Goal: Task Accomplishment & Management: Use online tool/utility

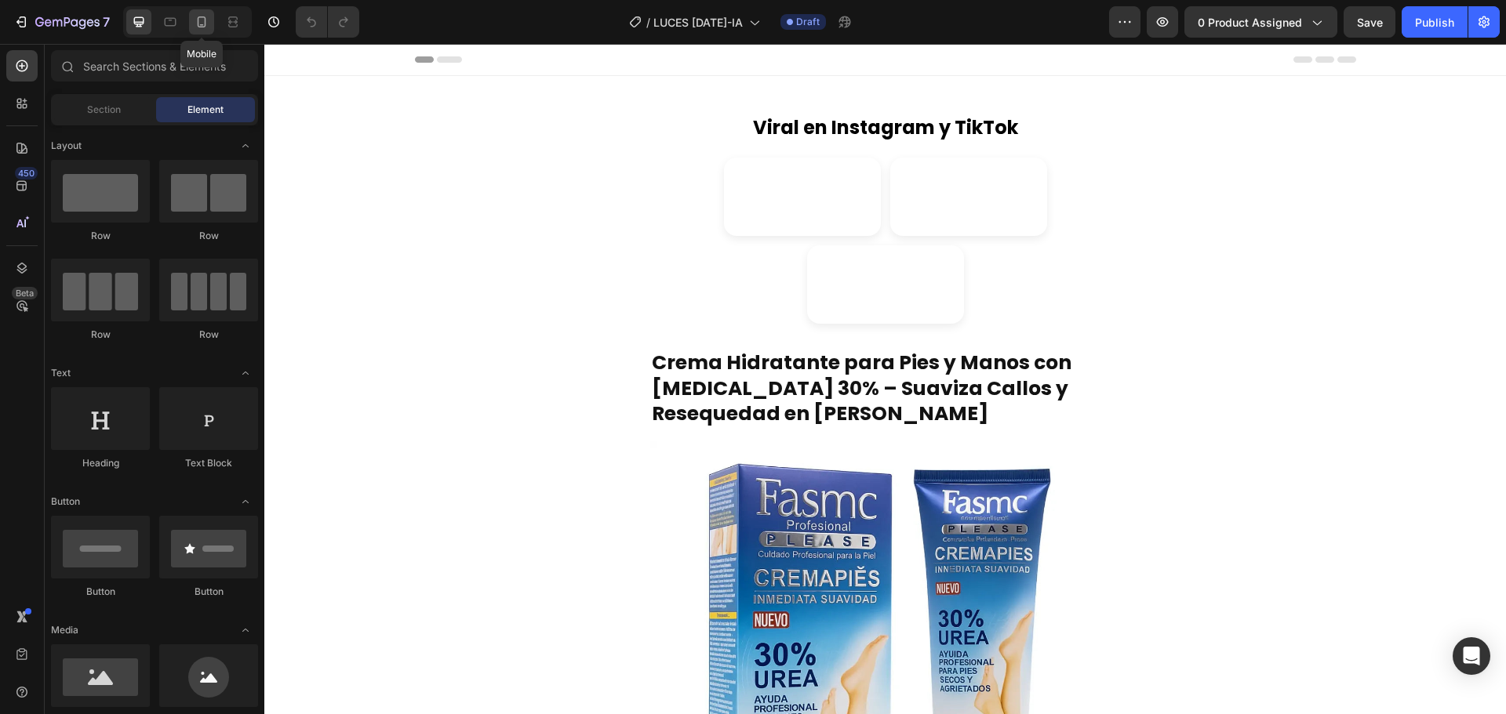
click at [194, 21] on icon at bounding box center [202, 22] width 16 height 16
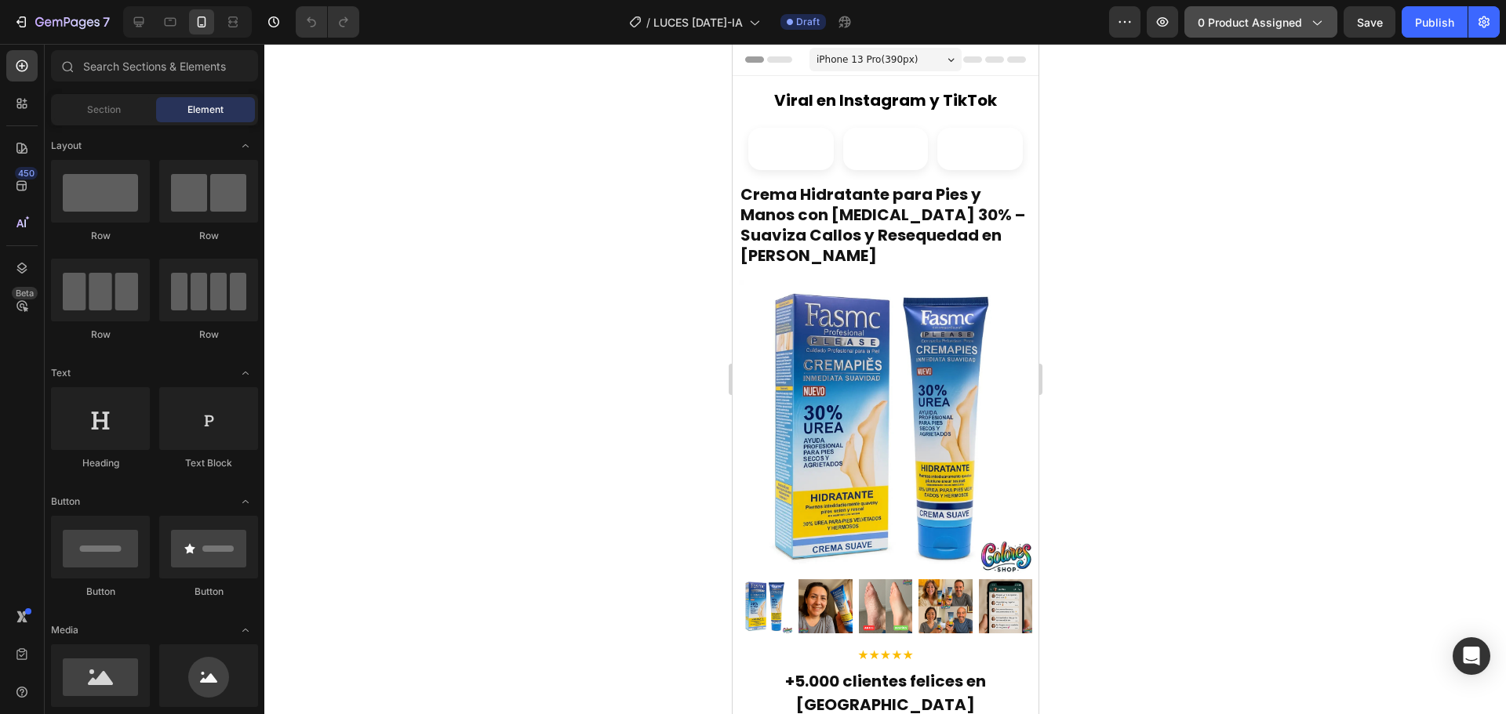
click at [1291, 18] on span "0 product assigned" at bounding box center [1249, 22] width 104 height 16
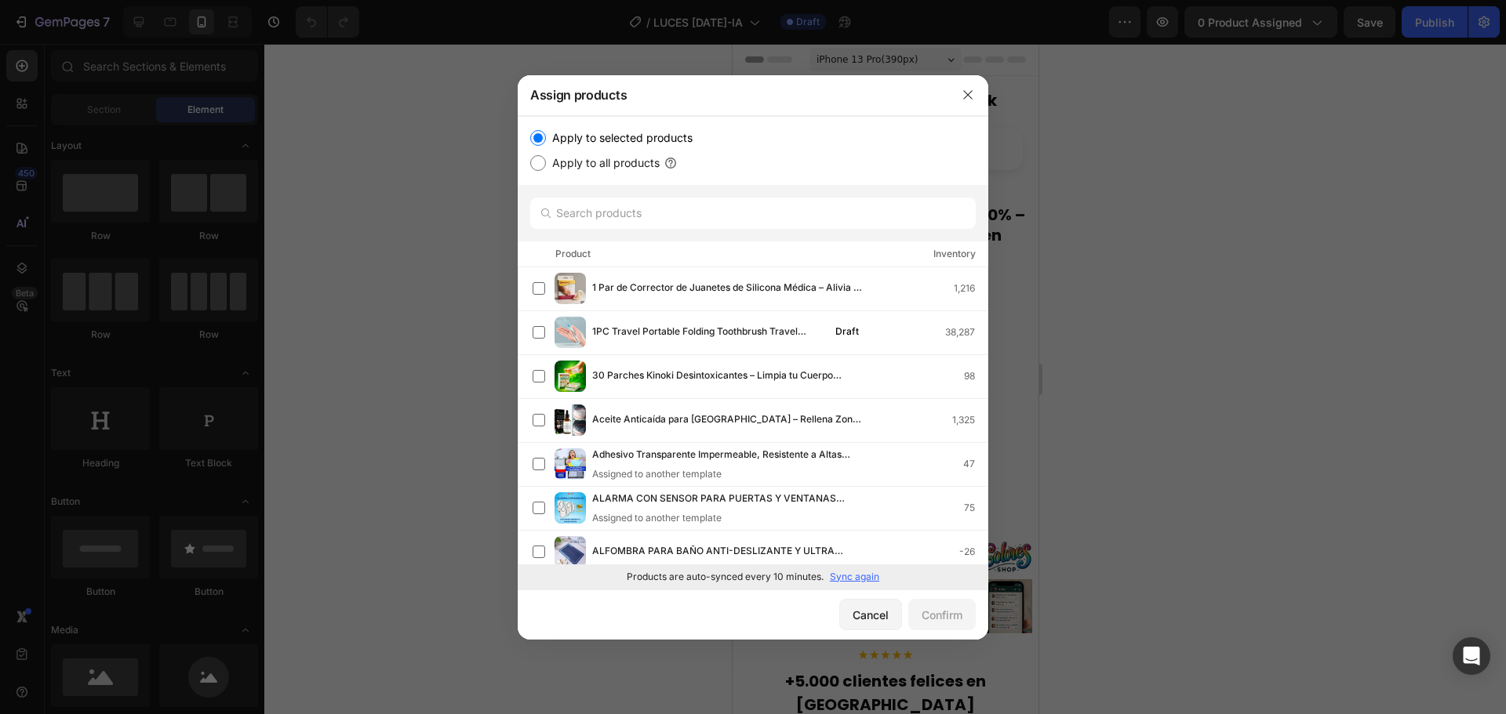
click at [842, 581] on p "Sync again" at bounding box center [854, 577] width 49 height 14
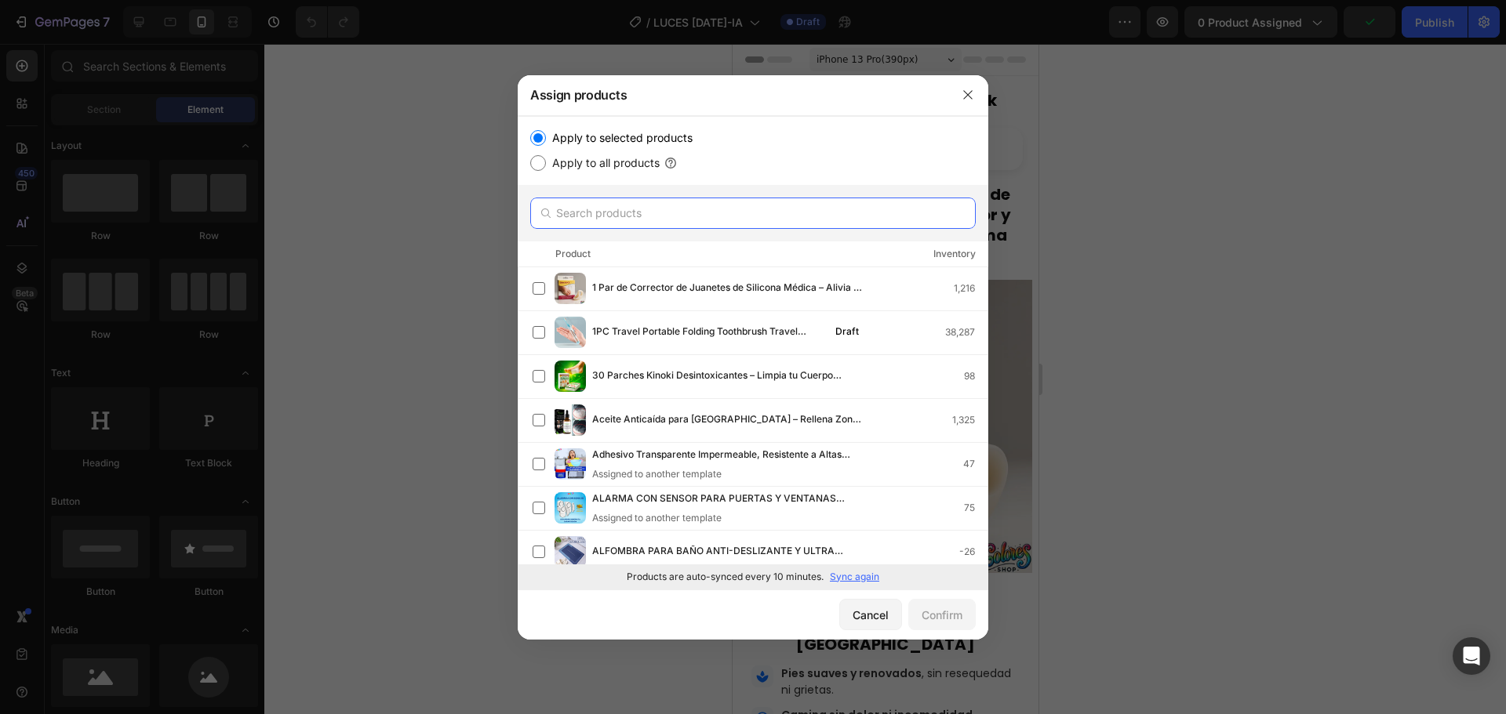
click at [611, 200] on input "text" at bounding box center [752, 213] width 445 height 31
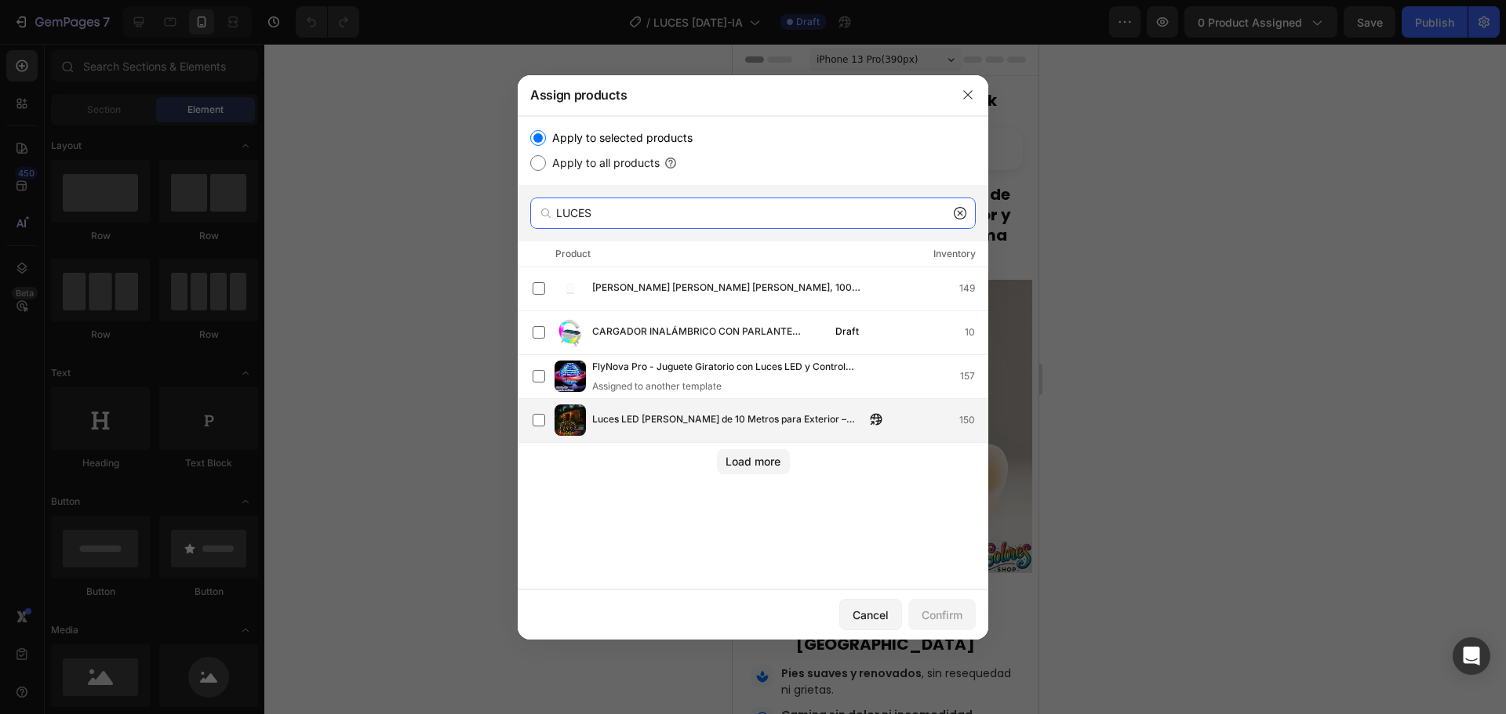
type input "LUCES"
click at [651, 418] on span "Luces LED [PERSON_NAME] de 10 Metros para Exterior – Iluminación Cálida y Durad…" at bounding box center [728, 420] width 273 height 17
click at [925, 612] on div "Confirm" at bounding box center [941, 615] width 41 height 16
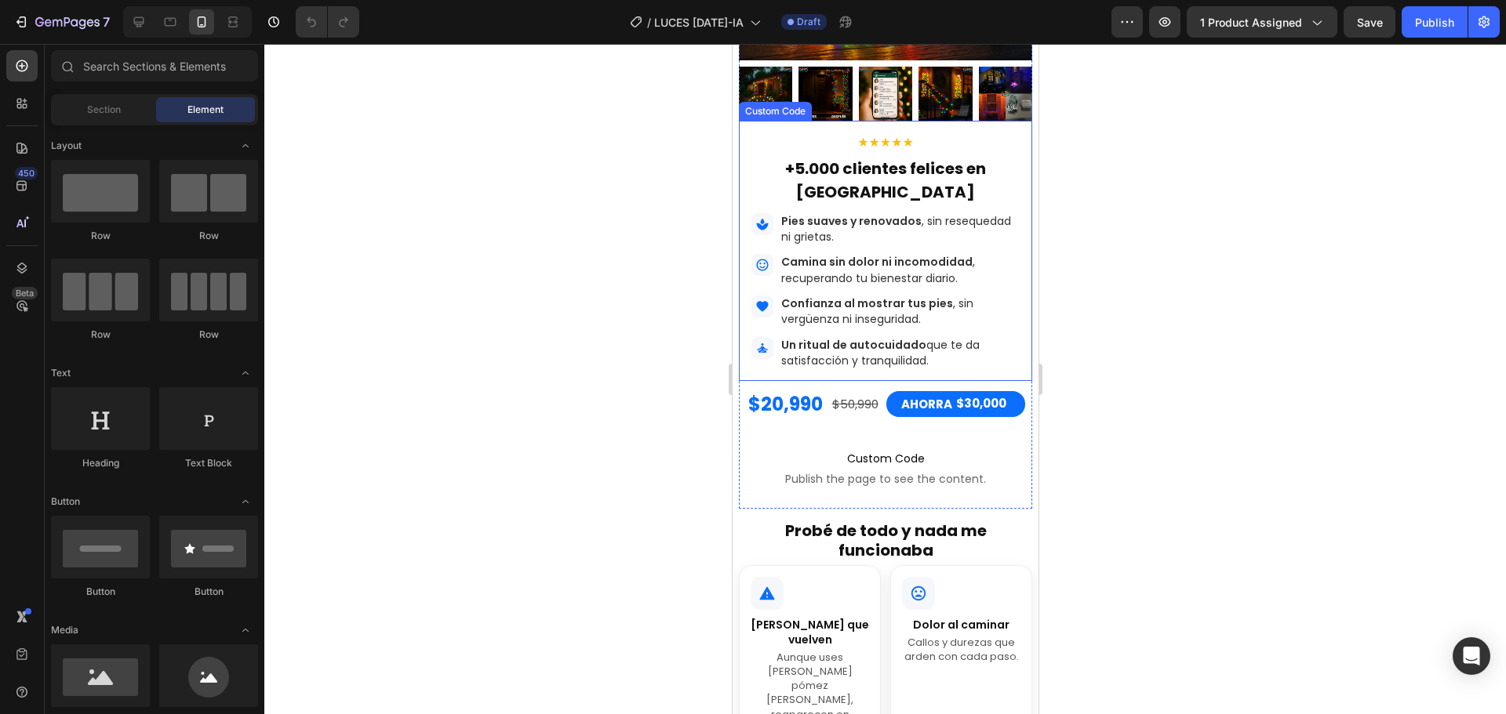
scroll to position [549, 0]
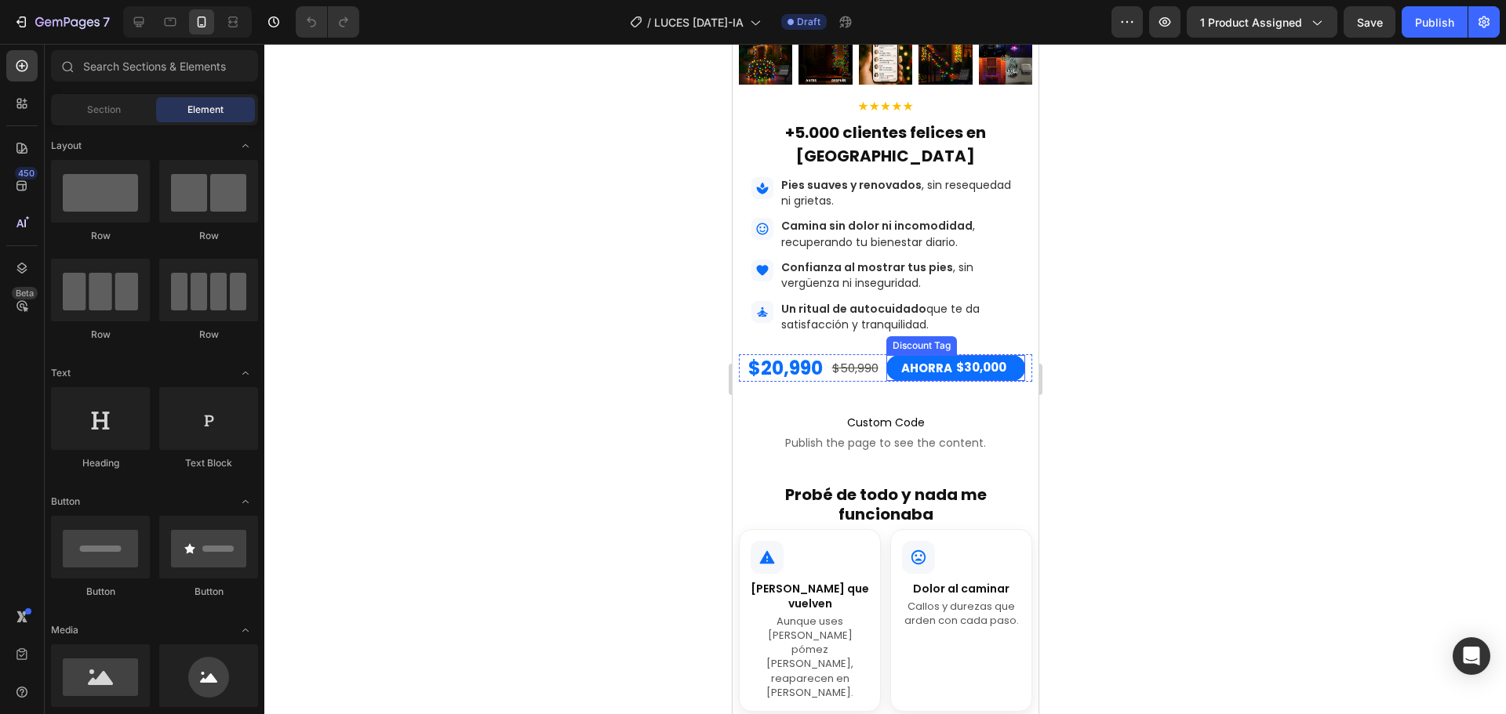
click at [934, 382] on div "AHORRA $30,000" at bounding box center [954, 368] width 139 height 27
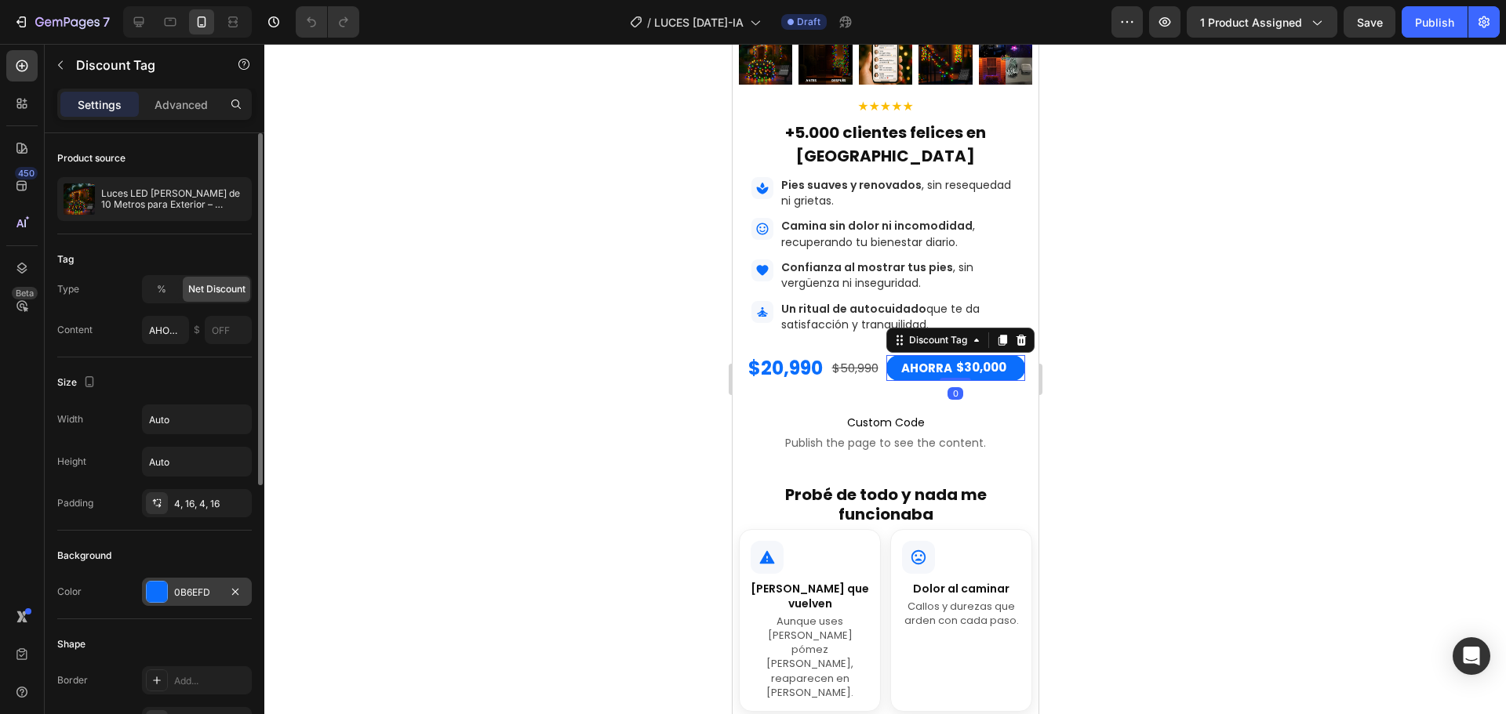
click at [192, 590] on div "0B6EFD" at bounding box center [196, 593] width 45 height 14
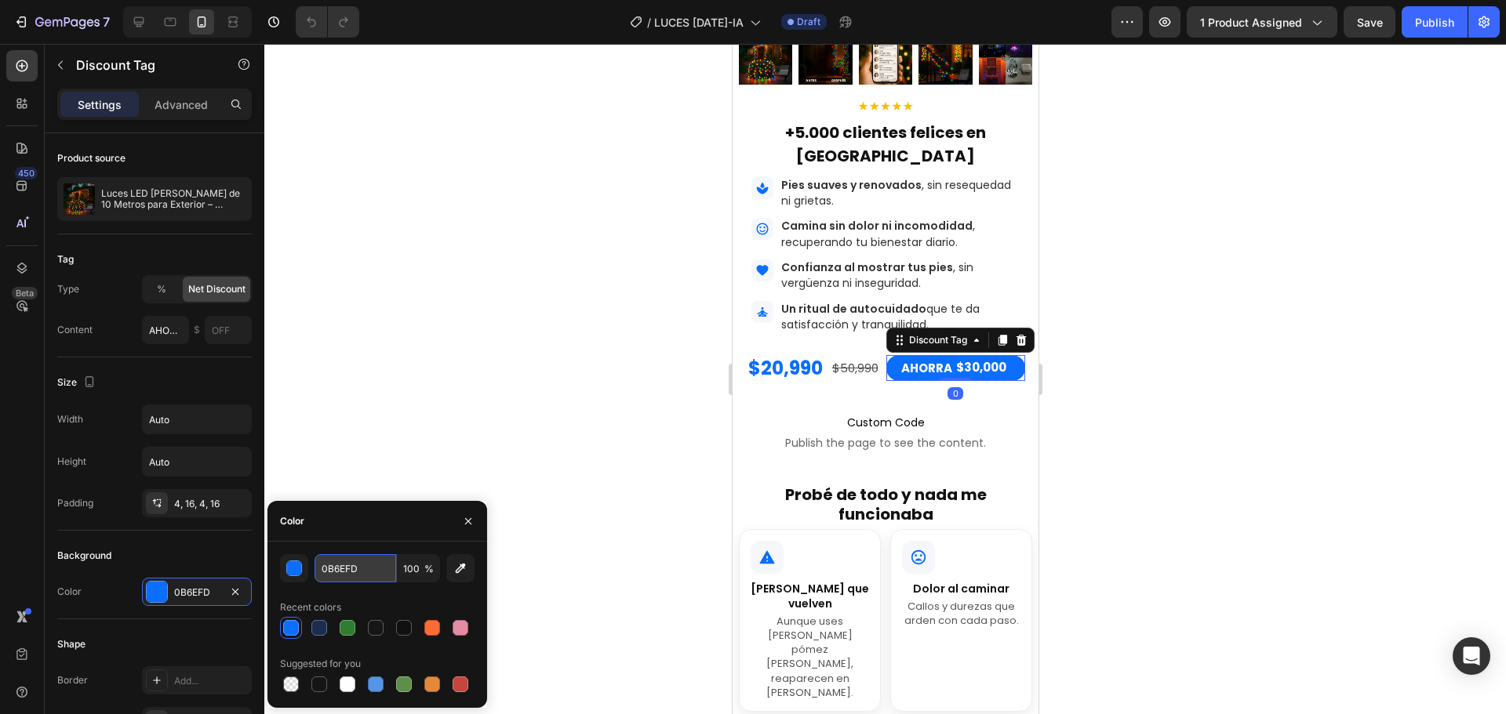
click at [333, 562] on input "0B6EFD" at bounding box center [355, 568] width 82 height 28
paste input "C62828"
type input "C62828"
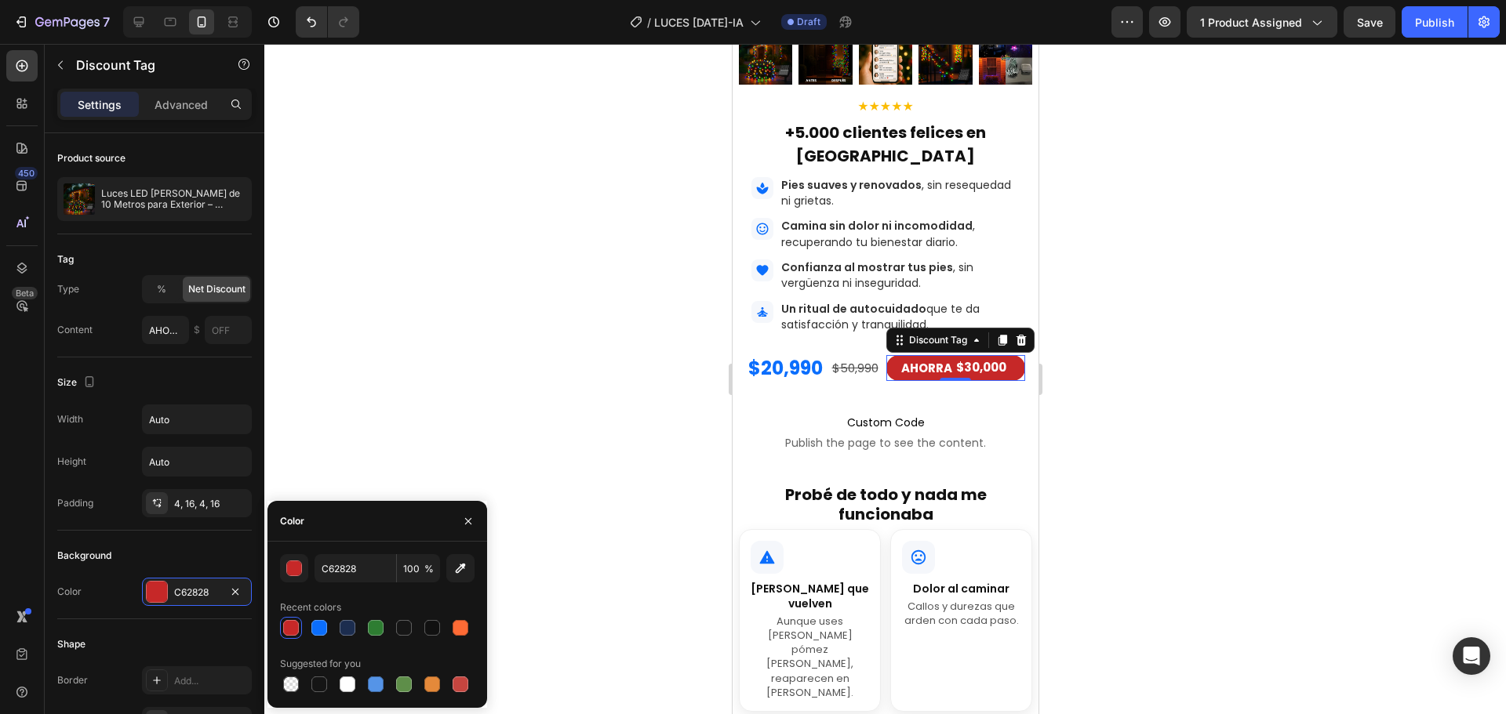
click at [512, 466] on div at bounding box center [884, 379] width 1241 height 670
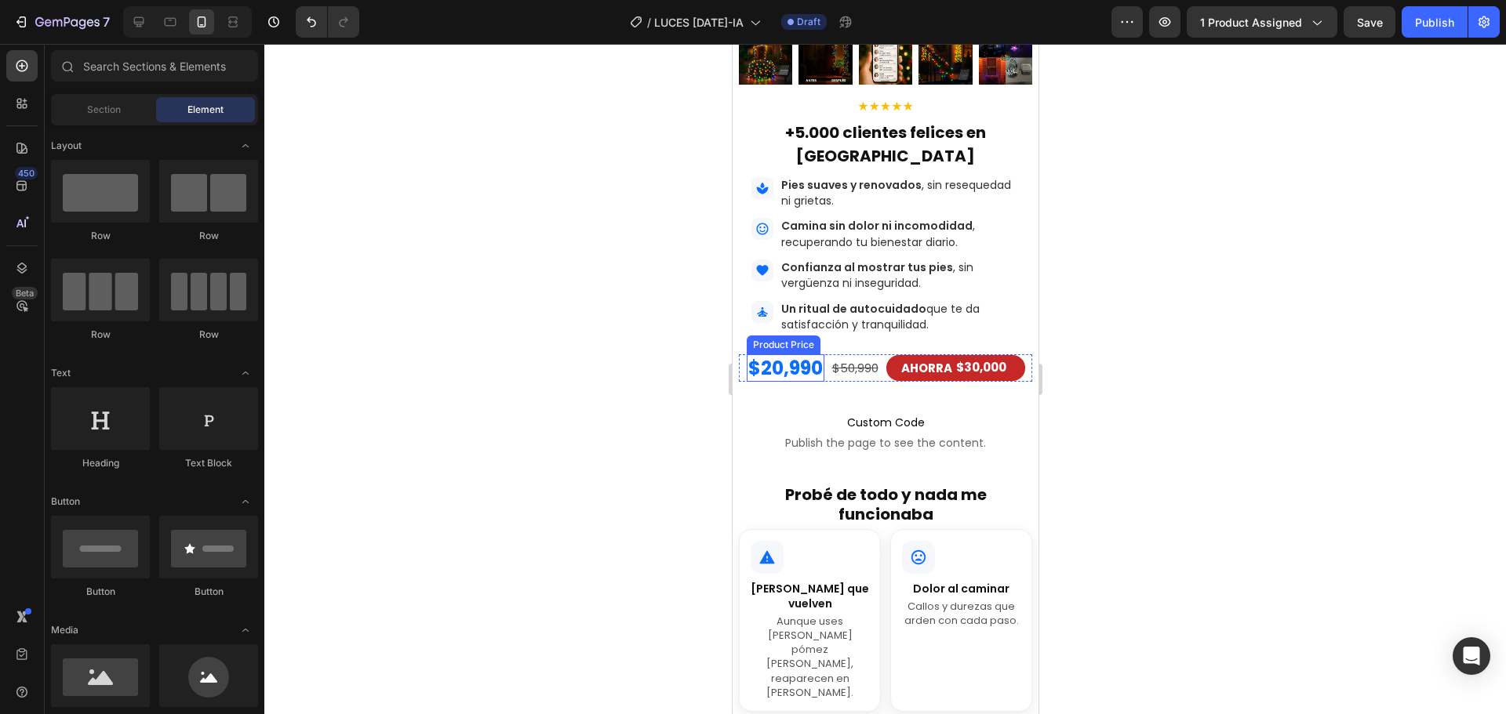
click at [801, 382] on div "$20,990" at bounding box center [785, 367] width 78 height 27
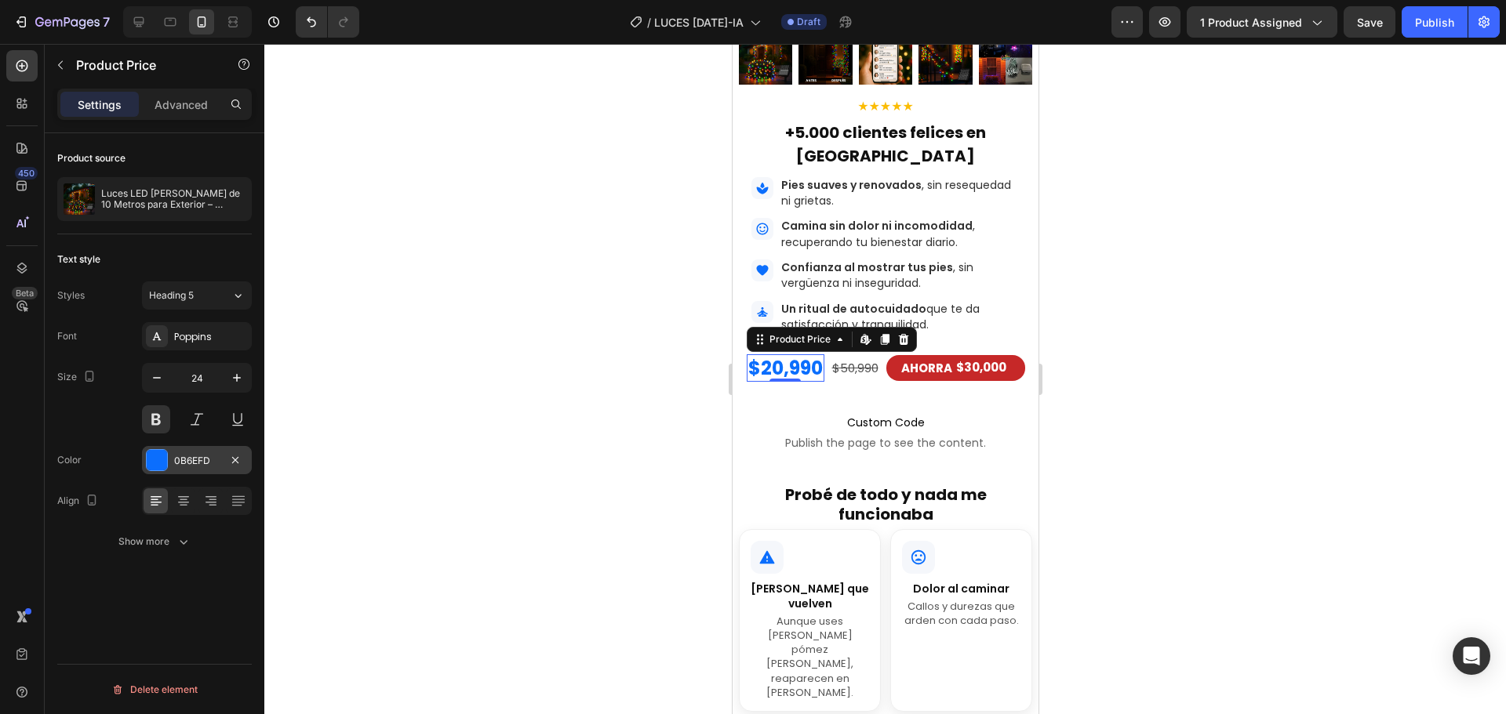
click at [187, 456] on div "0B6EFD" at bounding box center [196, 461] width 45 height 14
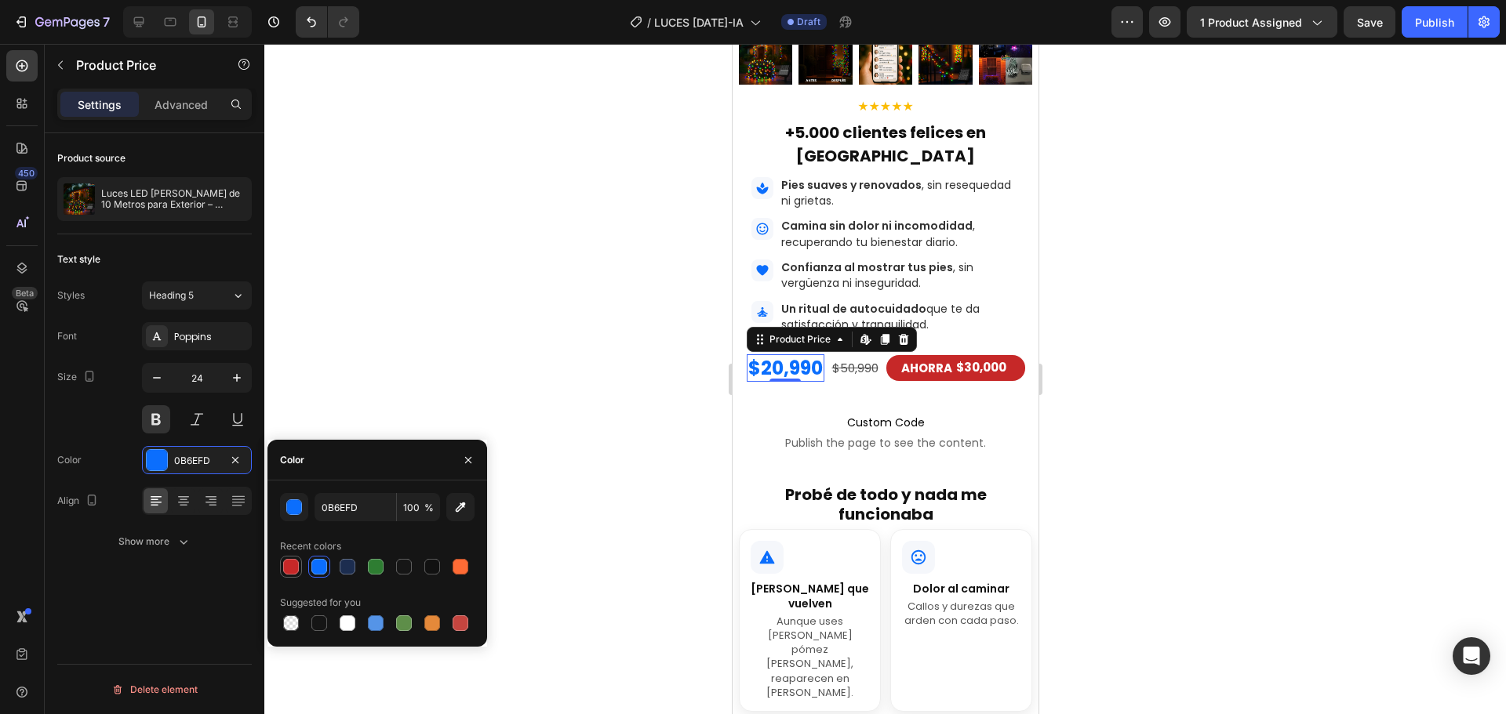
click at [290, 570] on div at bounding box center [291, 567] width 16 height 16
type input "C62828"
click at [591, 385] on div at bounding box center [884, 379] width 1241 height 670
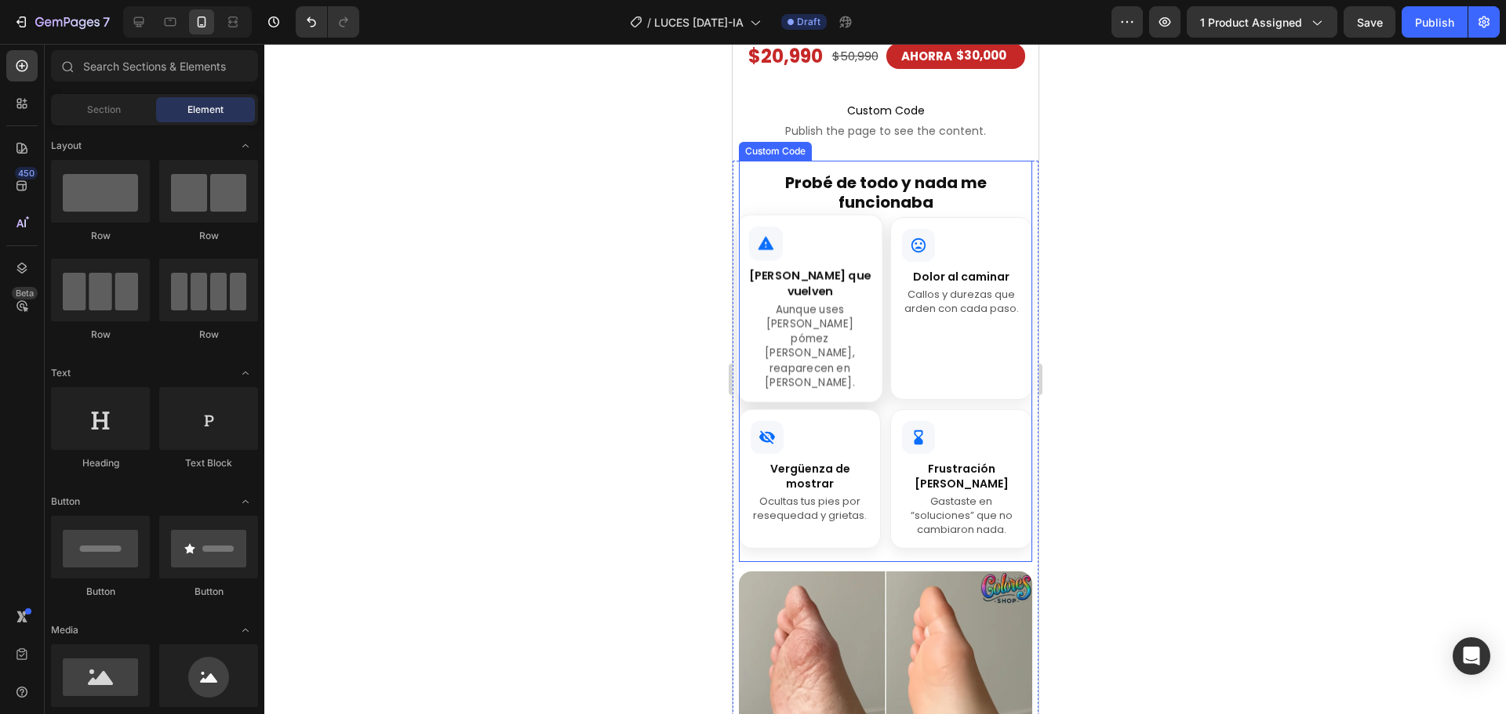
scroll to position [863, 0]
click at [957, 211] on h1 "Probé de todo y nada me funcionaba" at bounding box center [884, 191] width 293 height 39
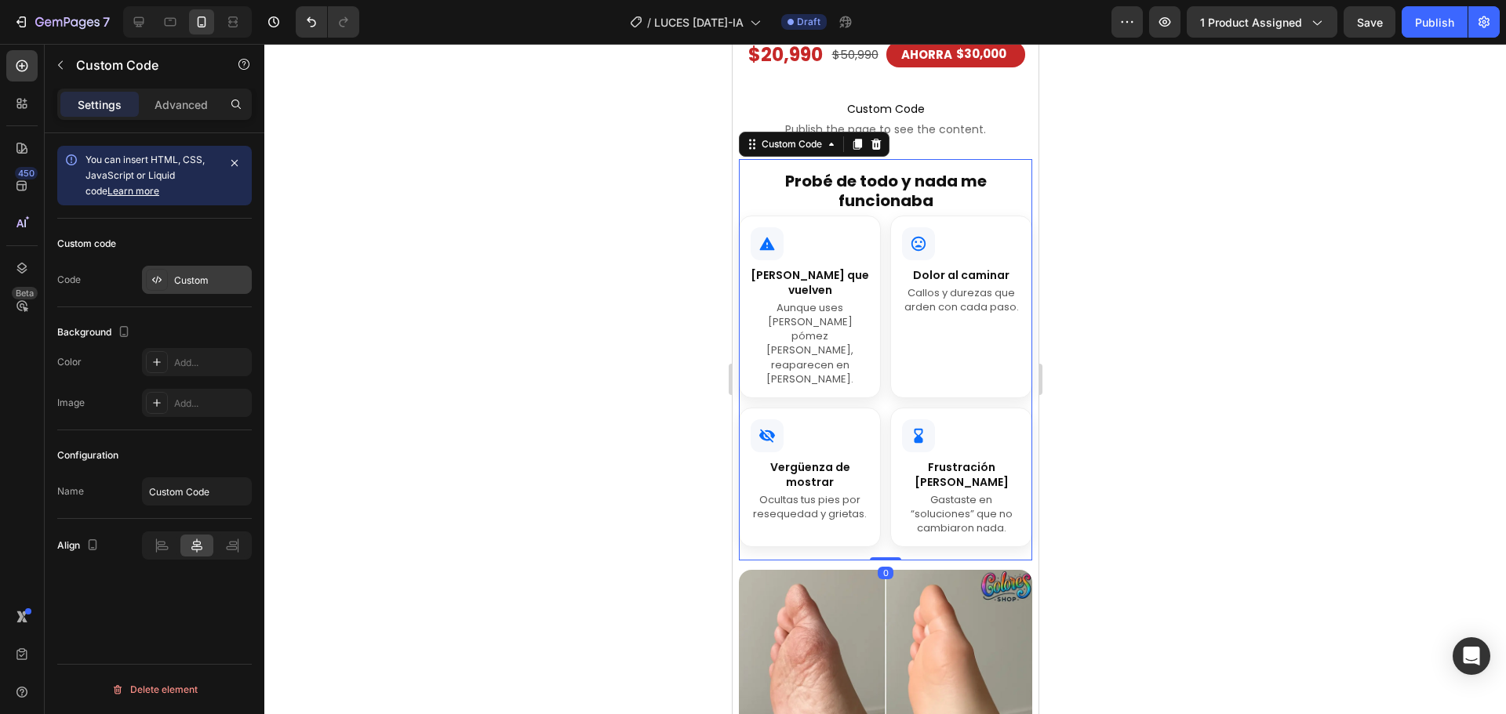
click at [187, 289] on div "Custom" at bounding box center [197, 280] width 110 height 28
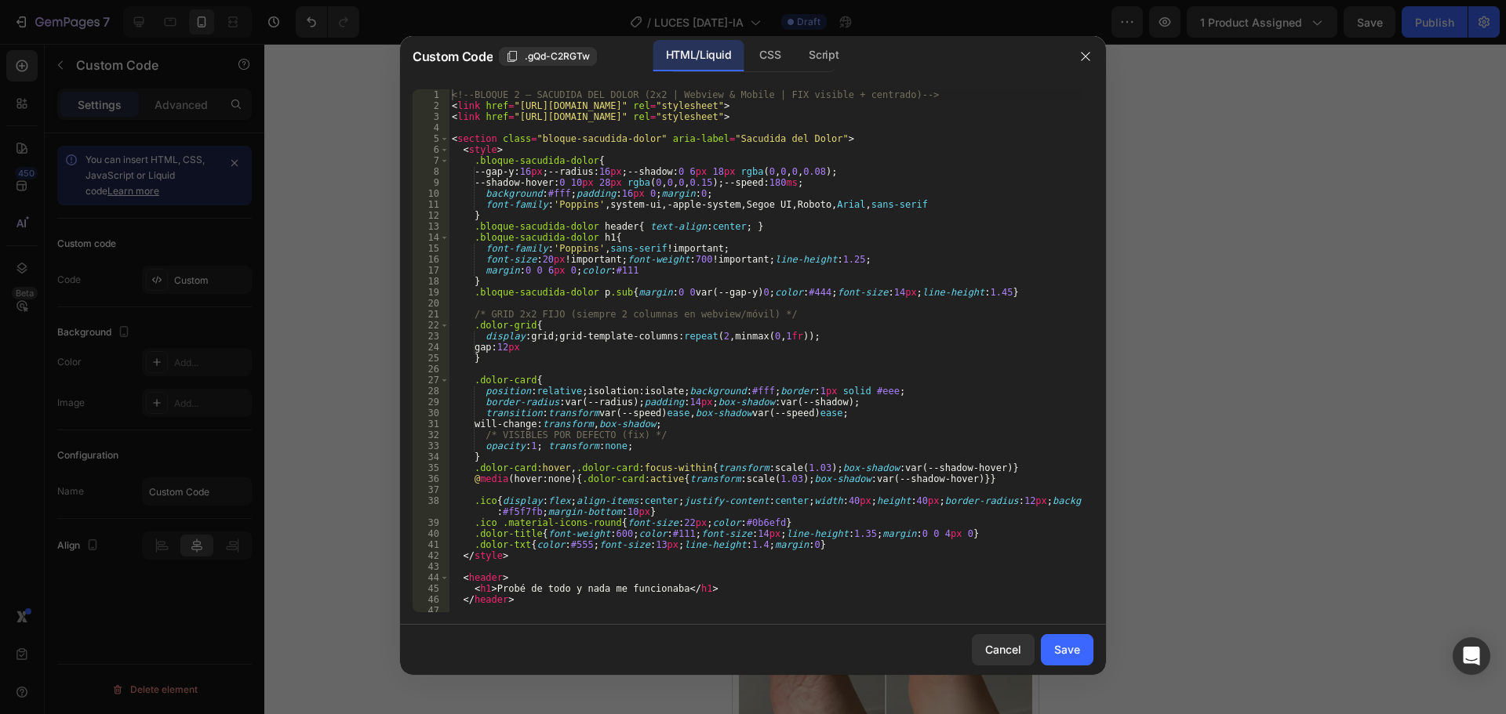
click at [664, 252] on div "<!-- BLOQUE 2 – SACUDIDA DEL DOLOR (2x2 | Webview & Mobile | FIX visible + cent…" at bounding box center [765, 361] width 633 height 545
type textarea "</section>"
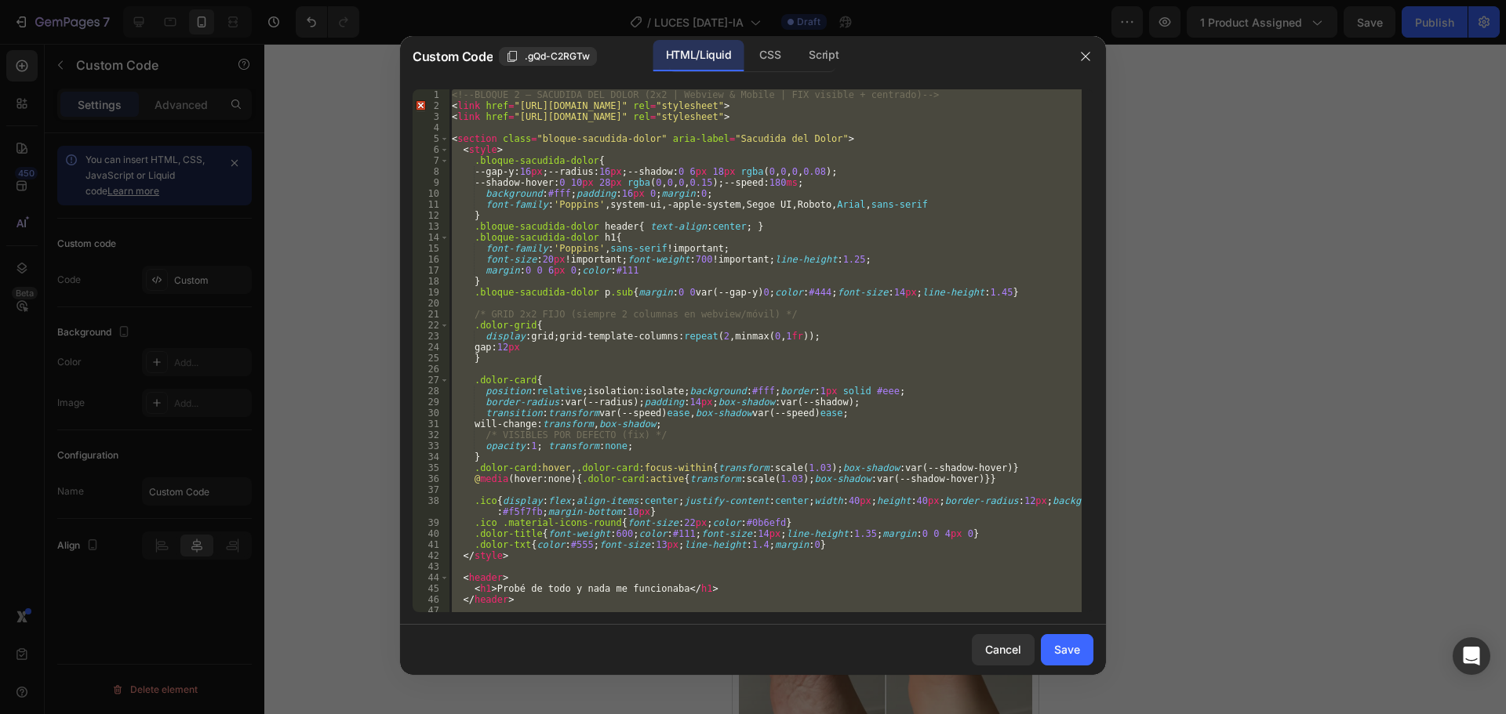
paste textarea
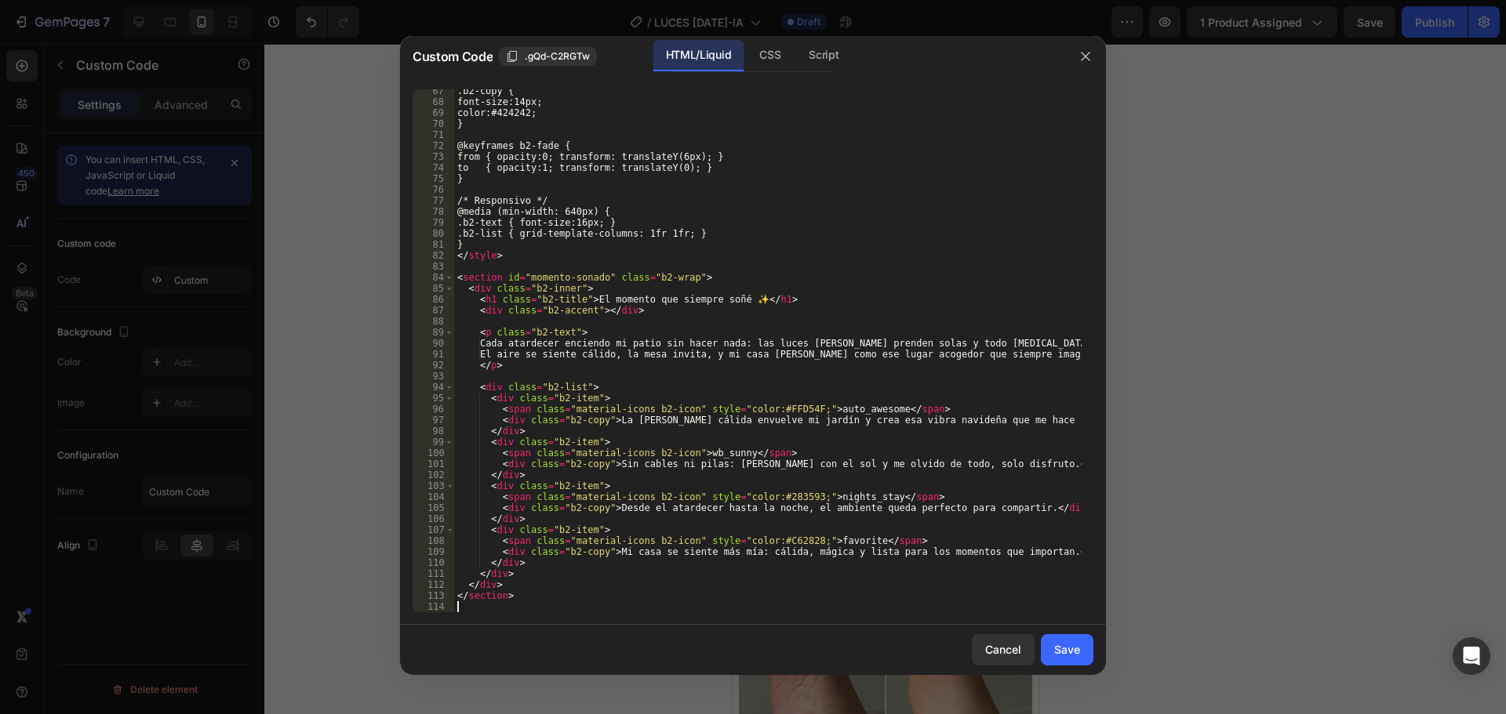
scroll to position [728, 0]
click at [1077, 656] on div "Save" at bounding box center [1067, 649] width 26 height 16
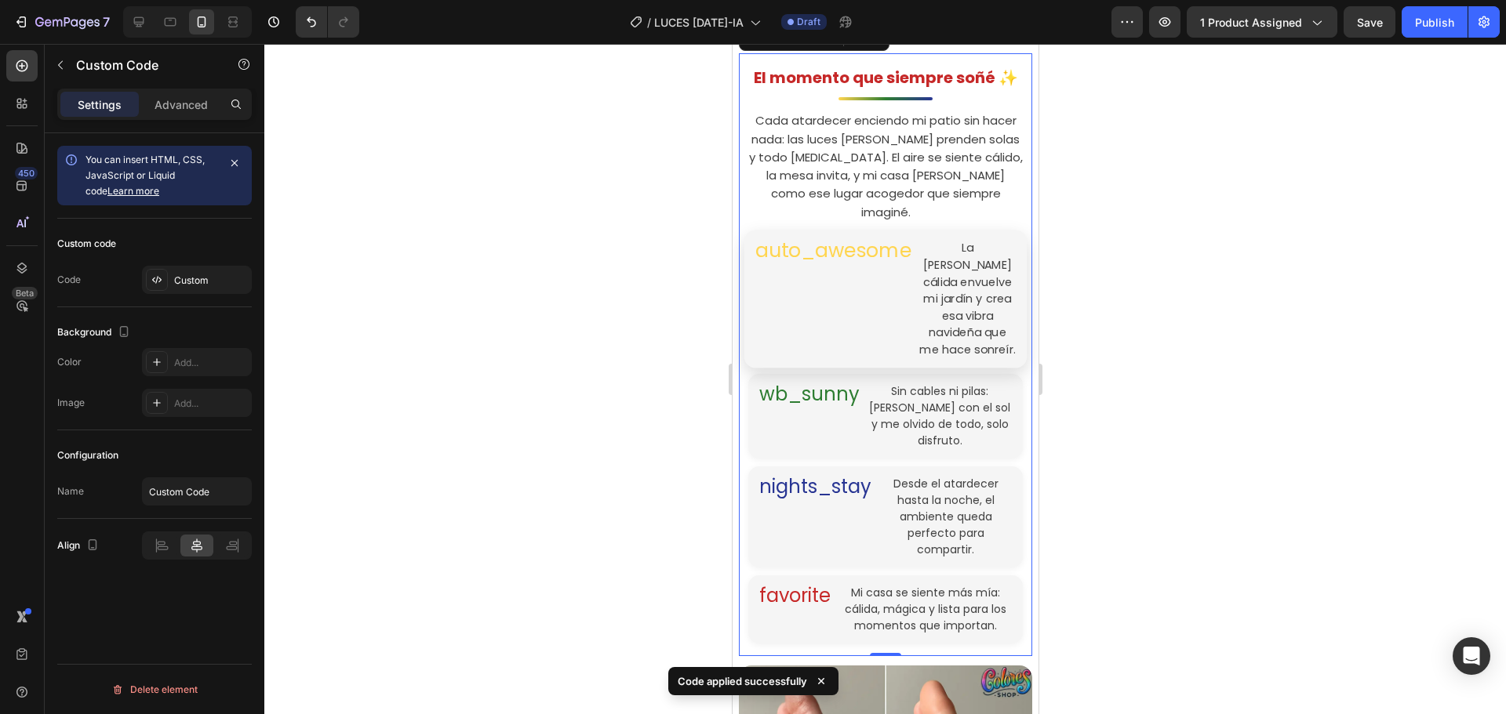
scroll to position [941, 0]
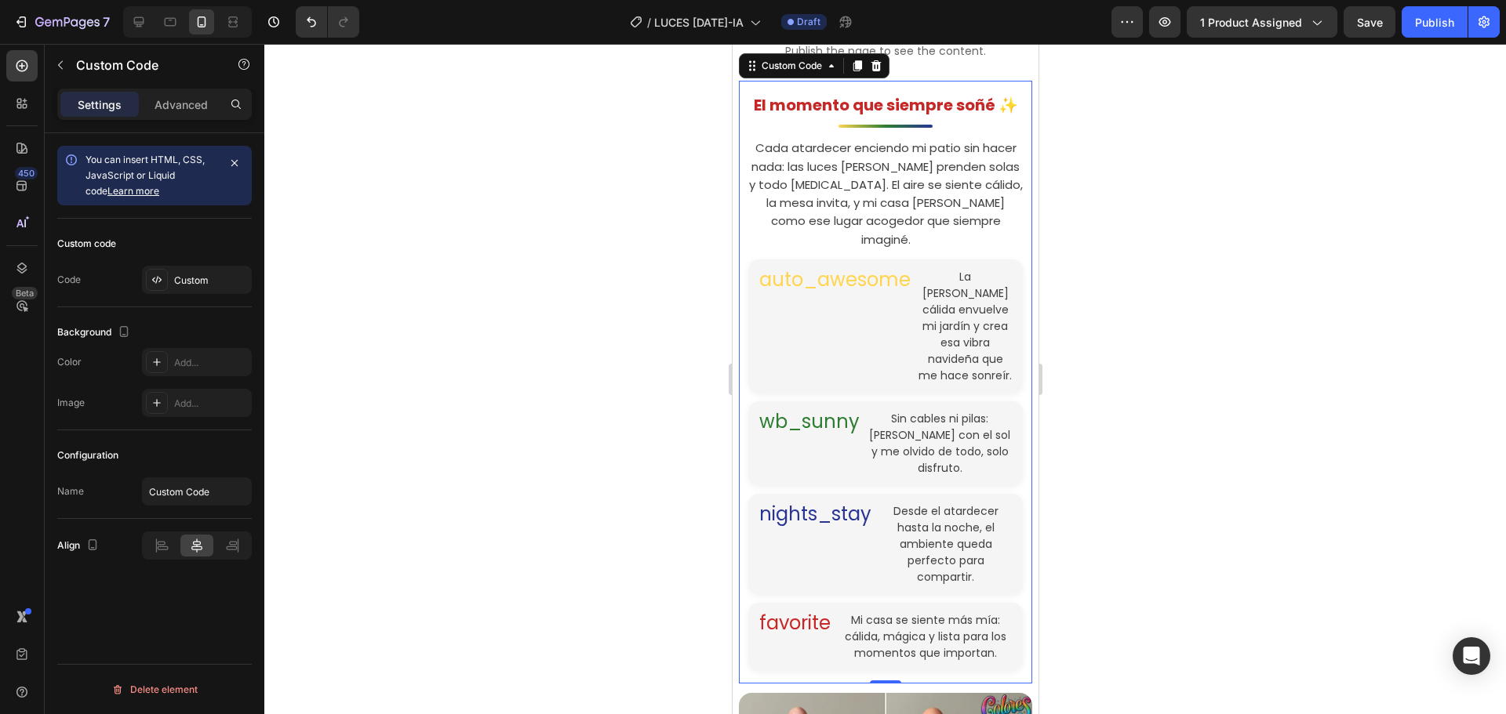
click at [949, 117] on h1 "El momento que siempre soñé ✨" at bounding box center [884, 105] width 274 height 24
click at [209, 281] on div "Custom" at bounding box center [211, 281] width 74 height 14
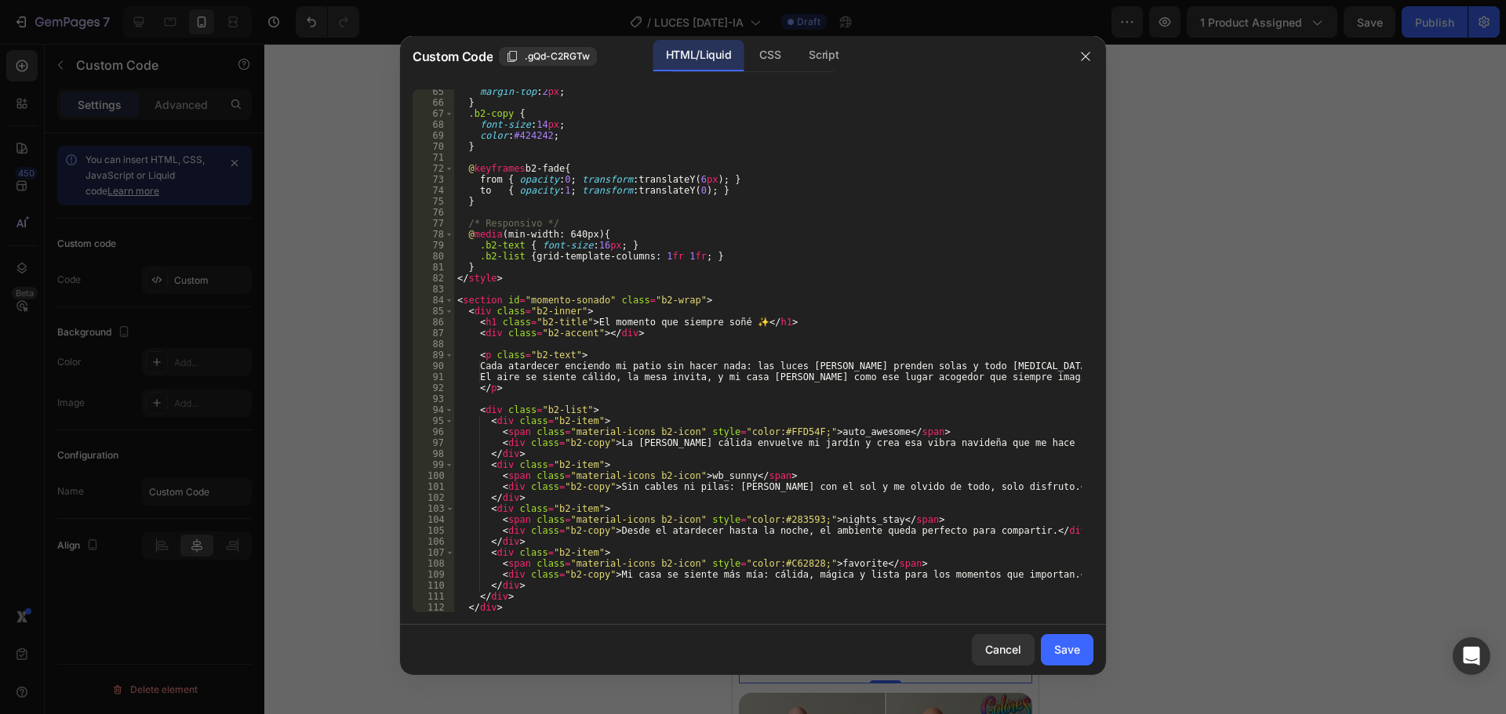
scroll to position [728, 0]
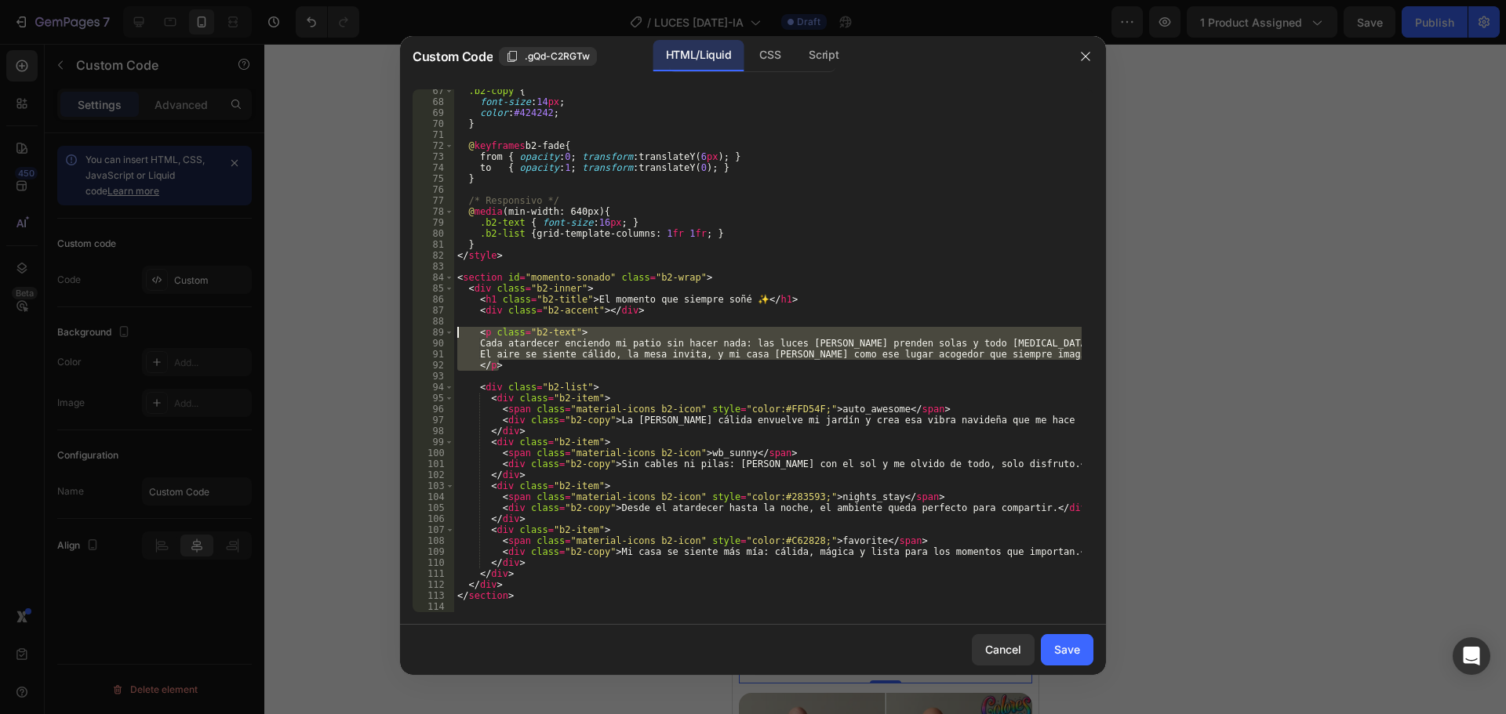
drag, startPoint x: 510, startPoint y: 363, endPoint x: 438, endPoint y: 332, distance: 78.7
click at [438, 332] on div "</p> 67 68 69 70 71 72 73 74 75 76 77 78 79 80 81 82 83 84 85 86 87 88 89 90 91…" at bounding box center [752, 350] width 681 height 523
type textarea "<p class="b2-text"> Cada atardecer enciendo mi patio sin hacer nada: las luces …"
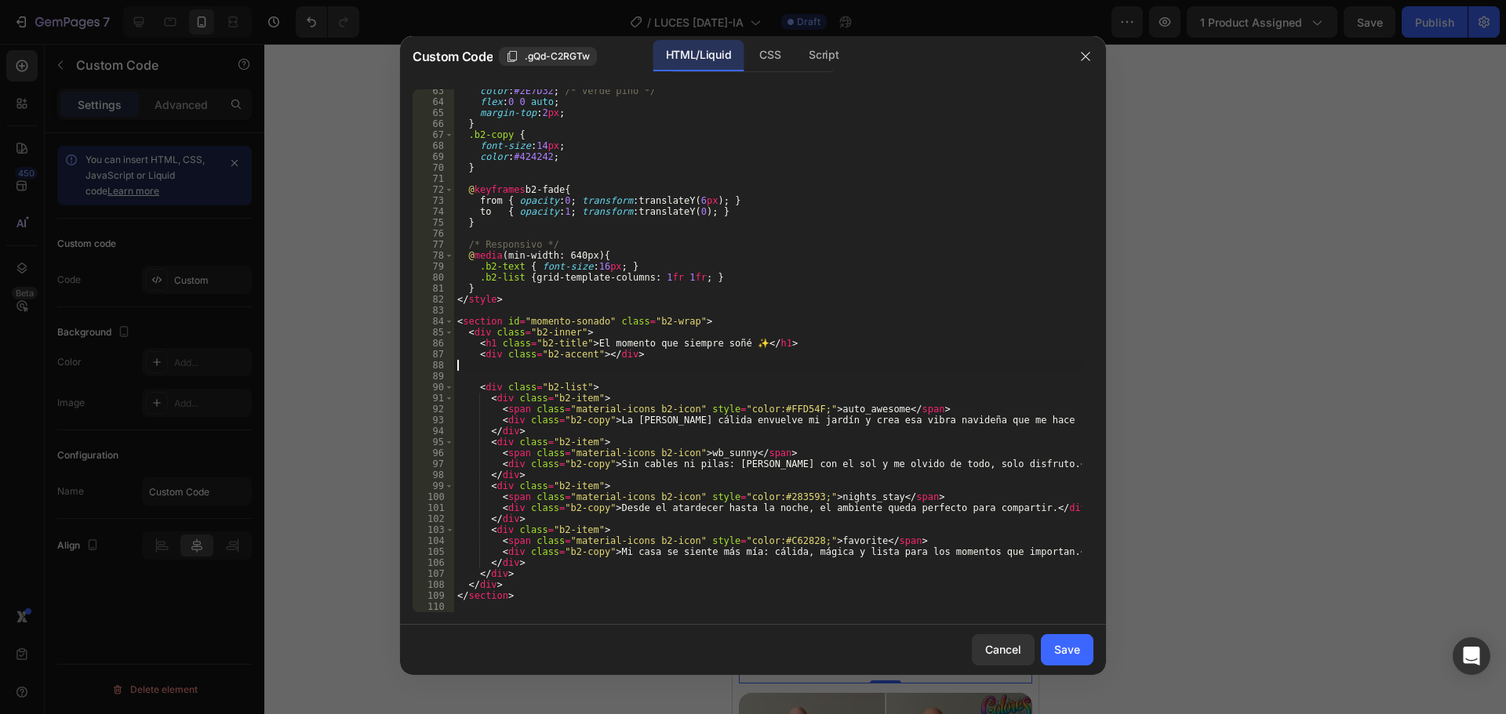
type textarea "<div class="b2-accent"></div>"
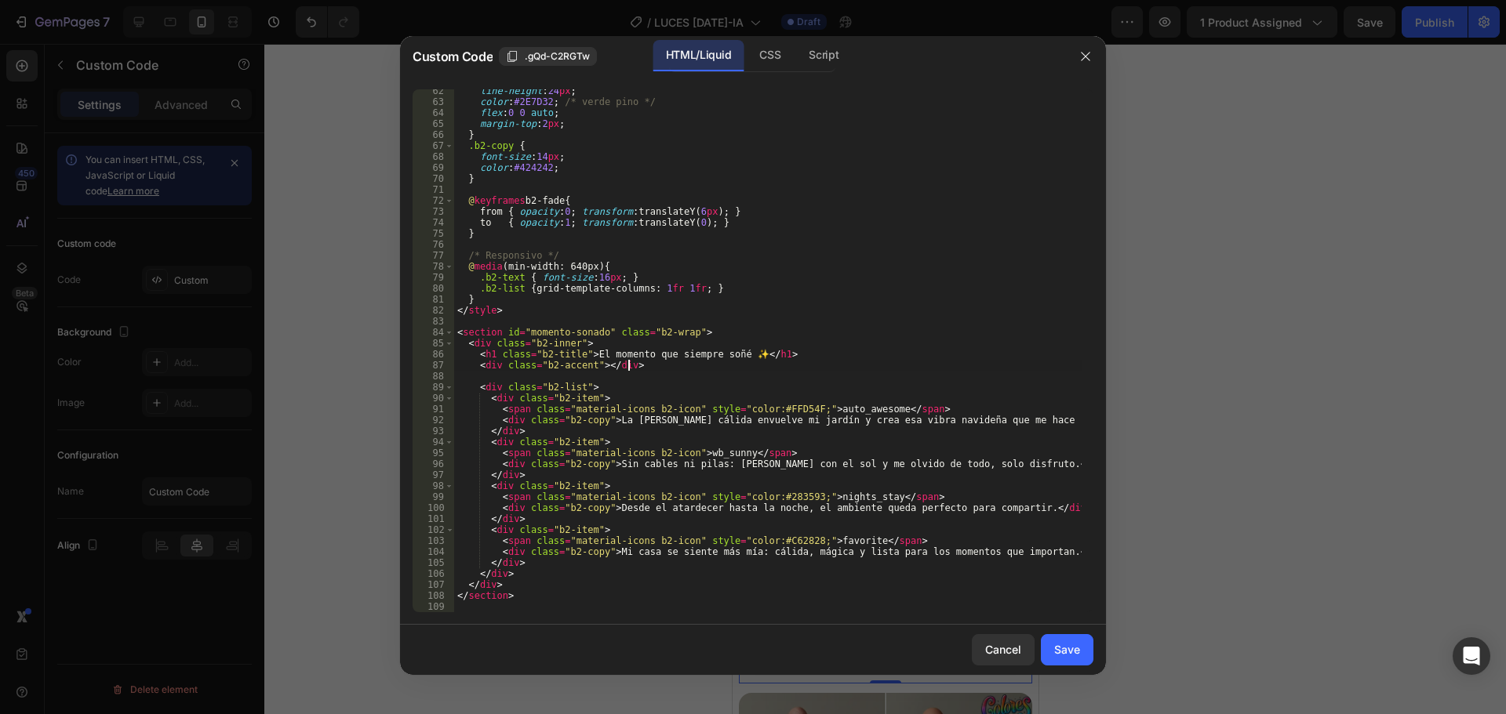
scroll to position [674, 0]
click at [1055, 643] on div "Save" at bounding box center [1067, 649] width 26 height 16
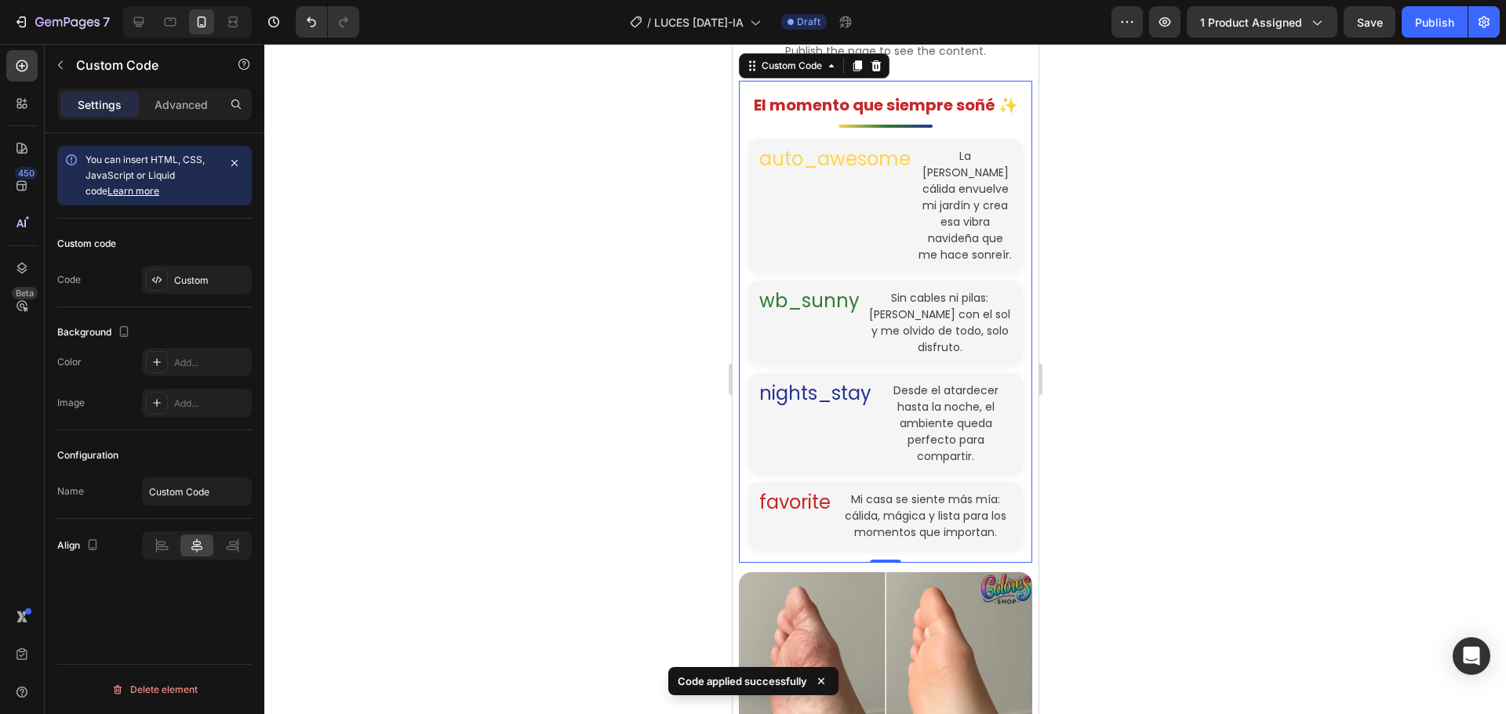
click at [855, 117] on h1 "El momento que siempre soñé ✨" at bounding box center [884, 105] width 274 height 24
click at [175, 282] on div "Custom" at bounding box center [211, 281] width 74 height 14
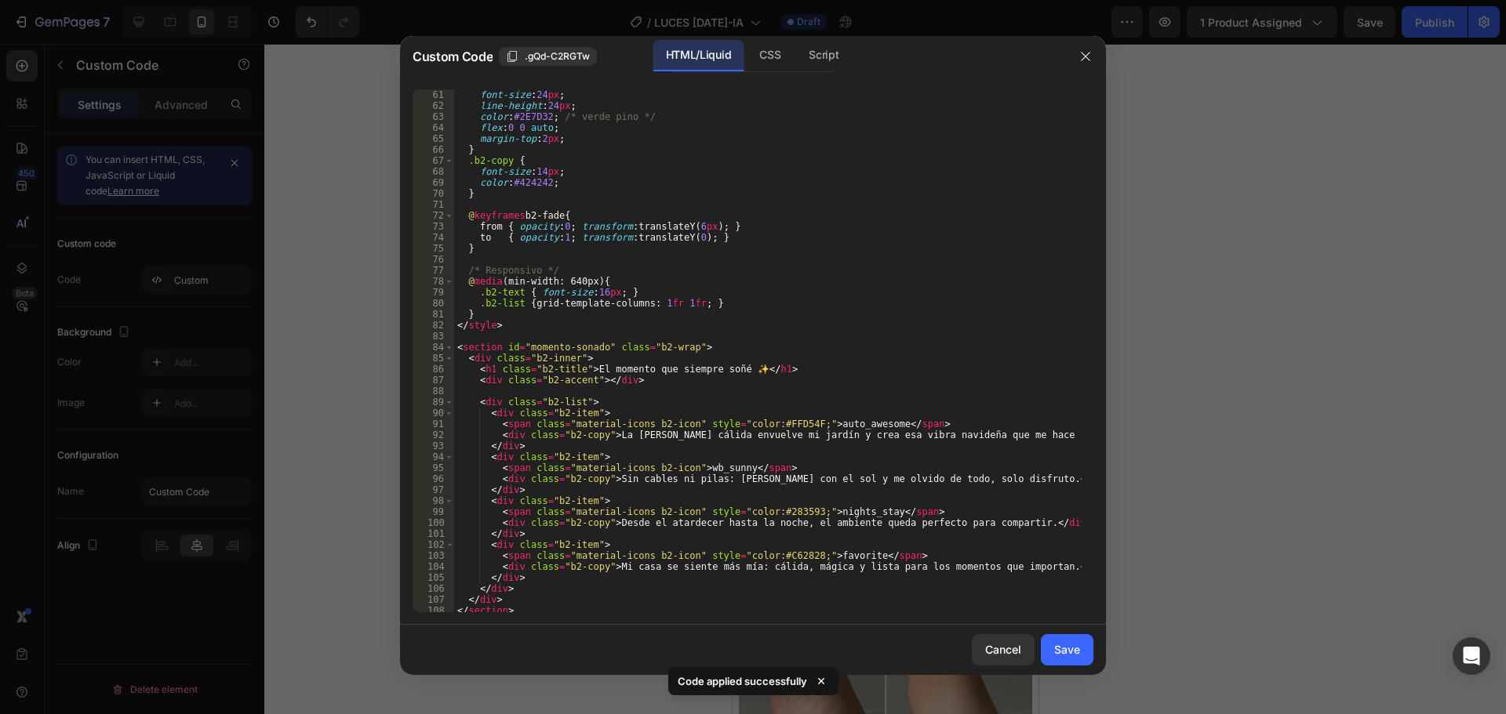
scroll to position [659, 0]
click at [740, 369] on div "font-size : 24 px ; line-height : 24 px ; color : #2E7D32 ; /* verde [PERSON_NA…" at bounding box center [767, 361] width 627 height 545
type textarea "<h1 class="b2-title">El momento que siempre soñé/h1>"
click at [1050, 649] on button "Save" at bounding box center [1067, 649] width 53 height 31
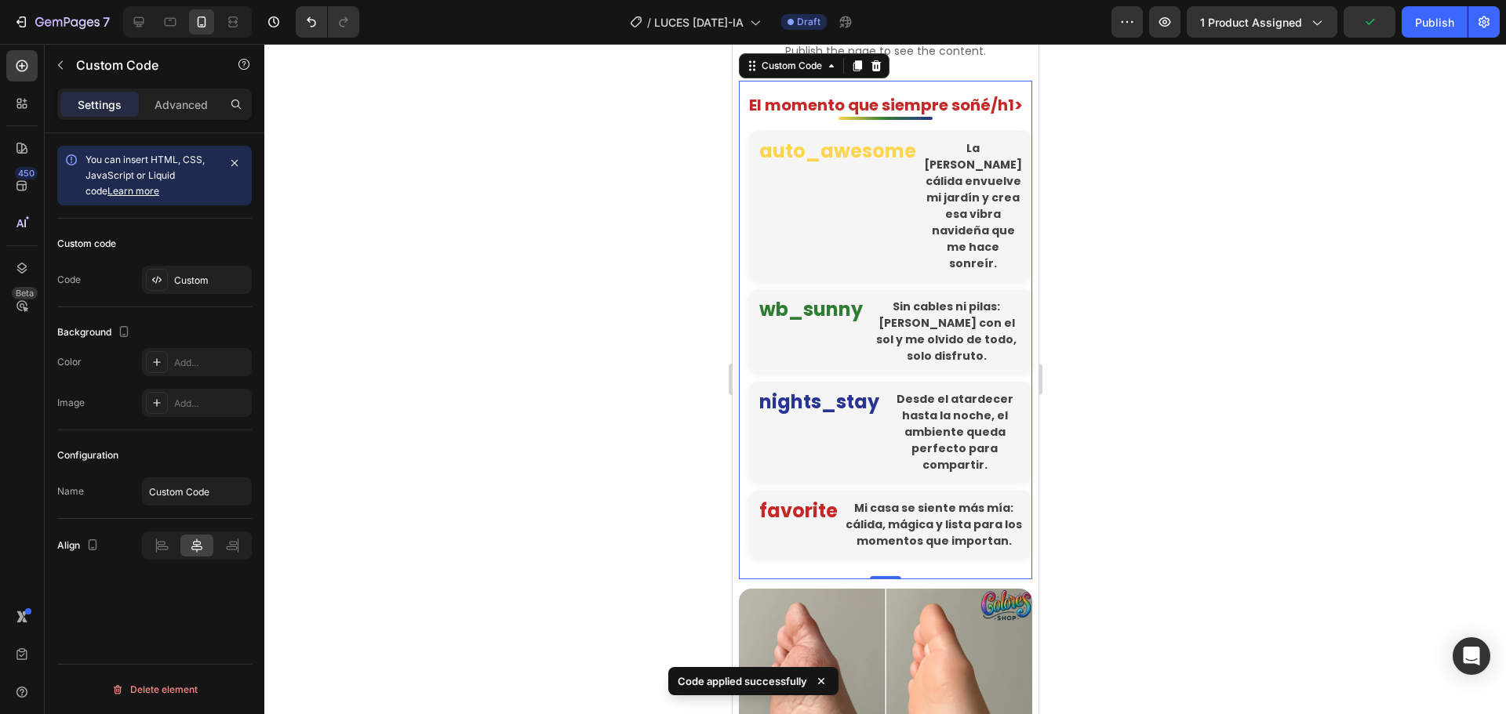
click at [808, 213] on h1 "El momento que siempre soñé/h1> auto_awesome La [PERSON_NAME] cálida envuelve m…" at bounding box center [884, 326] width 274 height 466
click at [217, 272] on div "Custom" at bounding box center [197, 280] width 110 height 28
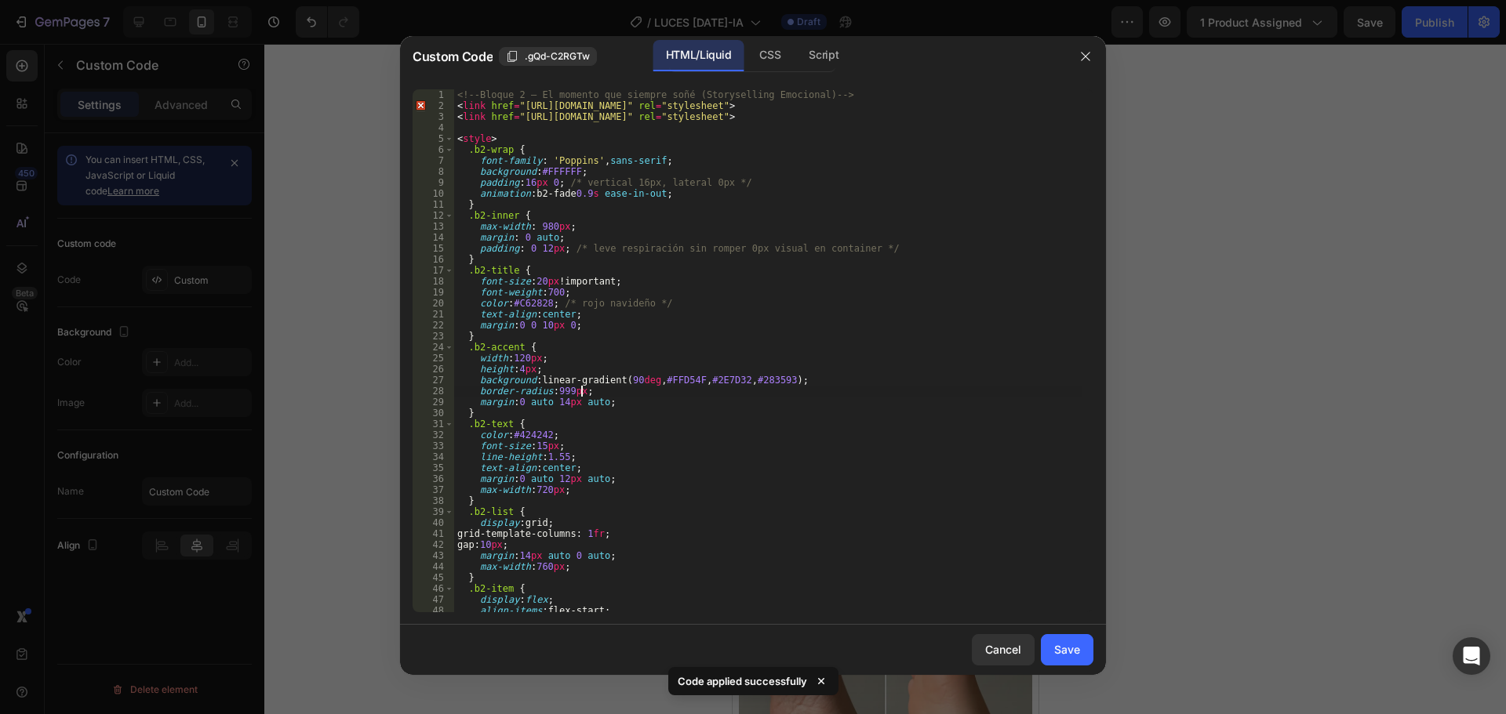
click at [713, 387] on div "<!-- Bloque 2 – El momento que siempre soñé (Storyselling Emocional) --> < link…" at bounding box center [767, 361] width 627 height 545
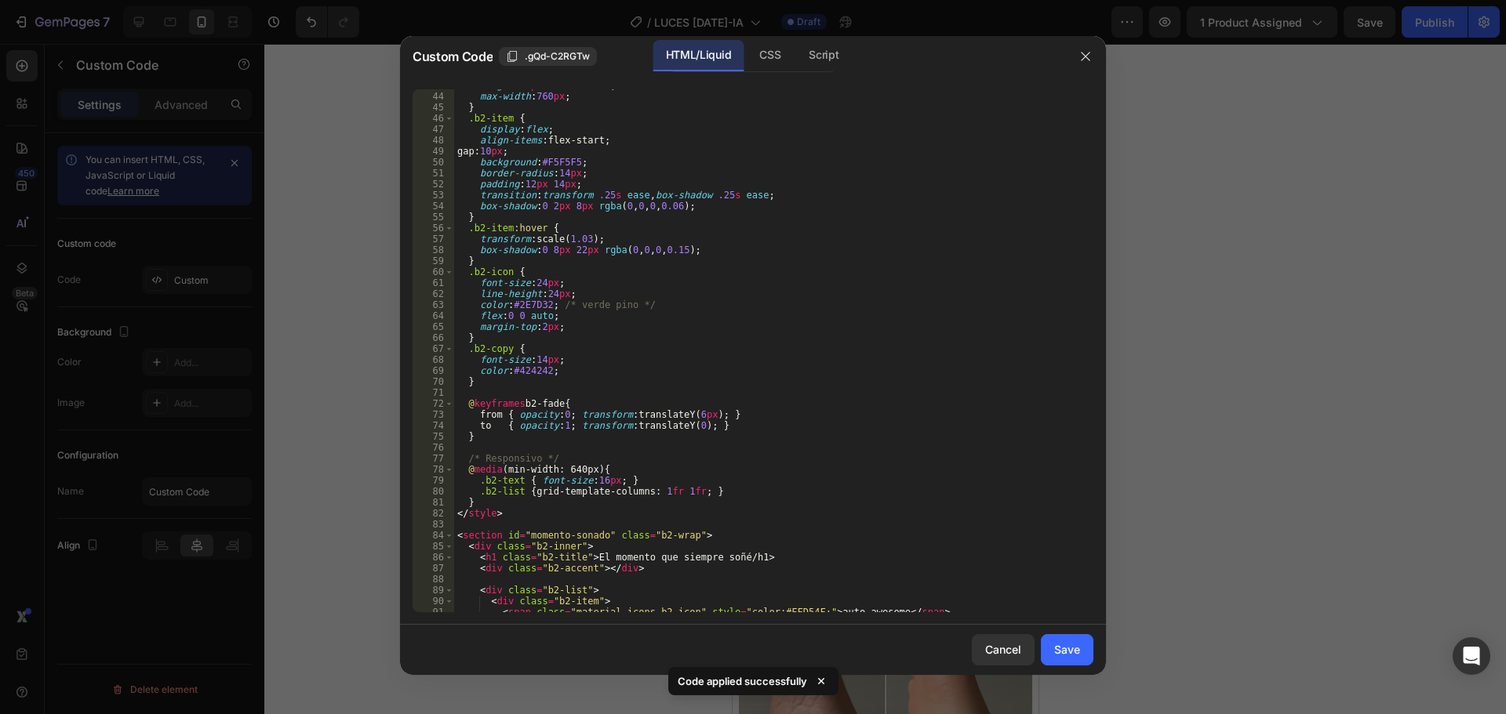
scroll to position [612, 0]
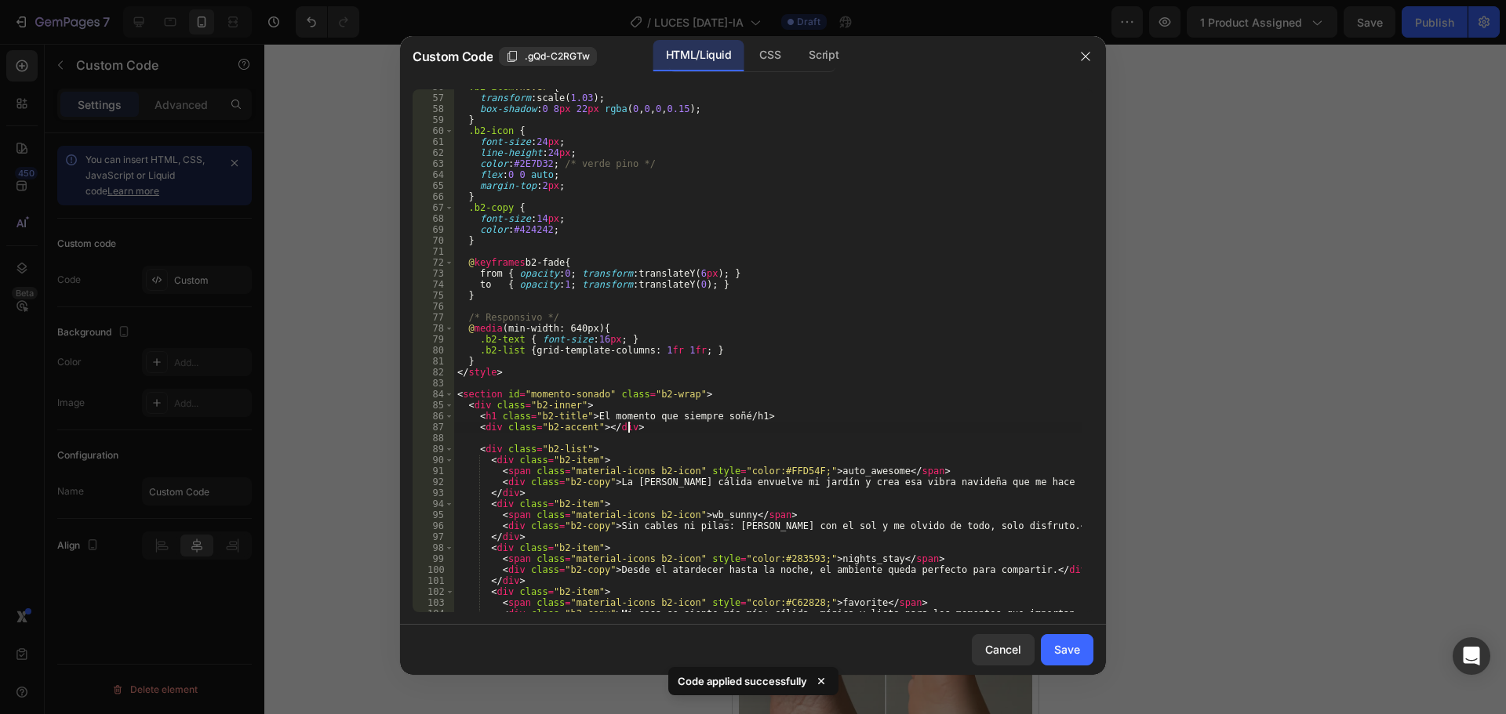
click at [722, 430] on div ".b2-item :hover { transform : scale( 1.03 ) ; box-shadow : 0 8 px 22 px rgba ( …" at bounding box center [767, 354] width 627 height 545
click at [732, 416] on div ".b2-item :hover { transform : scale( 1.03 ) ; box-shadow : 0 8 px 22 px rgba ( …" at bounding box center [767, 354] width 627 height 545
click at [486, 412] on div ".b2-item :hover { transform : scale( 1.03 ) ; box-shadow : 0 8 px 22 px rgba ( …" at bounding box center [767, 354] width 627 height 545
paste textarea "<"
type textarea "<h1 class="b2-title">El momento que siempre soñé</h1>"
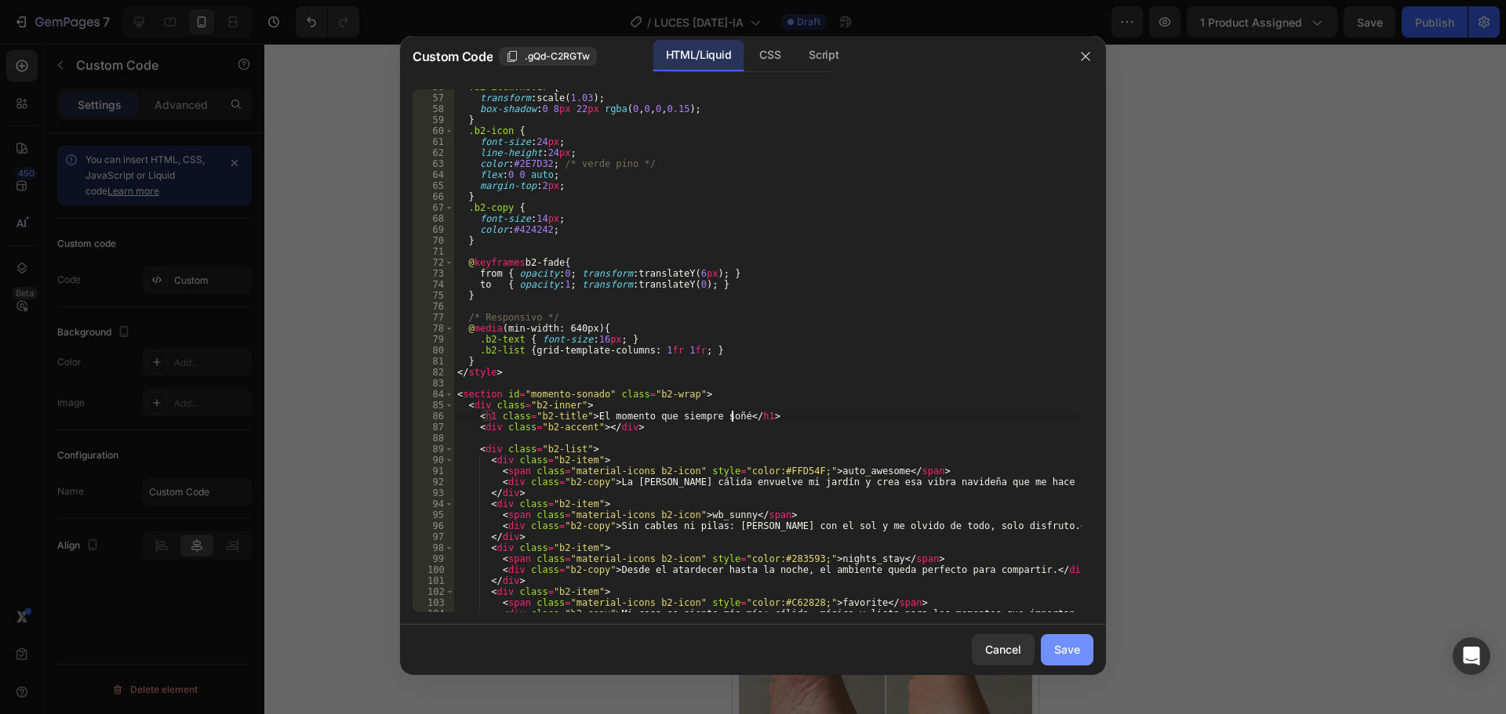
click at [1059, 648] on div "Save" at bounding box center [1067, 649] width 26 height 16
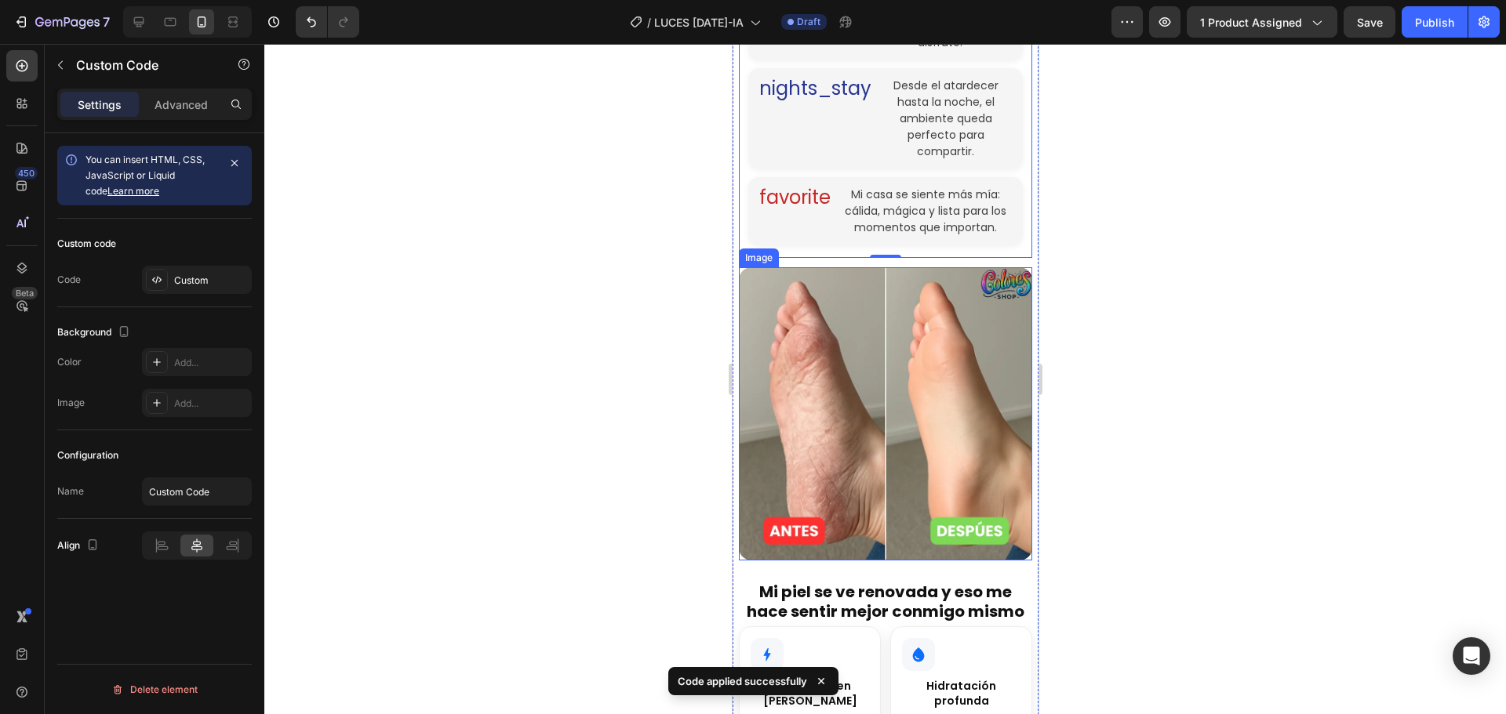
scroll to position [1333, 0]
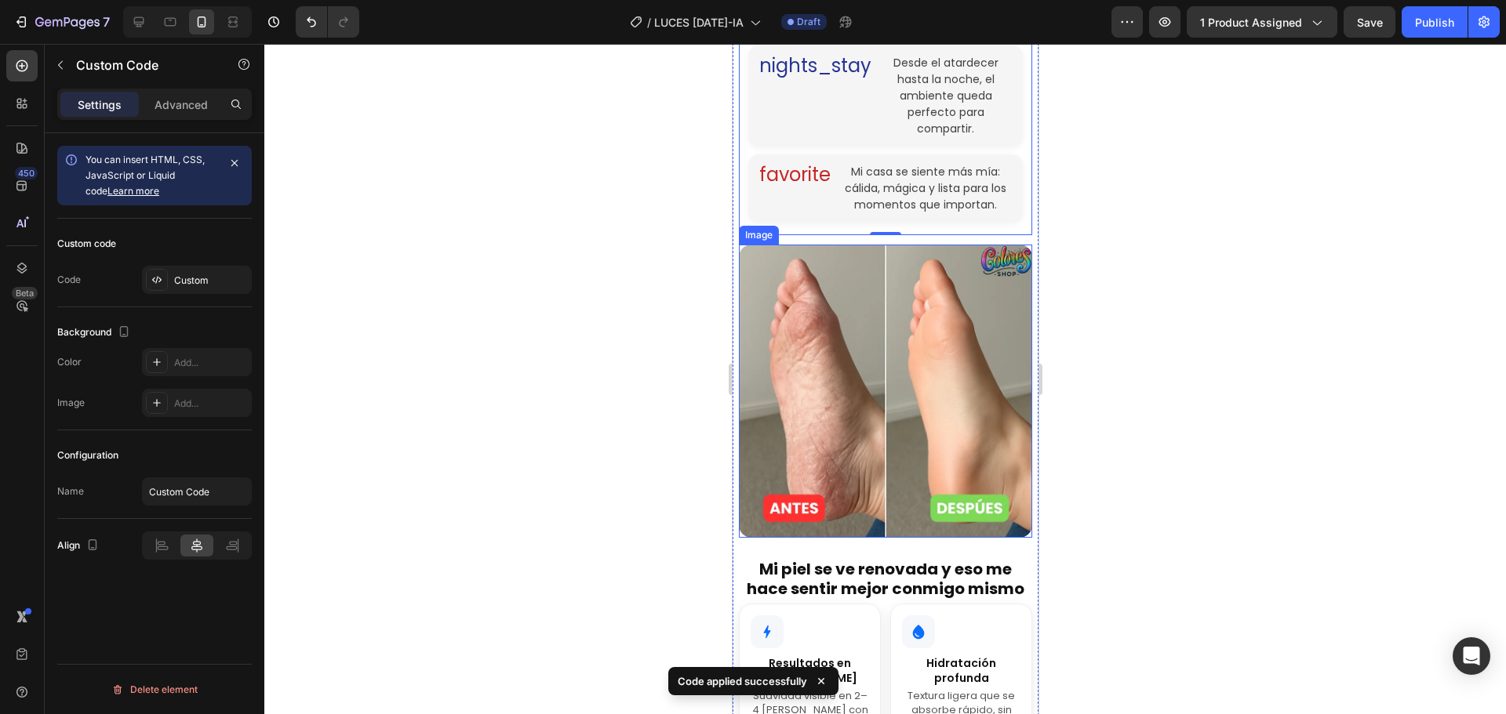
click at [837, 300] on img at bounding box center [884, 391] width 293 height 293
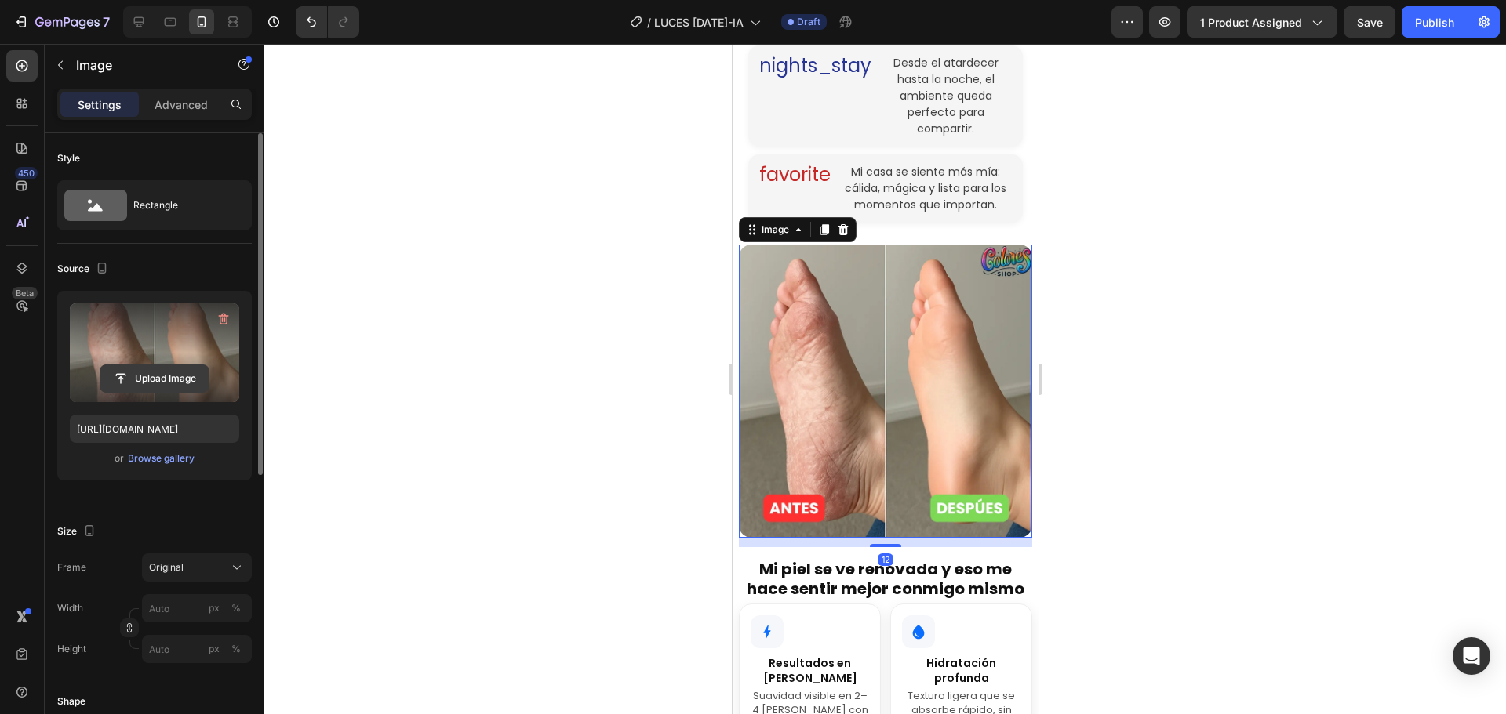
click at [140, 373] on input "file" at bounding box center [154, 378] width 108 height 27
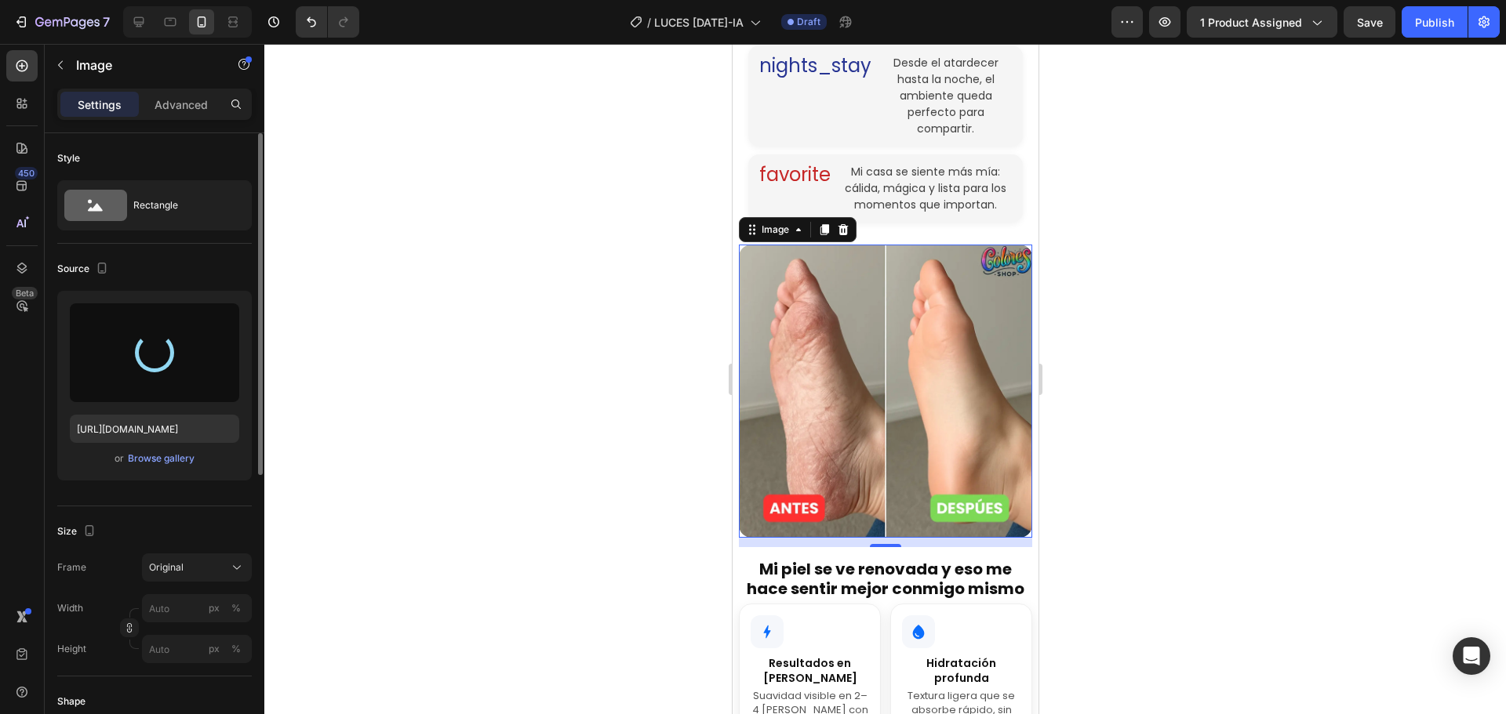
type input "[URL][DOMAIN_NAME]"
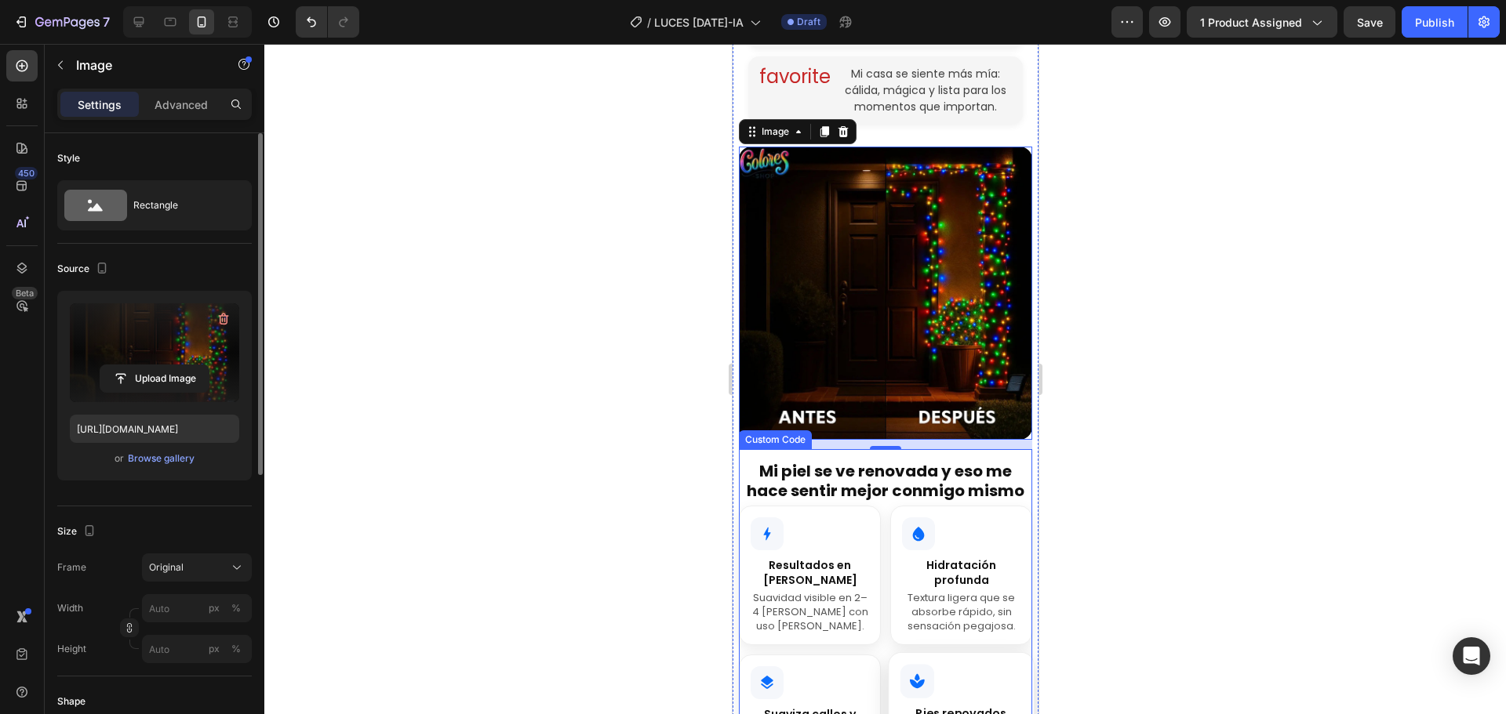
scroll to position [1568, 0]
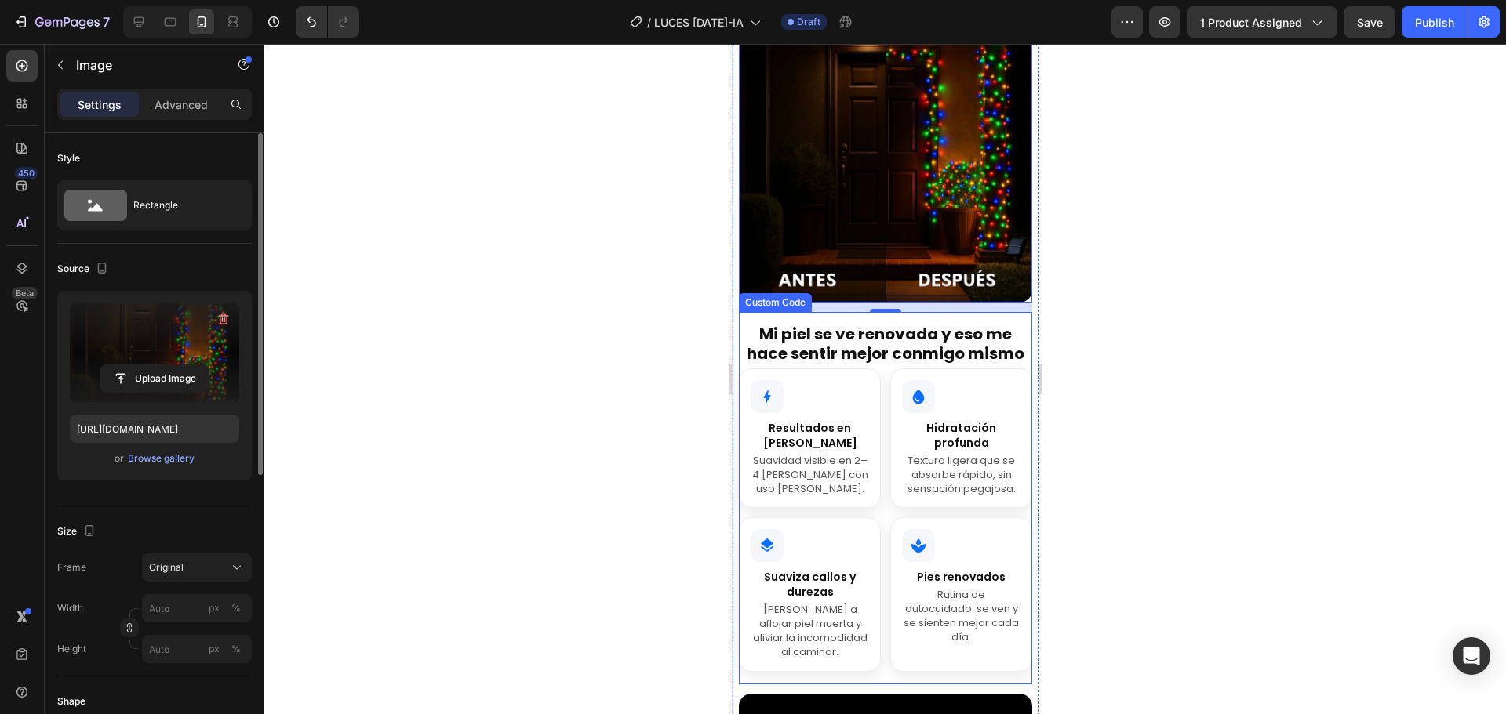
click at [856, 325] on h1 "Mi piel se ve renovada y eso me hace sentir mejor conmigo mismo" at bounding box center [884, 344] width 293 height 39
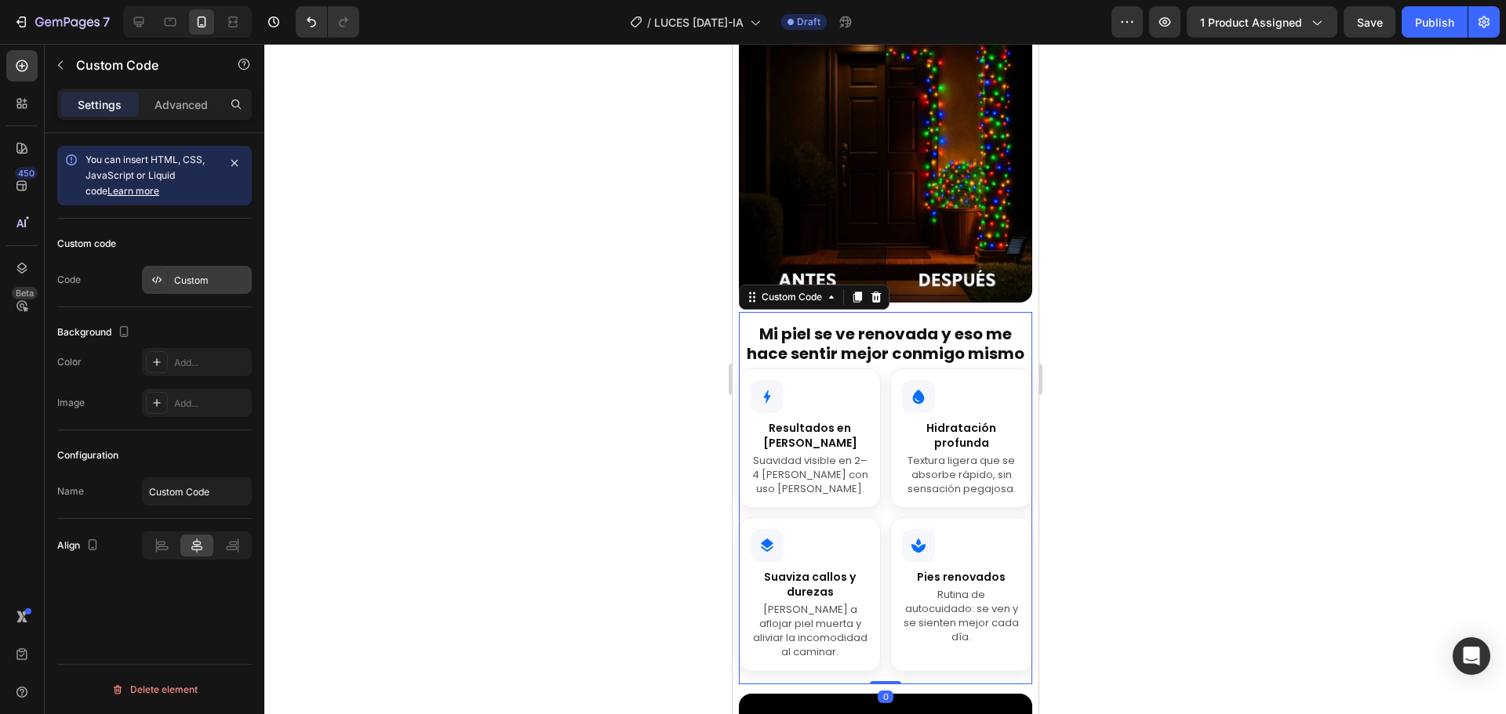
click at [206, 282] on div "Custom" at bounding box center [211, 281] width 74 height 14
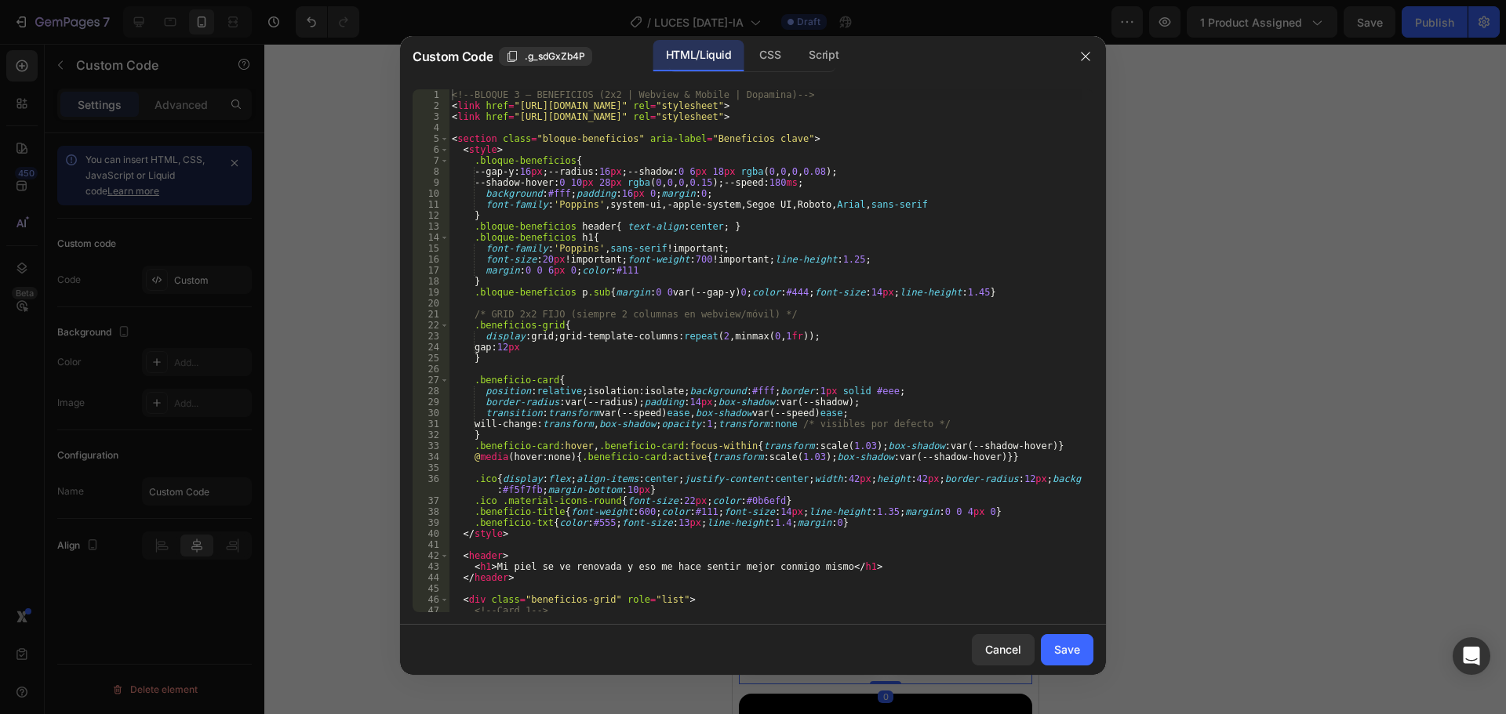
click at [964, 293] on div "<!-- BLOQUE 3 – BENEFICIOS (2x2 | Webview & Mobile | Dopamina) --> < link href …" at bounding box center [765, 361] width 633 height 545
type textarea "</section>"
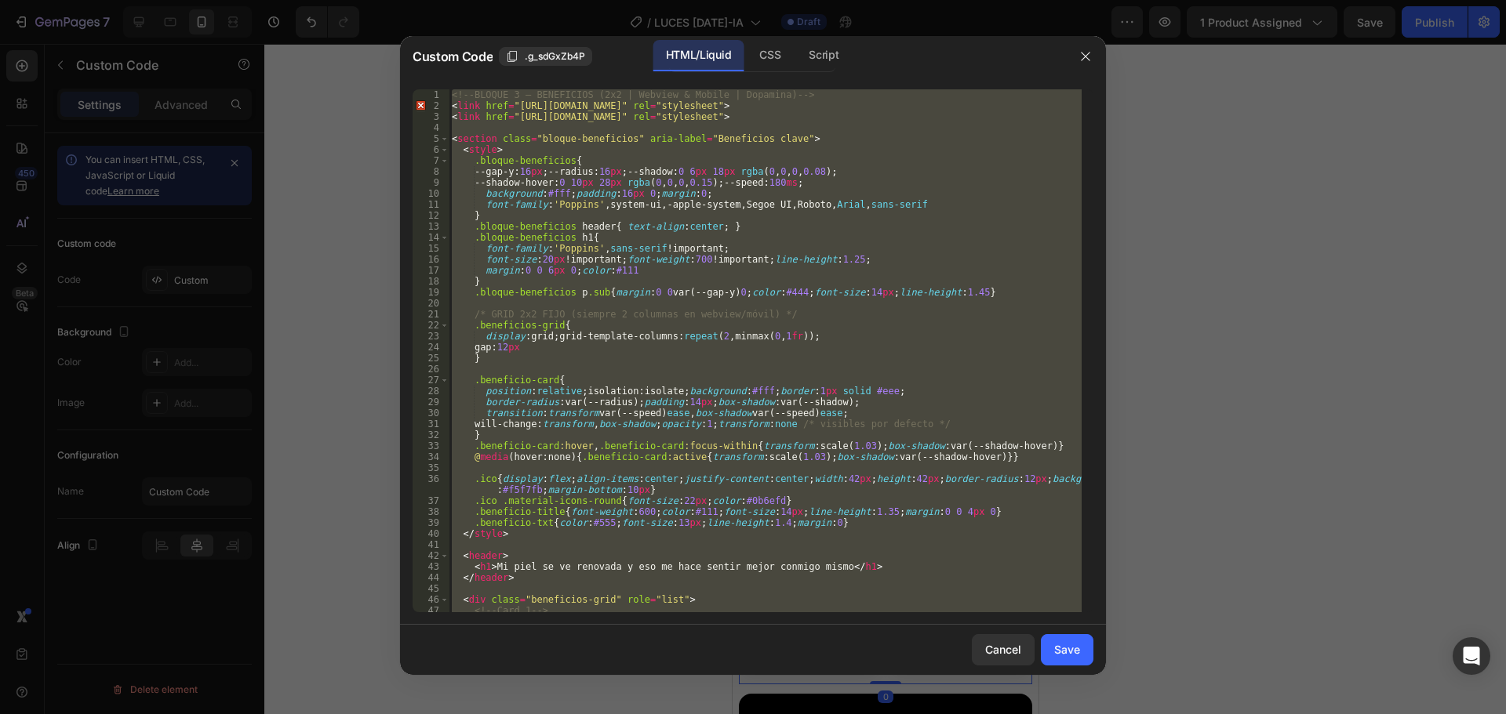
paste textarea
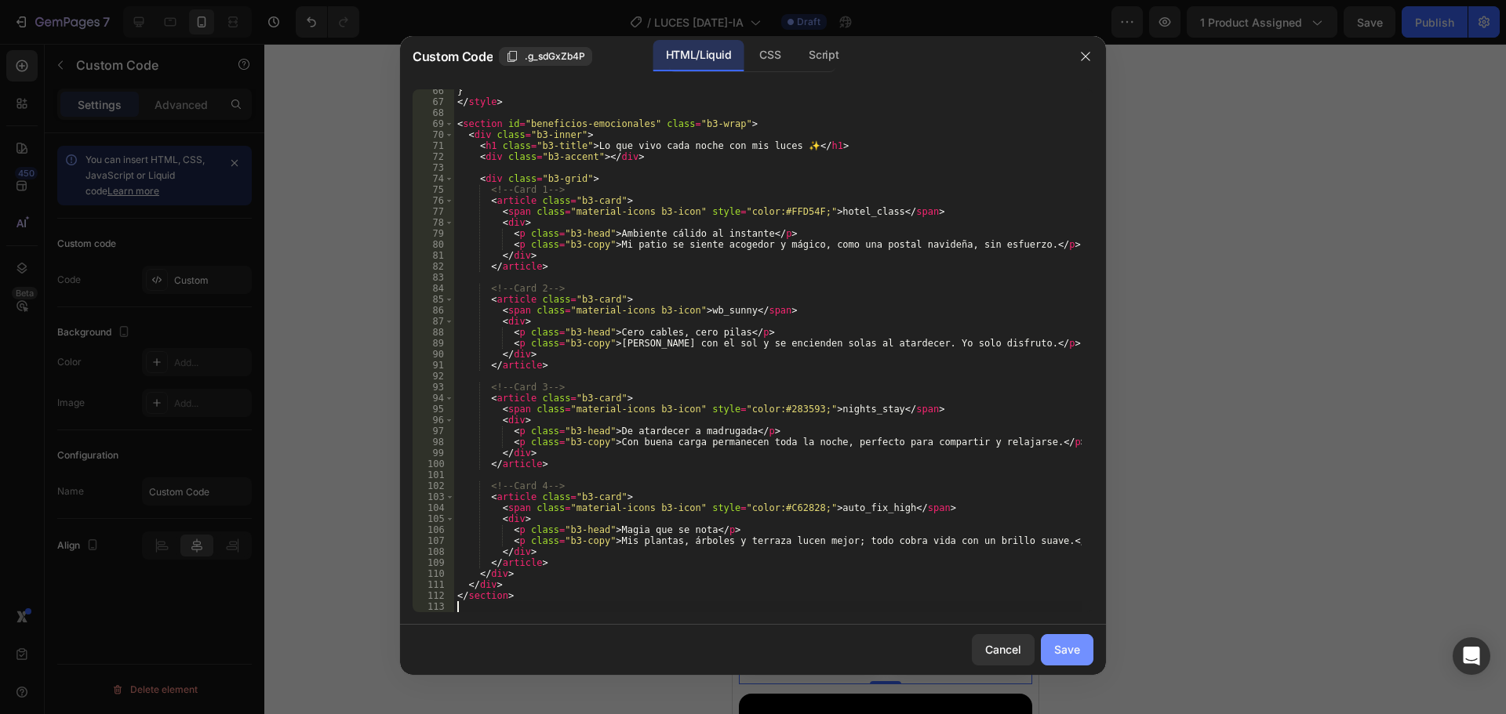
click at [1059, 652] on div "Save" at bounding box center [1067, 649] width 26 height 16
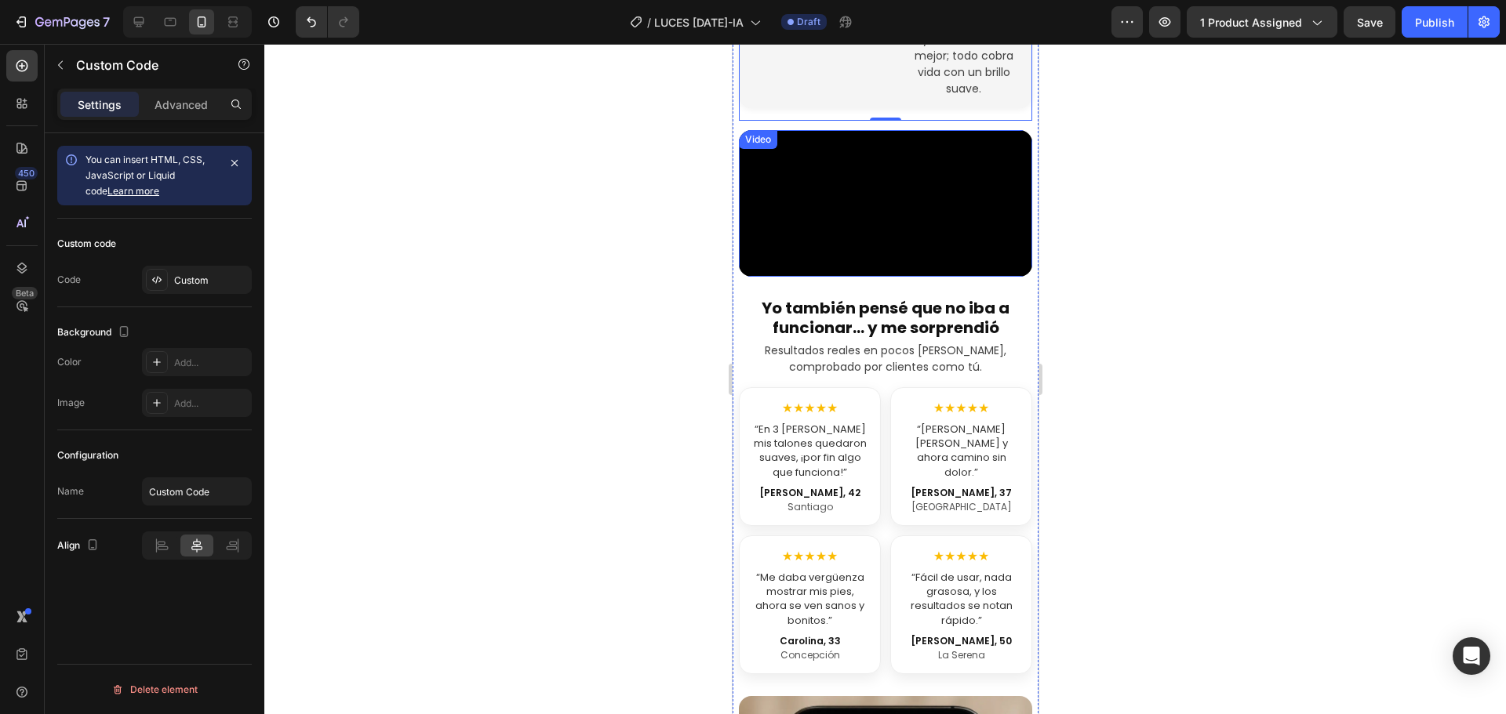
scroll to position [2379, 0]
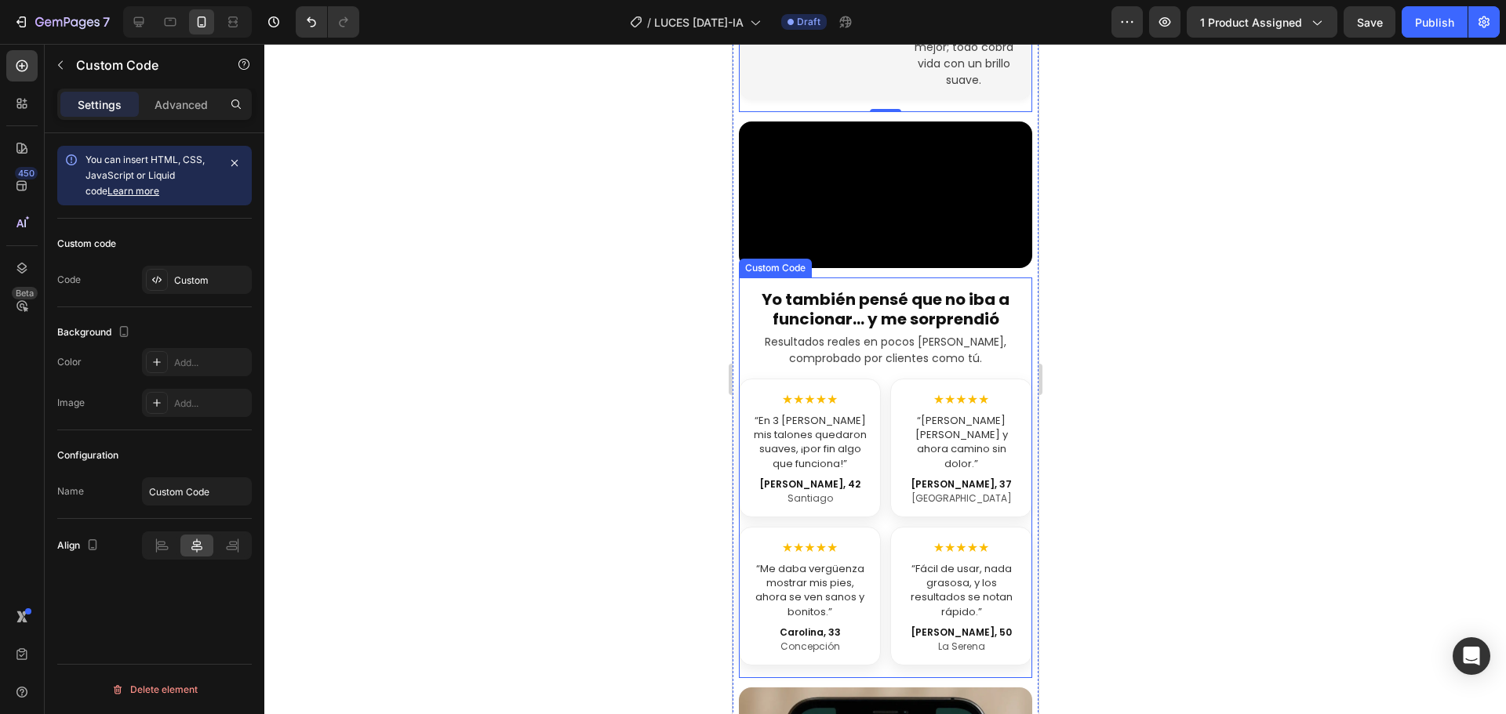
click at [856, 334] on p "Resultados reales en pocos [PERSON_NAME], comprobado por clientes como tú." at bounding box center [884, 350] width 293 height 32
click at [202, 283] on div "Custom" at bounding box center [211, 281] width 74 height 14
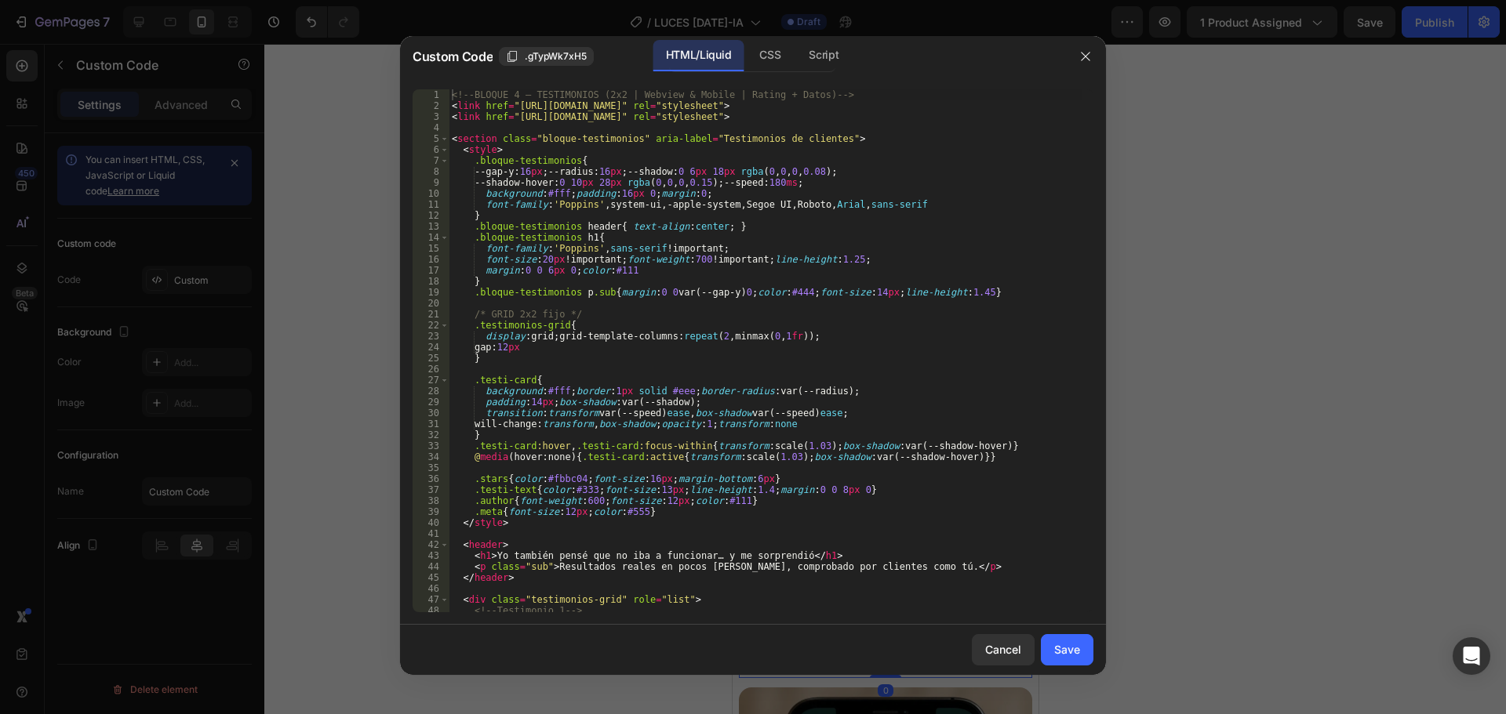
click at [729, 278] on div "<!-- BLOQUE 4 – TESTIMONIOS (2x2 | Webview & Mobile | Rating + Datos) --> < lin…" at bounding box center [765, 361] width 633 height 545
type textarea "</section>"
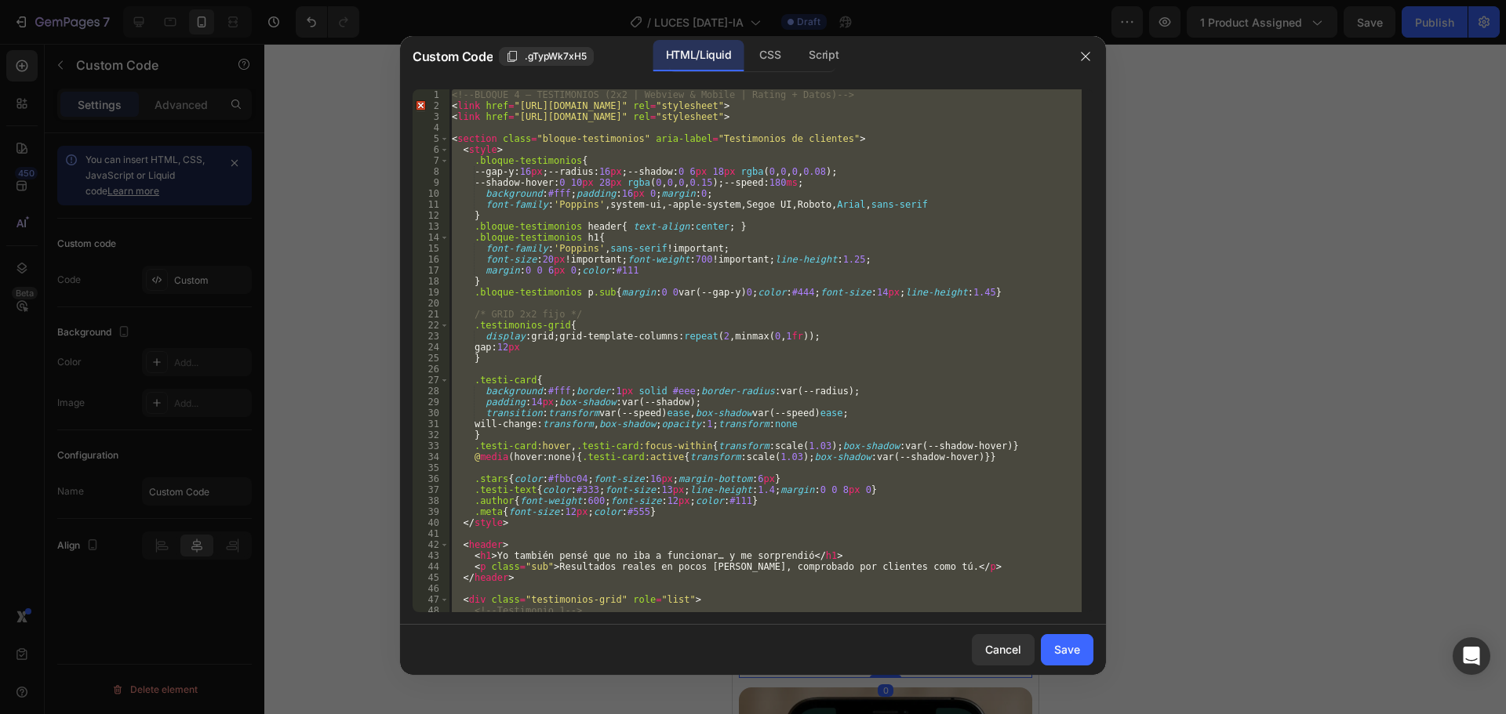
paste textarea
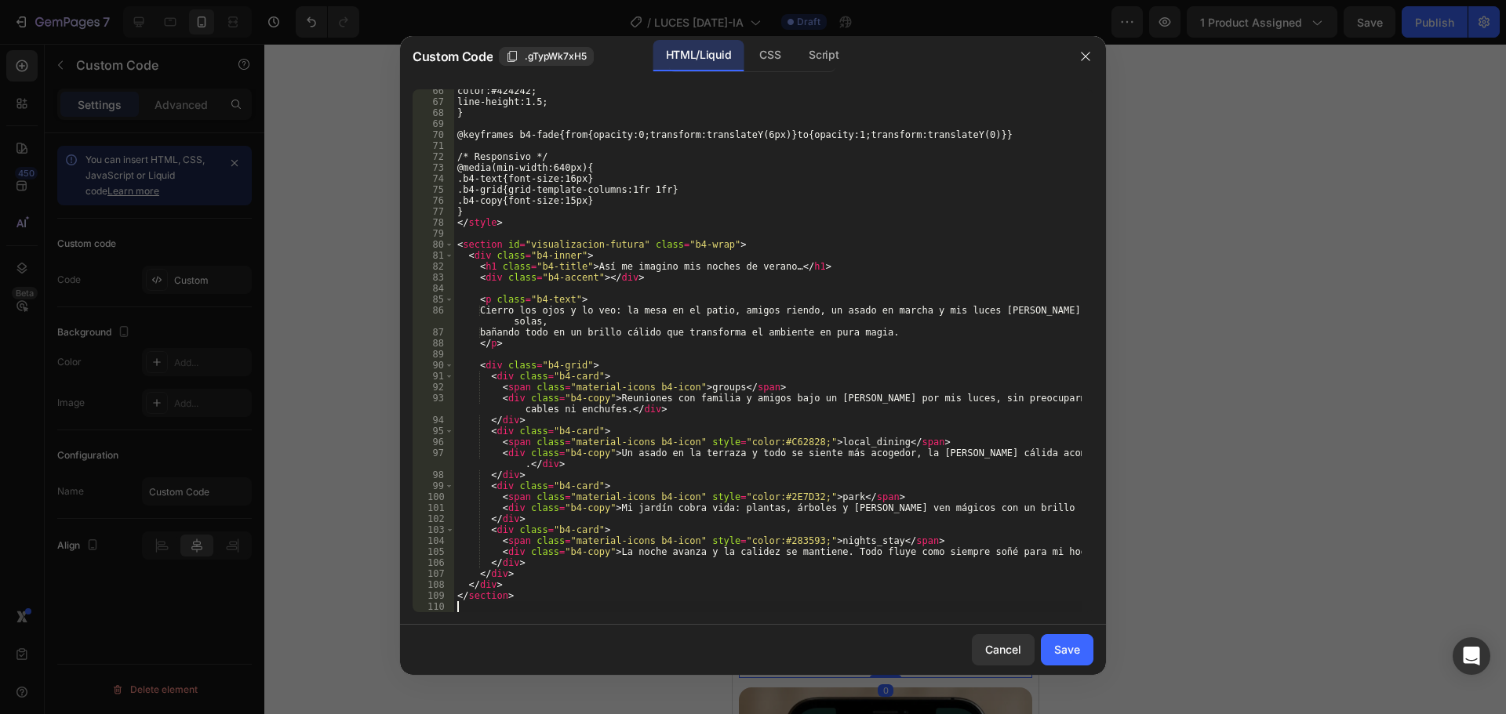
scroll to position [718, 0]
click at [1053, 649] on button "Save" at bounding box center [1067, 649] width 53 height 31
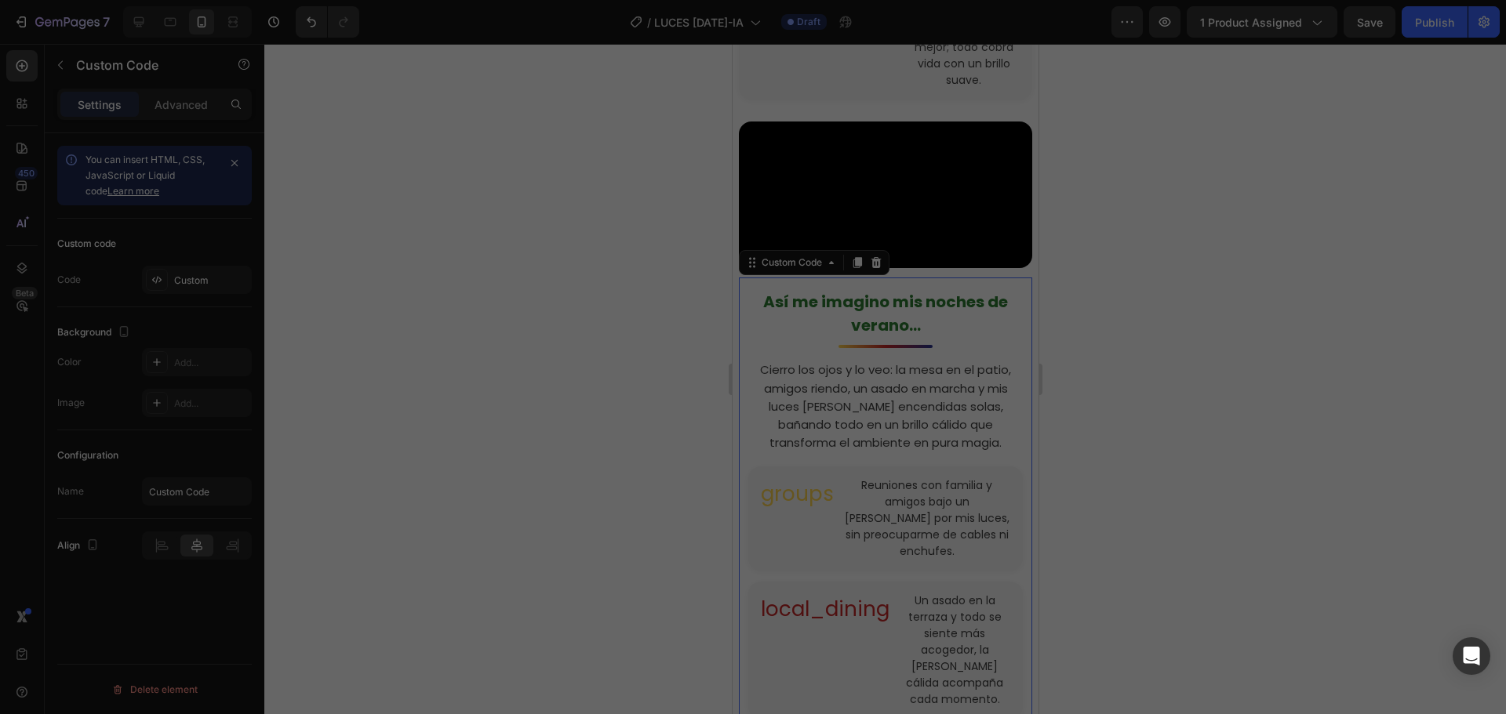
scroll to position [2363, 0]
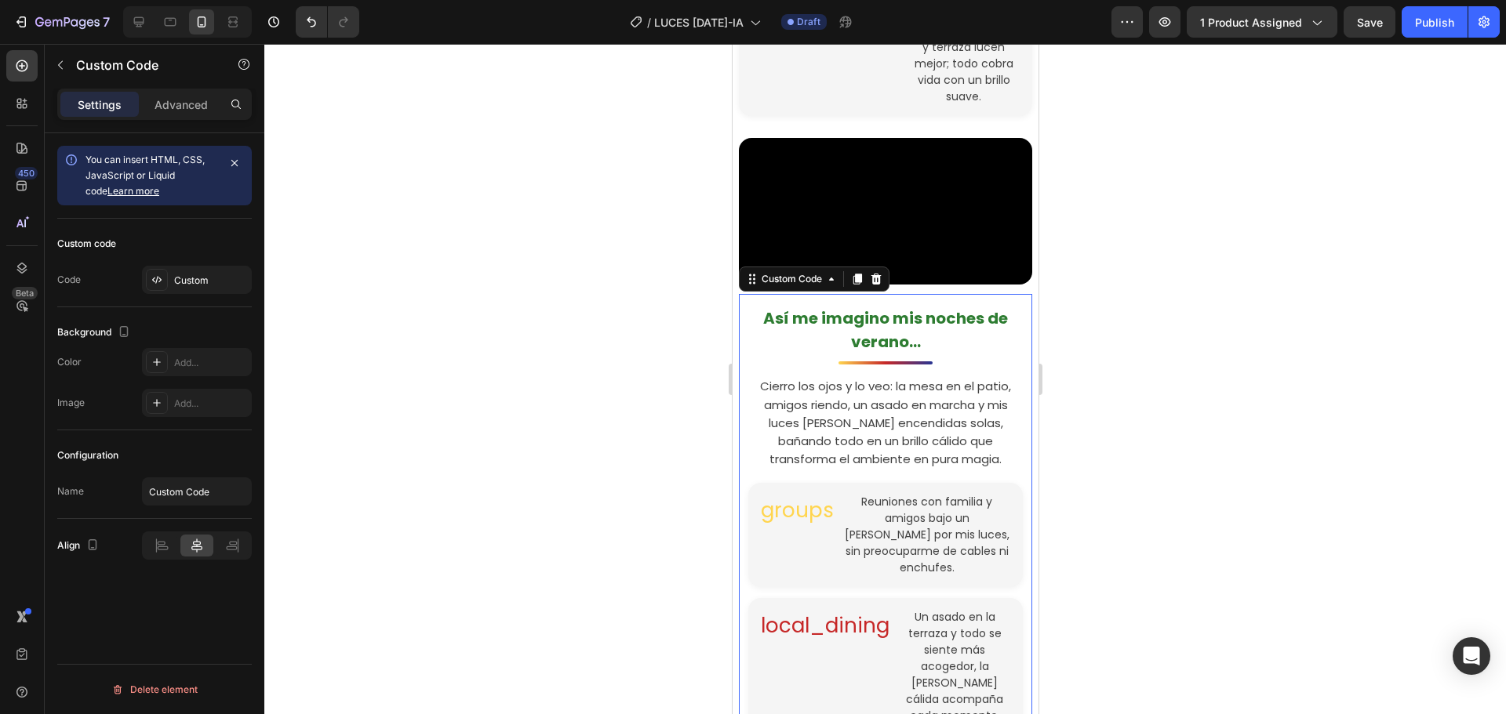
click at [840, 307] on div "Así me imagino mis noches de verano… Cierro los ojos y lo veo: la mesa en el pa…" at bounding box center [884, 620] width 293 height 626
click at [202, 292] on div "Custom" at bounding box center [197, 280] width 110 height 28
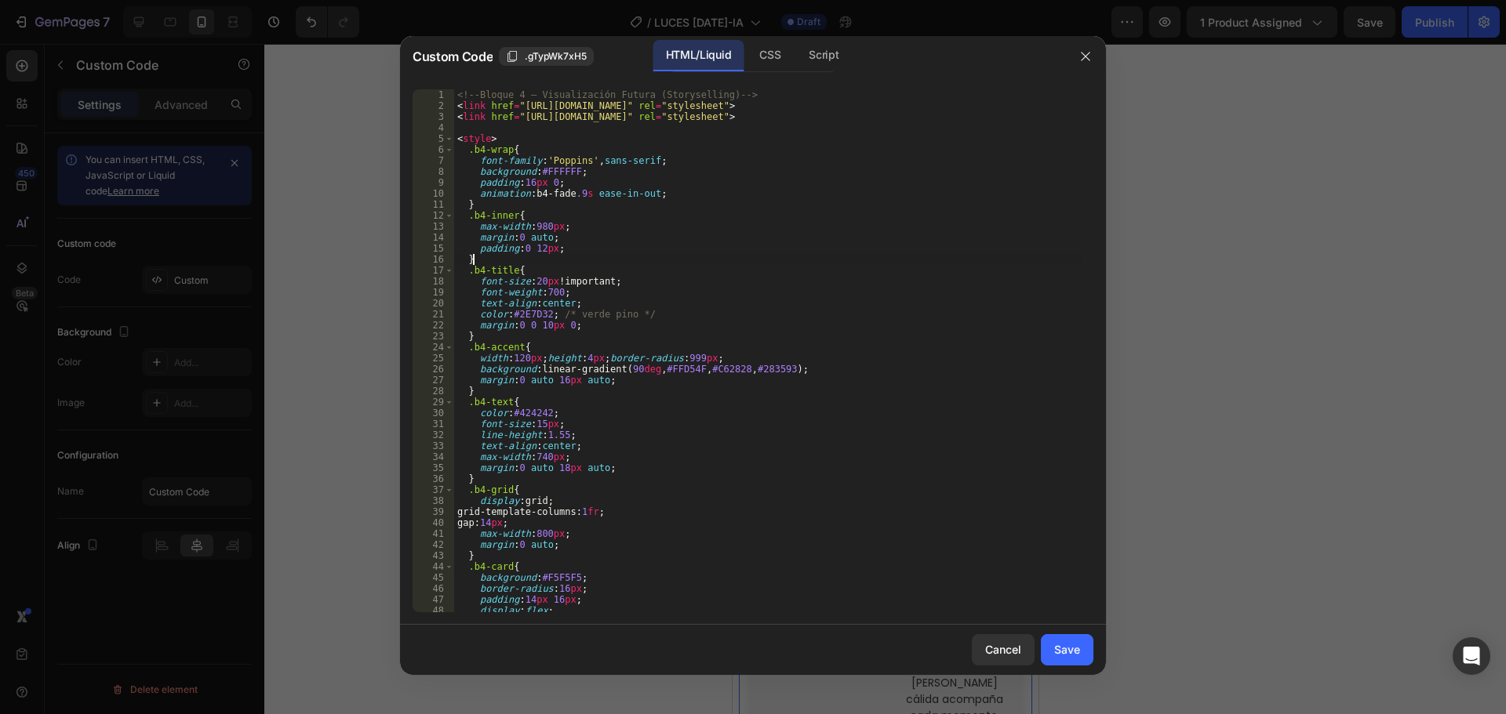
click at [736, 256] on div "<!-- Bloque 4 – Visualización Futura (Storyselling) --> < link href = "[URL][DO…" at bounding box center [767, 361] width 627 height 545
type textarea "</section>"
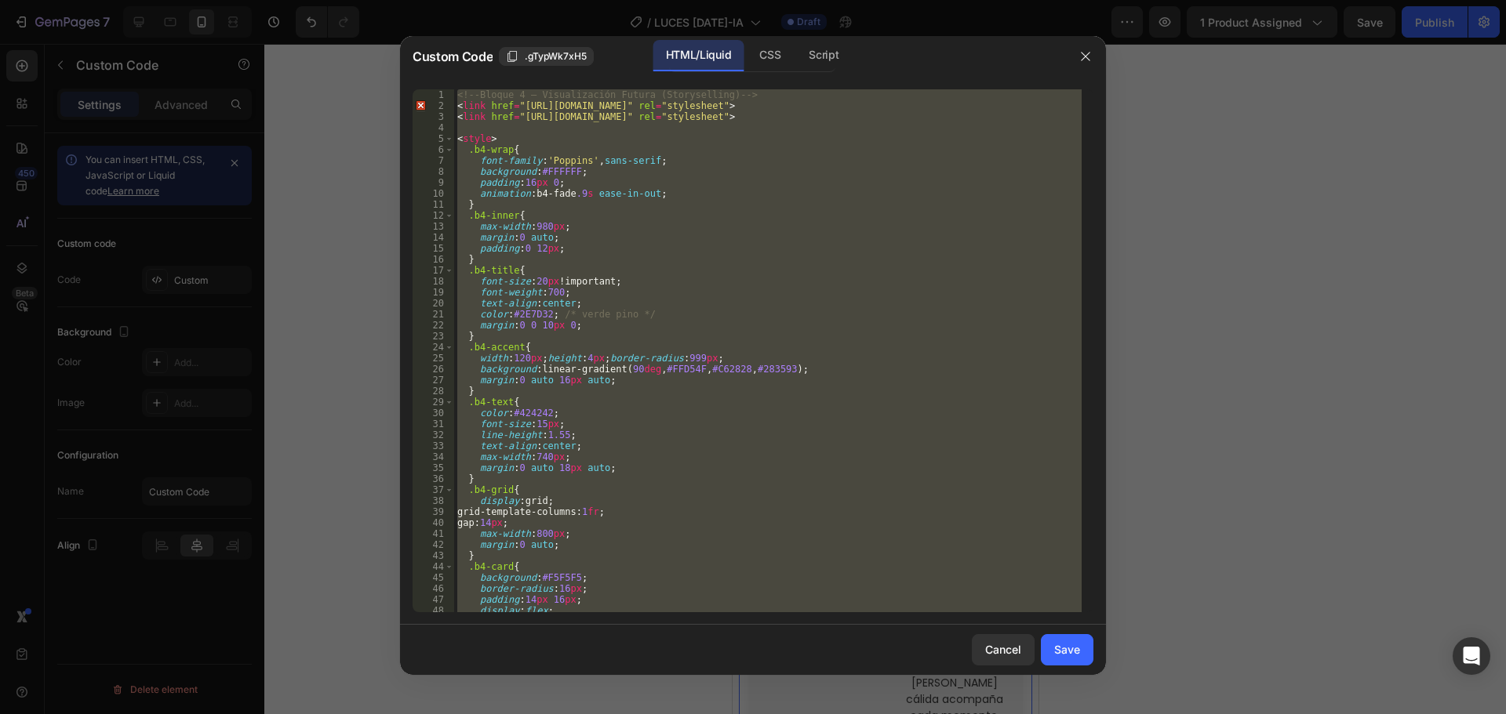
paste textarea
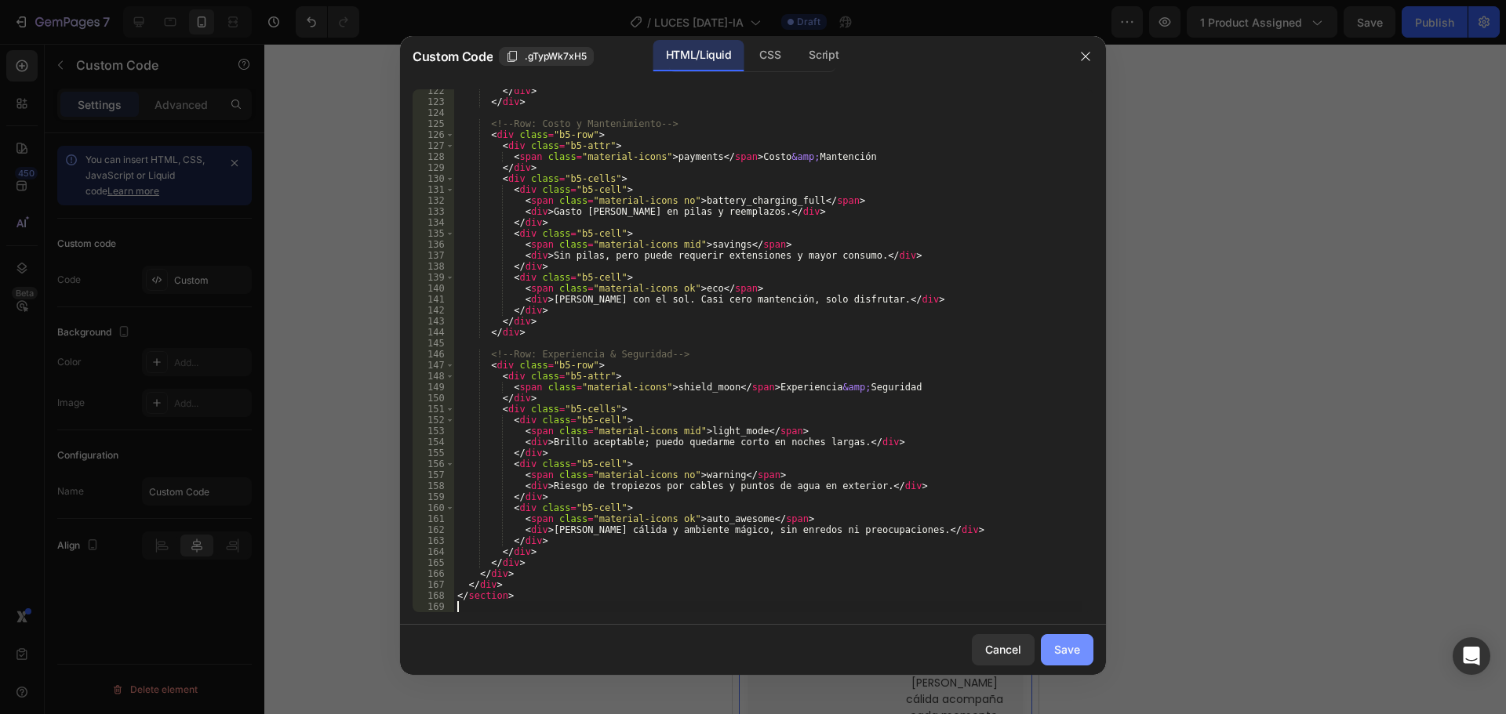
scroll to position [1343, 0]
click at [1073, 652] on div "Save" at bounding box center [1067, 649] width 26 height 16
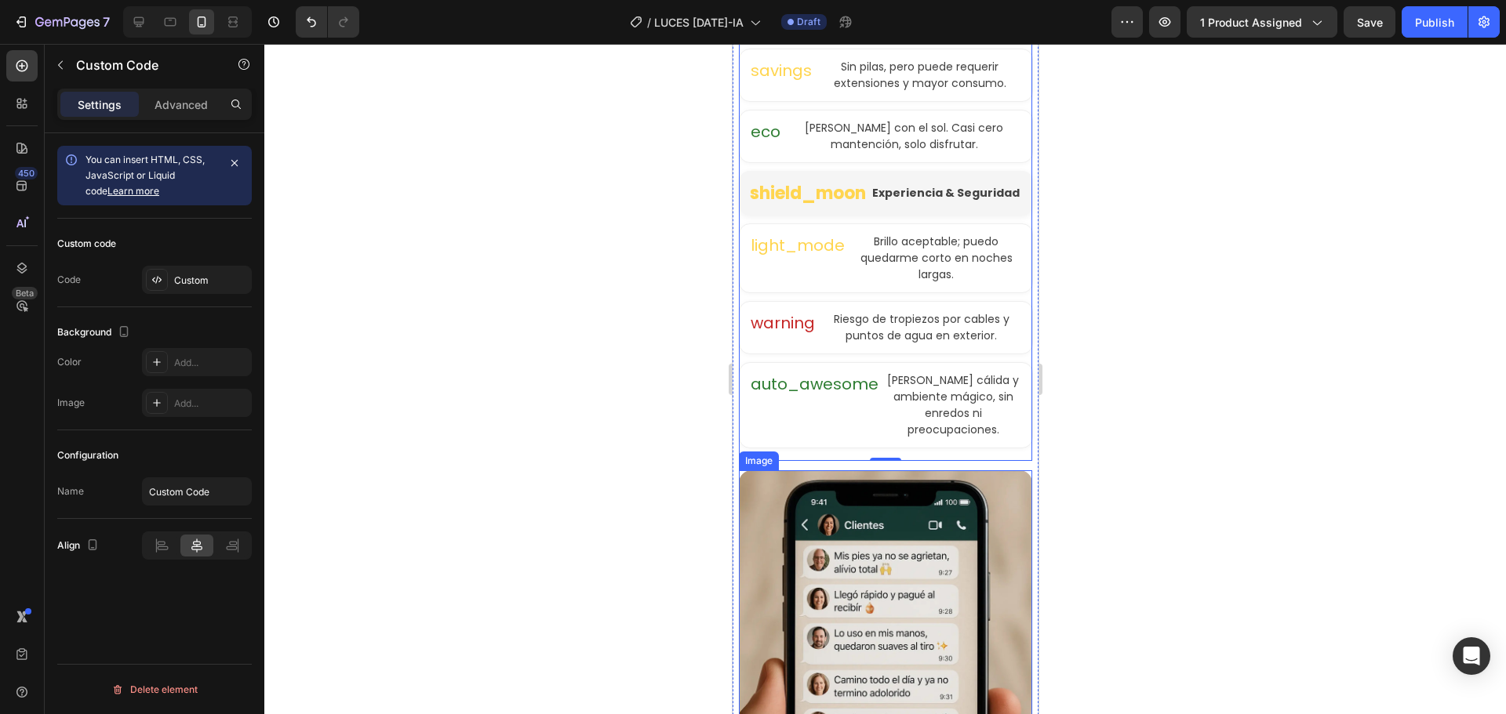
scroll to position [3774, 0]
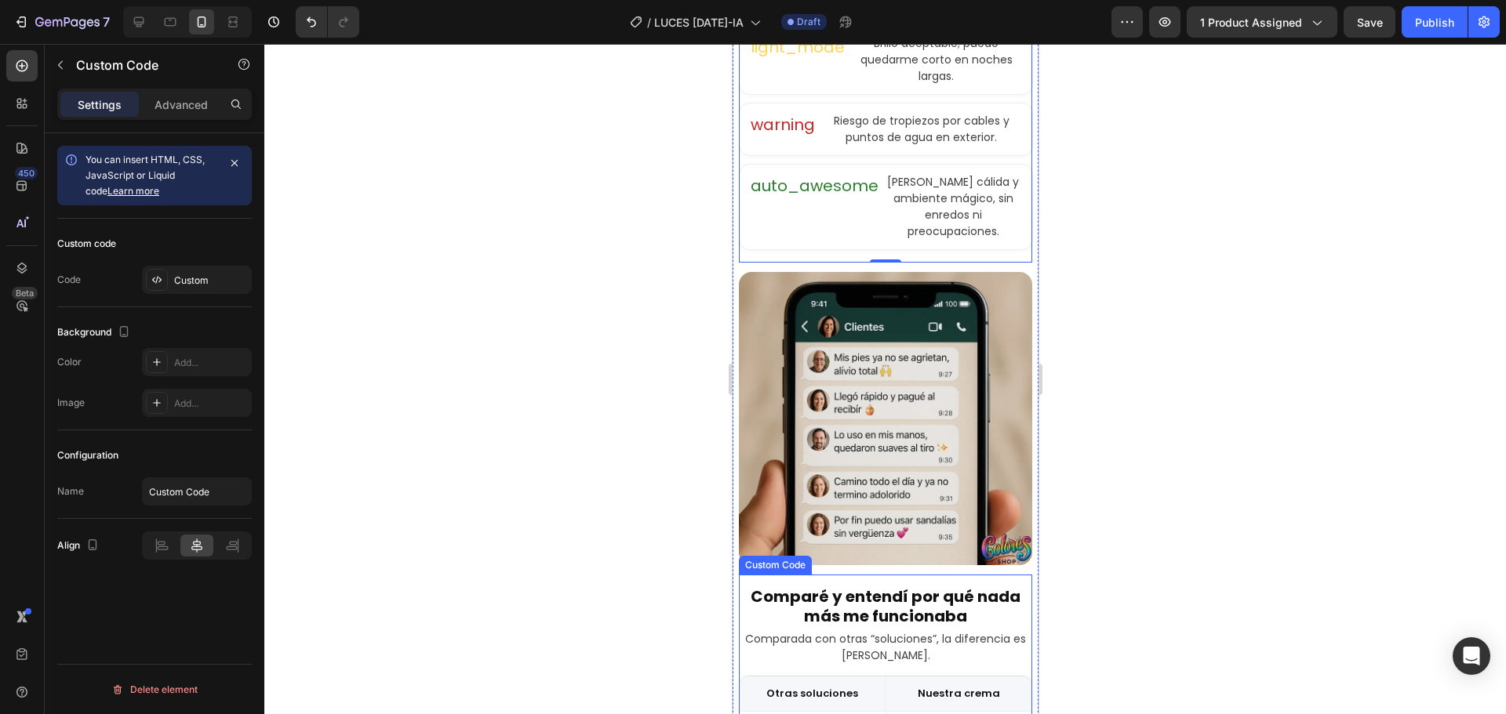
click at [914, 587] on h1 "Comparé y entendí por qué nada más me funcionaba" at bounding box center [884, 606] width 293 height 39
click at [213, 269] on div "Custom" at bounding box center [197, 280] width 110 height 28
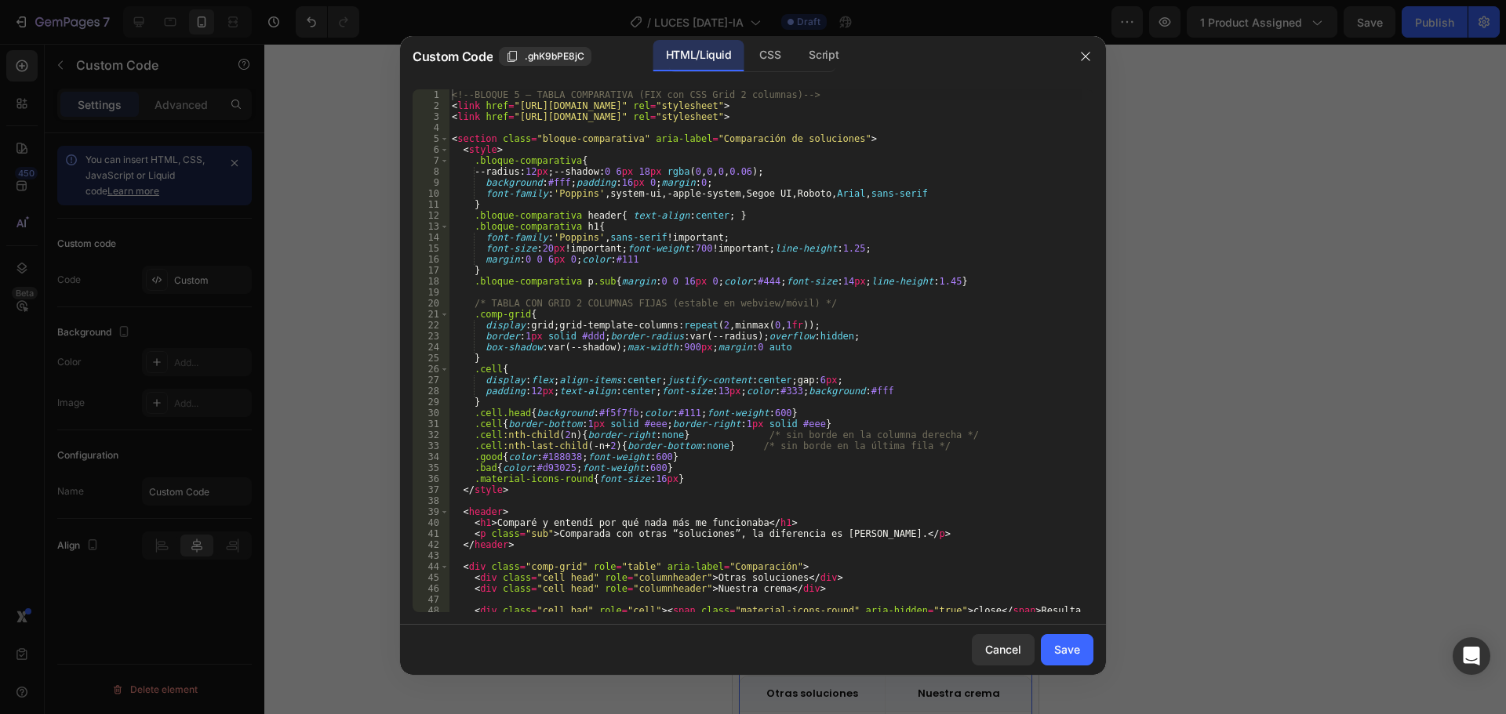
click at [751, 291] on div "<!-- BLOQUE 5 – TABLA COMPARATIVA (FIX con CSS Grid 2 columnas) --> < link href…" at bounding box center [765, 367] width 633 height 556
type textarea "</section>"
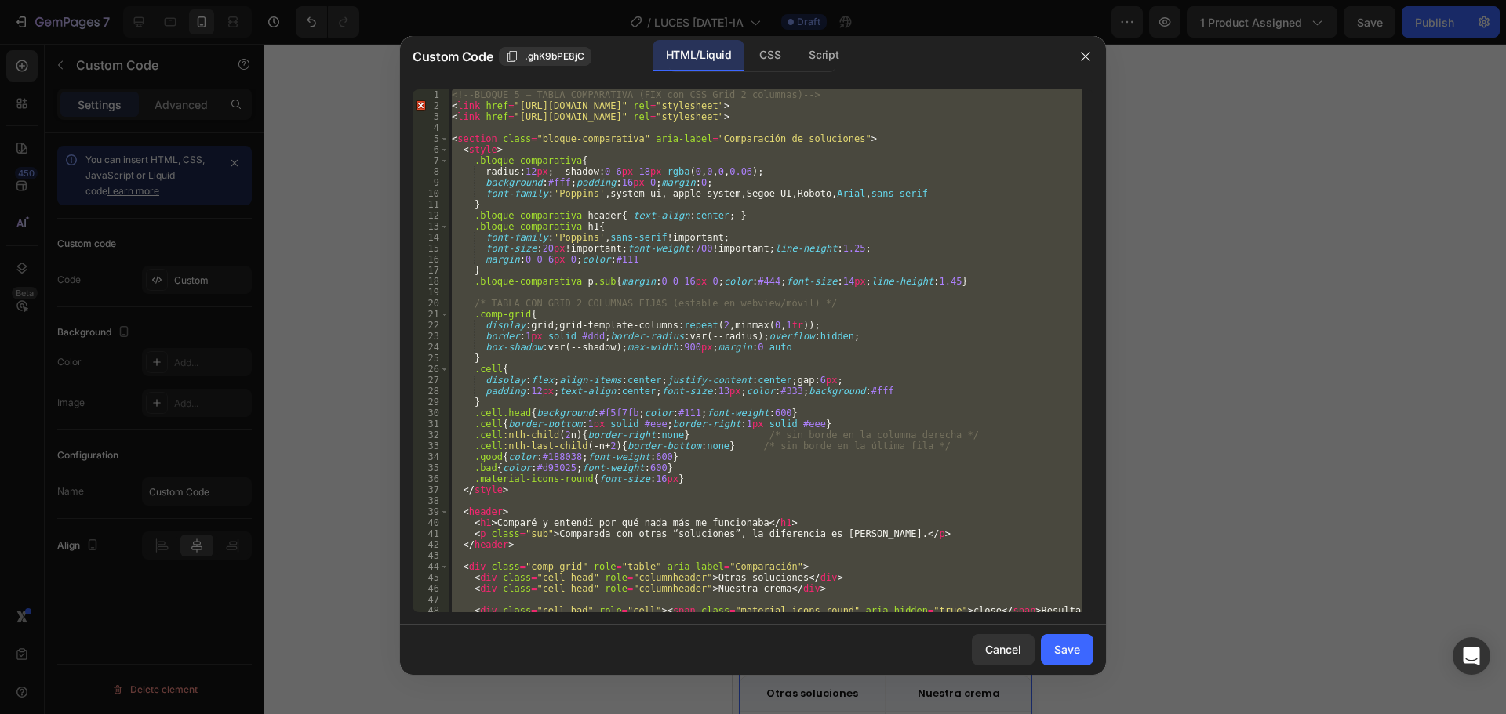
paste textarea
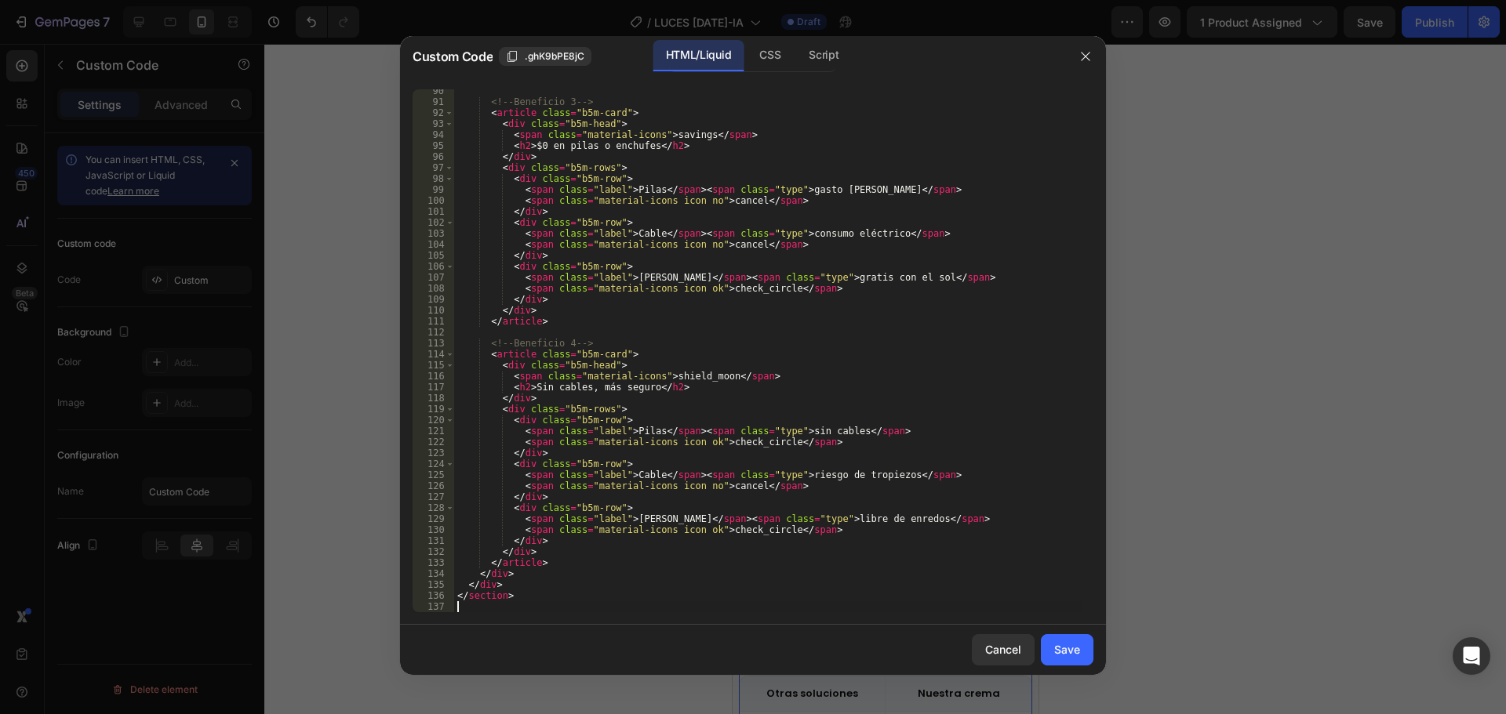
scroll to position [992, 0]
click at [1047, 654] on button "Save" at bounding box center [1067, 649] width 53 height 31
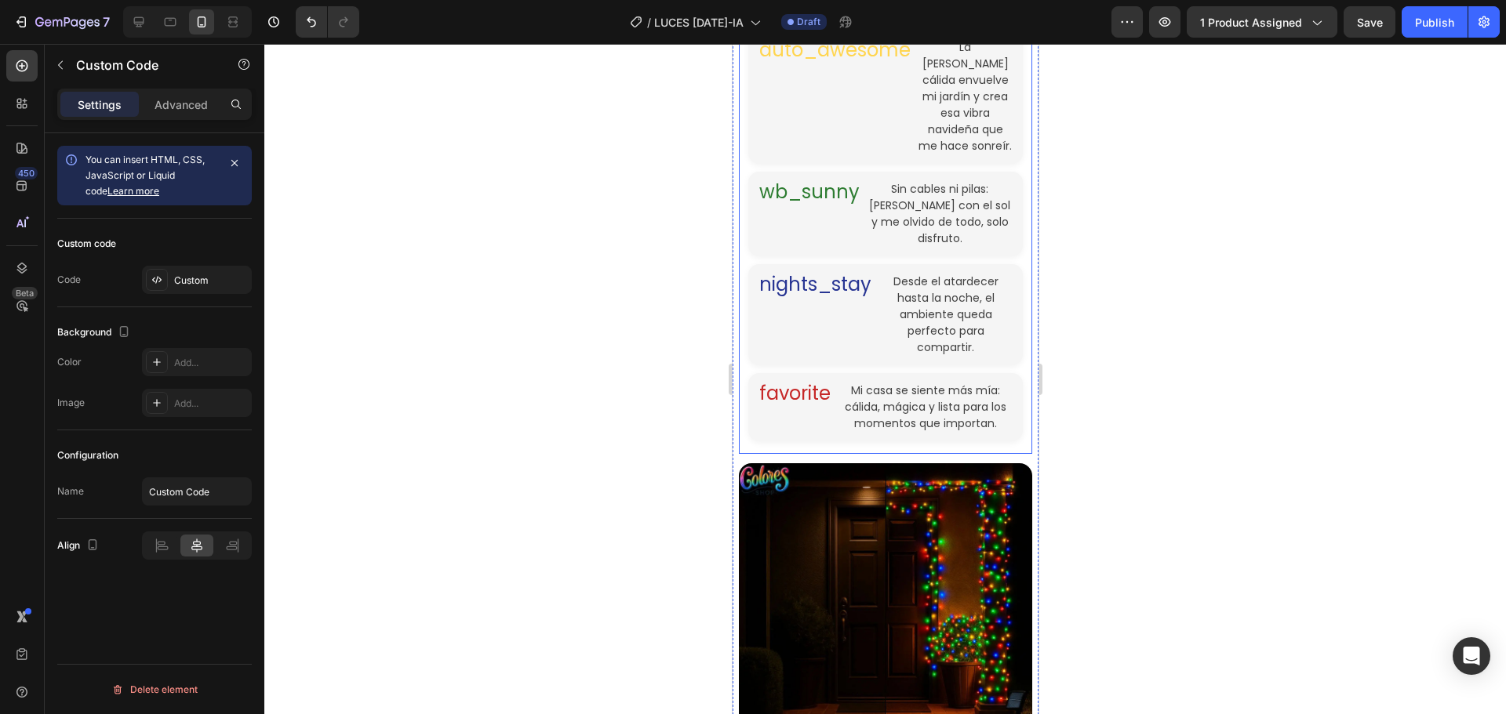
scroll to position [899, 0]
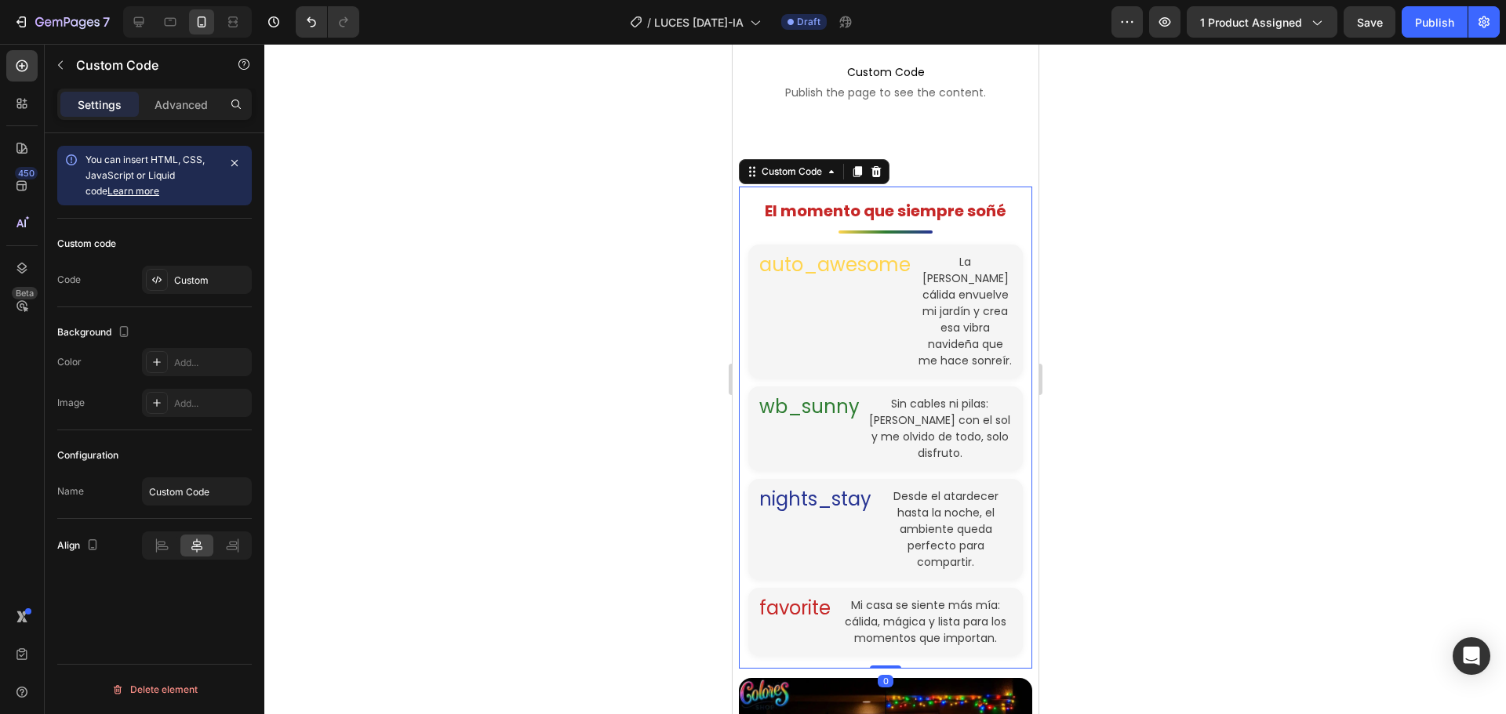
click at [940, 231] on div "El momento que siempre soñé auto_awesome La [PERSON_NAME] cálida envuelve mi ja…" at bounding box center [884, 427] width 293 height 457
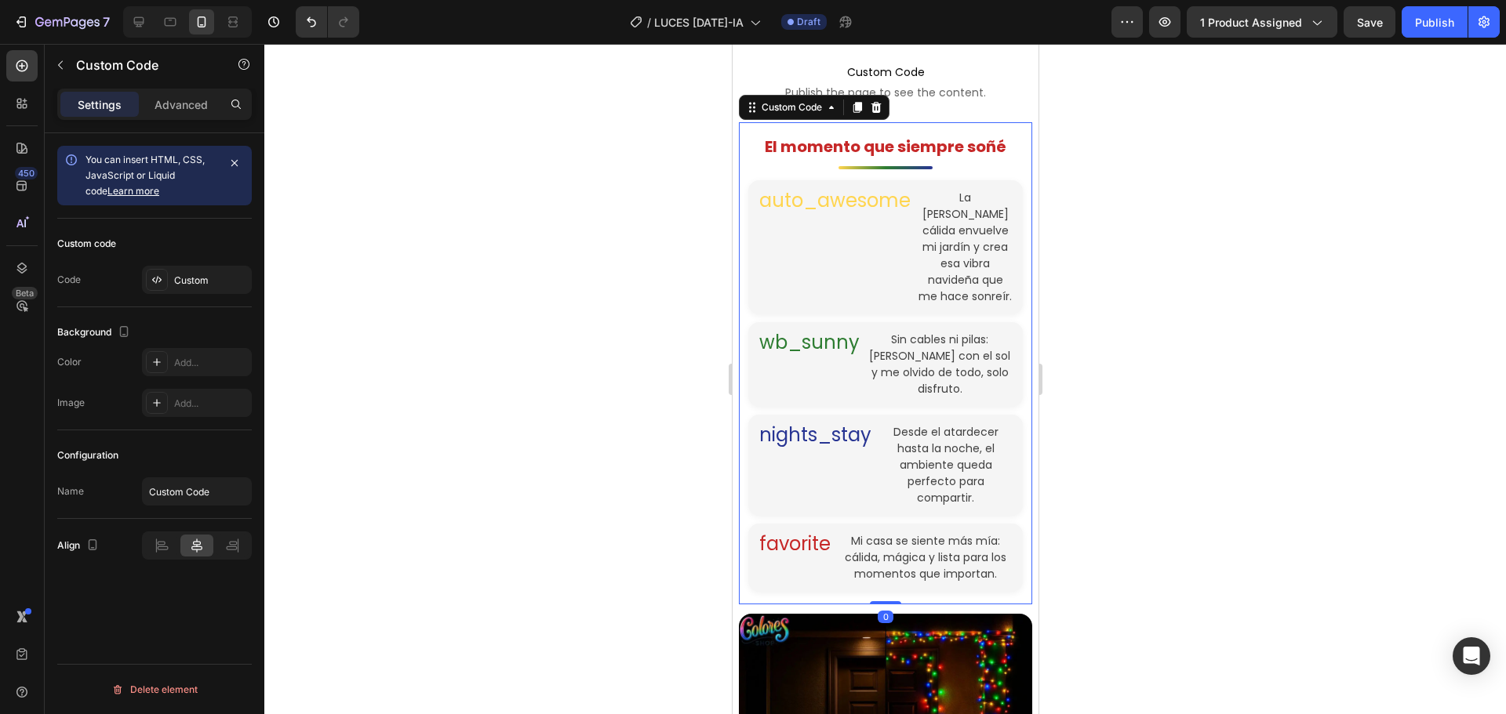
click at [141, 273] on div "Code Custom" at bounding box center [154, 280] width 194 height 28
click at [223, 274] on div "Custom" at bounding box center [211, 281] width 74 height 14
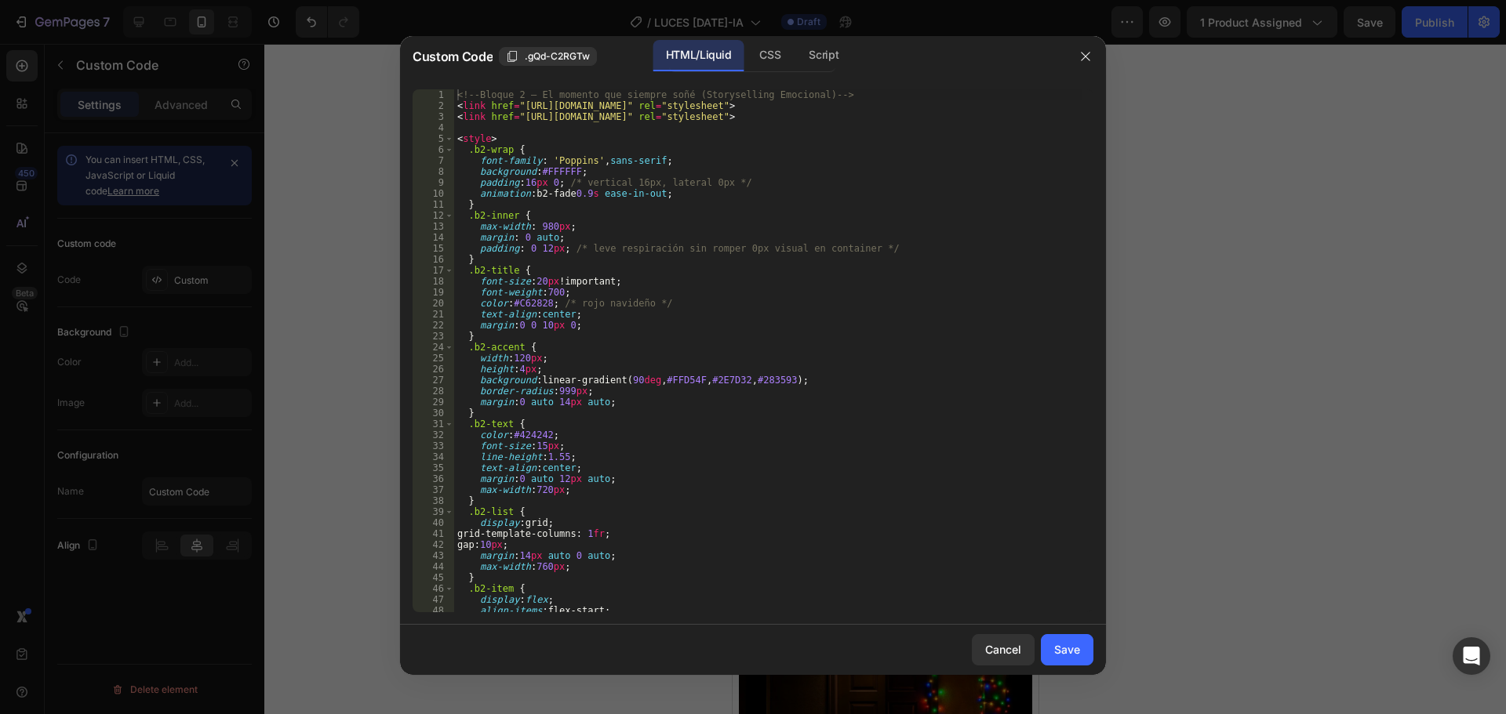
click at [810, 340] on div "<!-- Bloque 2 – El momento que siempre soñé (Storyselling Emocional) --> < link…" at bounding box center [767, 361] width 627 height 545
type textarea "</section>"
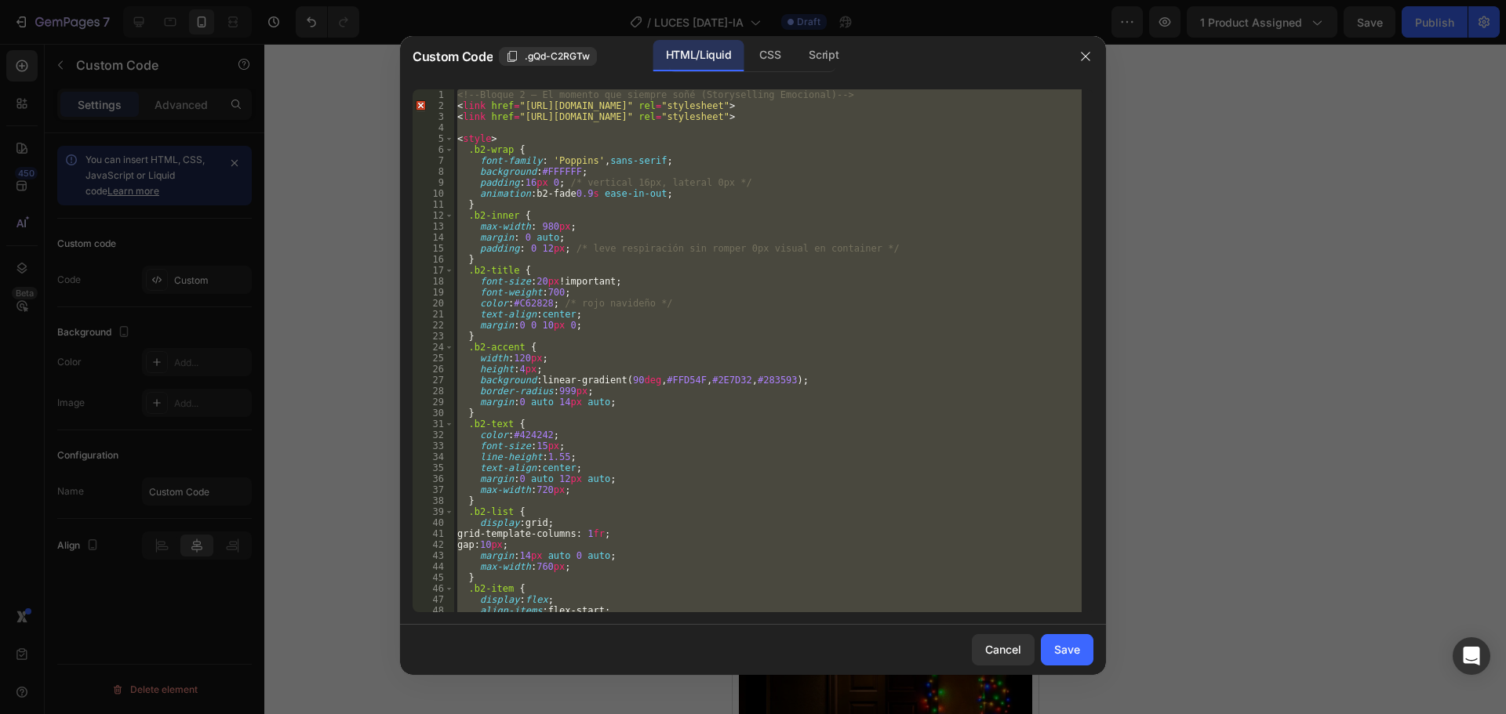
paste textarea
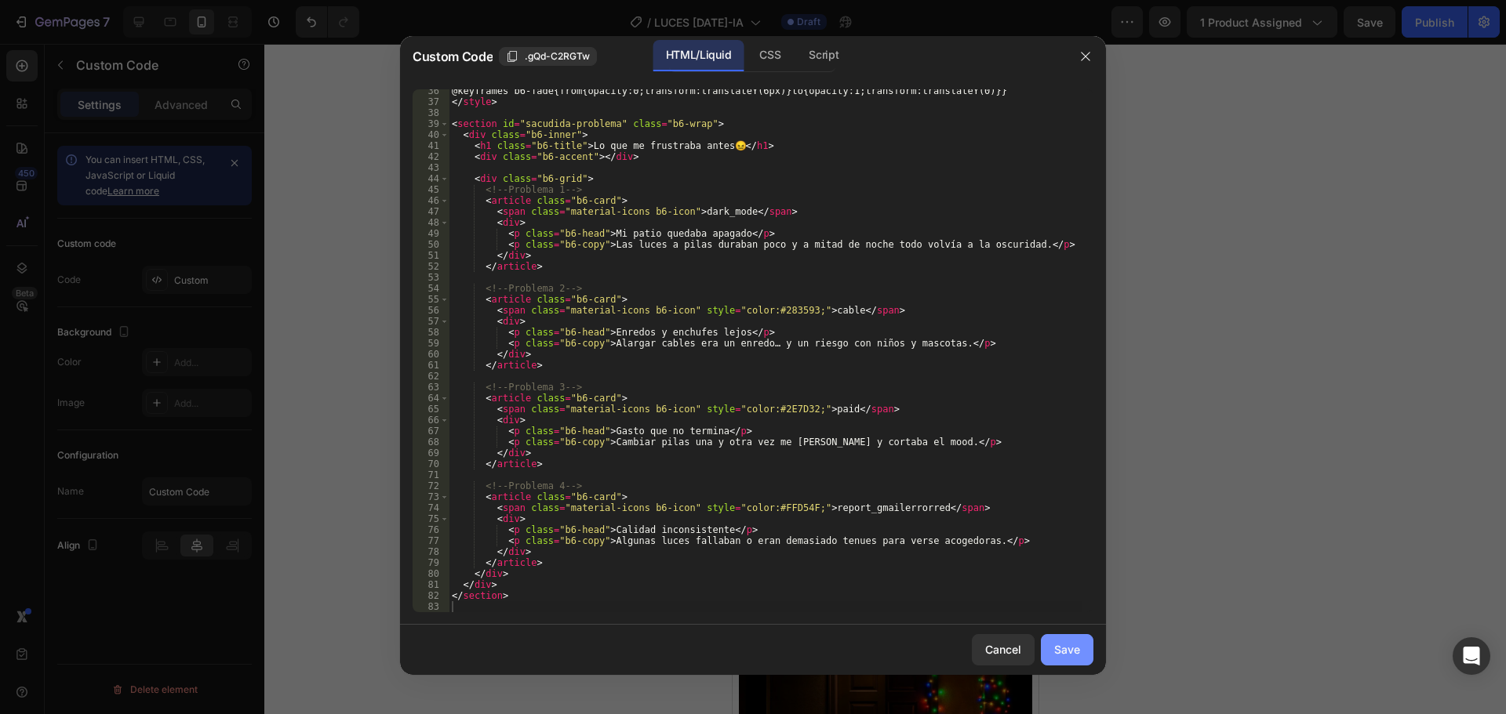
click at [1067, 638] on button "Save" at bounding box center [1067, 649] width 53 height 31
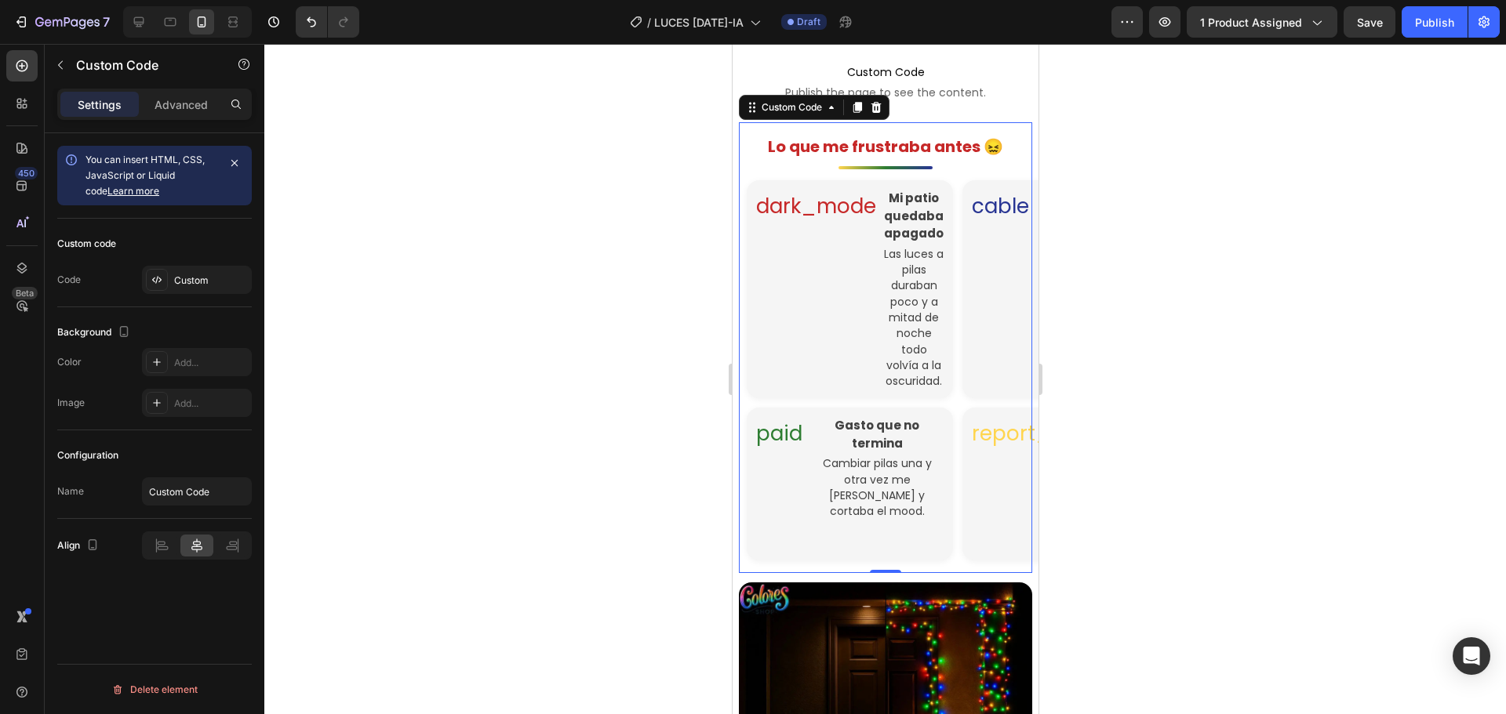
click at [896, 158] on h1 "Lo que me frustraba antes 😖" at bounding box center [884, 147] width 293 height 24
click at [199, 285] on div "Custom" at bounding box center [211, 281] width 74 height 14
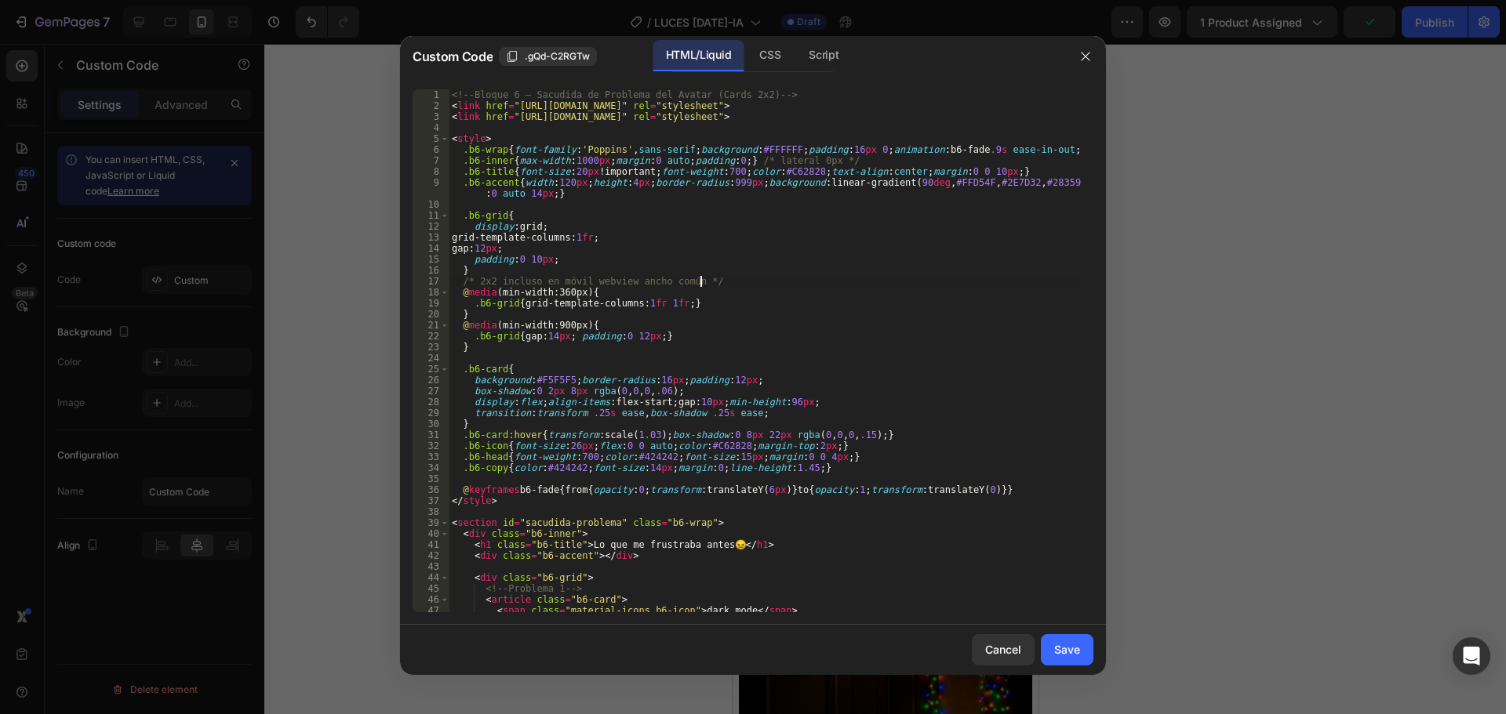
click at [795, 278] on div "<!-- Bloque 6 – Sacudida de Problema del Avatar (Cards 2x2) --> < link href = "…" at bounding box center [765, 361] width 633 height 545
type textarea "</section>"
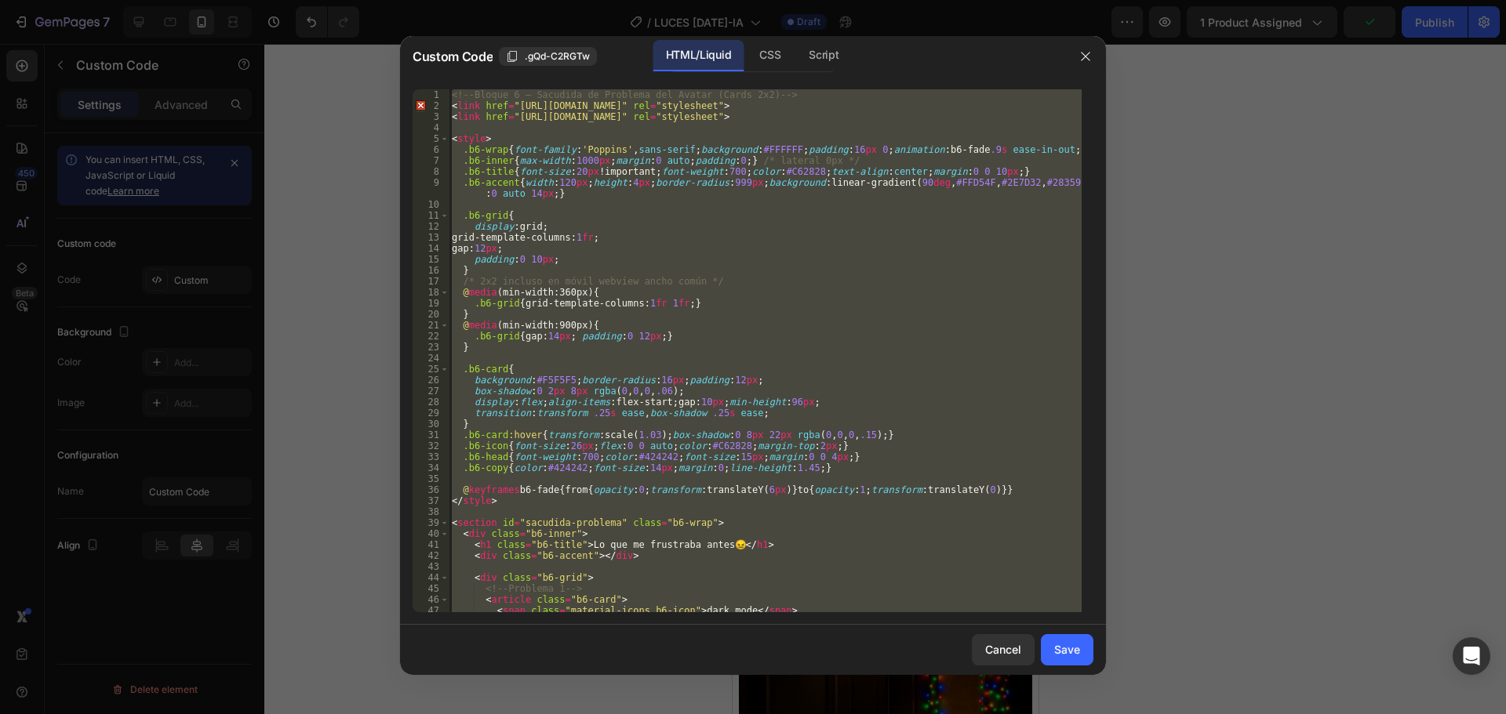
paste textarea
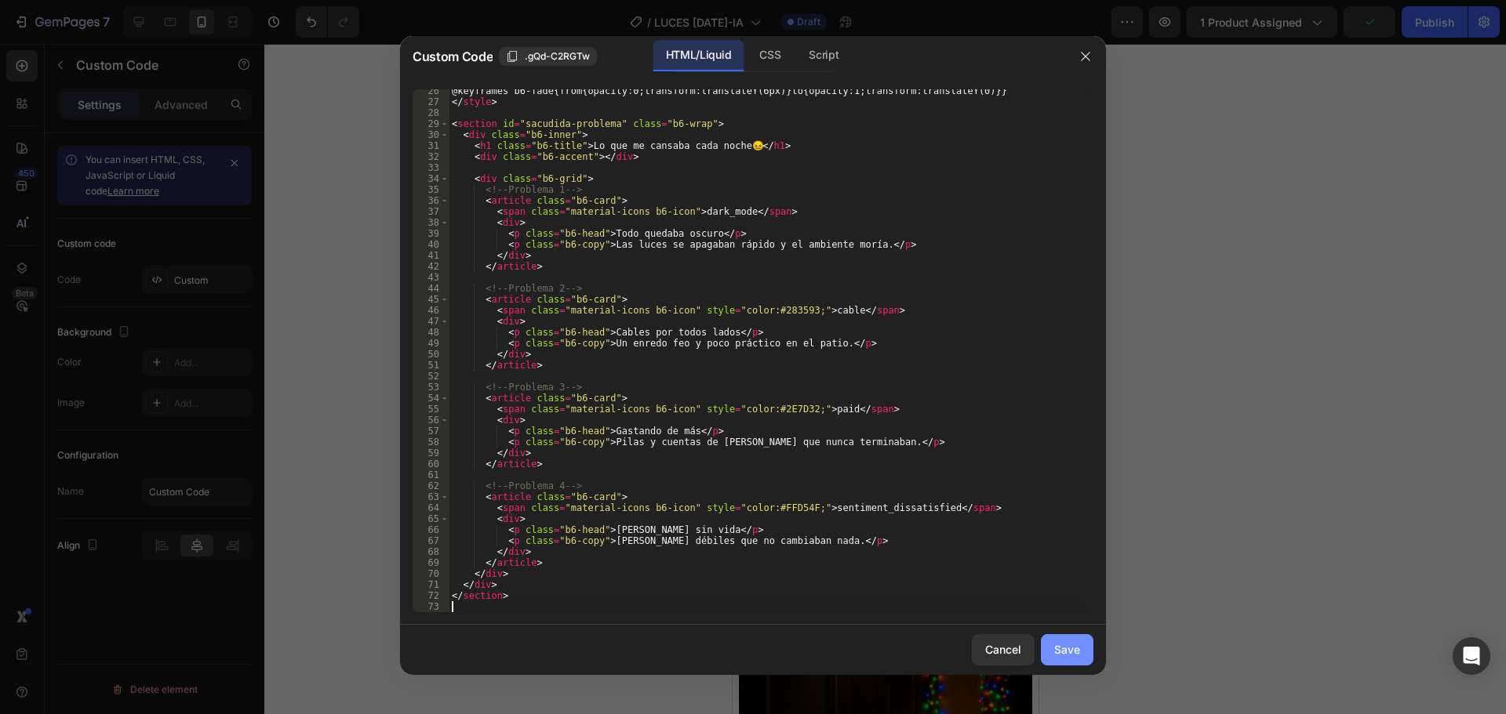
click at [1048, 645] on button "Save" at bounding box center [1067, 649] width 53 height 31
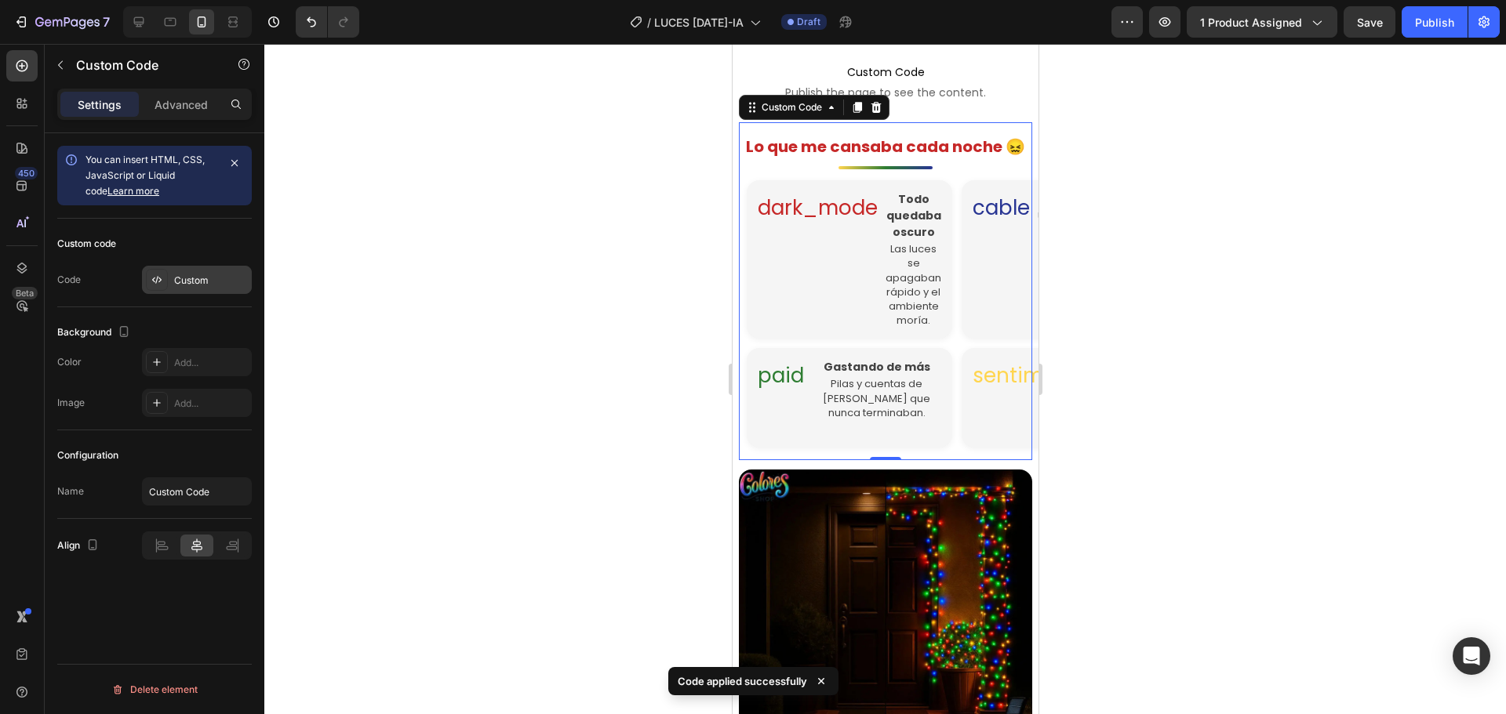
click at [201, 271] on div "Custom" at bounding box center [197, 280] width 110 height 28
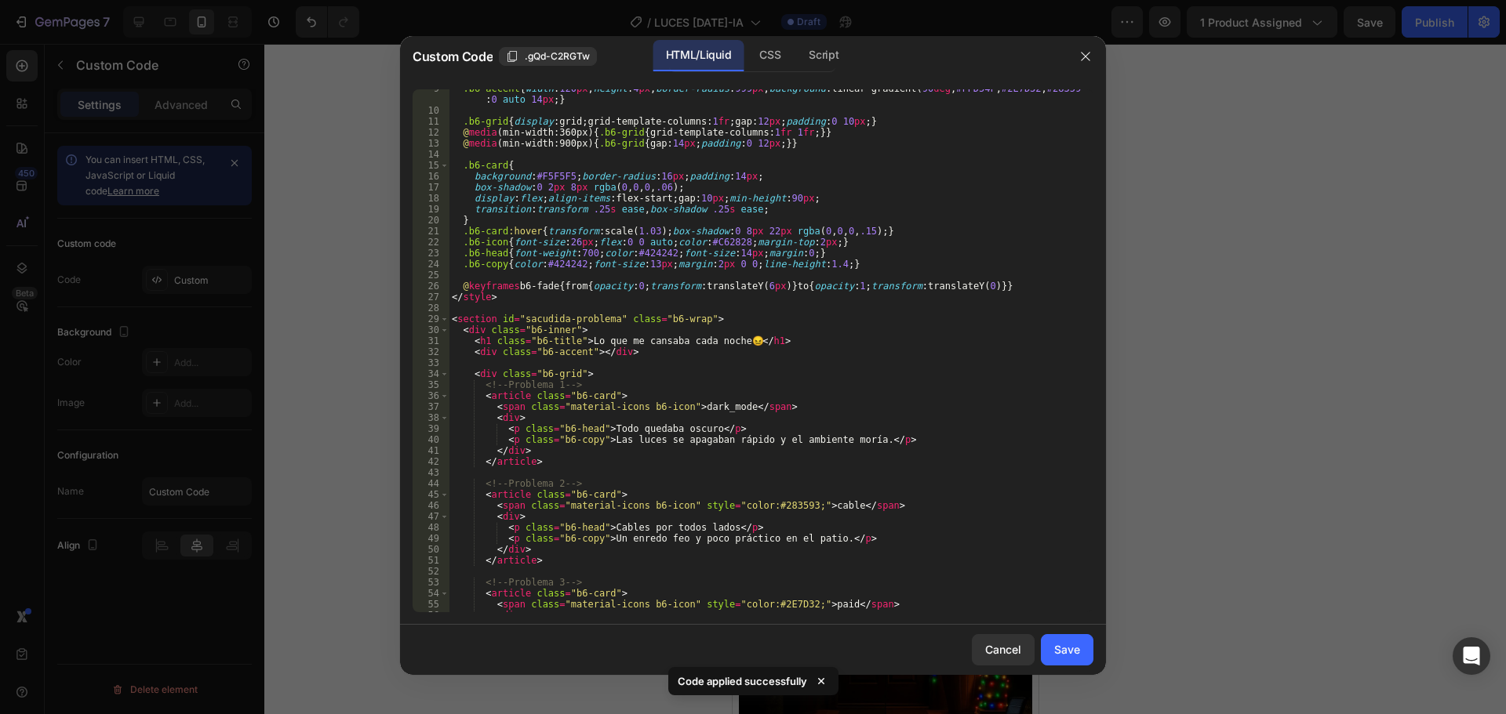
scroll to position [94, 0]
click at [736, 340] on div ".b6-accent { width : 120 px ; height : 4 px ; border-radius : 999 px ; backgrou…" at bounding box center [765, 361] width 633 height 556
type textarea "<h1 class="b6-title">Lo que me cansaba cada noche</h1>"
click at [1057, 652] on div "Save" at bounding box center [1067, 649] width 26 height 16
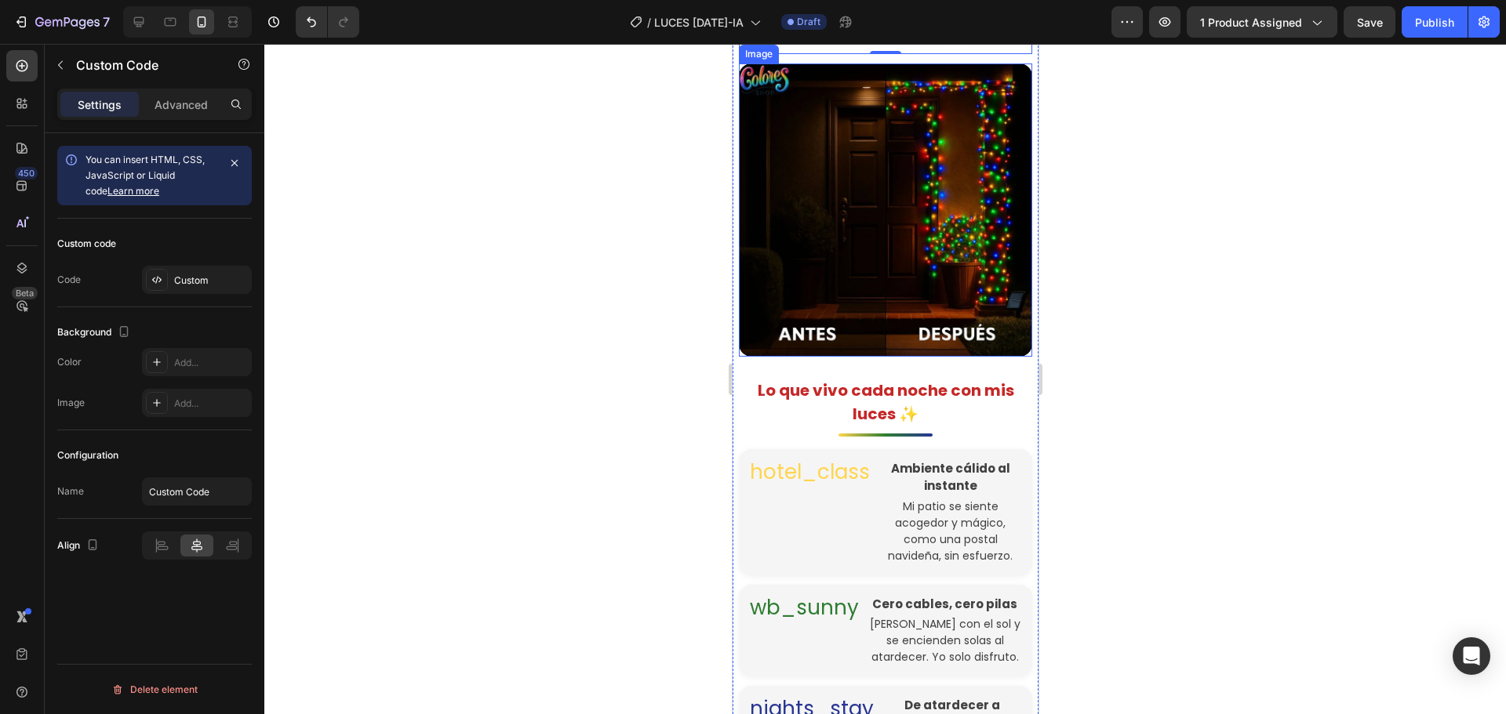
scroll to position [1527, 0]
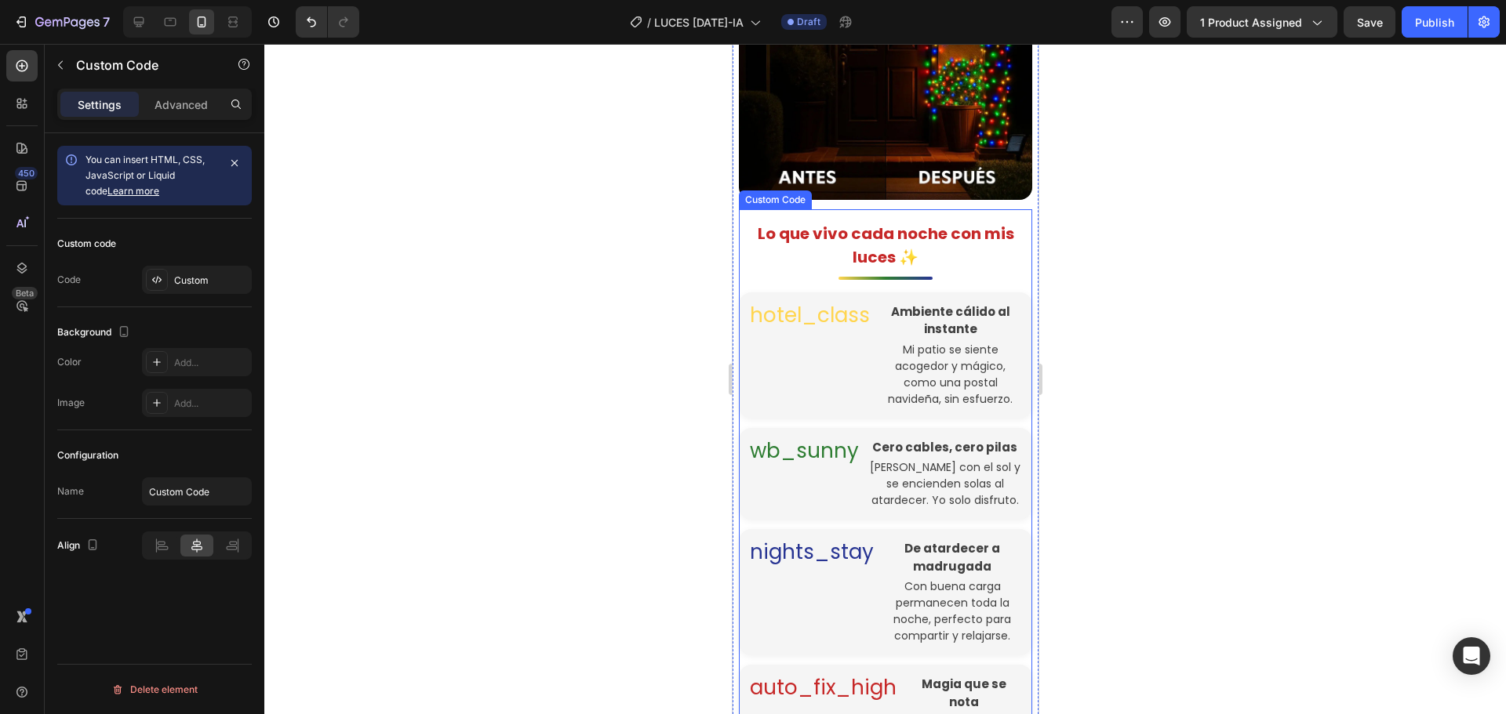
click at [843, 226] on h1 "Lo que vivo cada noche con mis luces ✨" at bounding box center [884, 245] width 293 height 47
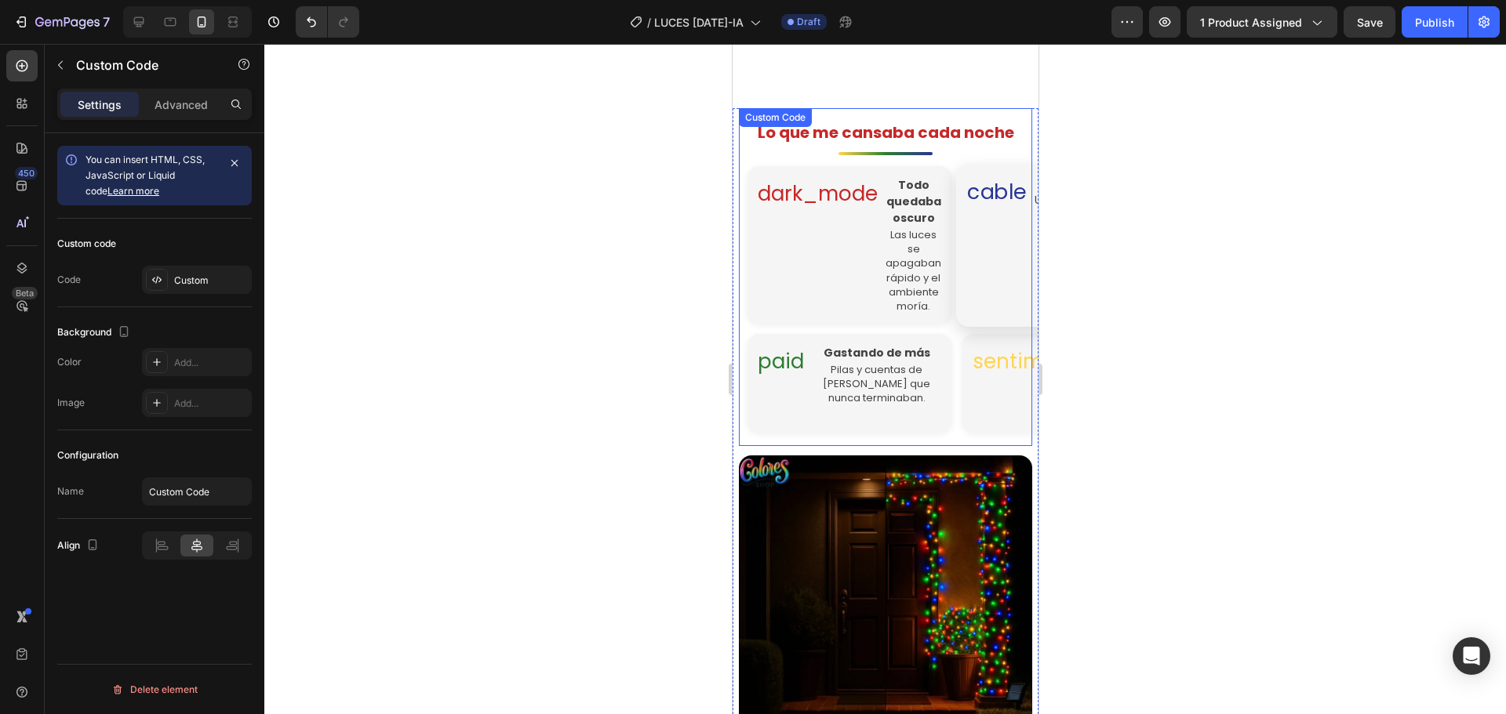
scroll to position [1005, 0]
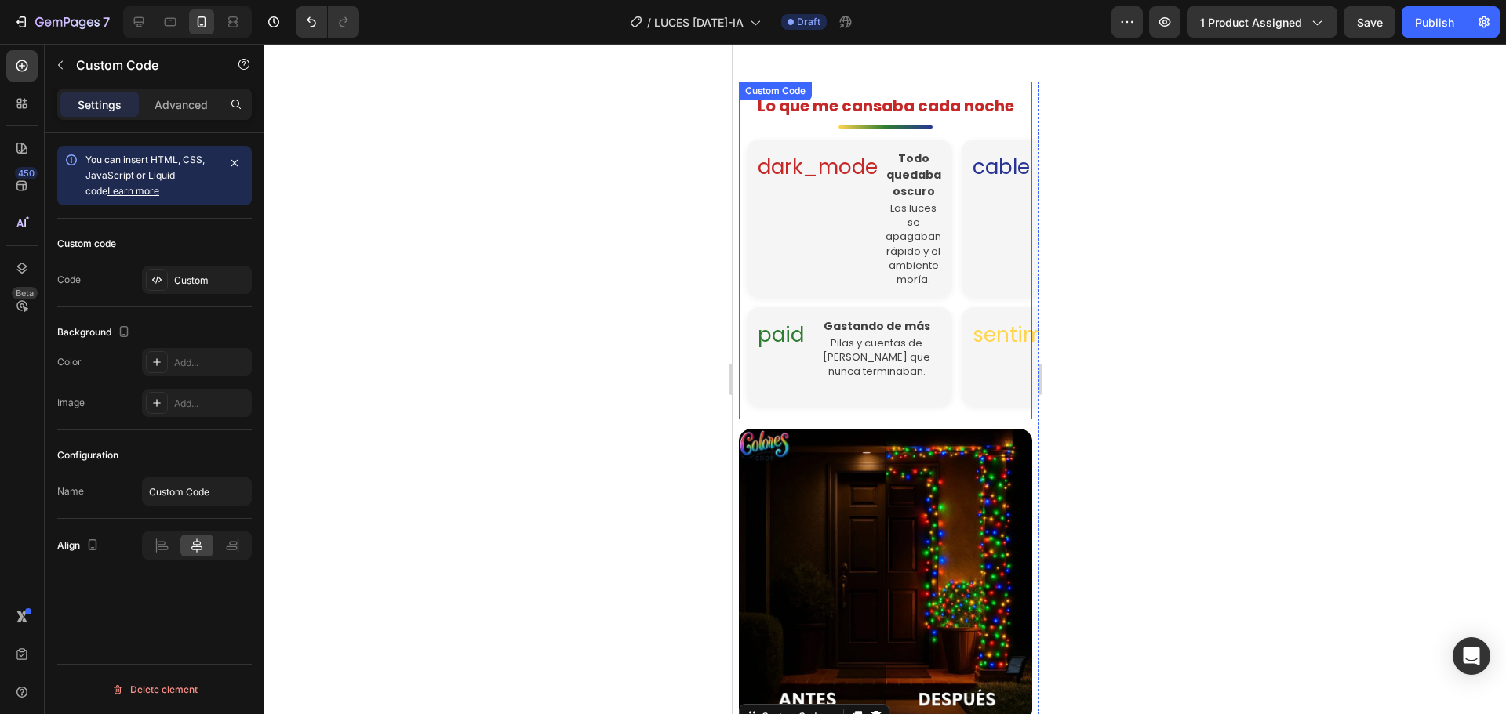
click at [877, 117] on h1 "Lo que me cansaba cada noche" at bounding box center [884, 106] width 293 height 24
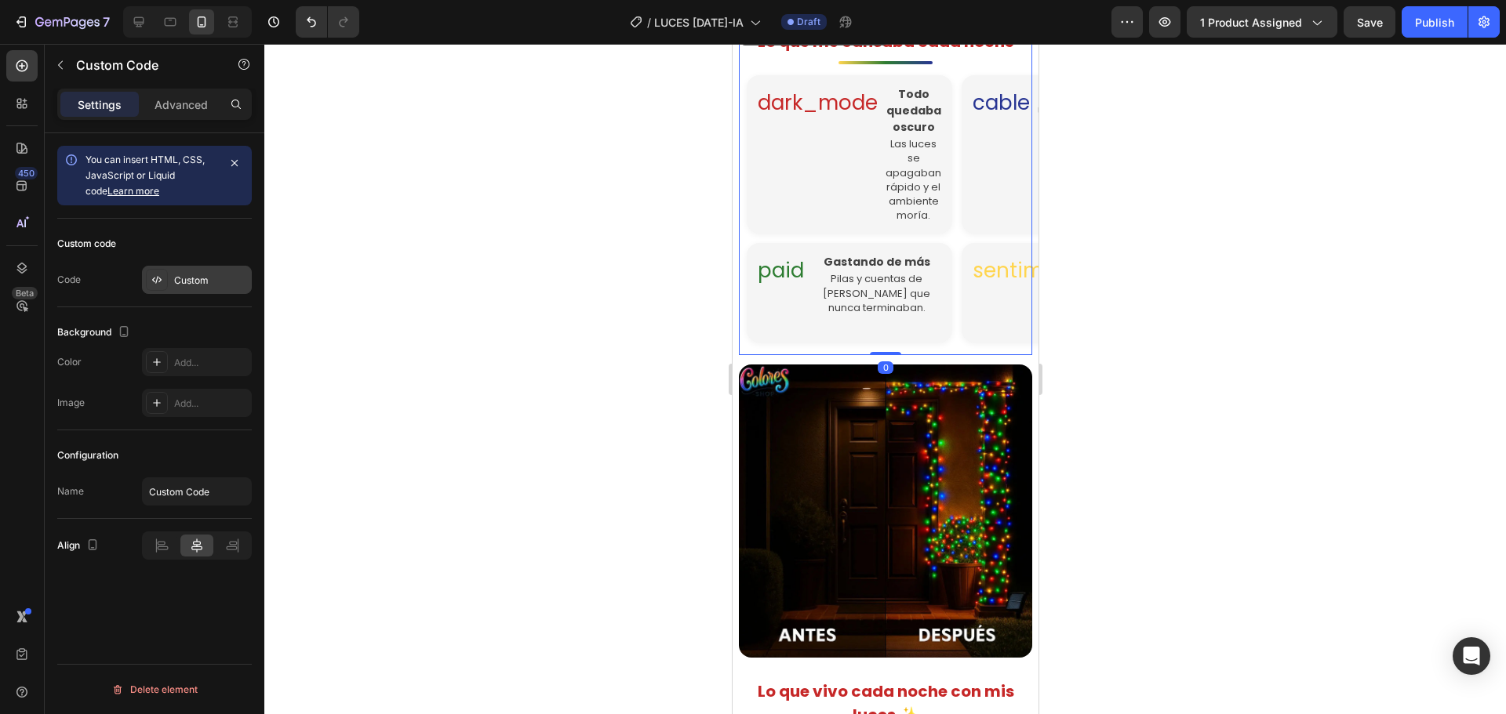
click at [248, 275] on div "Custom" at bounding box center [197, 280] width 110 height 28
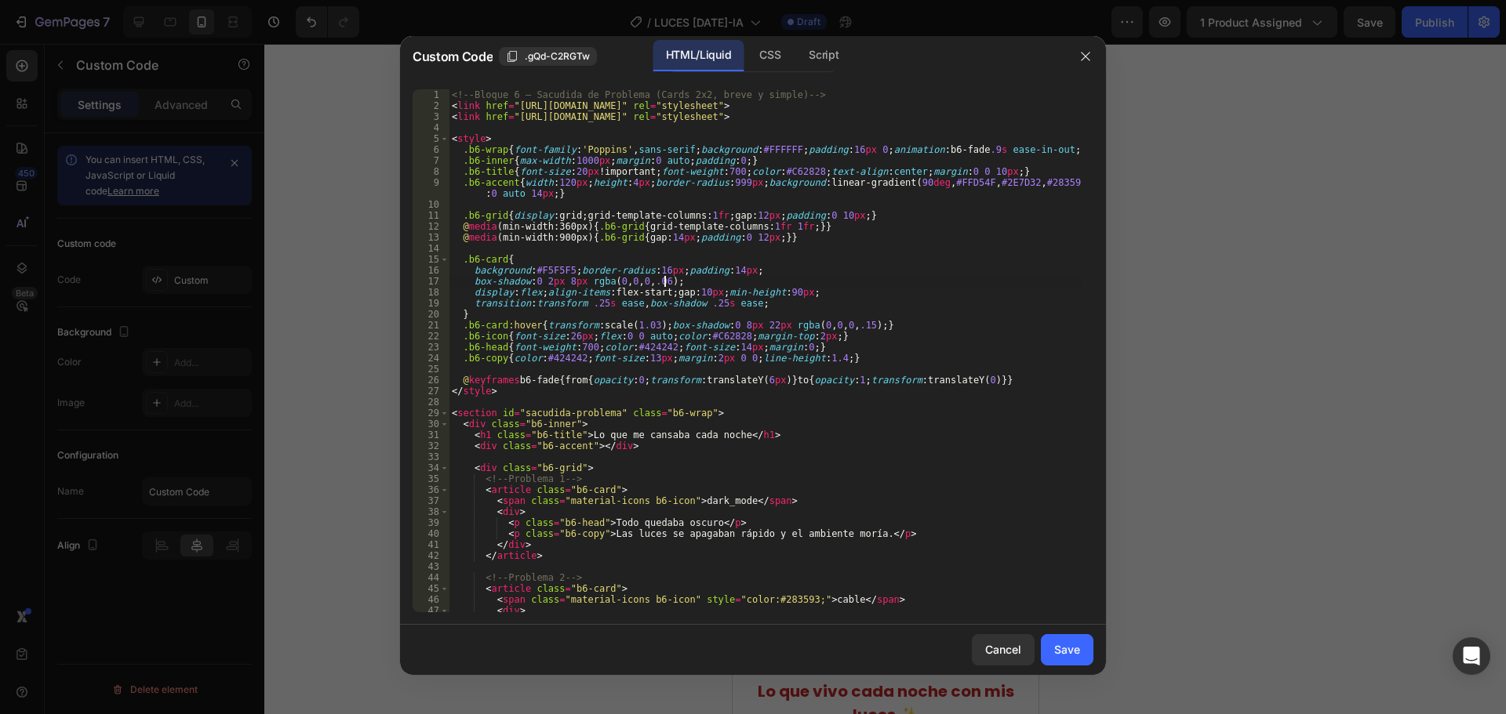
click at [678, 282] on div "<!-- Bloque 6 – Sacudida de Problema (Cards 2x2, breve y simple) --> < link hre…" at bounding box center [765, 361] width 633 height 545
type textarea "</section>"
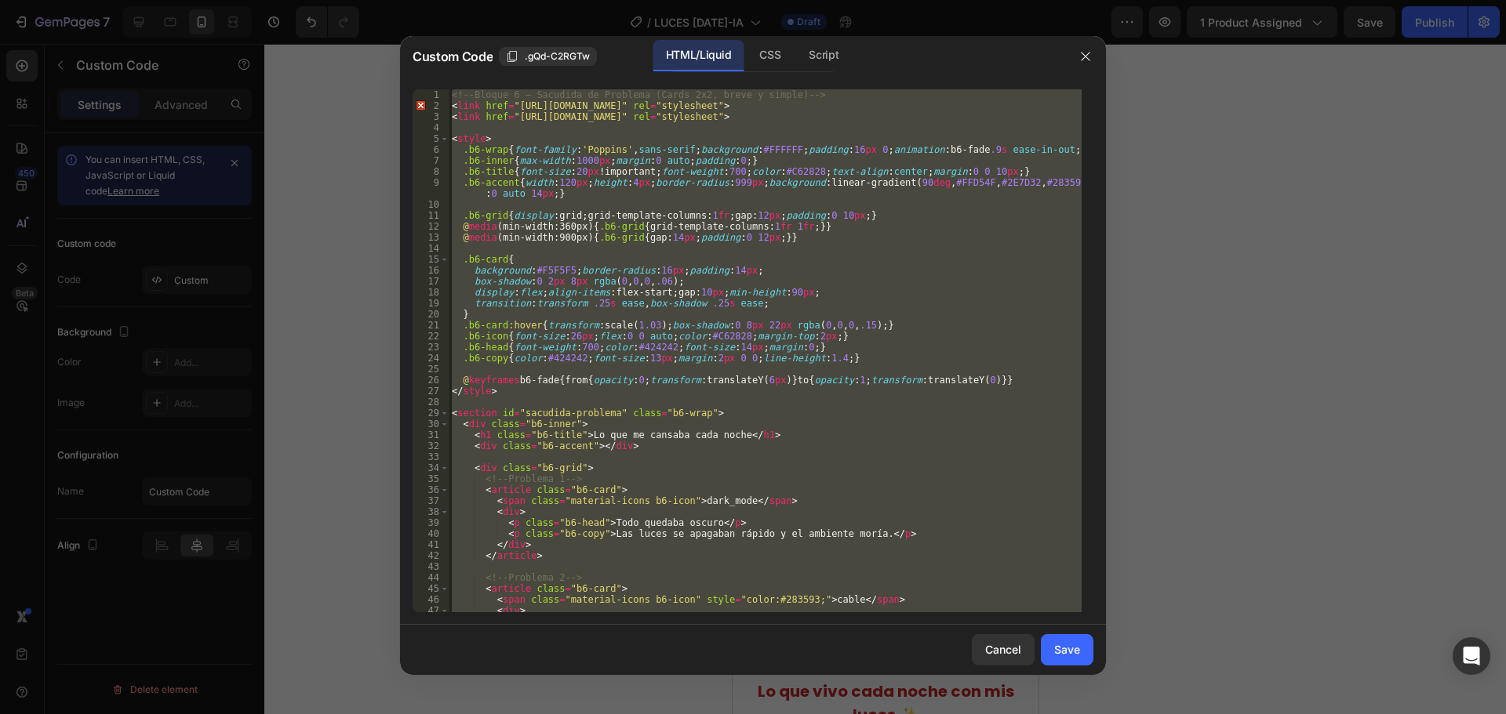
paste textarea
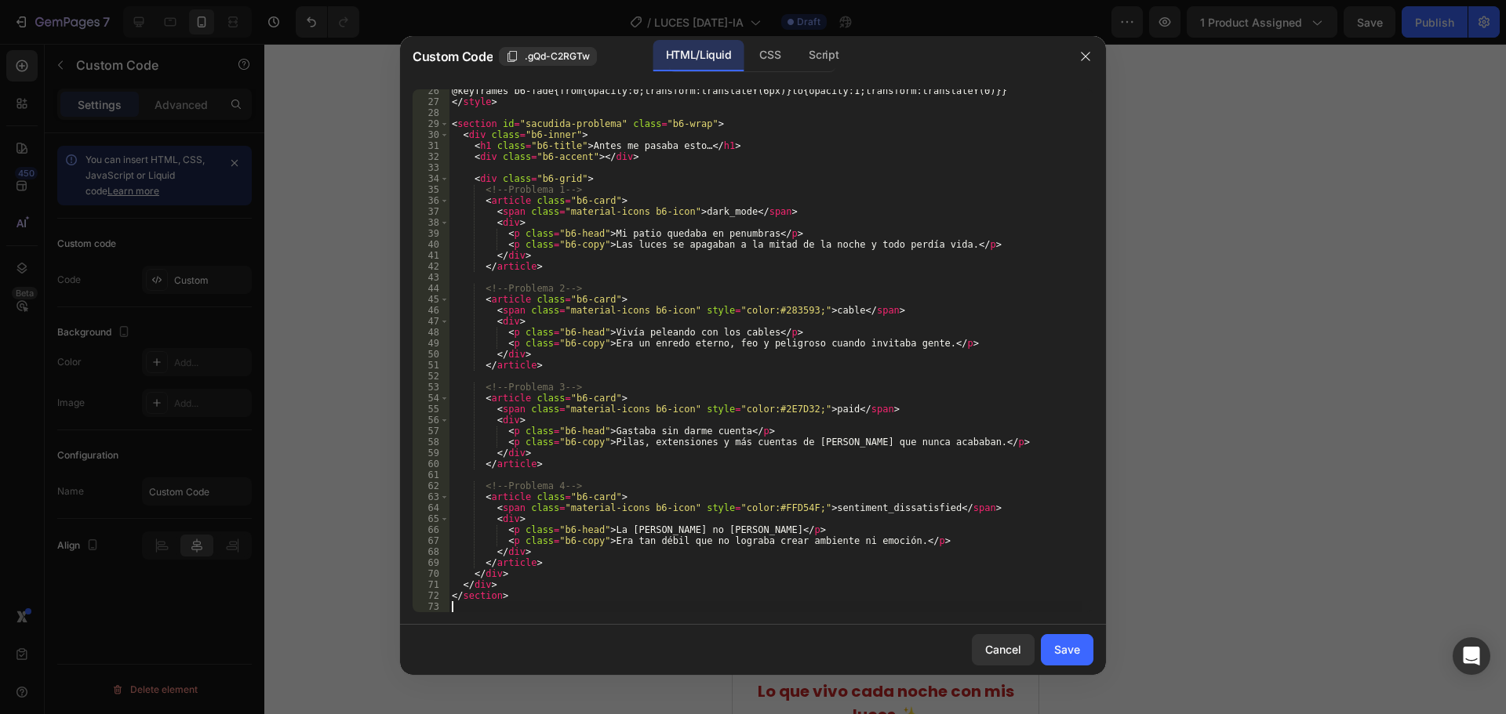
scroll to position [289, 0]
click at [1058, 656] on div "Save" at bounding box center [1067, 649] width 26 height 16
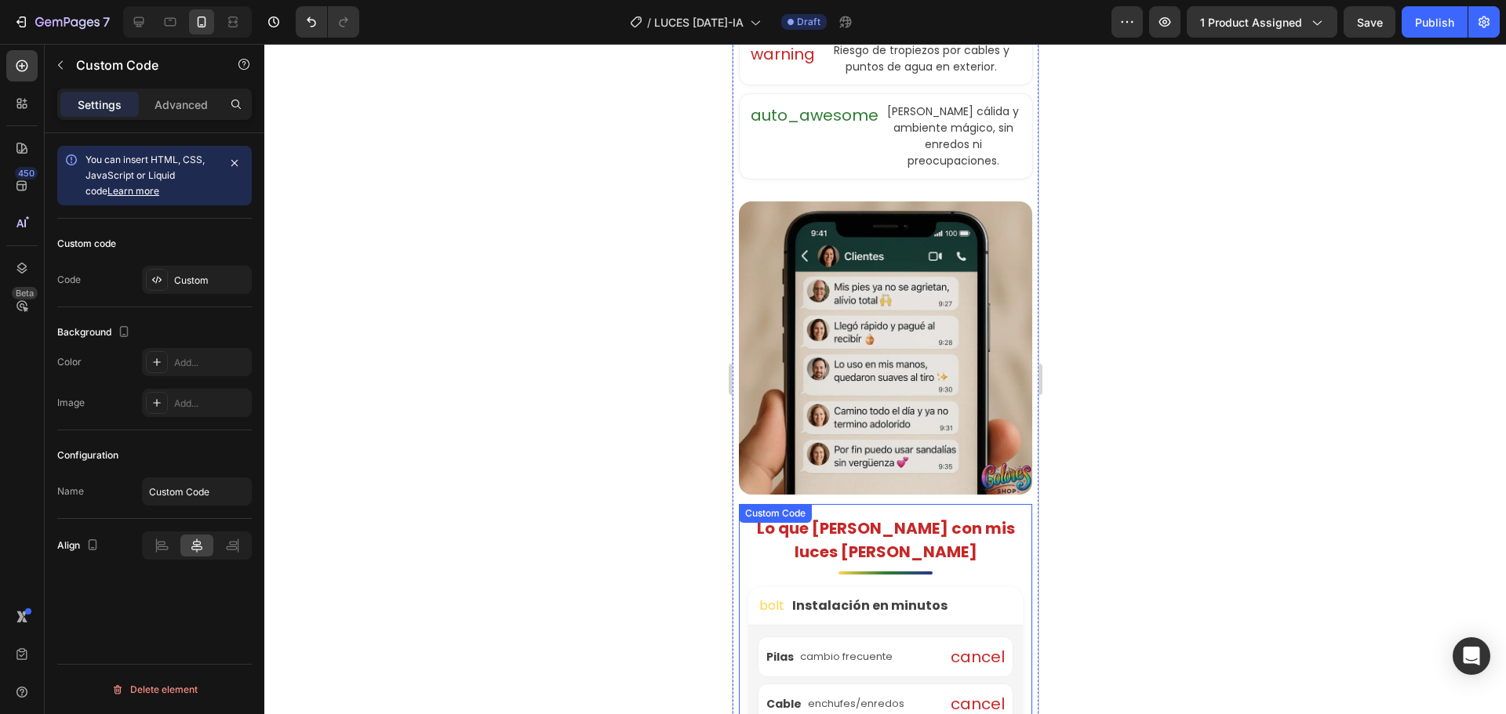
scroll to position [3749, 0]
click at [957, 518] on h1 "Lo que [PERSON_NAME] con mis luces [PERSON_NAME]" at bounding box center [884, 541] width 293 height 47
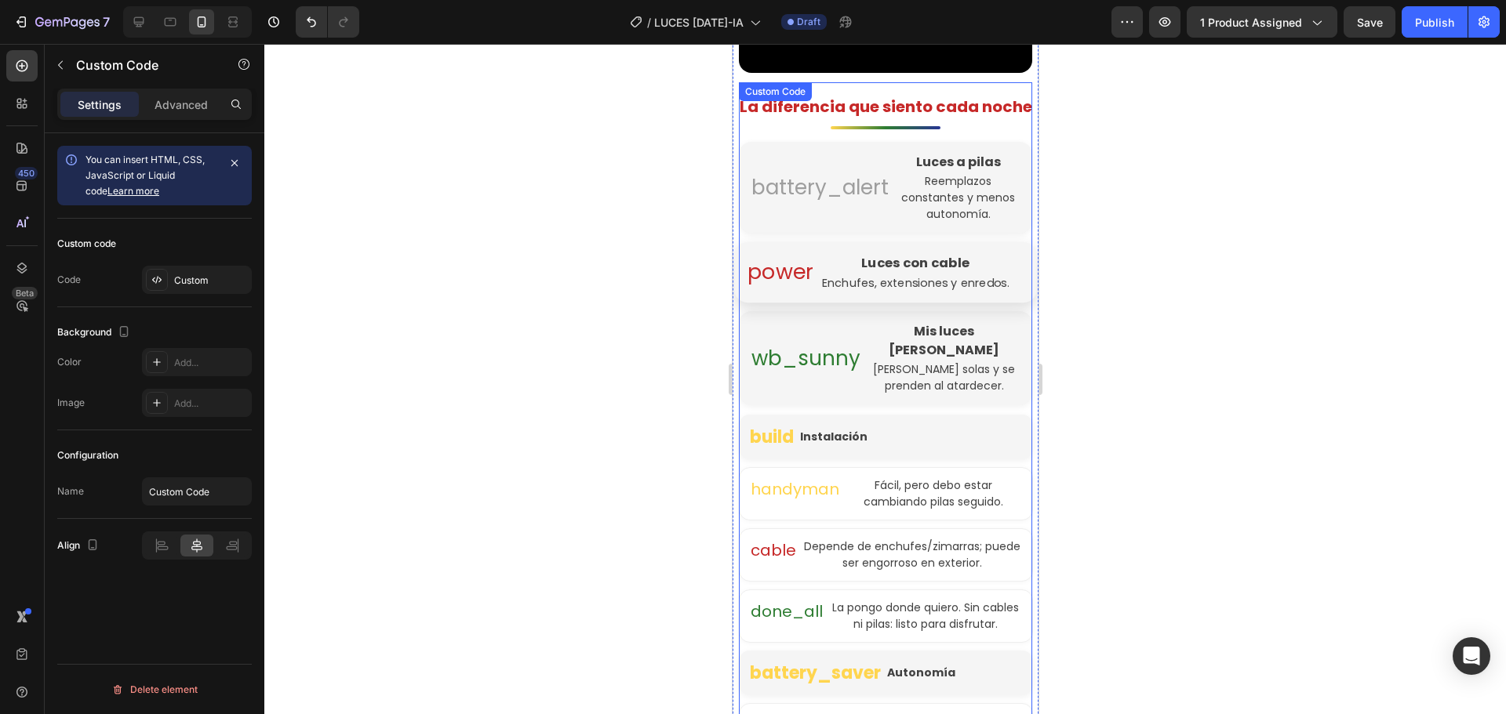
scroll to position [2338, 0]
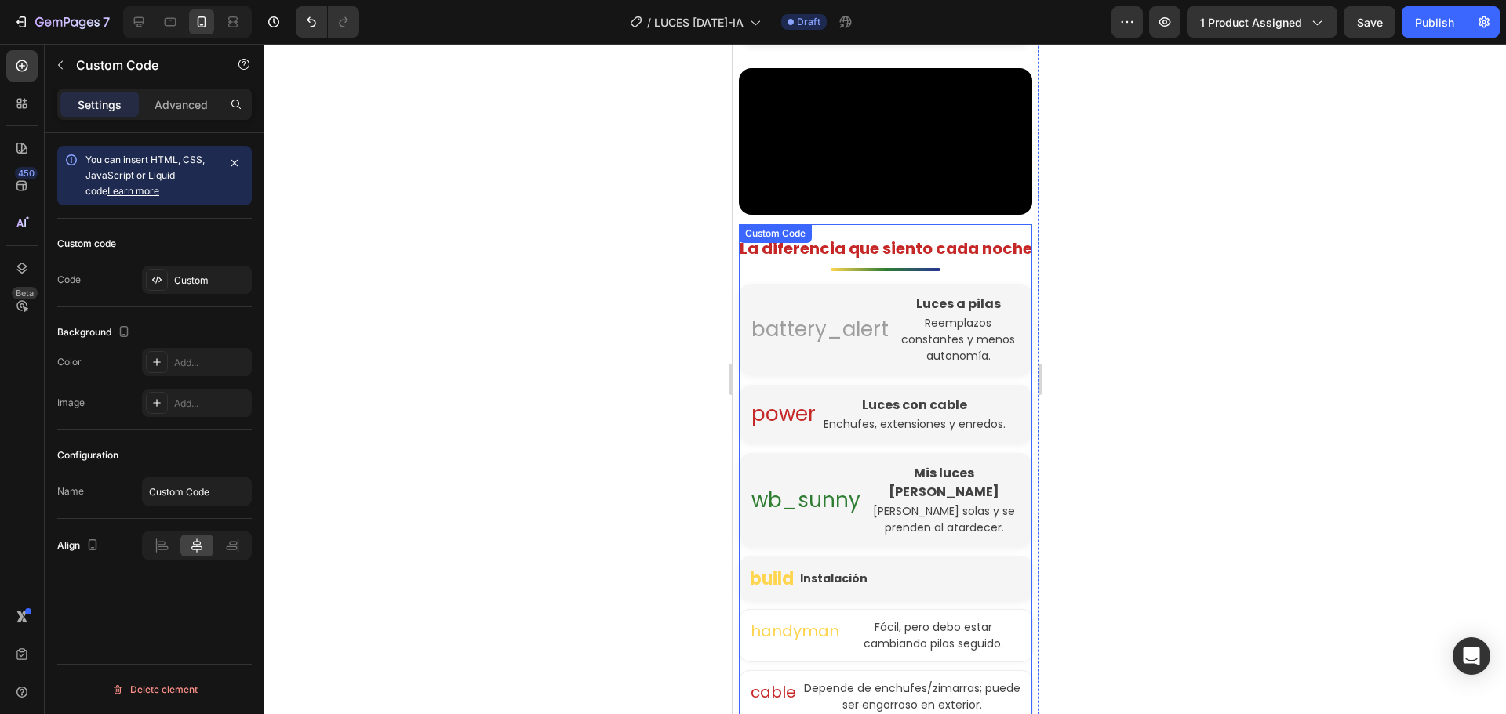
click at [938, 237] on h1 "La diferencia que siento cada noche" at bounding box center [884, 249] width 293 height 24
click at [199, 283] on div "Custom" at bounding box center [211, 281] width 74 height 14
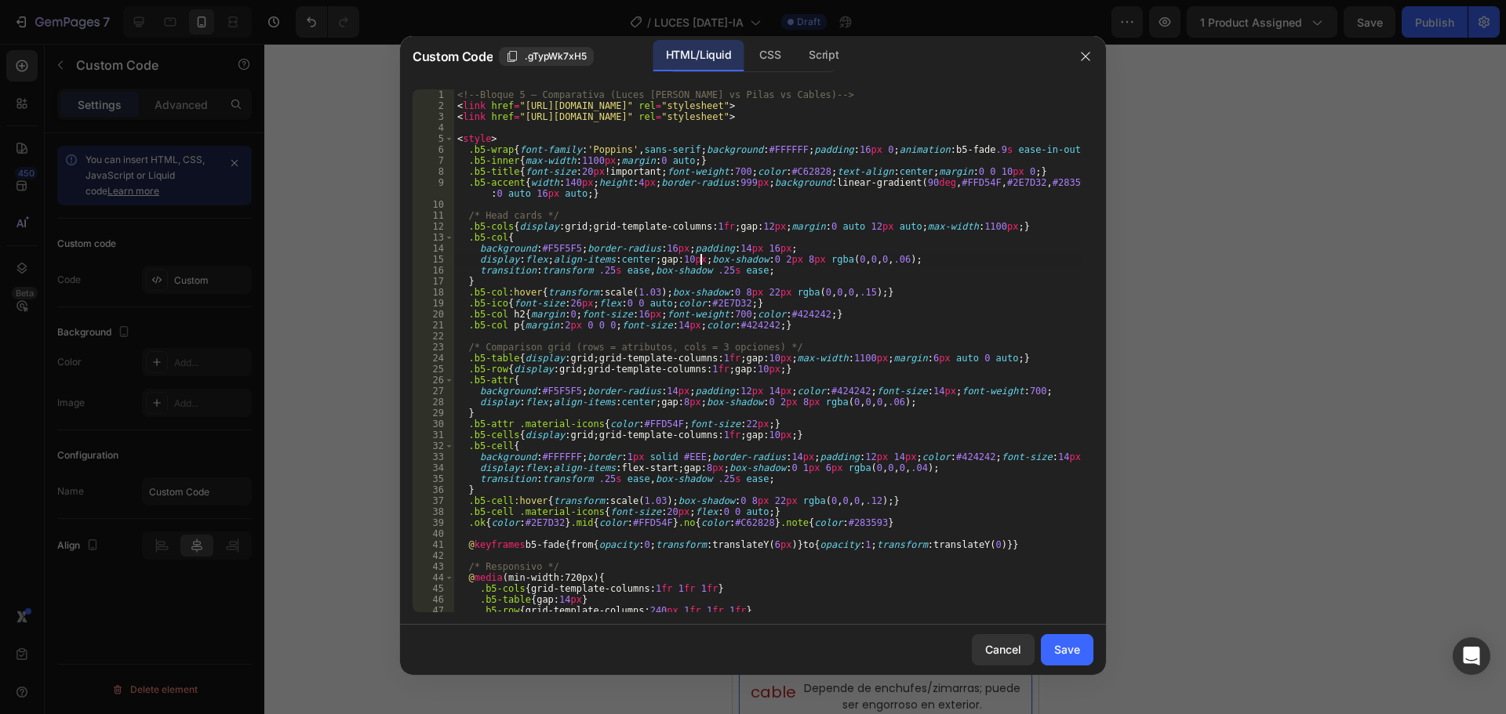
click at [703, 259] on div "<!-- Bloque 5 – Comparativa (Luces [PERSON_NAME] vs Pilas vs Cables) --> < link…" at bounding box center [767, 361] width 627 height 545
type textarea "</section>"
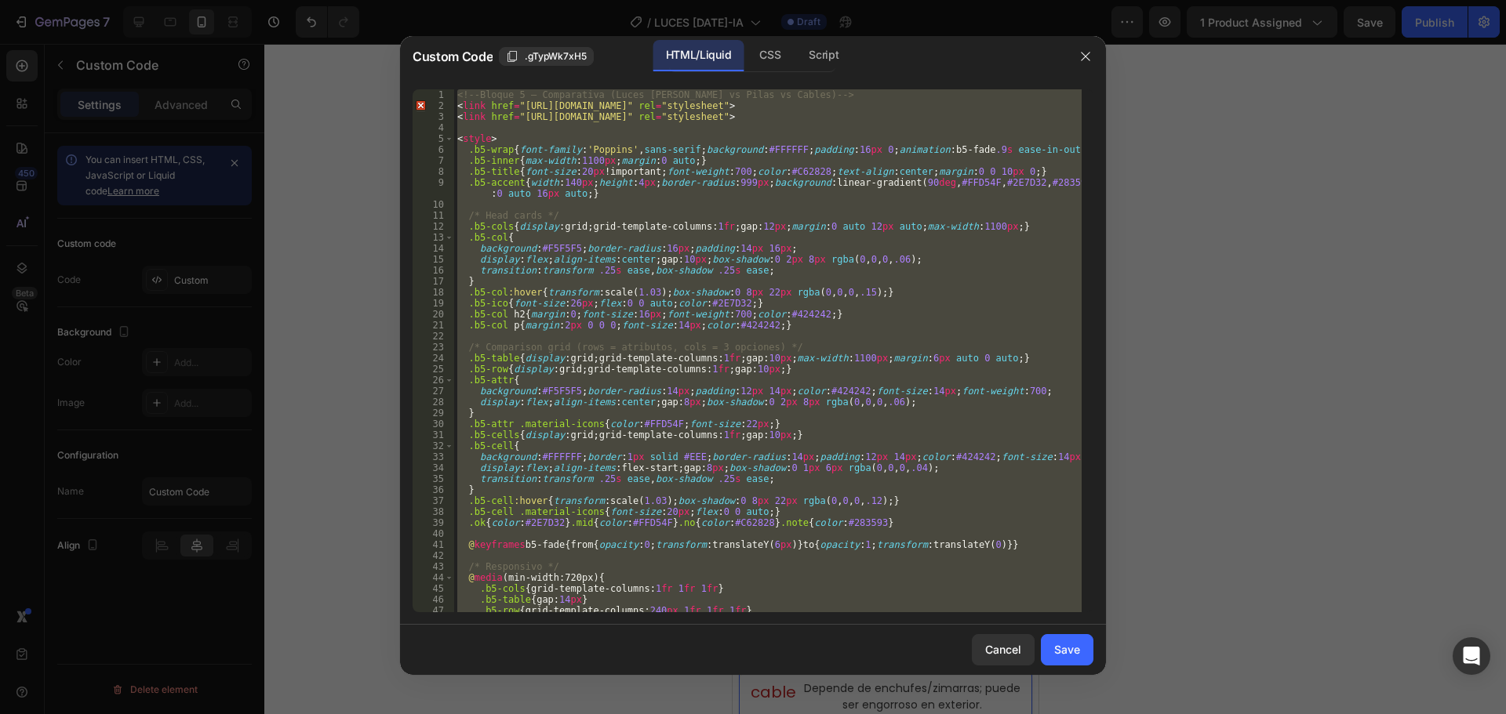
paste textarea
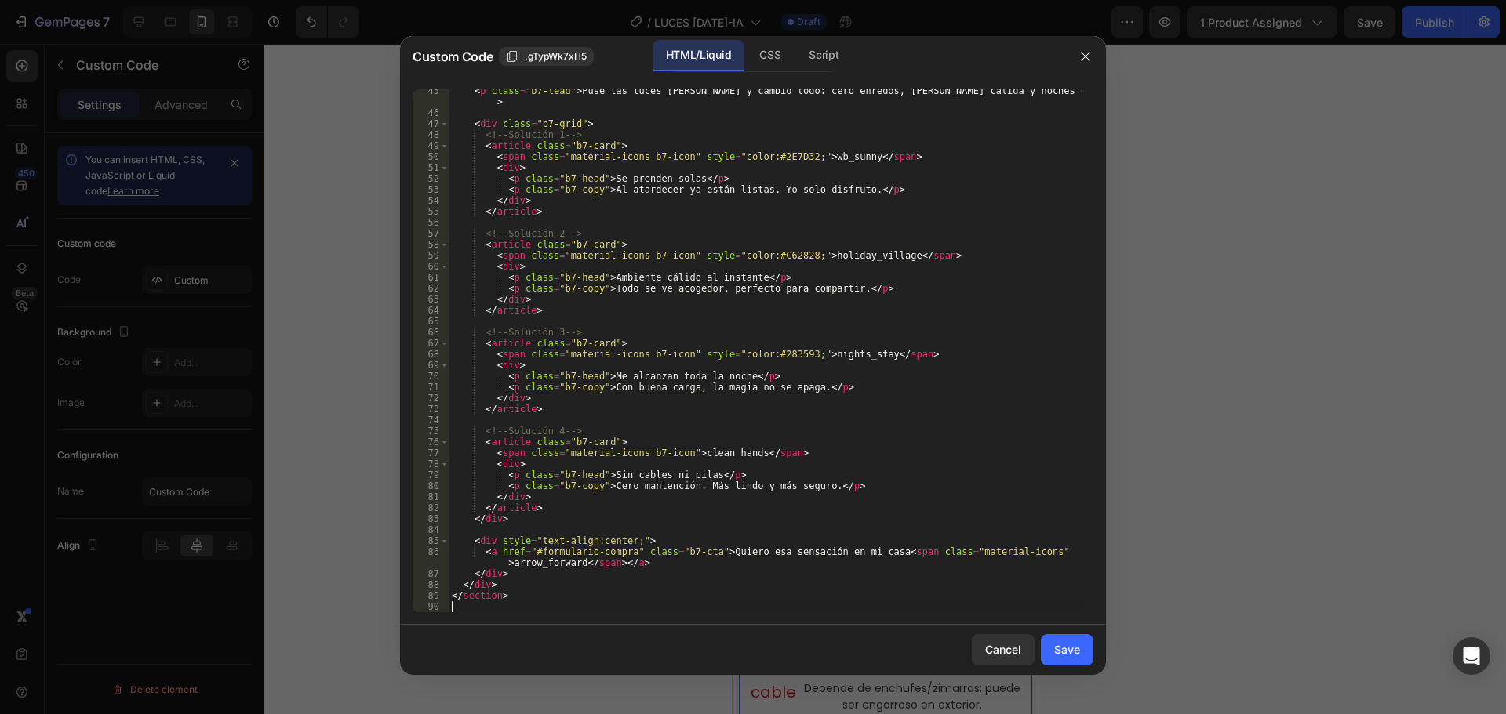
scroll to position [498, 0]
click at [1059, 640] on button "Save" at bounding box center [1067, 649] width 53 height 31
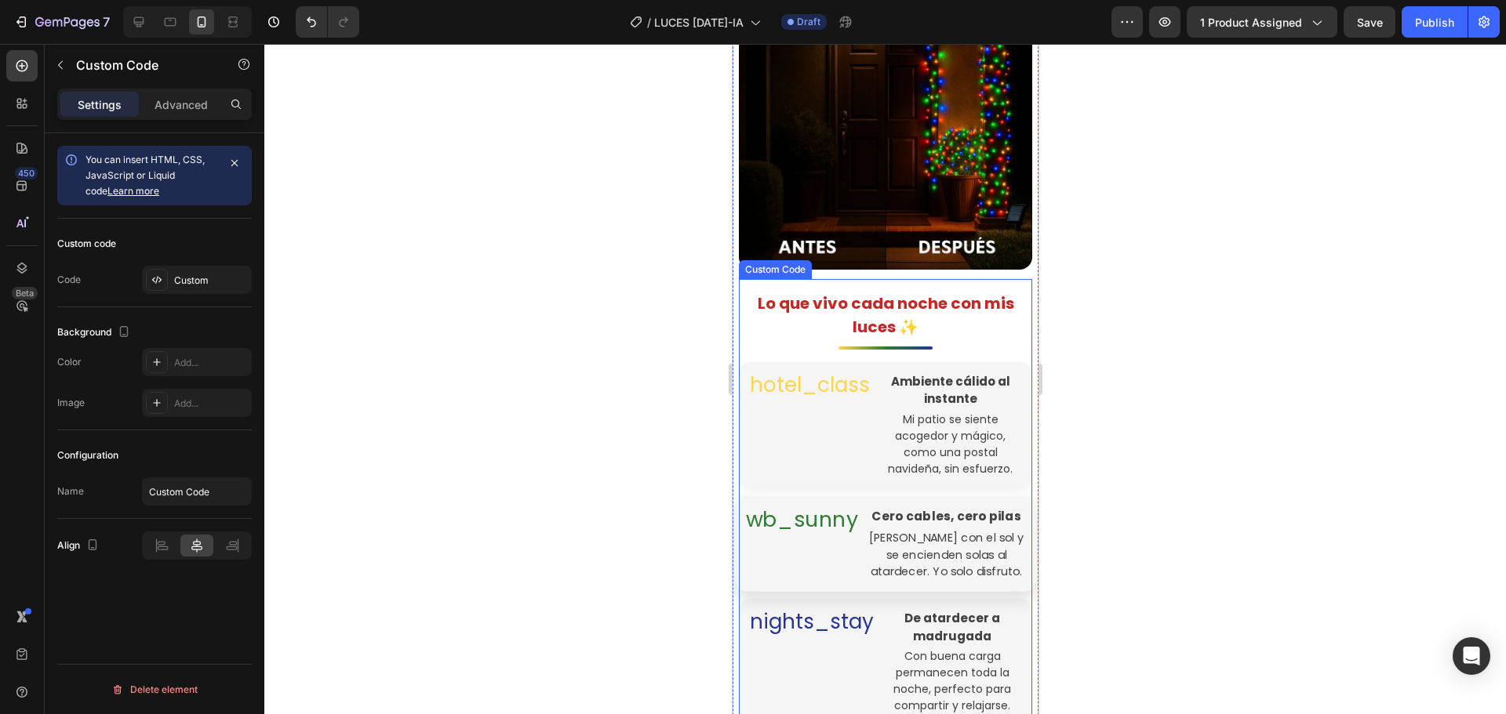
scroll to position [1580, 0]
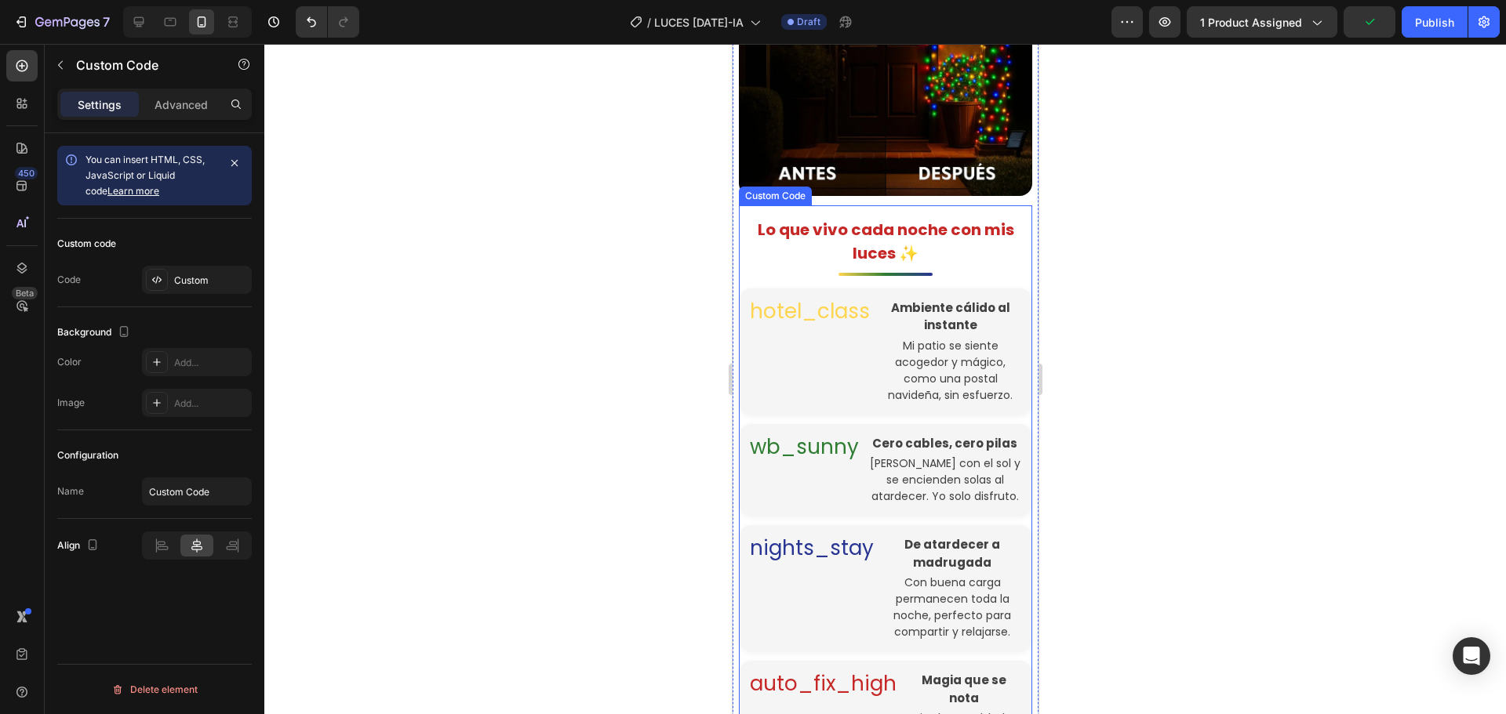
click at [950, 222] on h1 "Lo que vivo cada noche con mis luces ✨" at bounding box center [884, 241] width 293 height 47
click at [183, 280] on div "Custom" at bounding box center [211, 281] width 74 height 14
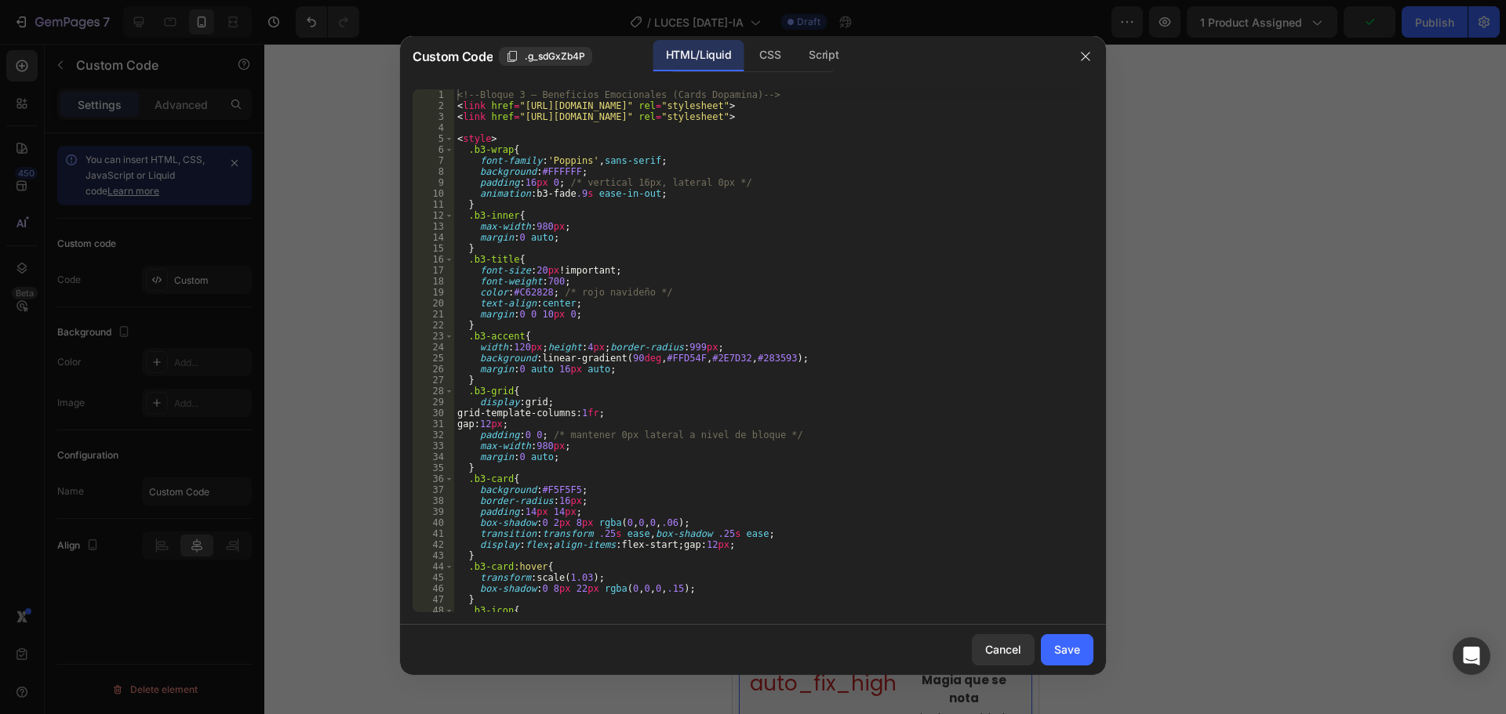
click at [669, 287] on div "<!-- Bloque 3 – Beneficios Emocionales (Cards Dopamina) --> < link href = "[URL…" at bounding box center [767, 361] width 627 height 545
type textarea "</section>"
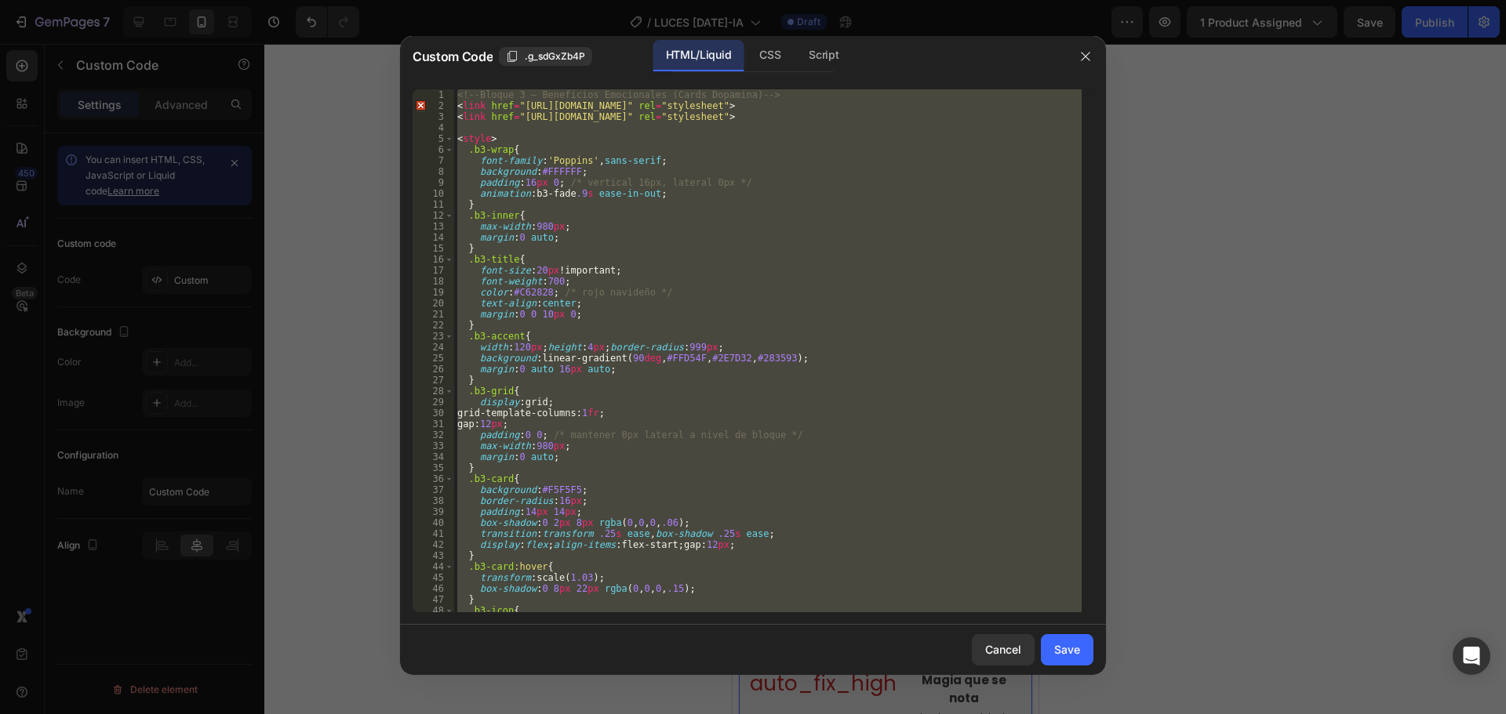
paste textarea
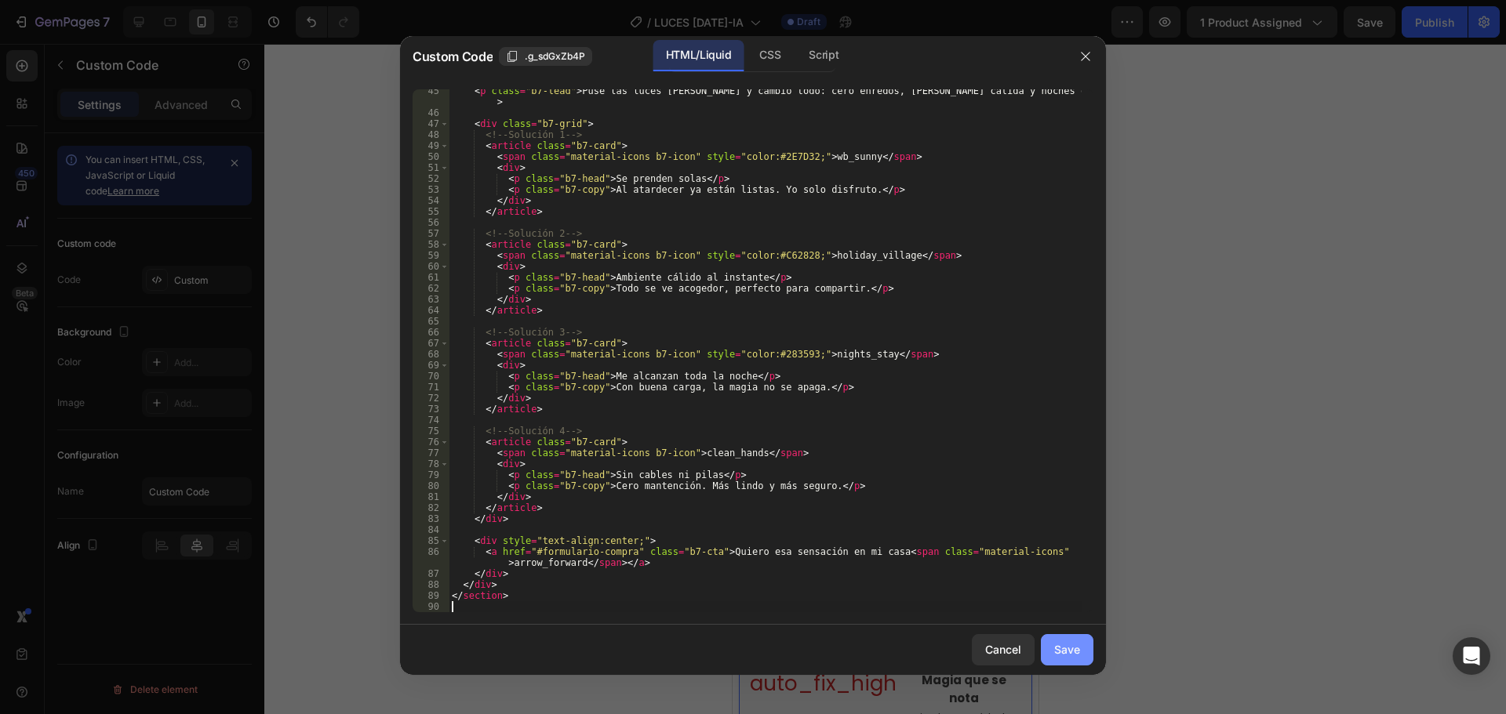
click at [1046, 650] on button "Save" at bounding box center [1067, 649] width 53 height 31
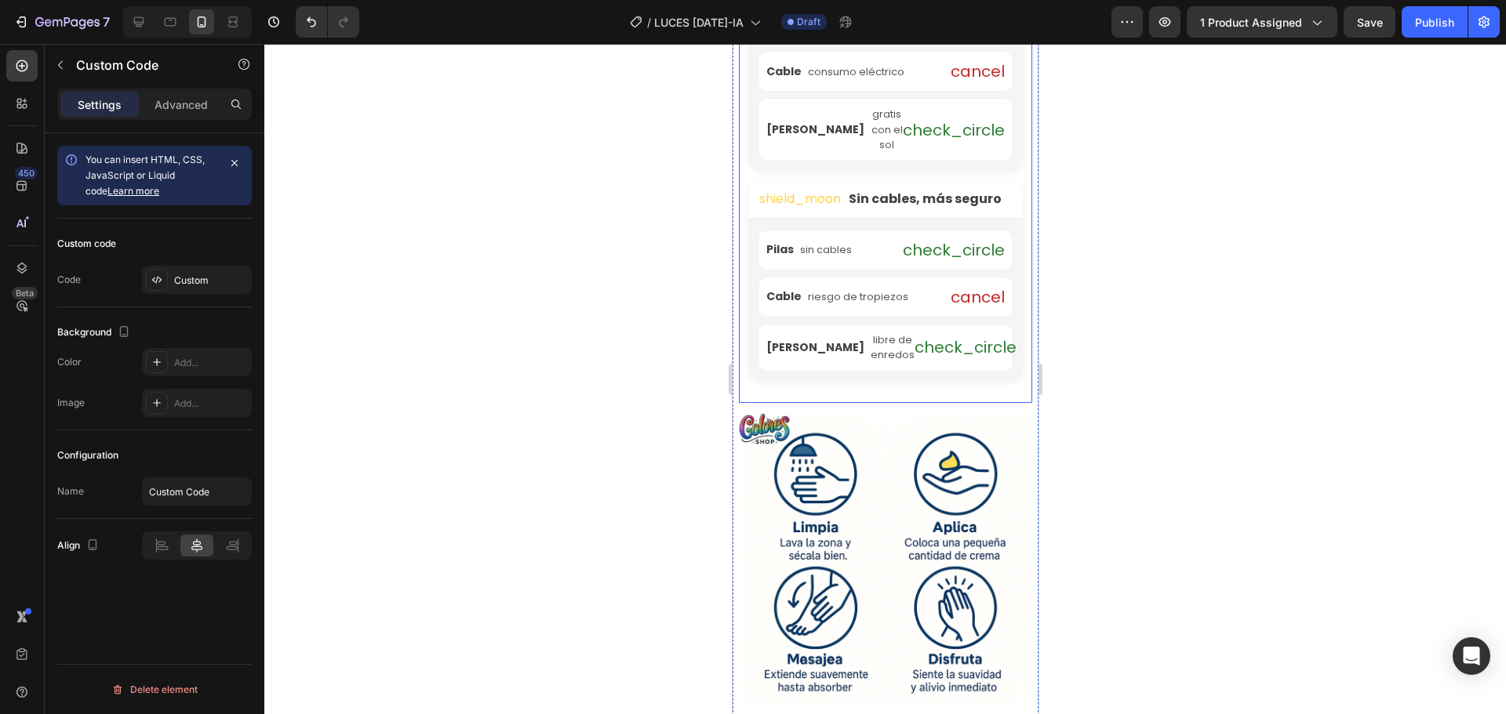
scroll to position [4089, 0]
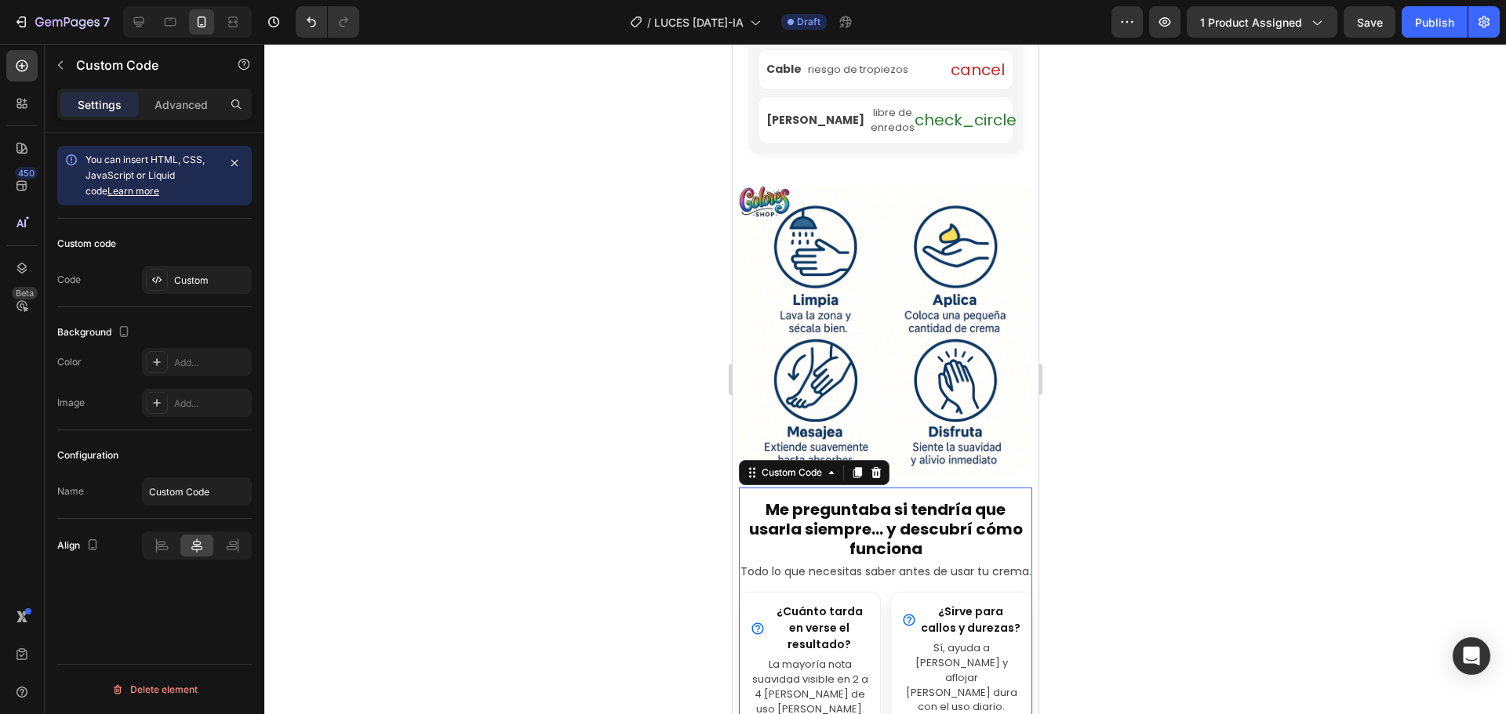
click at [915, 500] on h1 "Me preguntaba si tendría que usarla siempre… y descubrí cómo funciona" at bounding box center [884, 529] width 293 height 59
click at [213, 280] on div "Custom" at bounding box center [211, 281] width 74 height 14
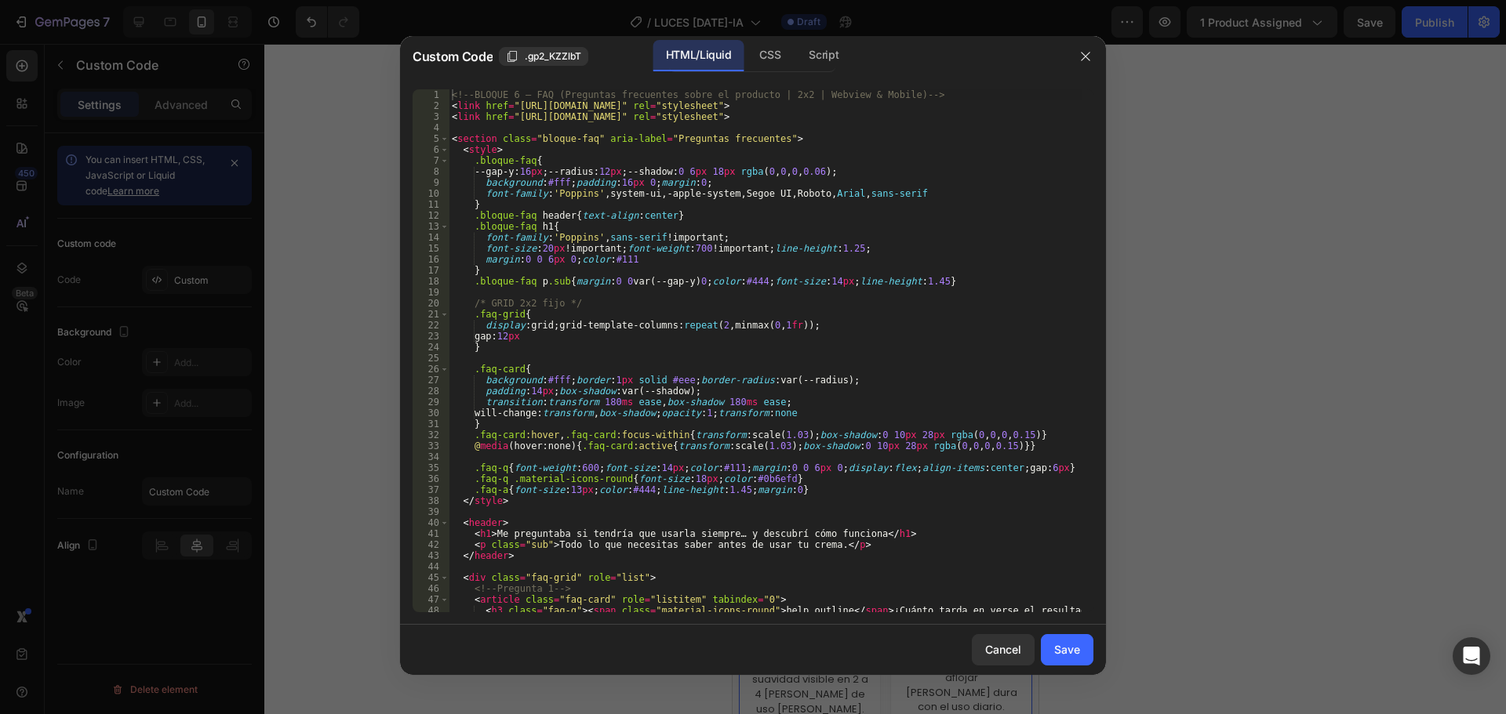
click at [829, 330] on div "<!-- BLOQUE 6 – FAQ (Preguntas frecuentes sobre el producto | 2x2 | Webview & M…" at bounding box center [765, 361] width 633 height 545
type textarea "</section>"
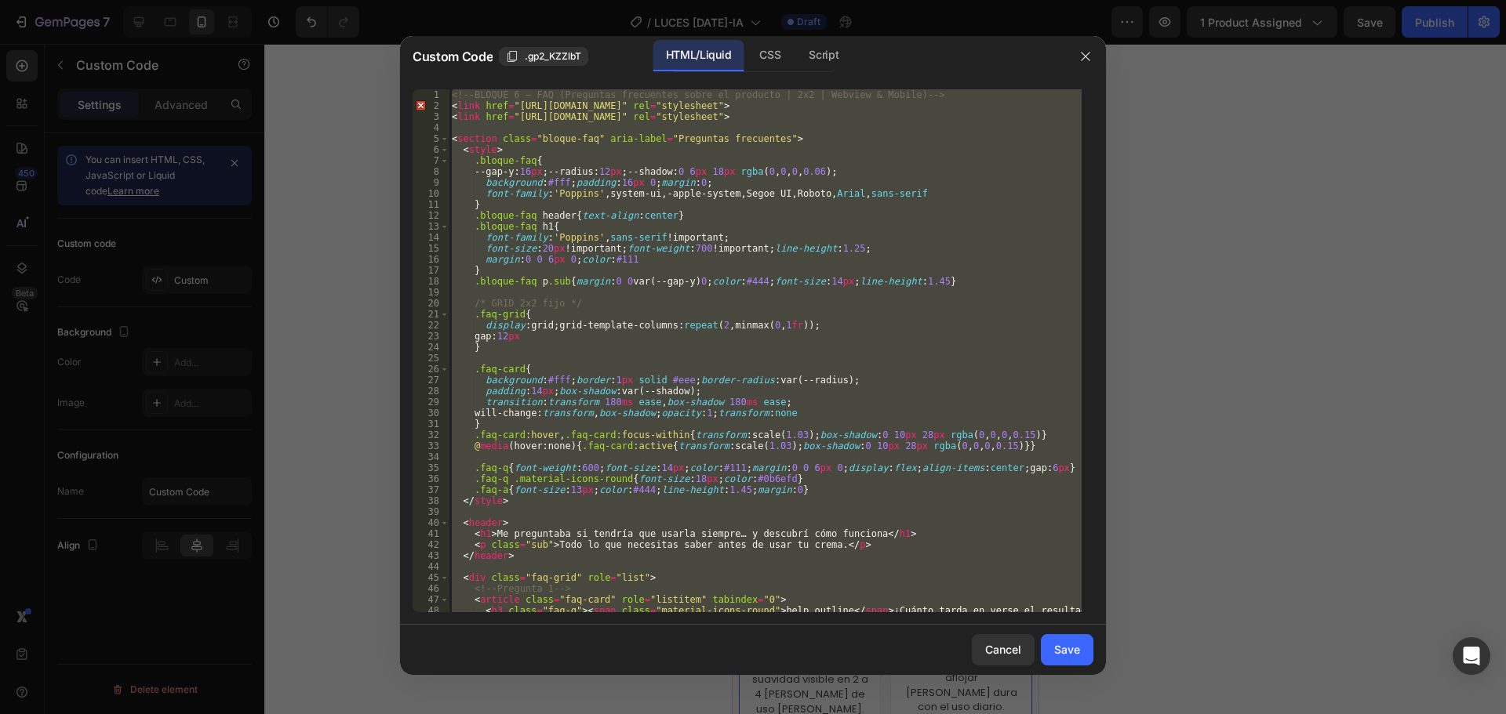
paste textarea
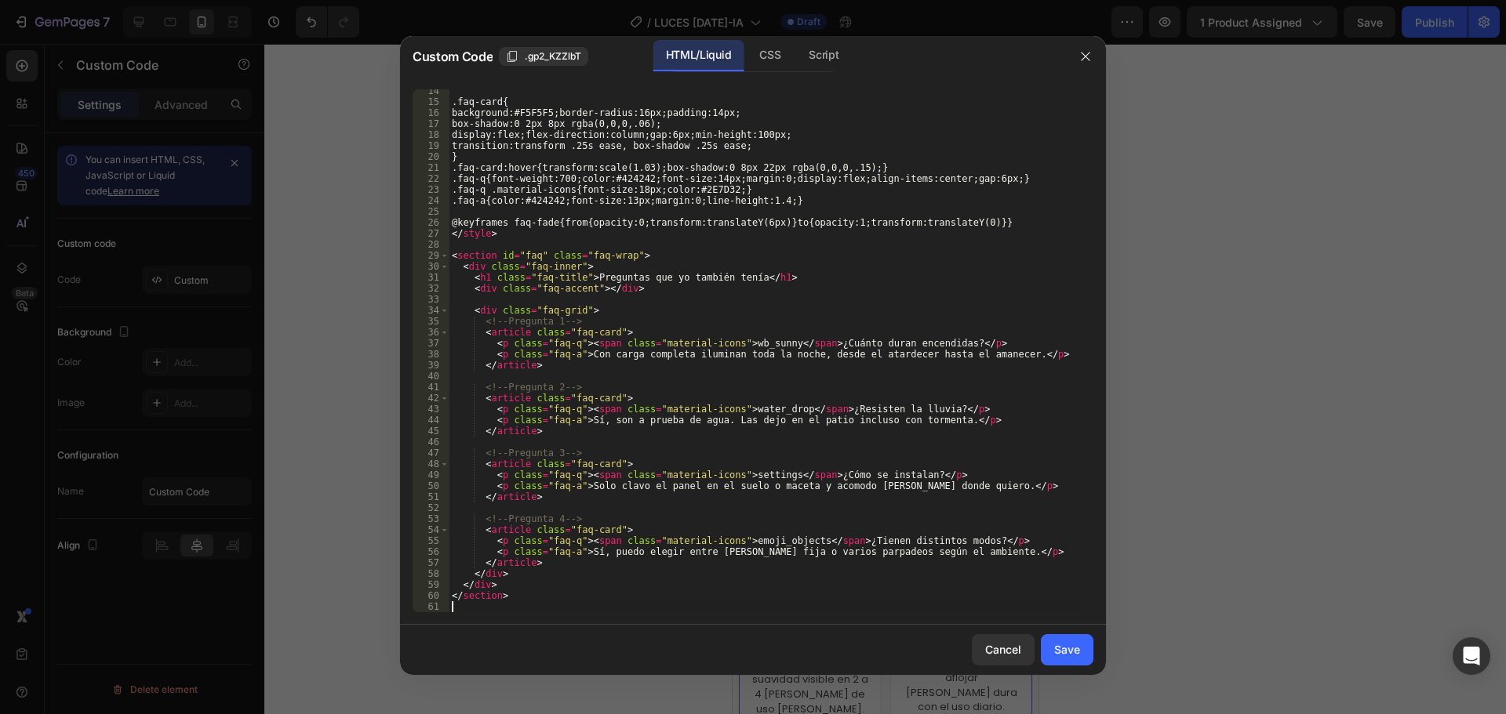
scroll to position [158, 0]
click at [1057, 654] on div "Save" at bounding box center [1067, 649] width 26 height 16
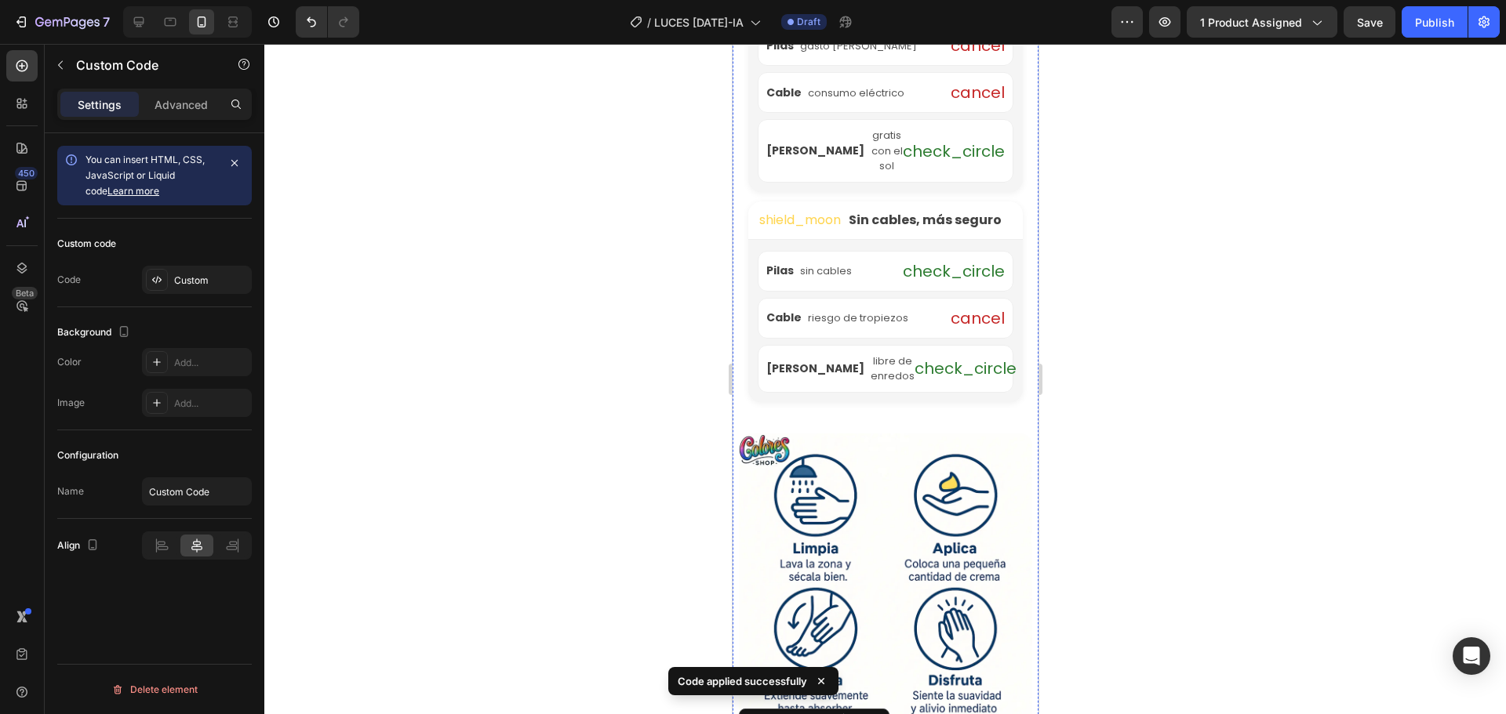
scroll to position [3619, 0]
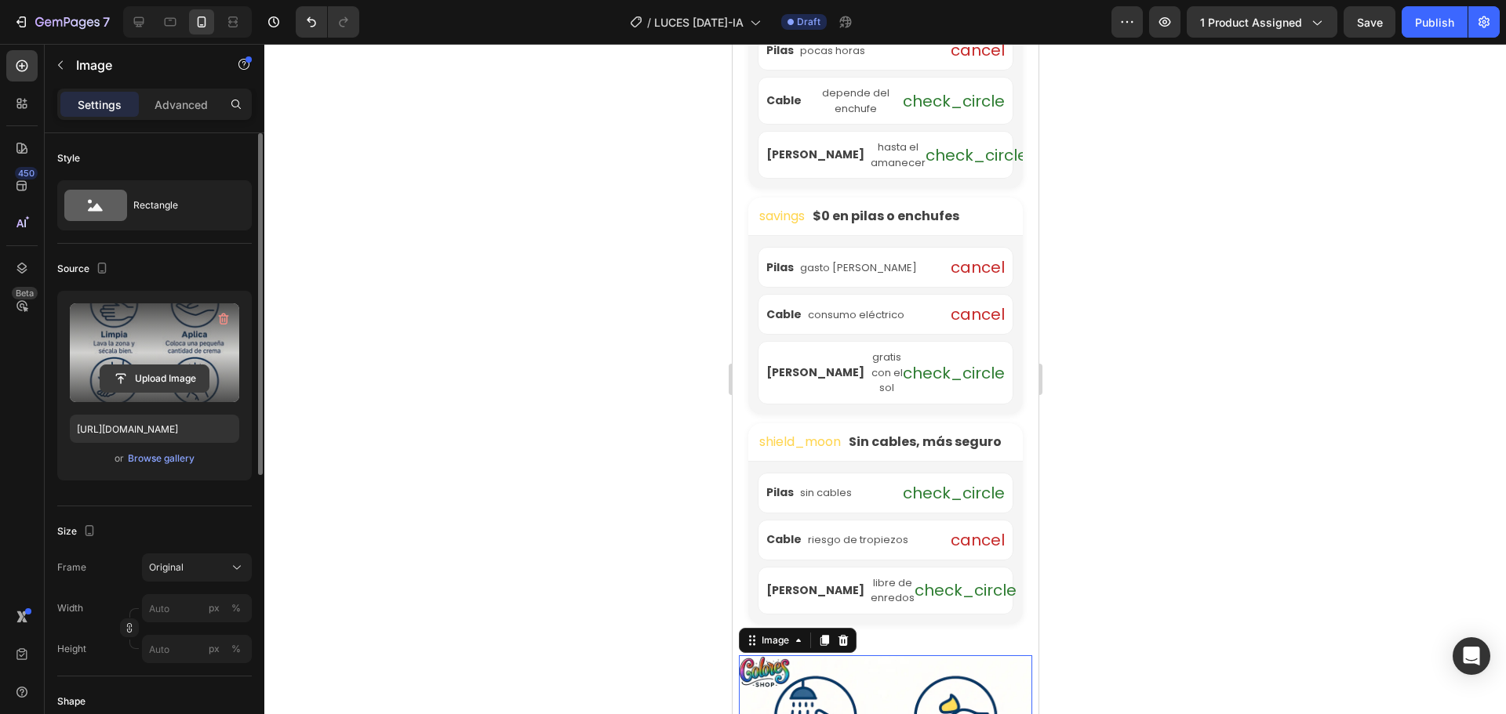
click at [154, 377] on input "file" at bounding box center [154, 378] width 108 height 27
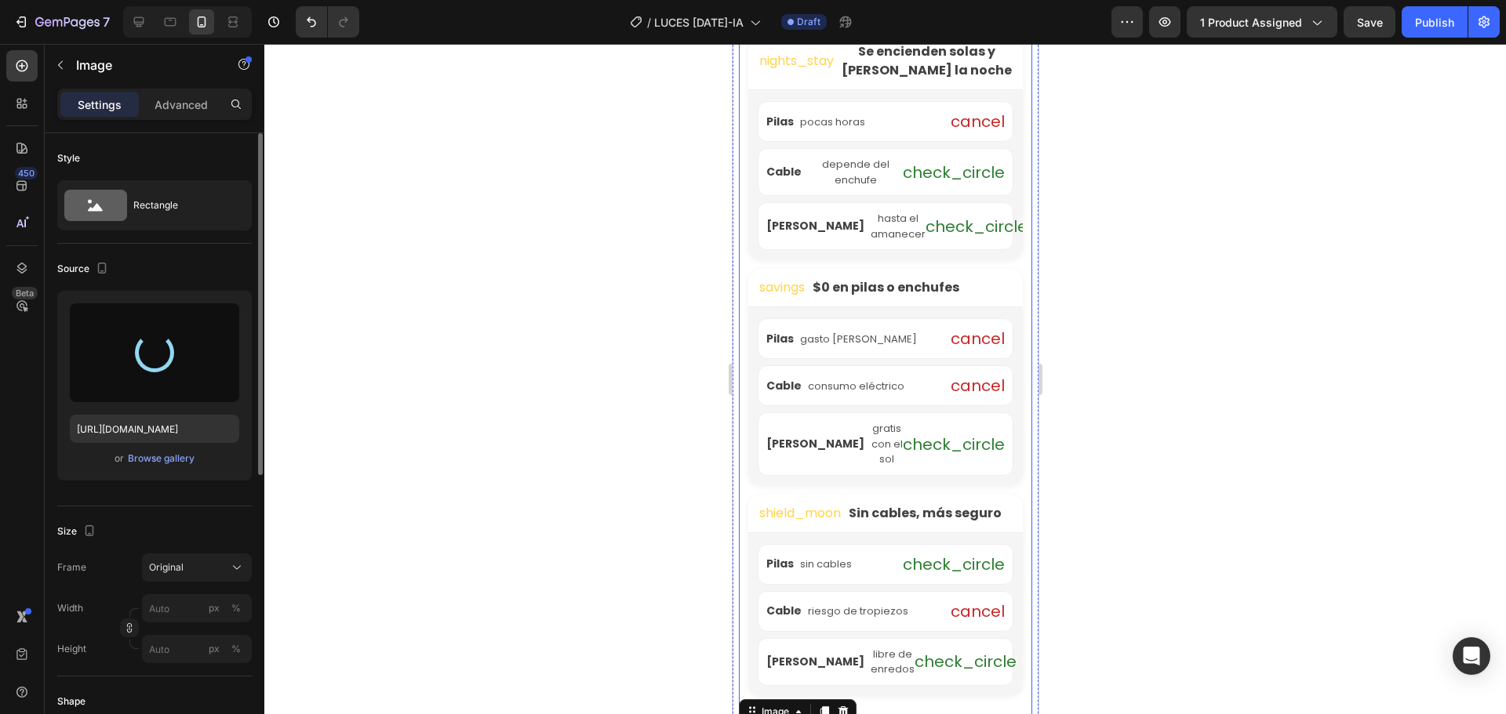
scroll to position [3776, 0]
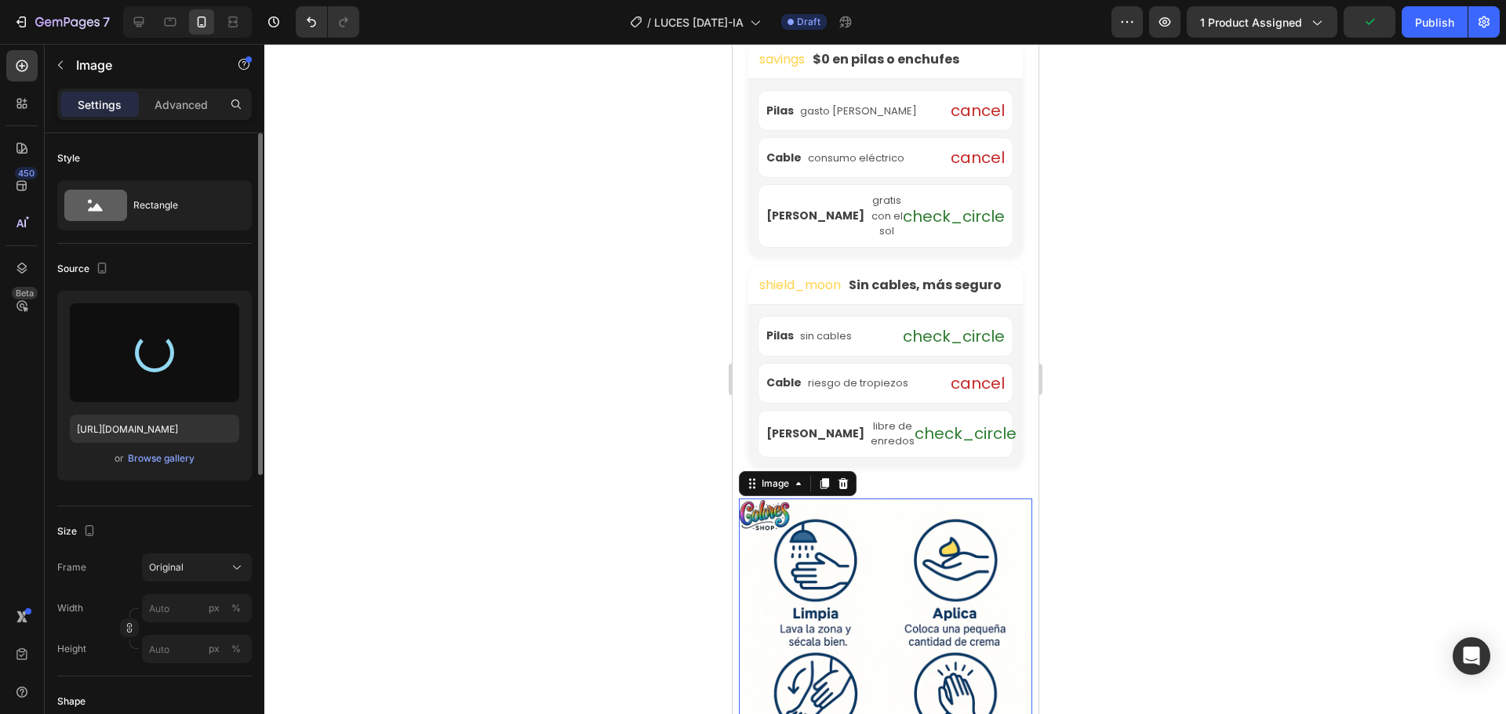
type input "[URL][DOMAIN_NAME]"
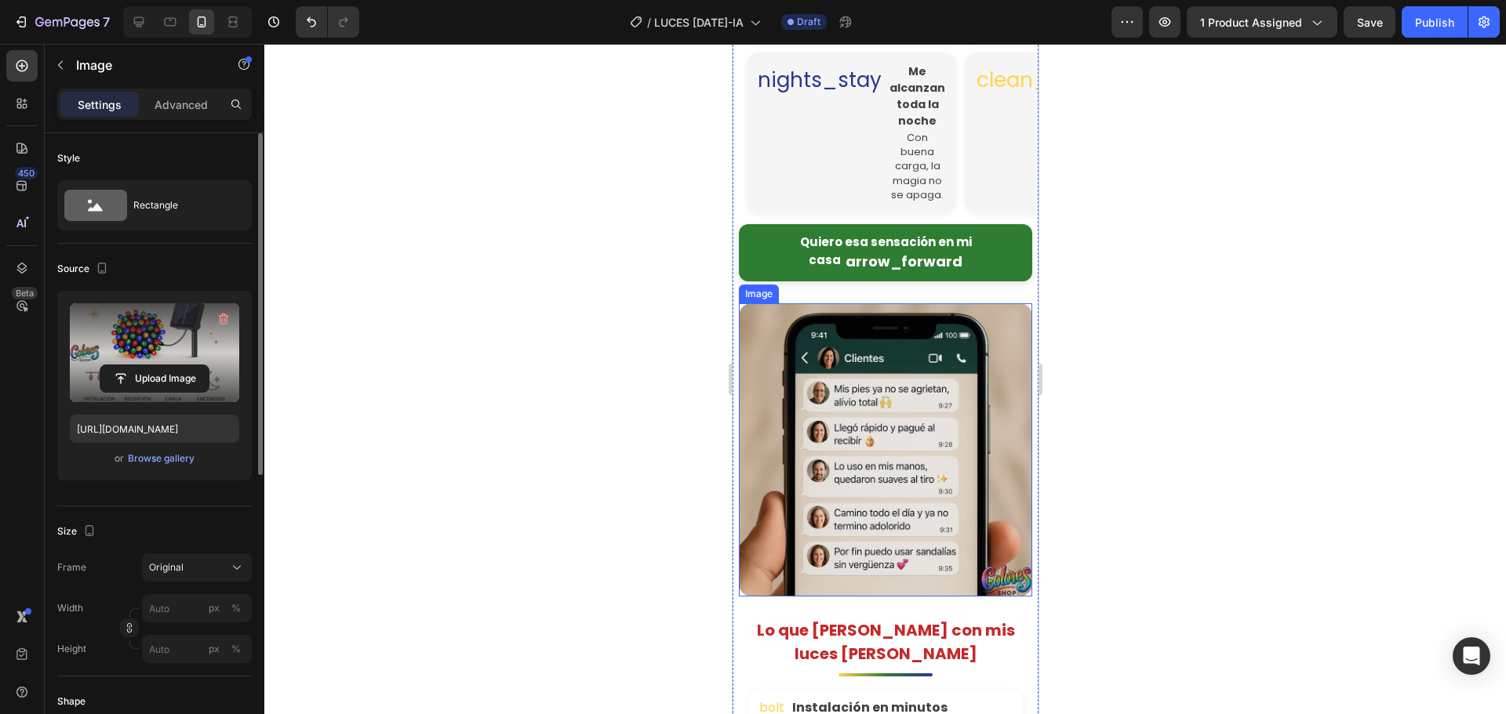
scroll to position [2678, 0]
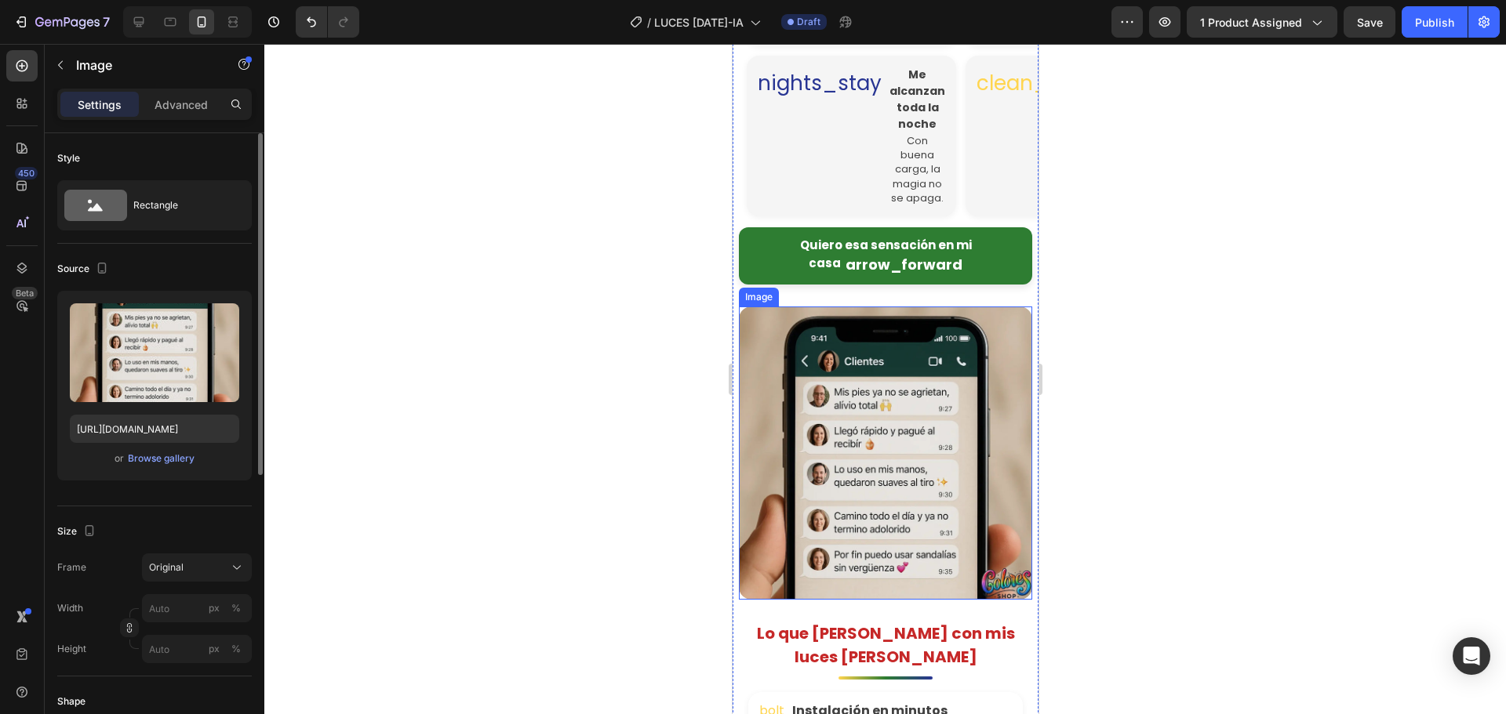
click at [862, 329] on img at bounding box center [884, 453] width 293 height 293
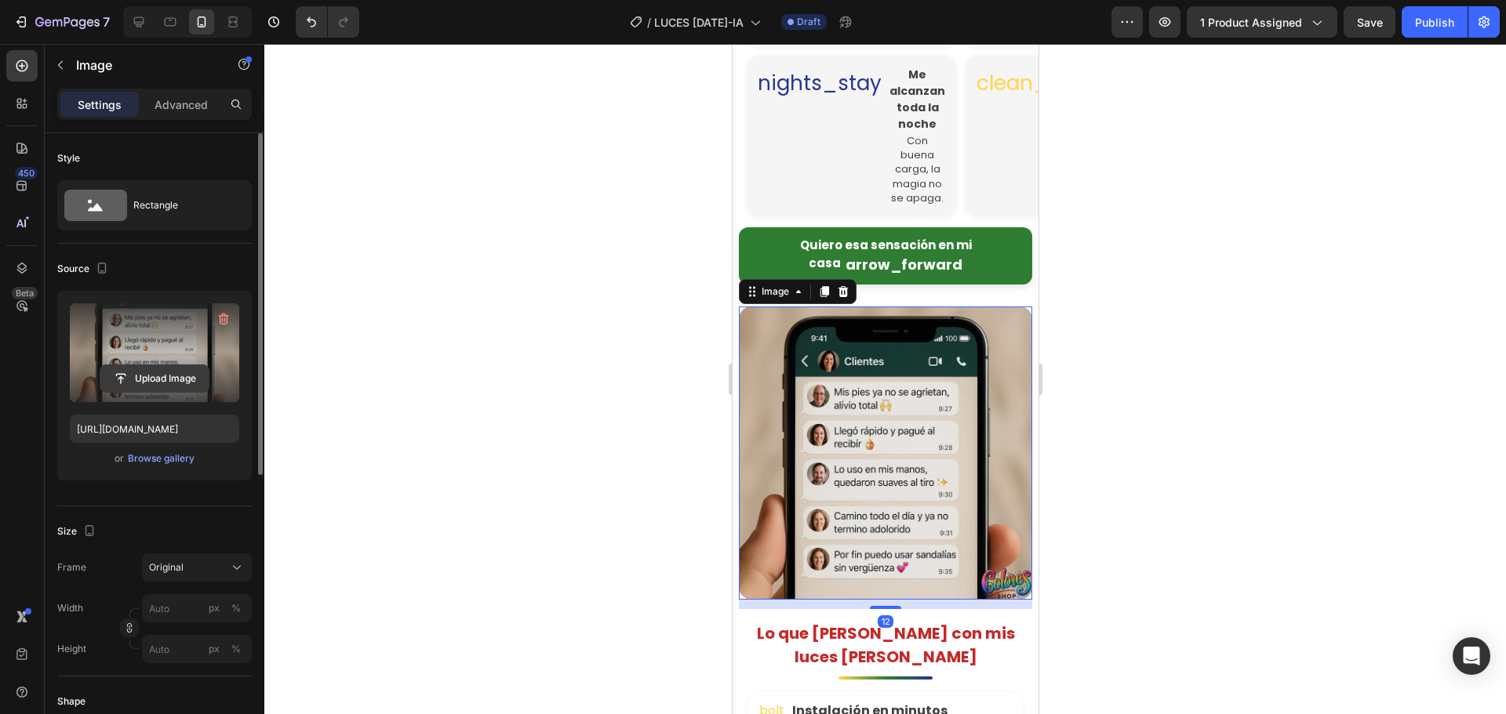
click at [197, 385] on input "file" at bounding box center [154, 378] width 108 height 27
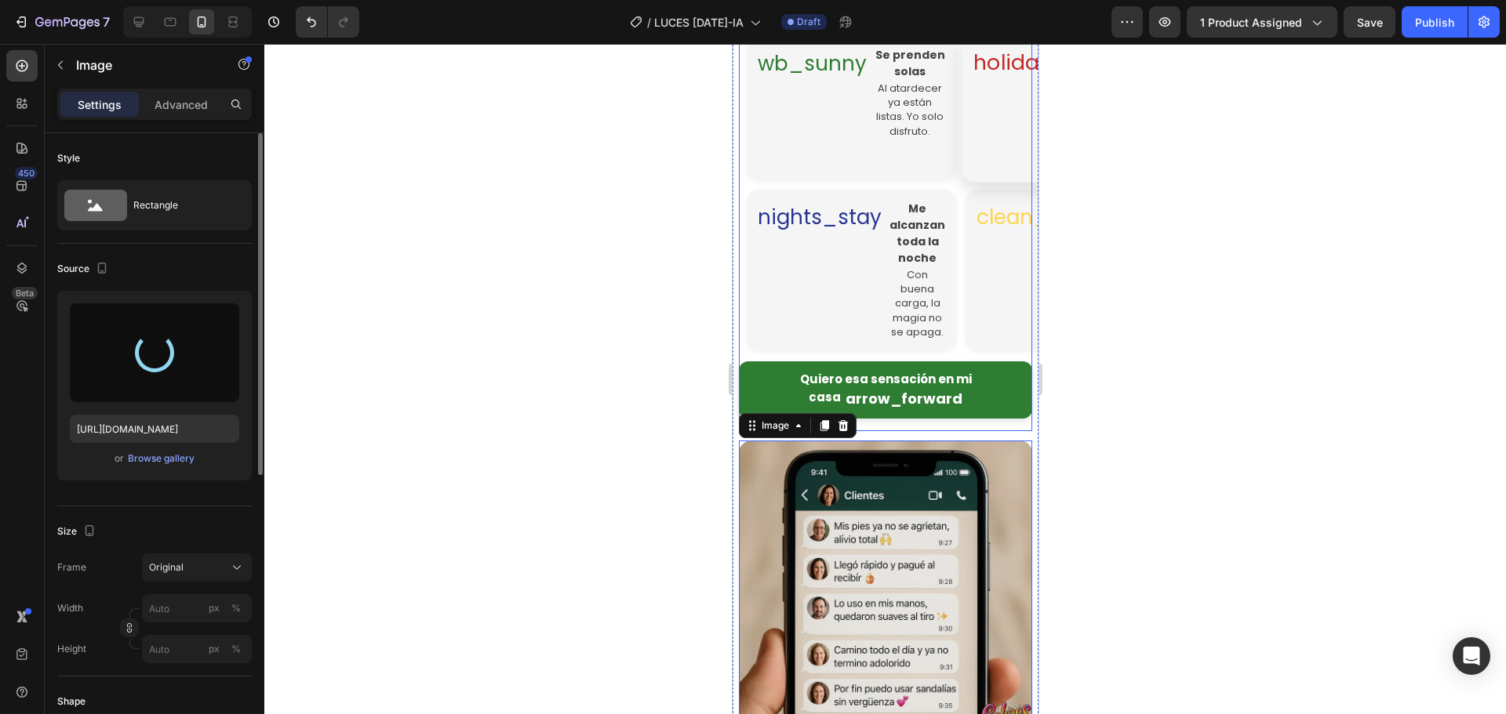
scroll to position [2364, 0]
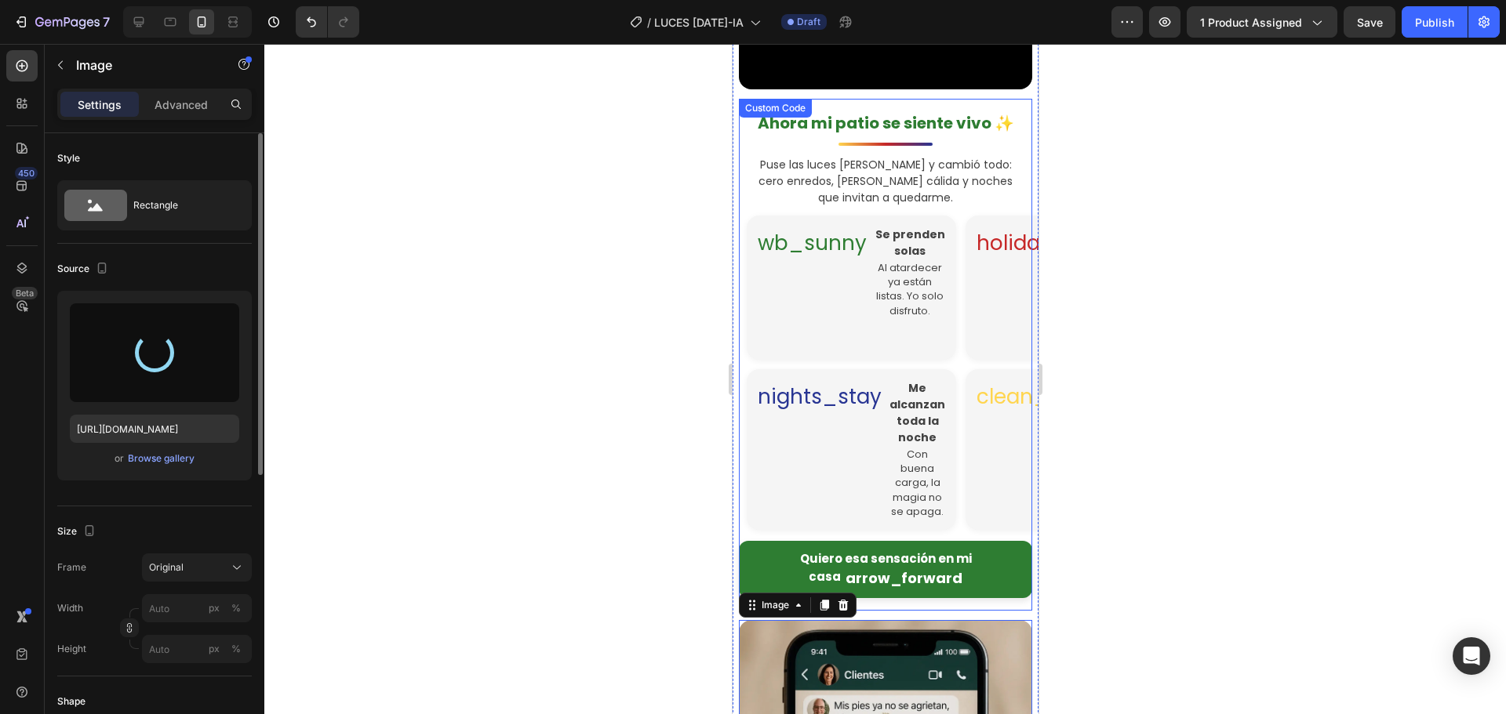
type input "[URL][DOMAIN_NAME]"
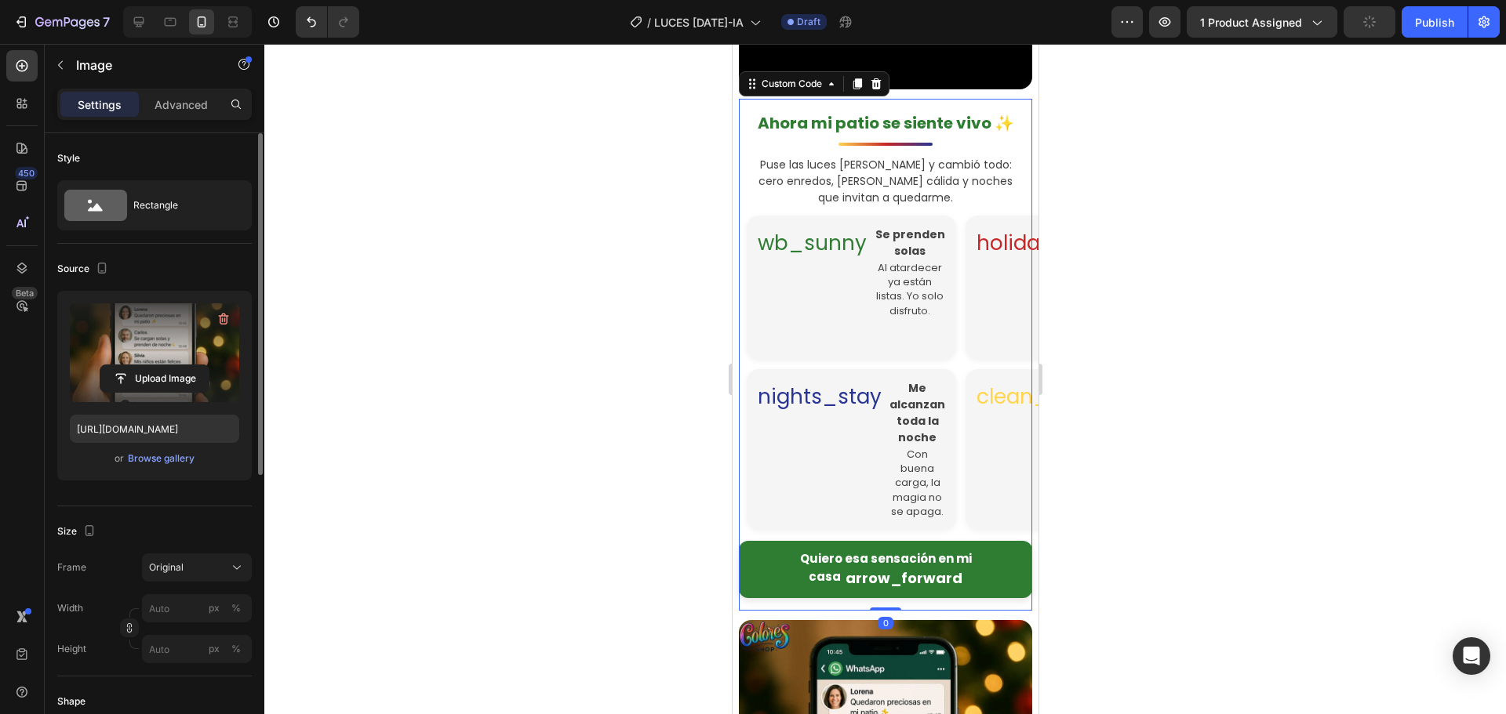
click at [854, 199] on p "Puse las luces [PERSON_NAME] y cambió todo: cero enredos, [PERSON_NAME] cálida …" at bounding box center [884, 181] width 293 height 49
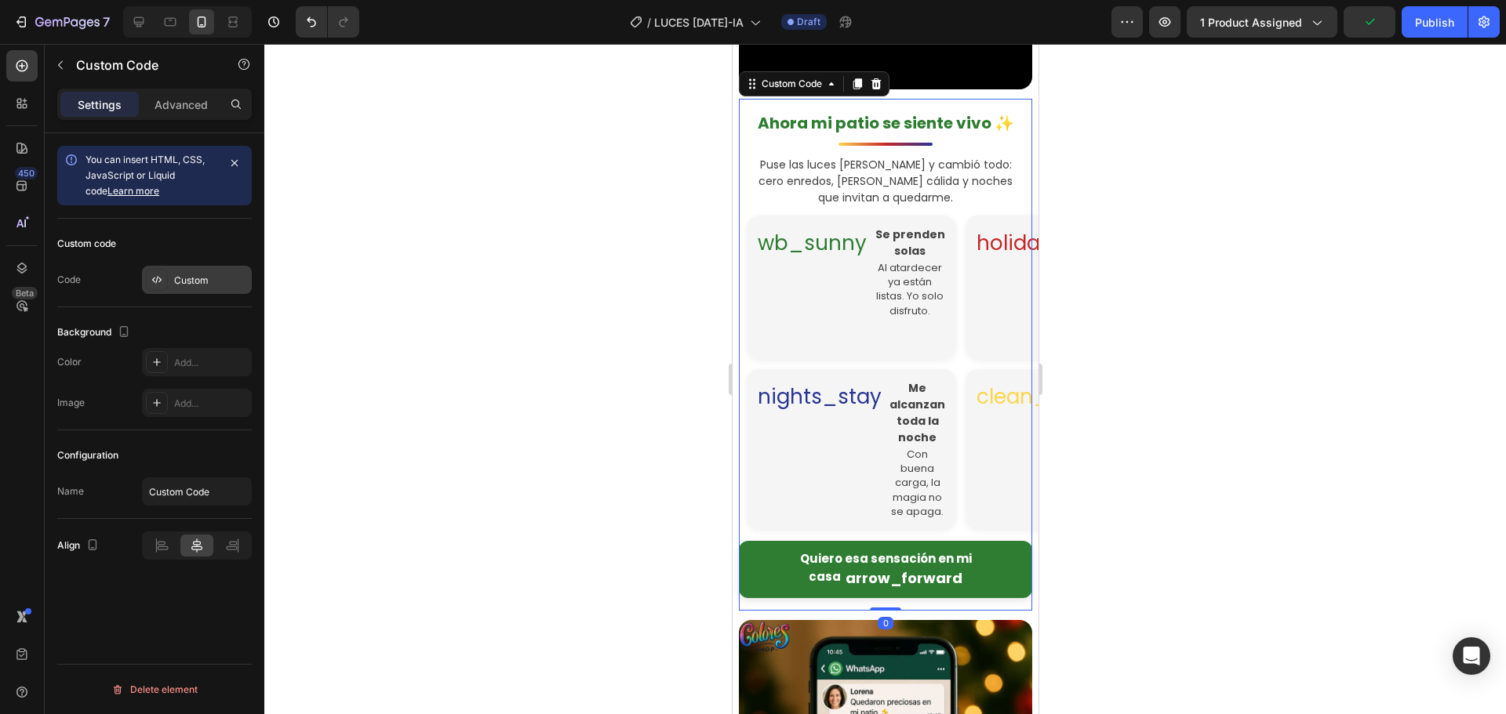
click at [183, 276] on div "Custom" at bounding box center [211, 281] width 74 height 14
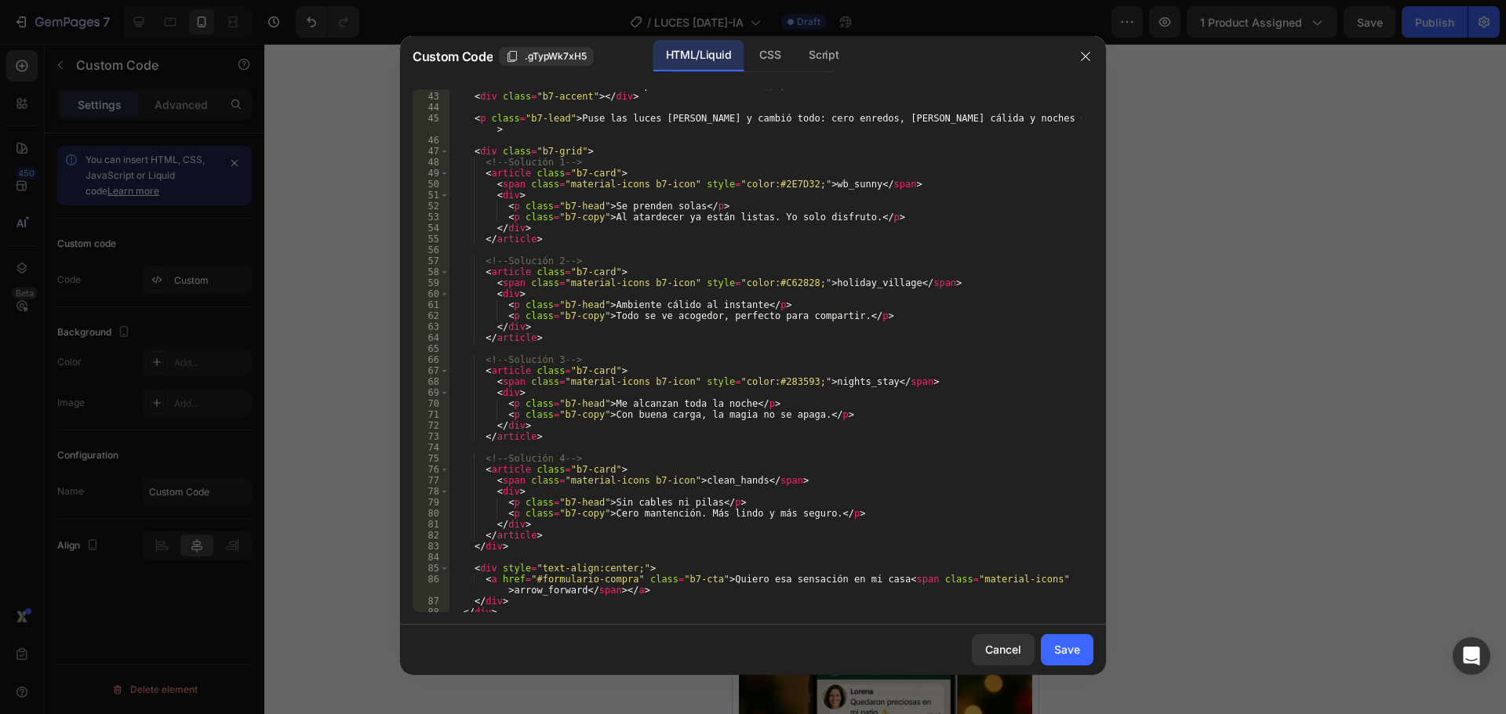
scroll to position [498, 0]
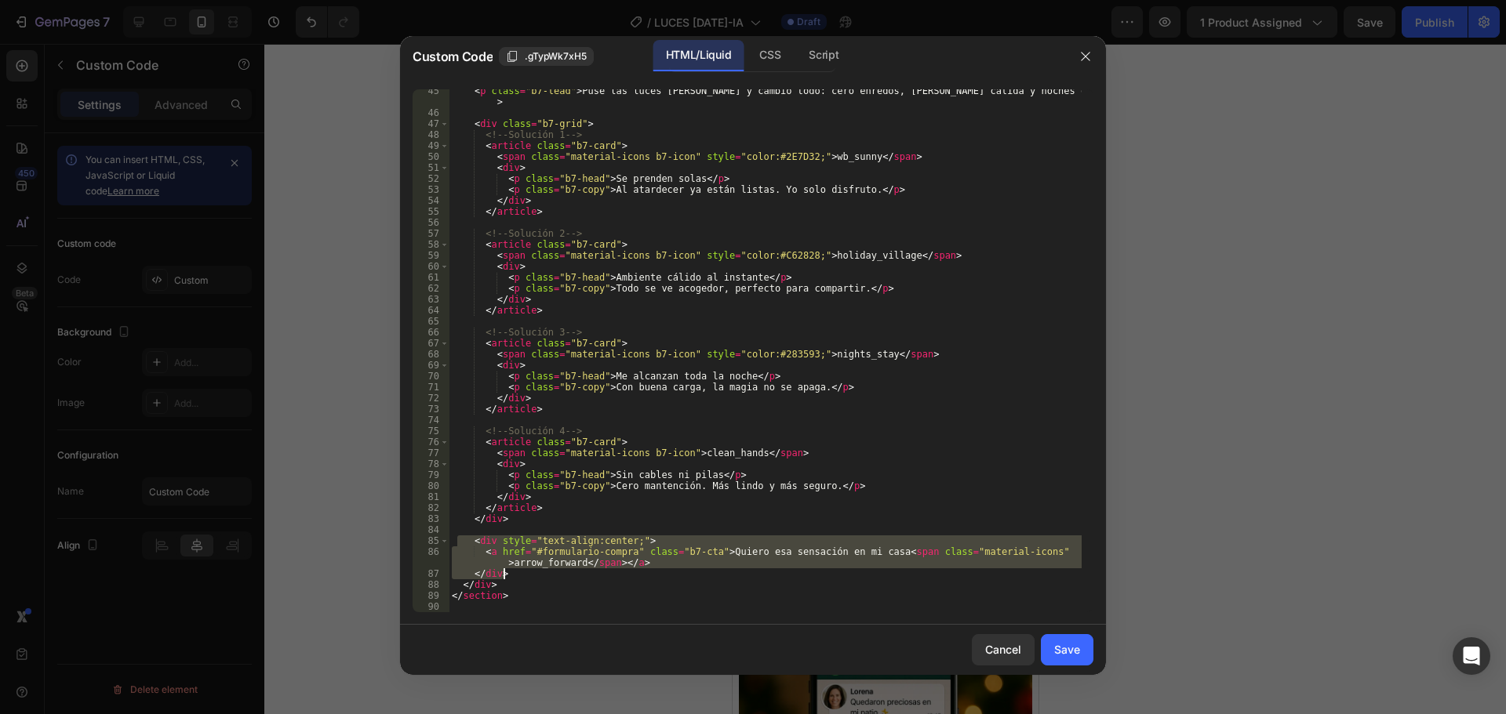
drag, startPoint x: 456, startPoint y: 540, endPoint x: 669, endPoint y: 572, distance: 214.9
click at [669, 572] on div "< p class = "b7-lead" > Puse las luces [PERSON_NAME] y cambió todo: cero enredo…" at bounding box center [765, 363] width 633 height 556
type textarea "<a href="#formulario-compra" class="b7-cta">Quiero esa sensación en mi casa <sp…"
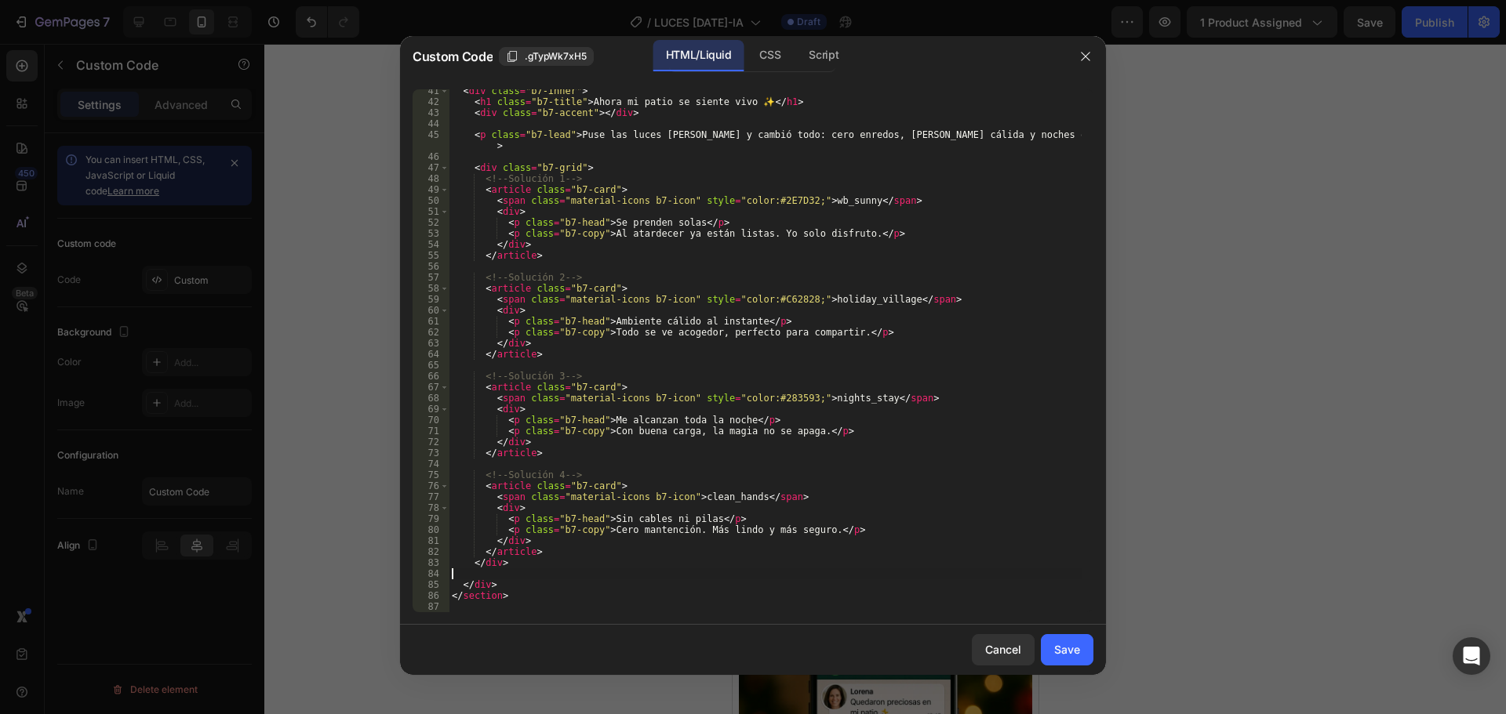
type textarea "</div>"
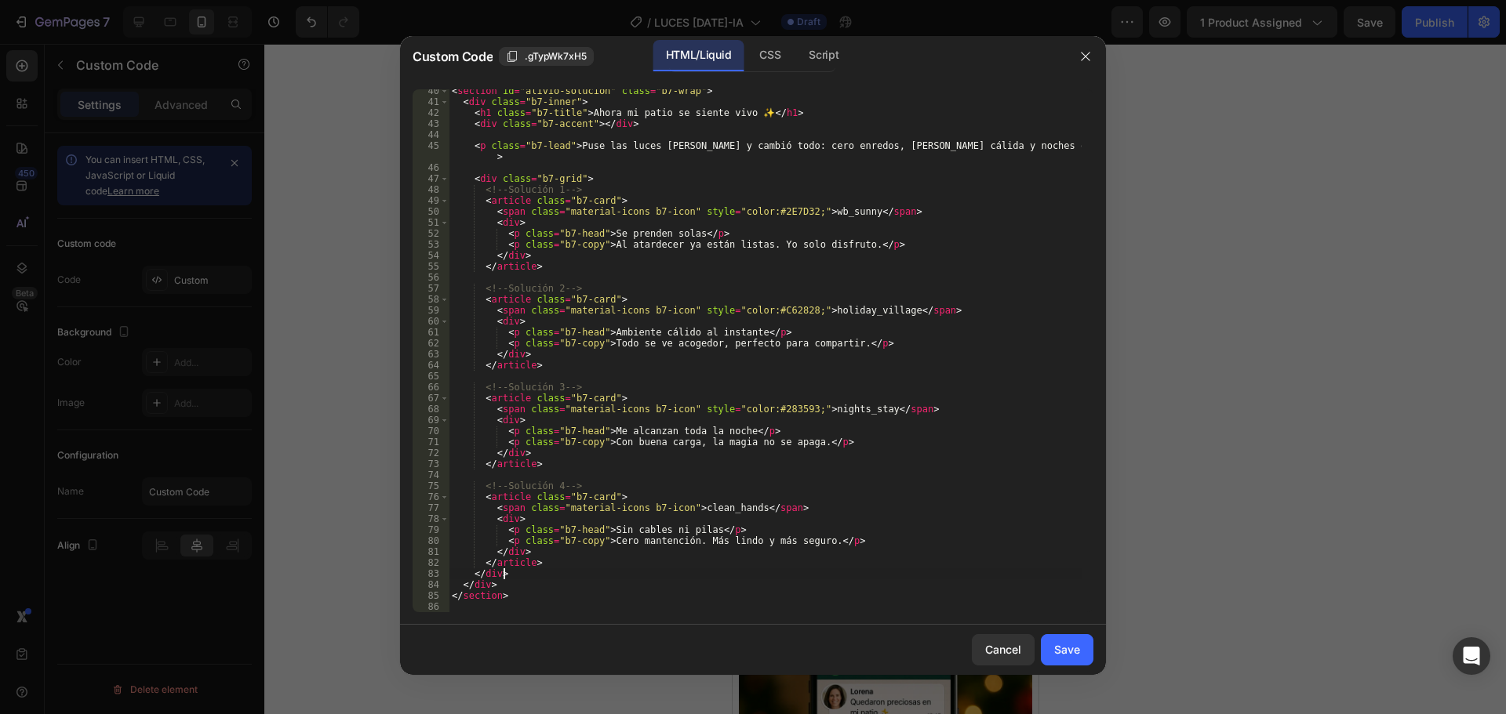
scroll to position [443, 0]
click at [1057, 641] on div "Save" at bounding box center [1067, 649] width 26 height 16
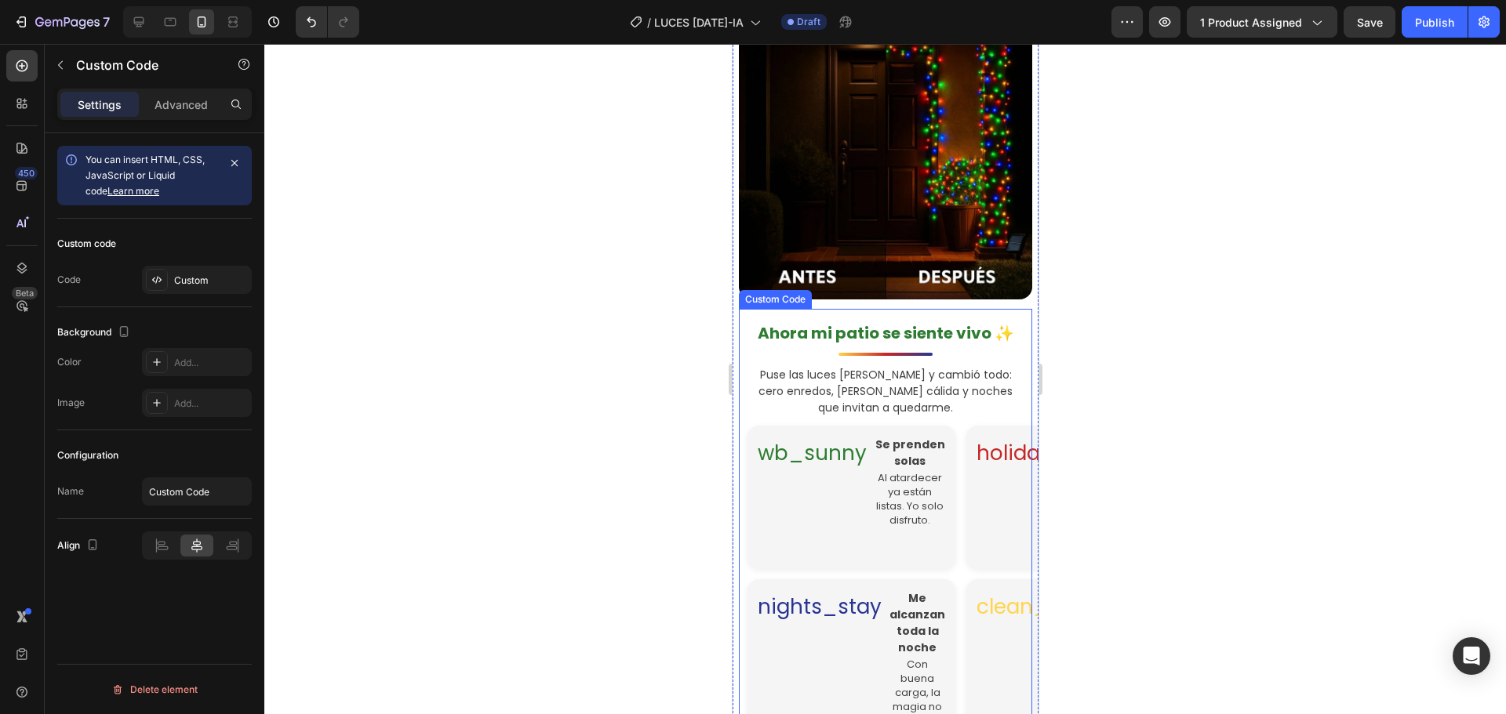
scroll to position [1633, 0]
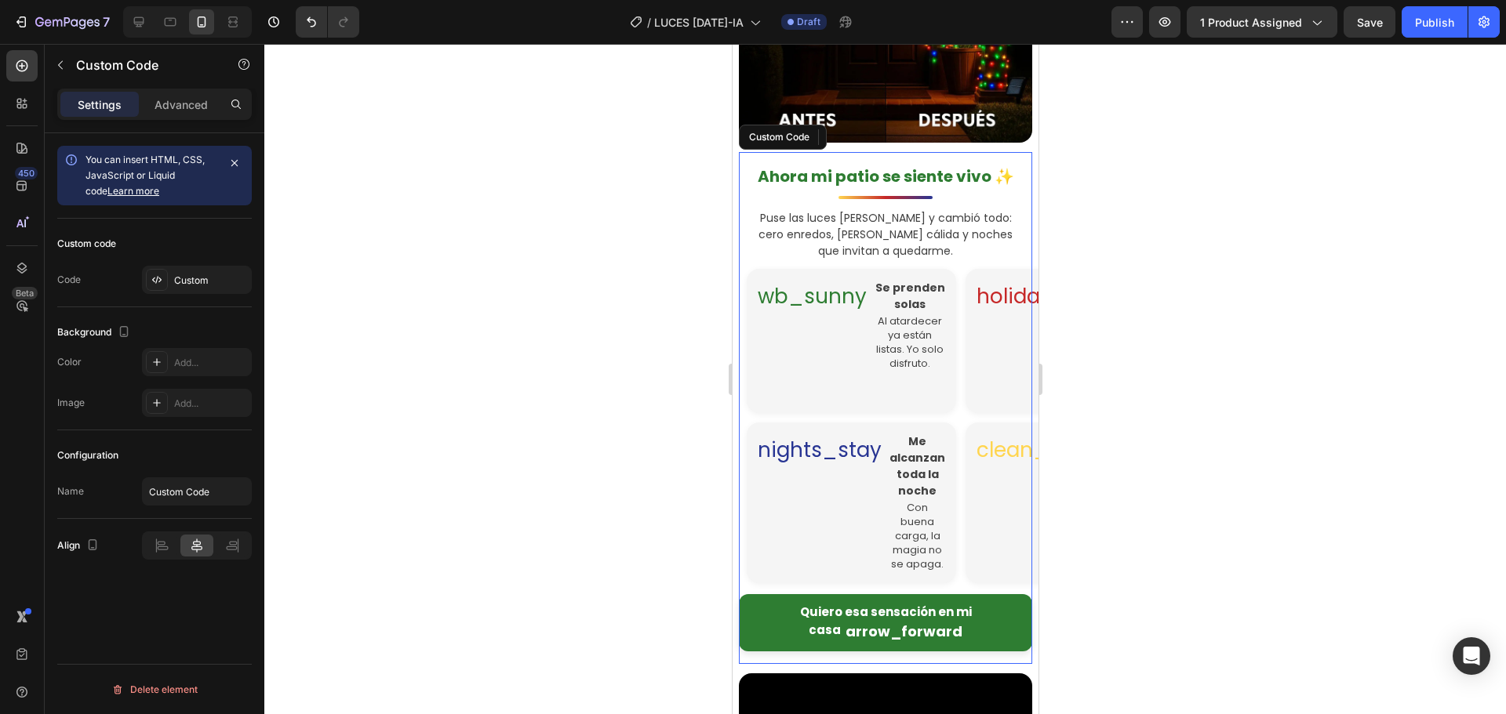
click at [848, 169] on h1 "Ahora mi patio se siente vivo ✨" at bounding box center [884, 177] width 293 height 24
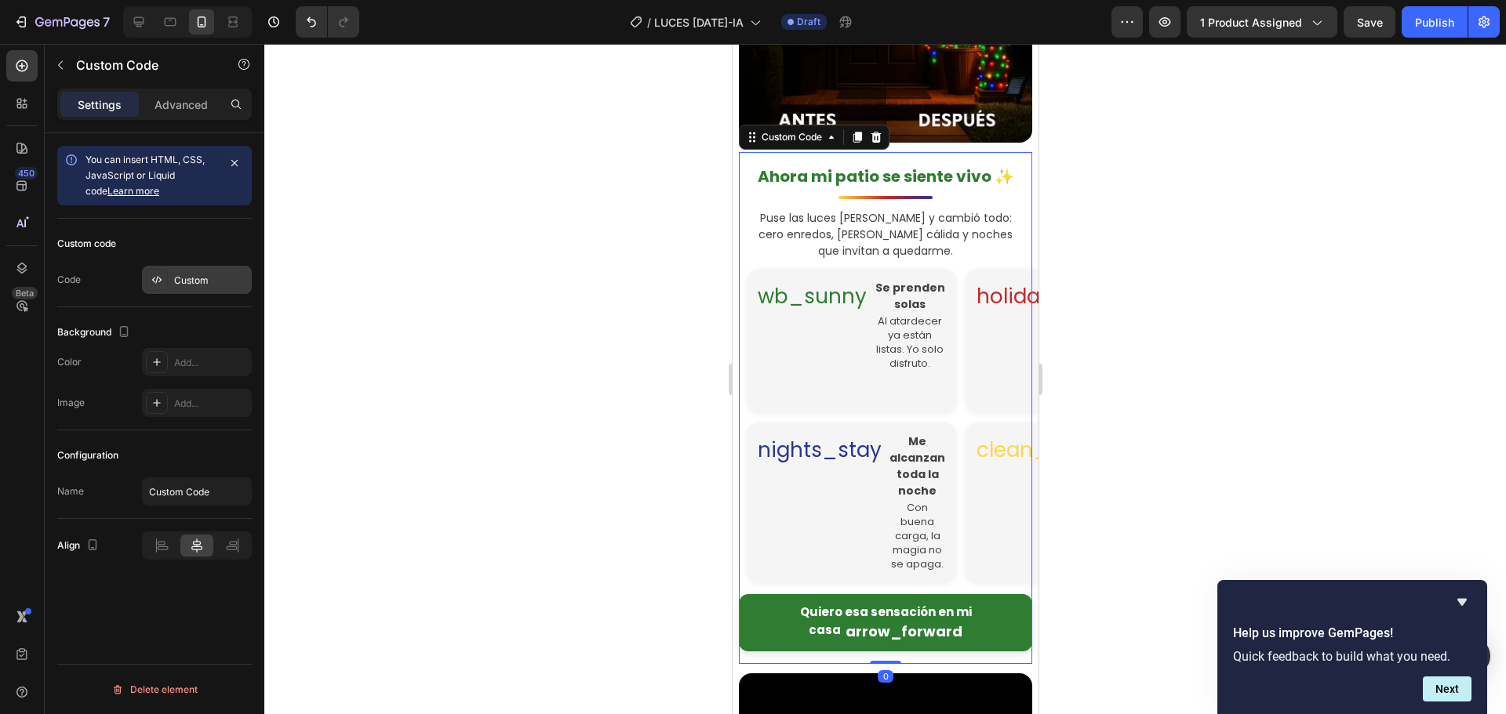
click at [211, 277] on div "Custom" at bounding box center [211, 281] width 74 height 14
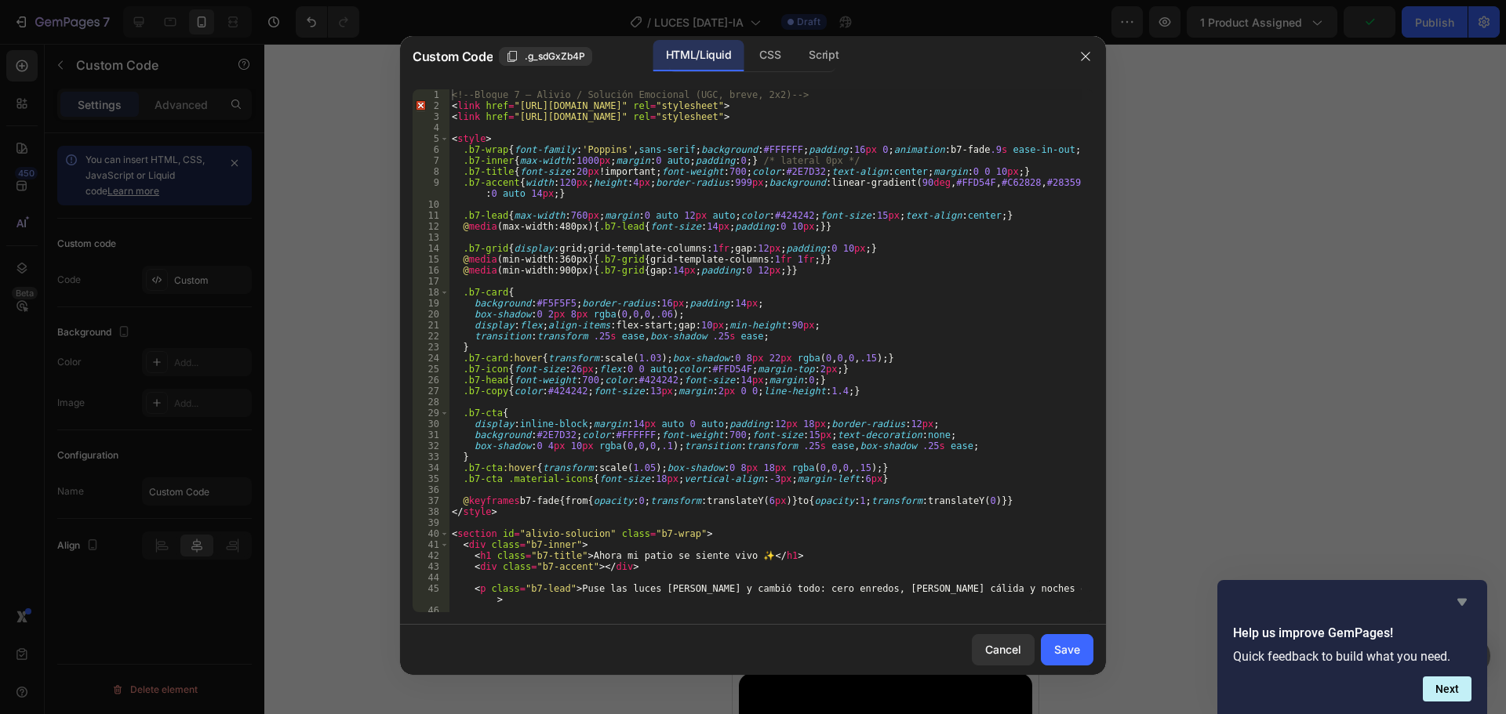
click at [1459, 600] on icon "Hide survey" at bounding box center [1461, 602] width 9 height 7
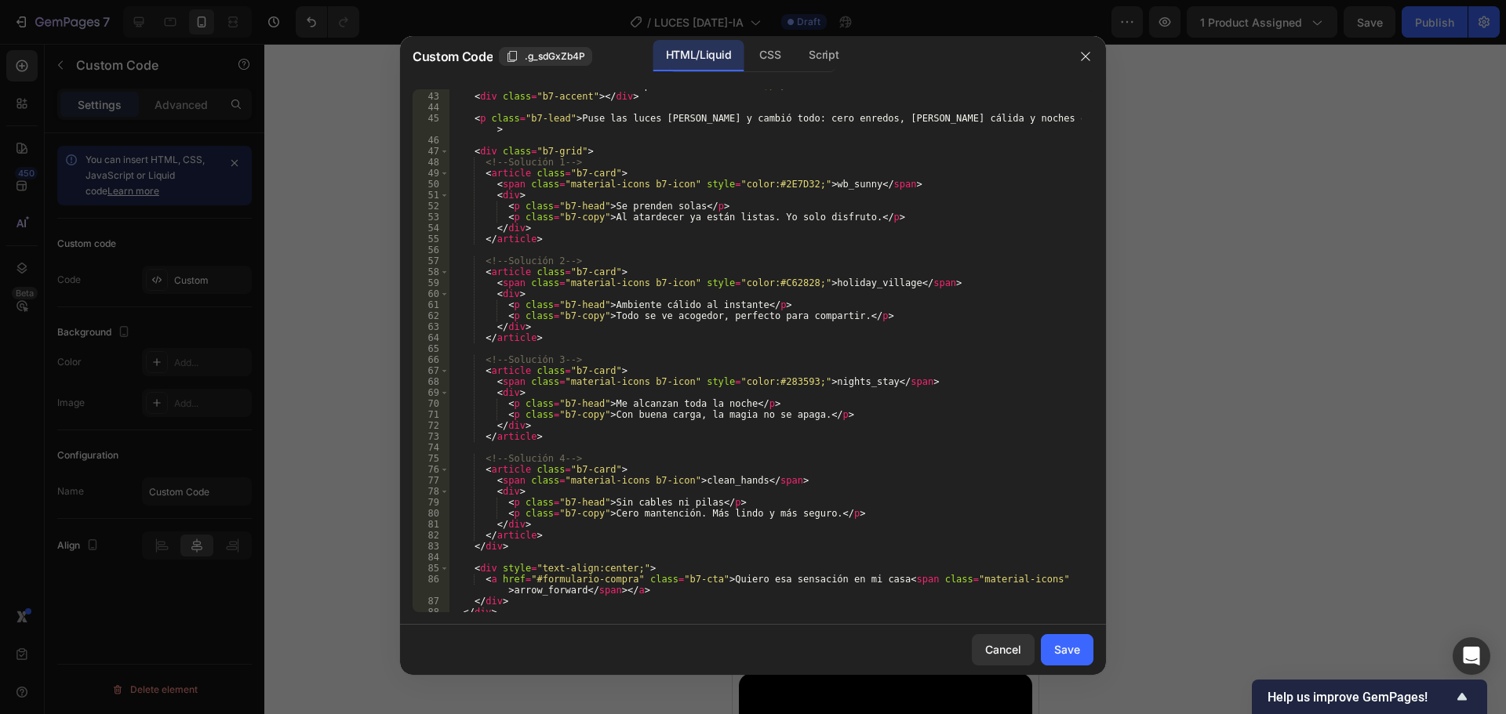
scroll to position [498, 0]
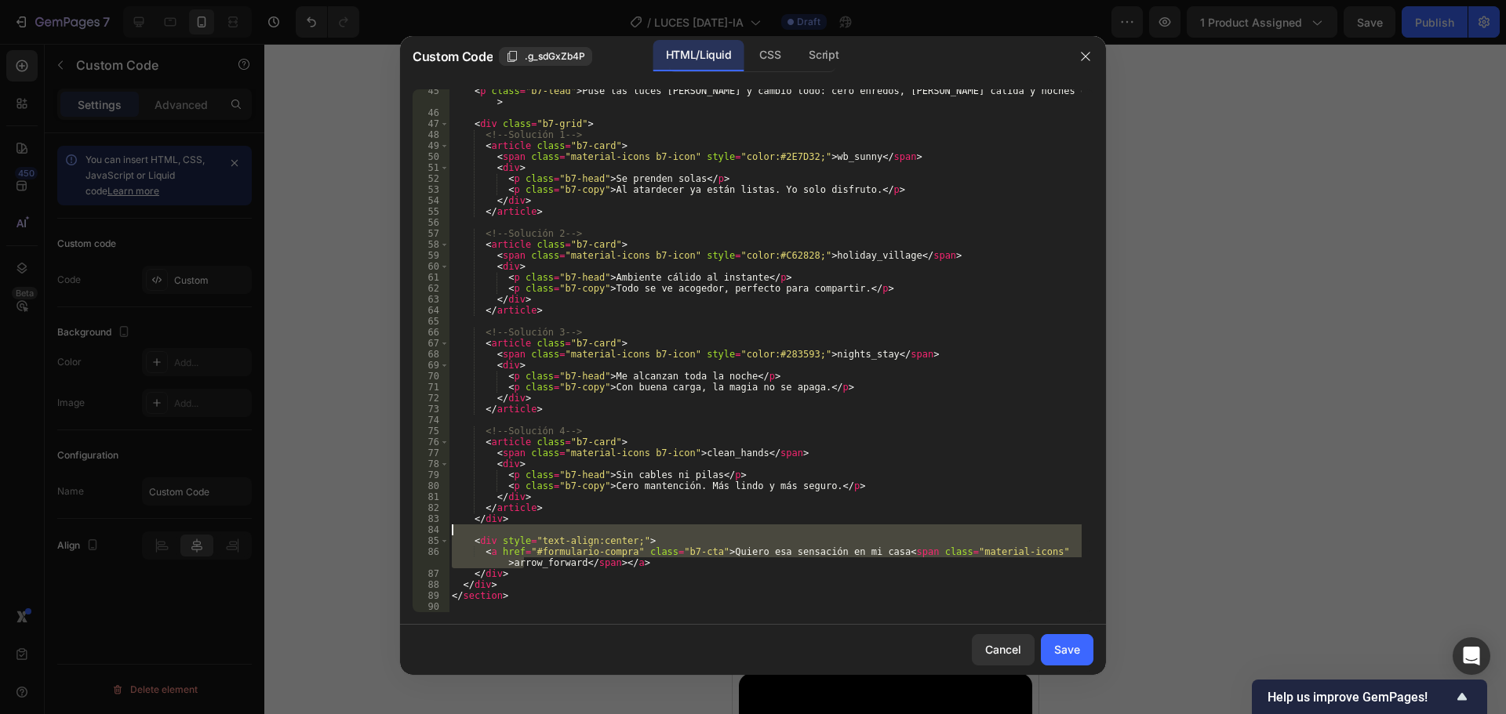
drag, startPoint x: 525, startPoint y: 567, endPoint x: 439, endPoint y: 534, distance: 91.6
click at [439, 534] on div "<a href="#formulario-compra" class="b7-cta">Quiero esa sensación en mi casa <sp…" at bounding box center [752, 350] width 681 height 523
click at [536, 563] on div "< p class = "b7-lead" > Puse las luces [PERSON_NAME] y cambió todo: cero enredo…" at bounding box center [765, 363] width 633 height 556
drag, startPoint x: 529, startPoint y: 573, endPoint x: 431, endPoint y: 533, distance: 106.6
click at [431, 533] on div "<a href="#formulario-compra" class="b7-cta">Quiero esa sensación en mi casa <sp…" at bounding box center [752, 350] width 681 height 523
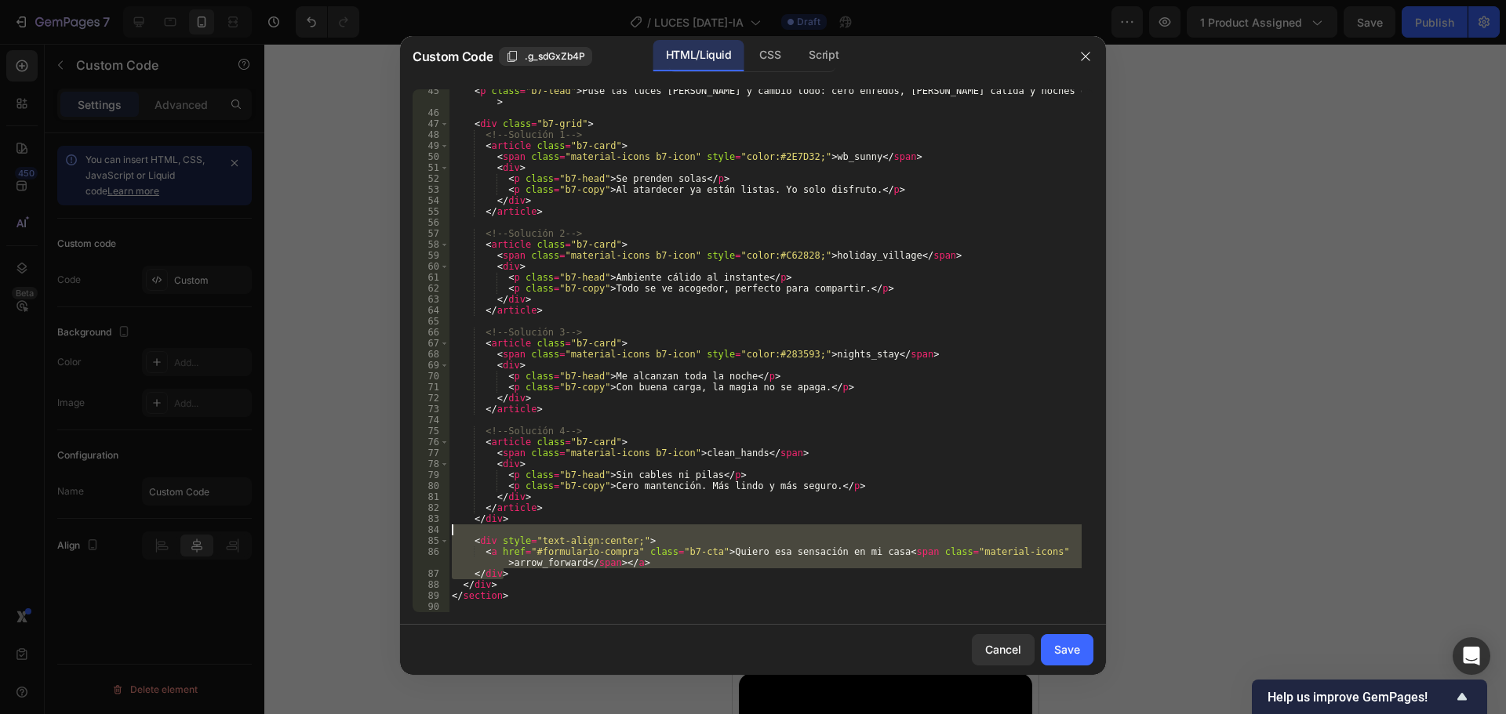
type textarea "<div style="text-align:center;">"
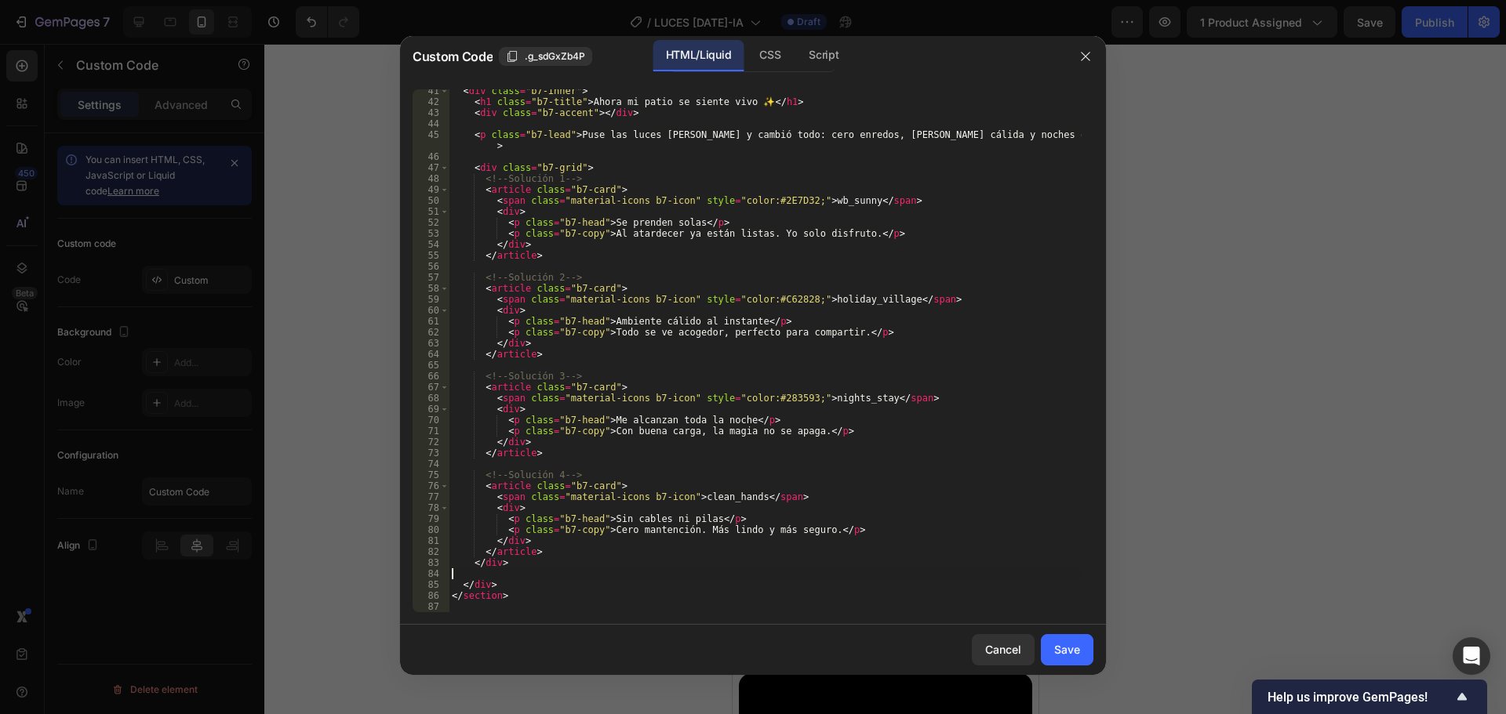
type textarea "</div>"
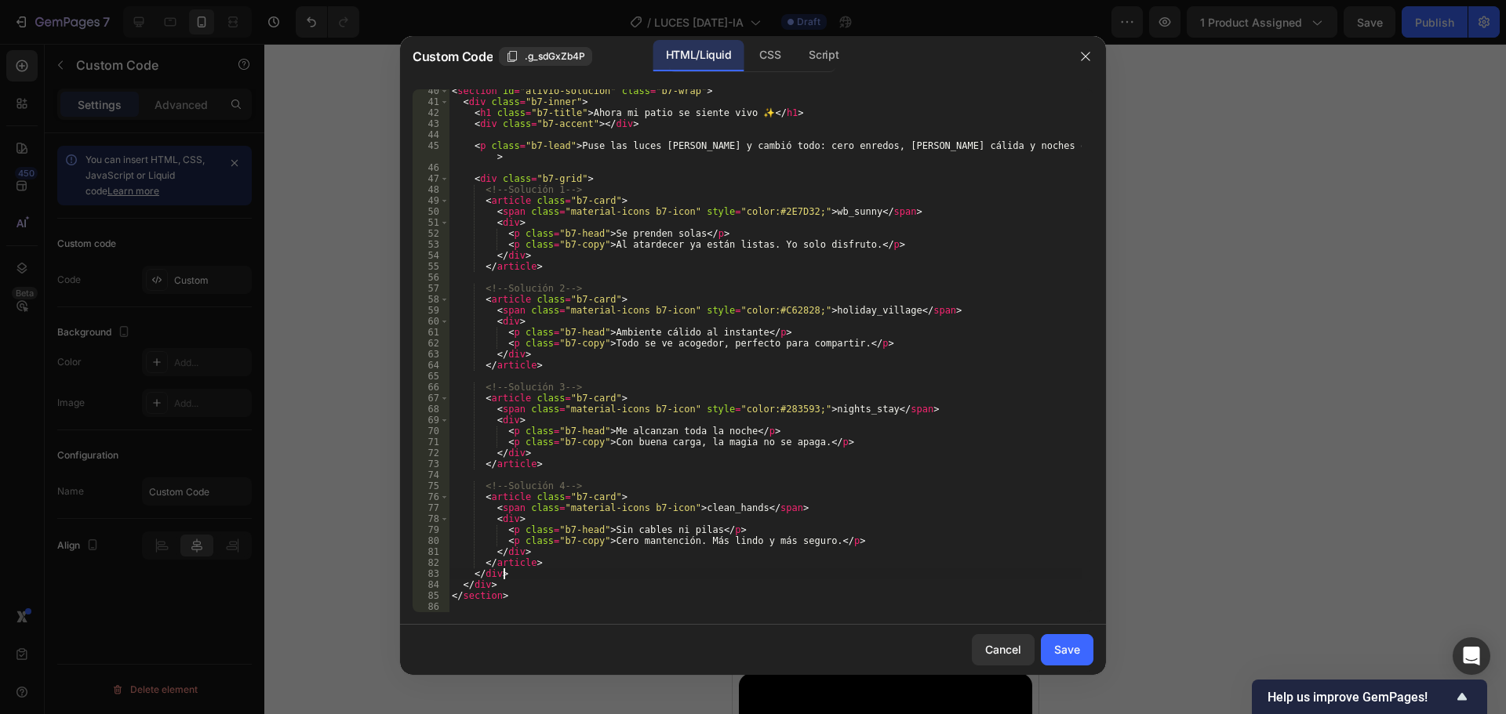
scroll to position [443, 0]
click at [1063, 649] on div "Save" at bounding box center [1067, 649] width 26 height 16
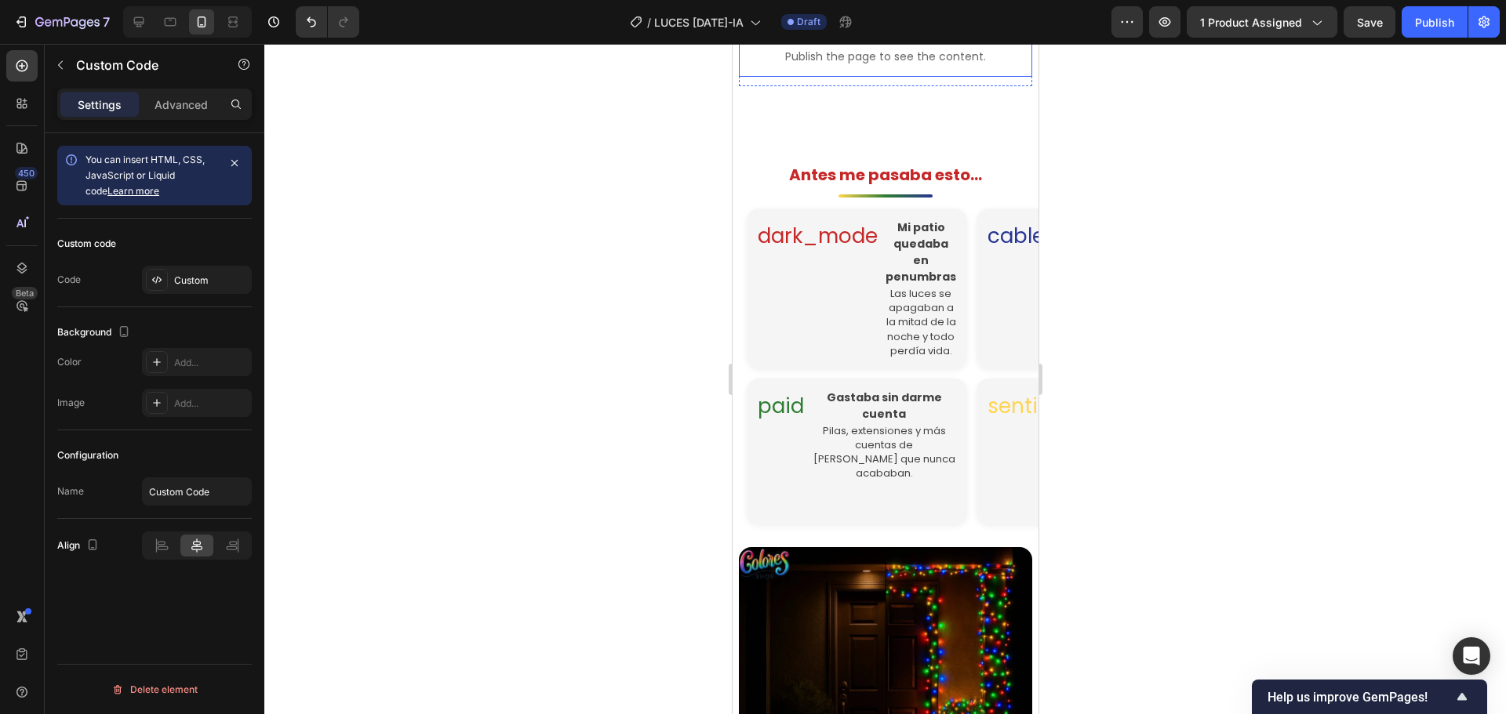
scroll to position [736, 0]
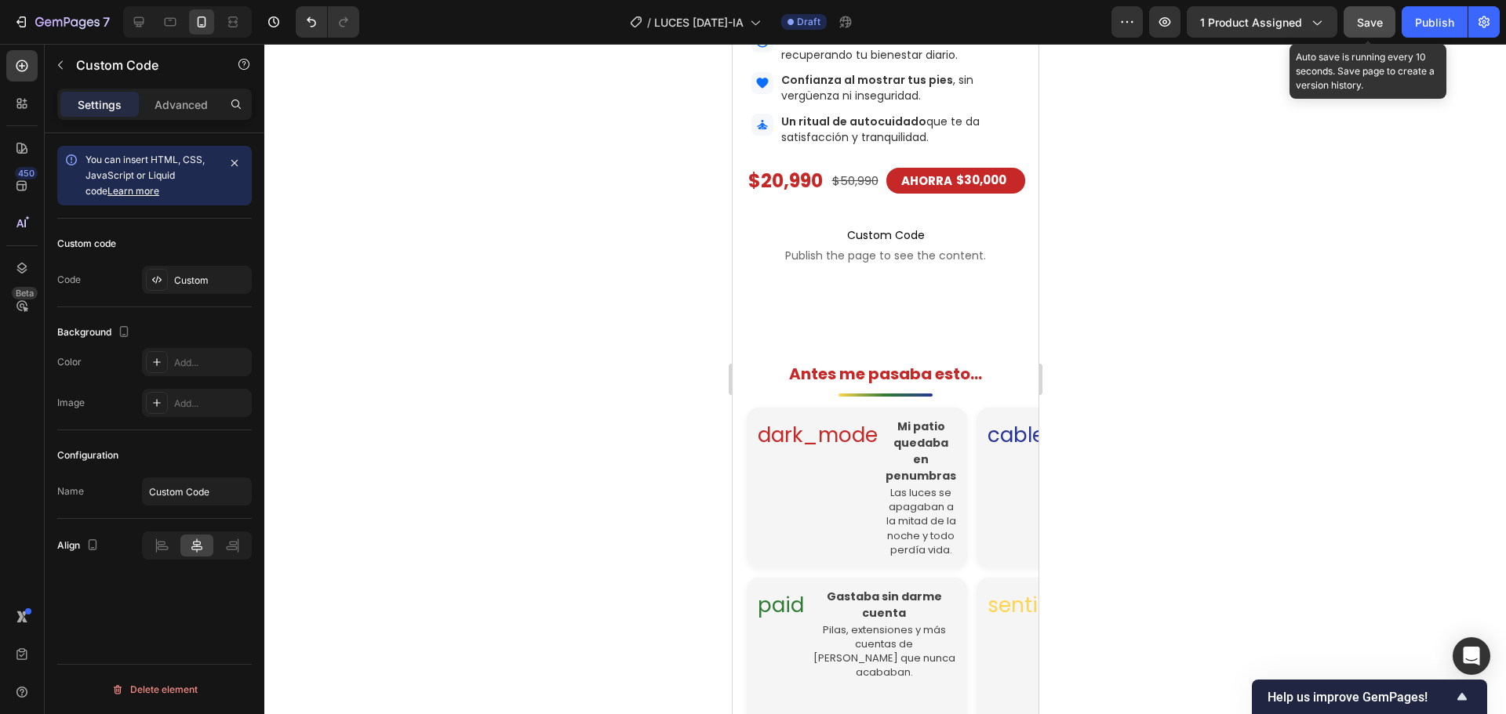
click at [1356, 26] on button "Save" at bounding box center [1369, 21] width 52 height 31
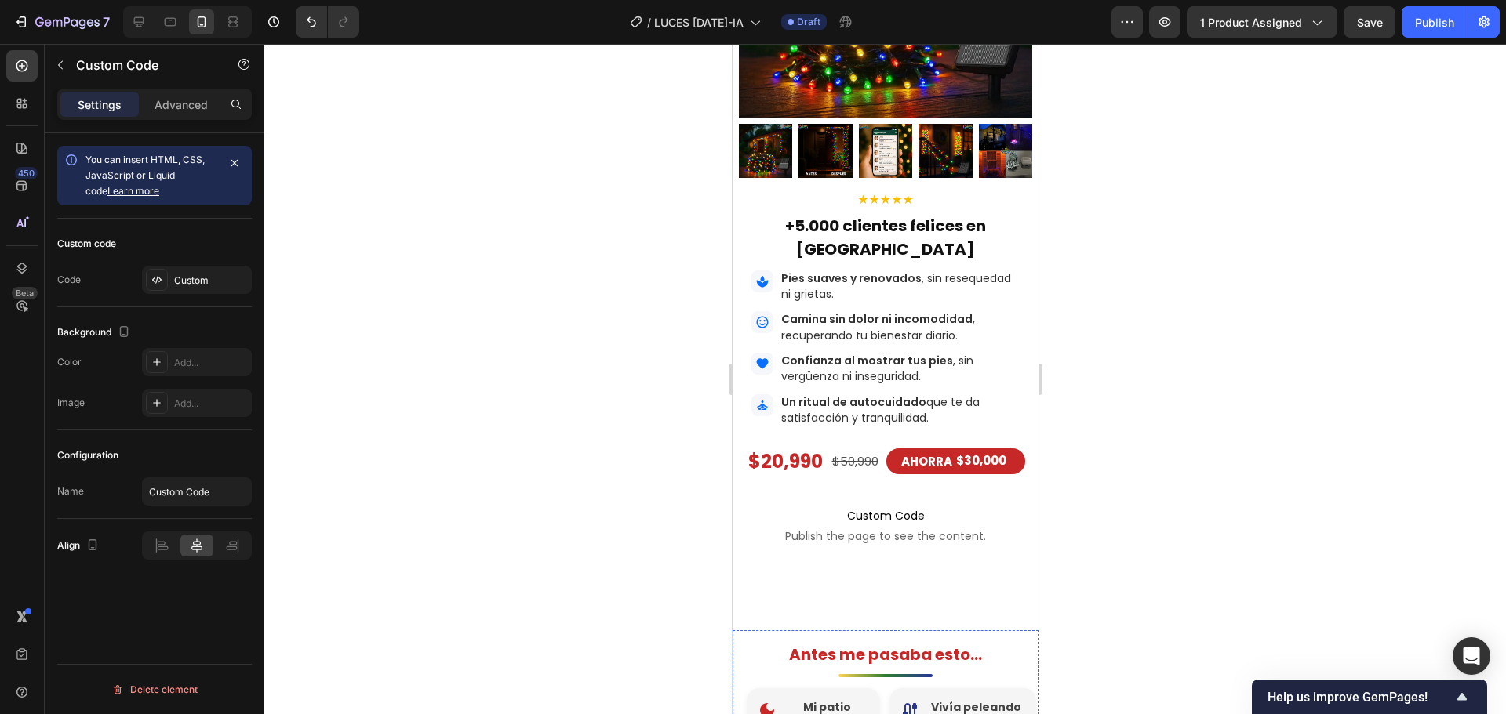
scroll to position [424, 0]
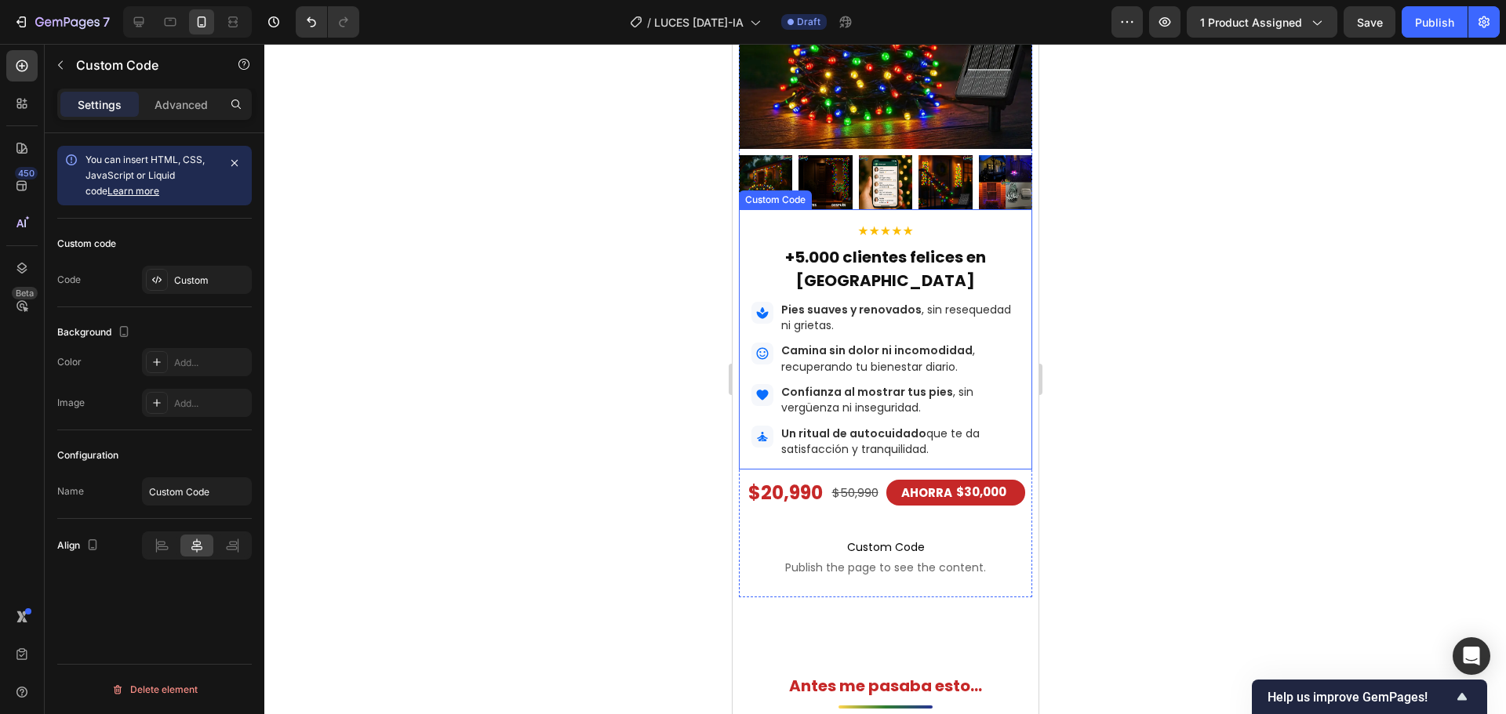
click at [983, 334] on p "Pies suaves y renovados , sin resequedad ni grietas." at bounding box center [899, 318] width 238 height 32
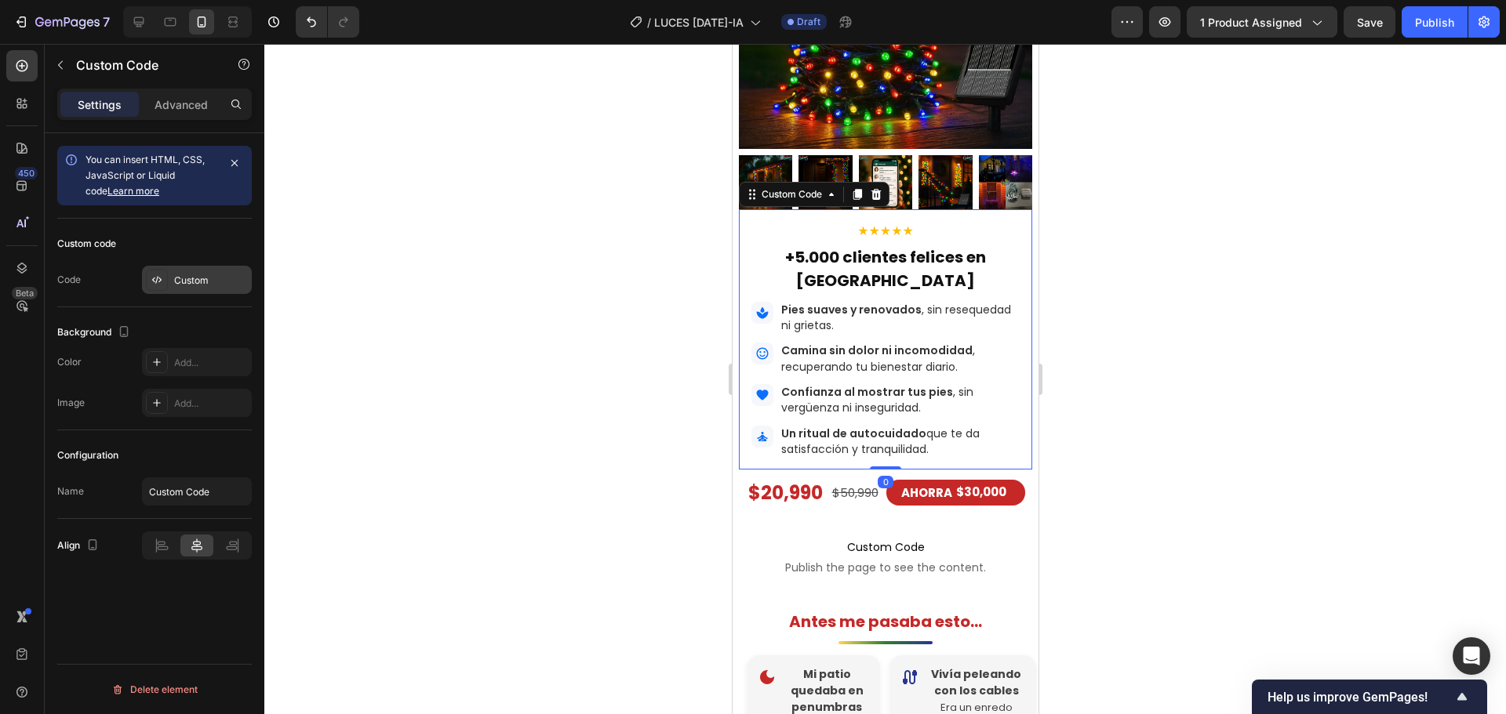
click at [194, 284] on div "Custom" at bounding box center [211, 281] width 74 height 14
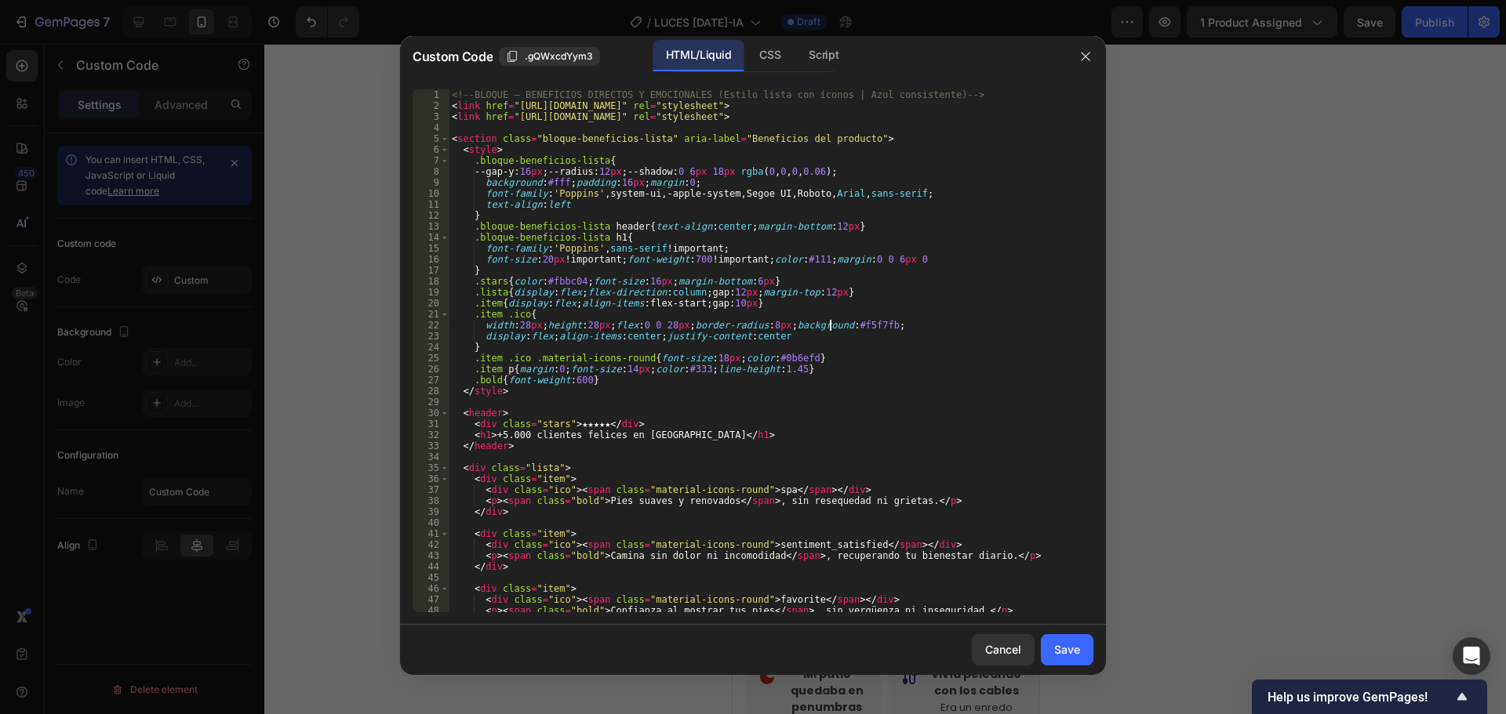
click at [830, 325] on div "<!-- BLOQUE – BENEFICIOS DIRECTOS Y EMOCIONALES (Estilo lista con íconos | Azul…" at bounding box center [765, 361] width 633 height 545
type textarea "</section>"
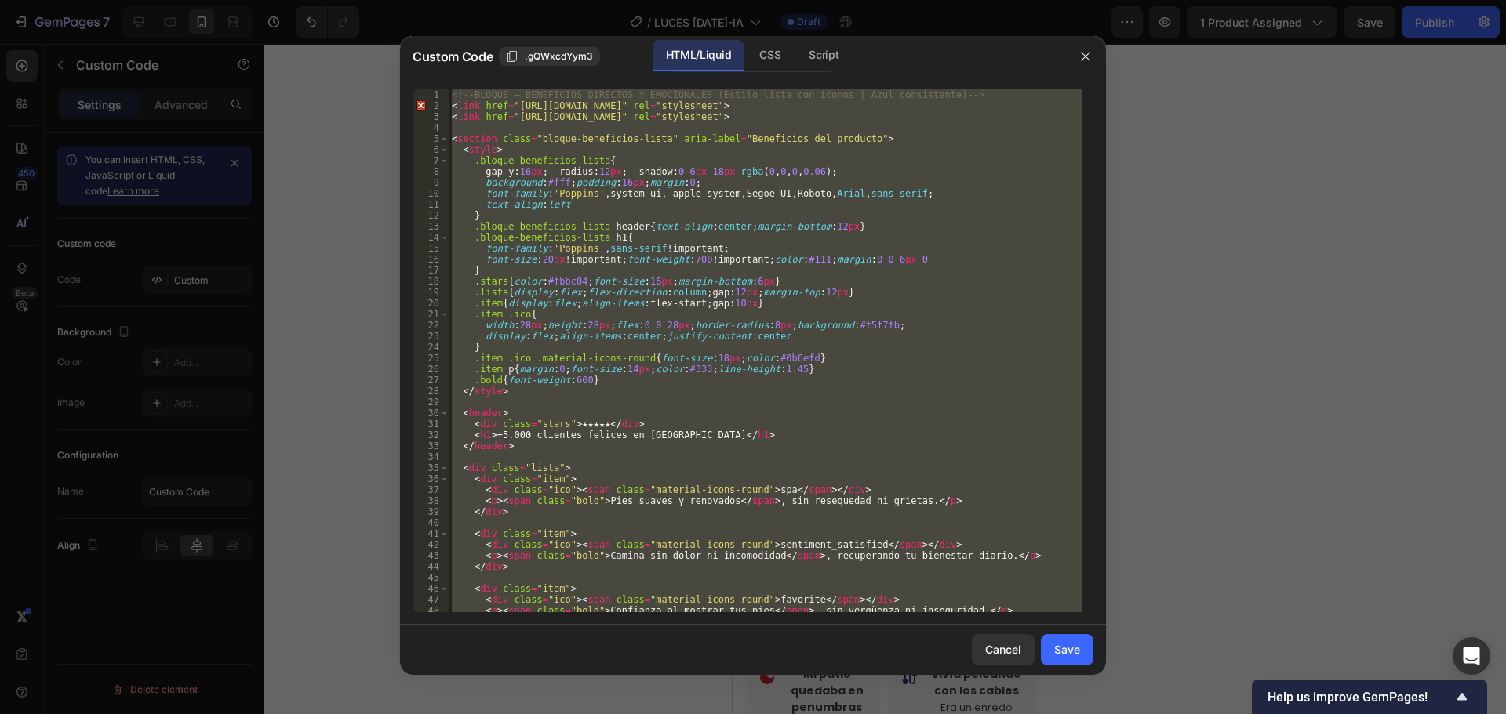
paste textarea
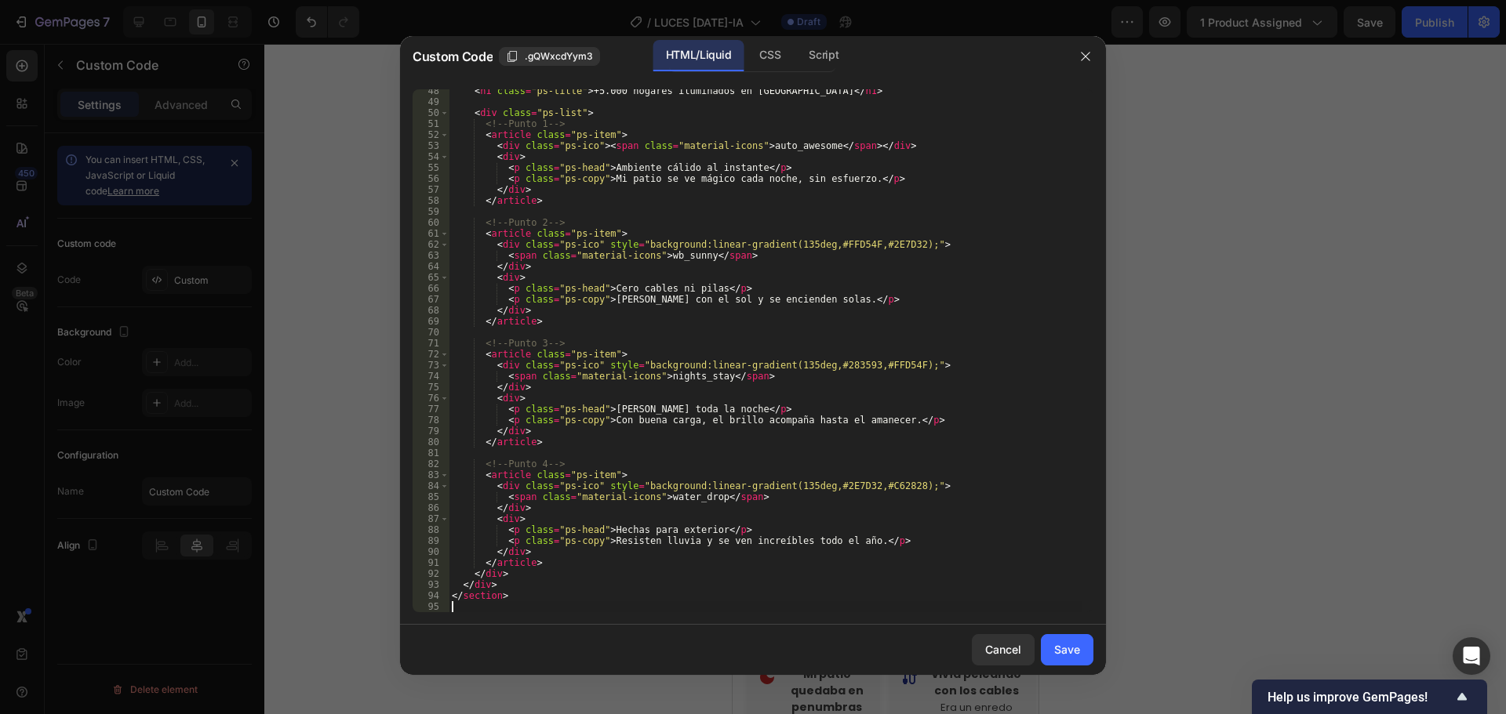
scroll to position [520, 0]
click at [1048, 649] on button "Save" at bounding box center [1067, 649] width 53 height 31
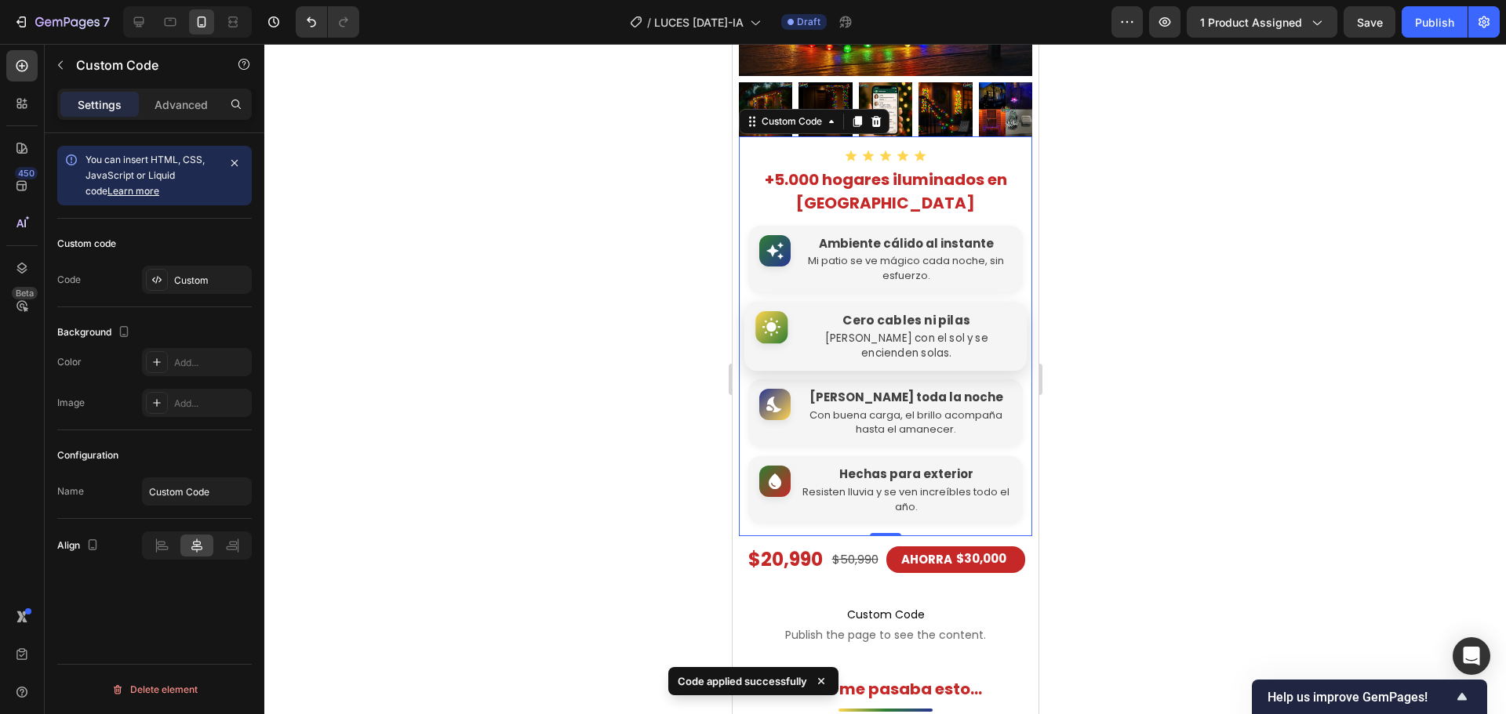
scroll to position [581, 0]
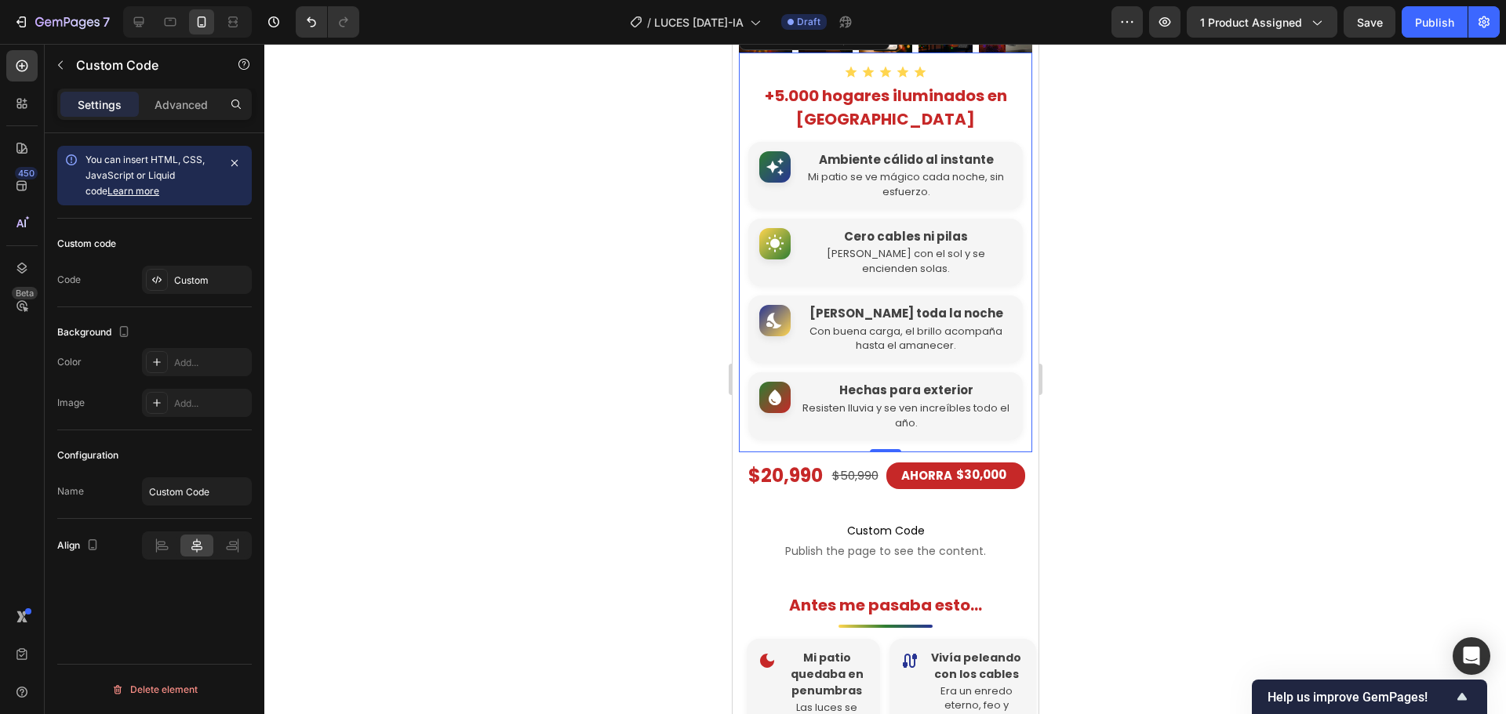
click at [791, 131] on h1 "+5.000 hogares iluminados en [GEOGRAPHIC_DATA]" at bounding box center [884, 107] width 293 height 47
click at [198, 274] on div "Custom" at bounding box center [211, 281] width 74 height 14
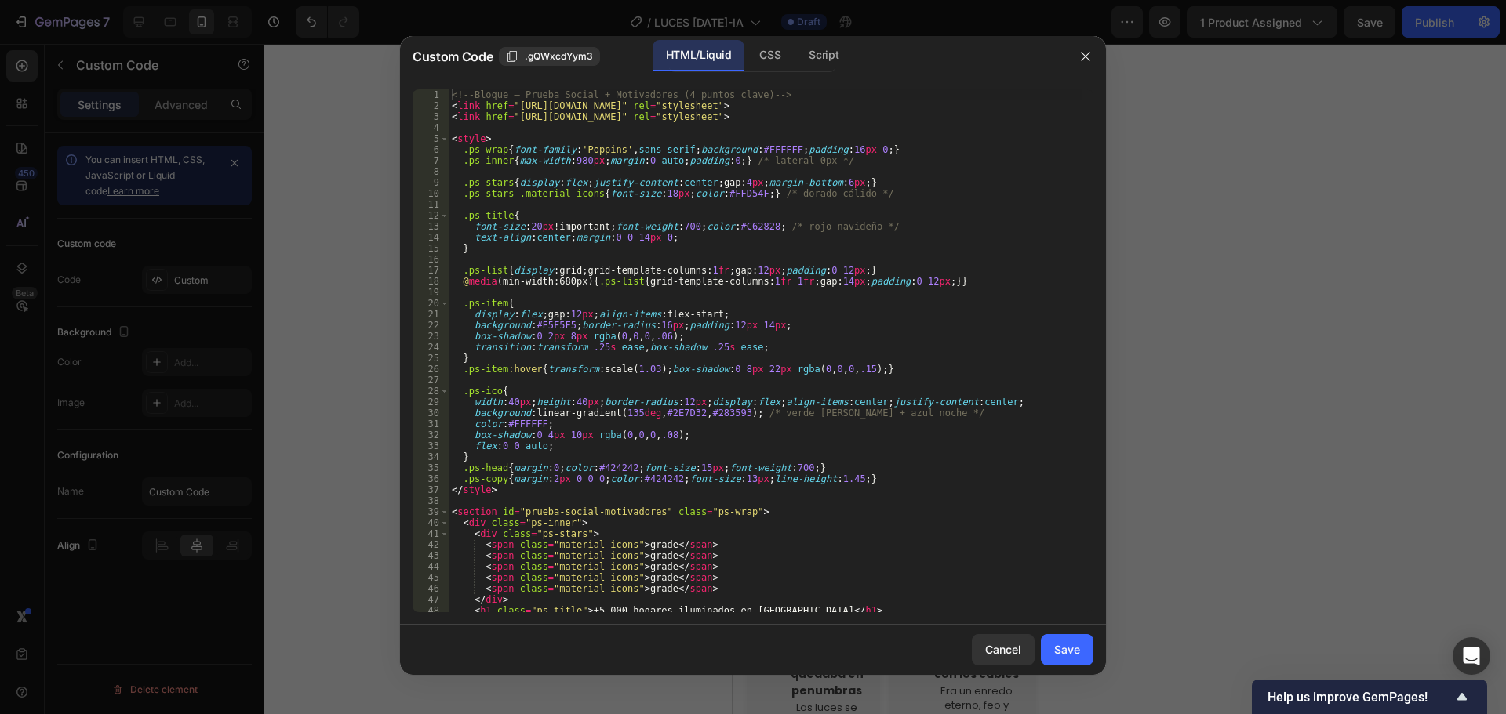
click at [668, 290] on div "<!-- Bloque – Prueba Social + Motivadores (4 puntos clave) --> < link href = "[…" at bounding box center [765, 361] width 633 height 545
type textarea "</section>"
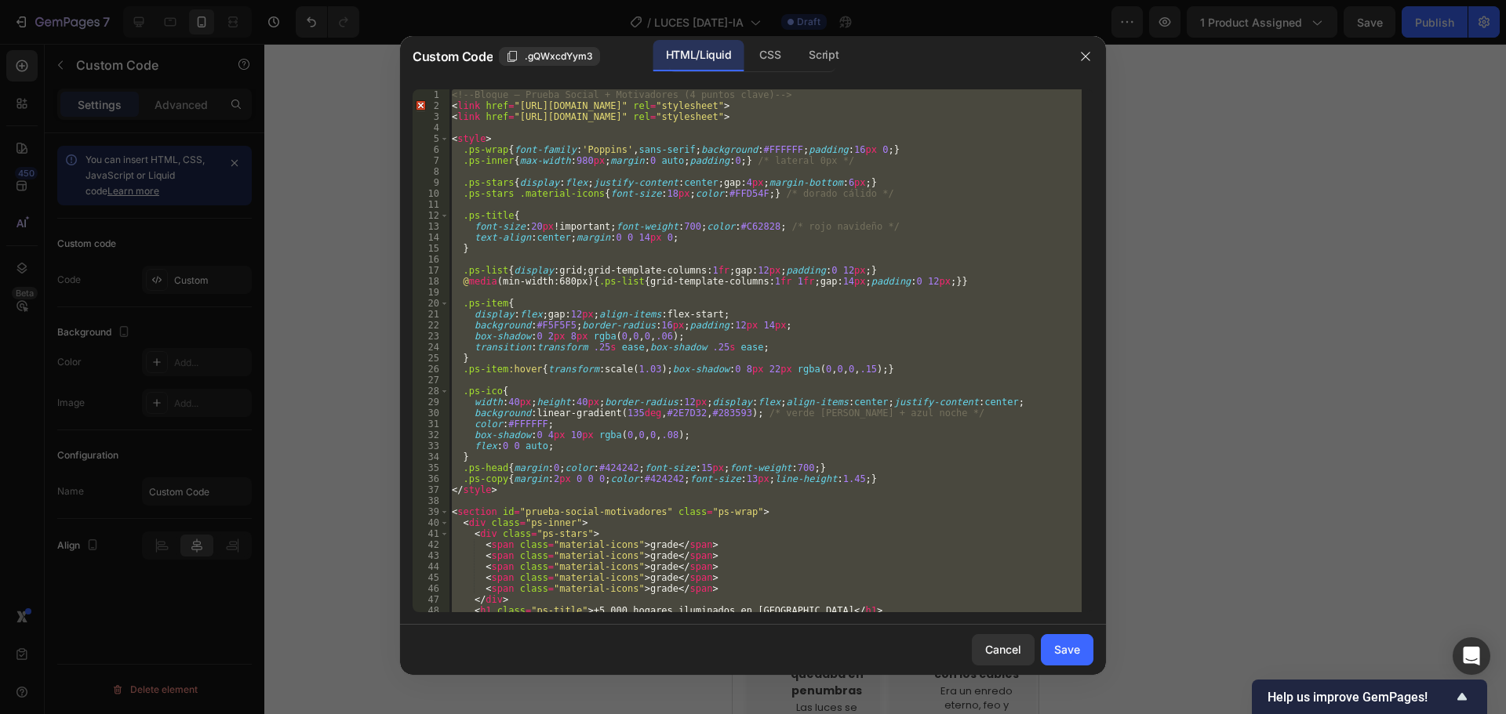
paste textarea
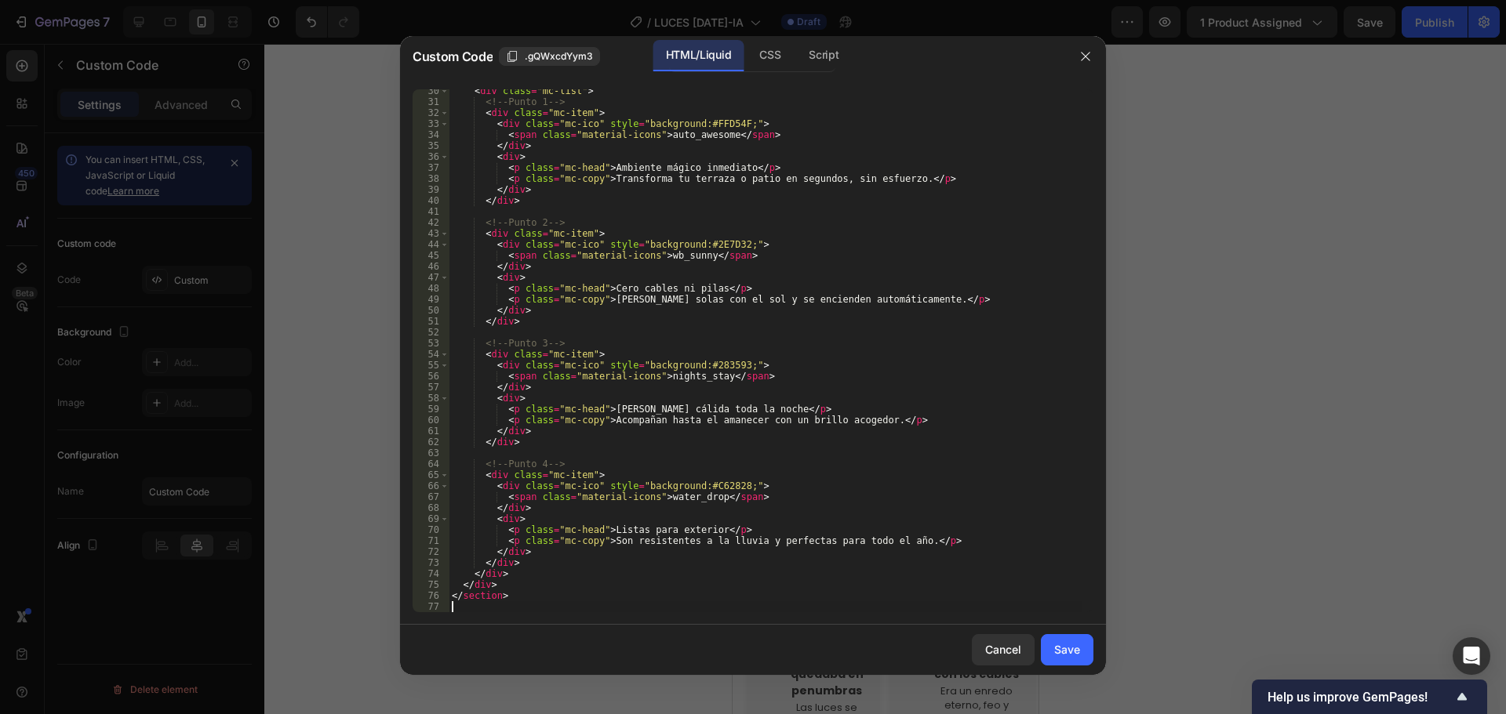
scroll to position [322, 0]
drag, startPoint x: 1050, startPoint y: 638, endPoint x: 993, endPoint y: 563, distance: 94.0
click at [1052, 640] on button "Save" at bounding box center [1067, 649] width 53 height 31
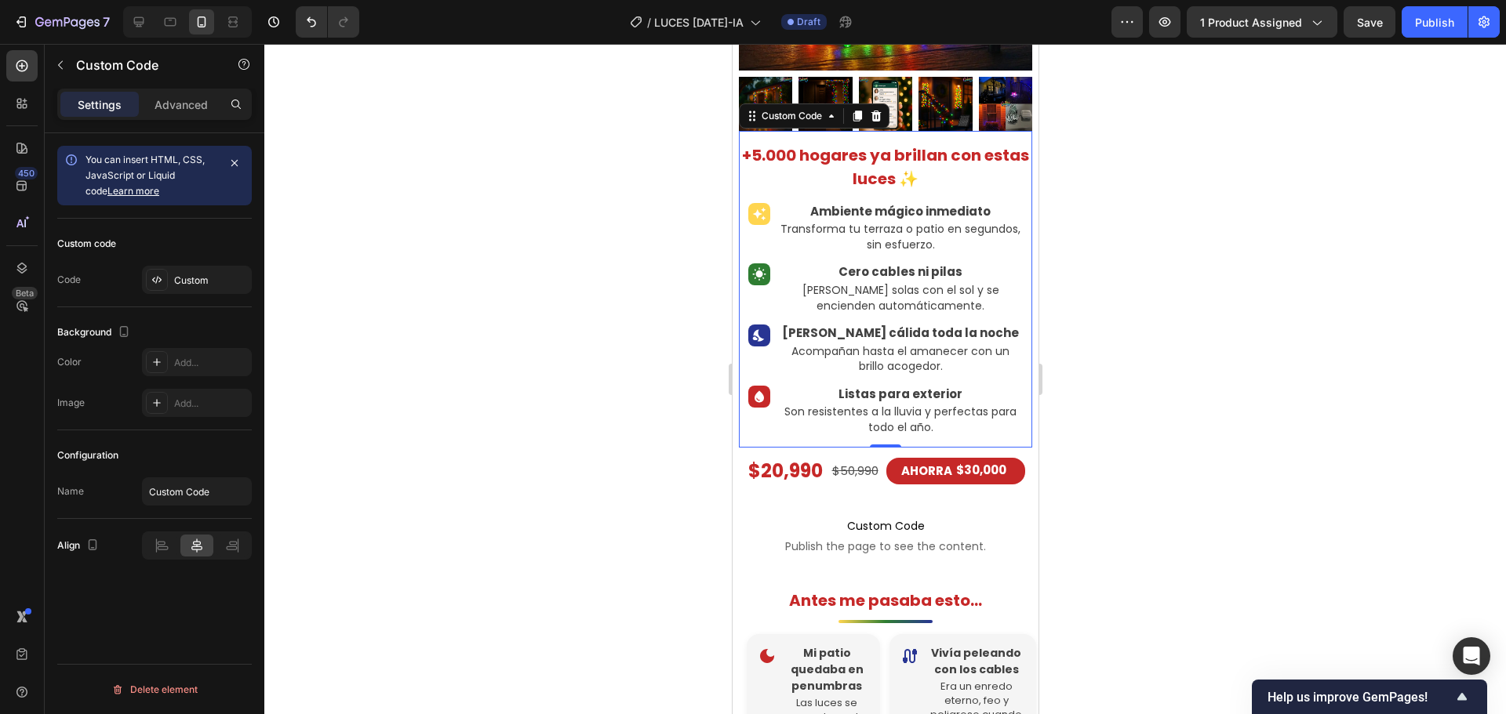
scroll to position [424, 0]
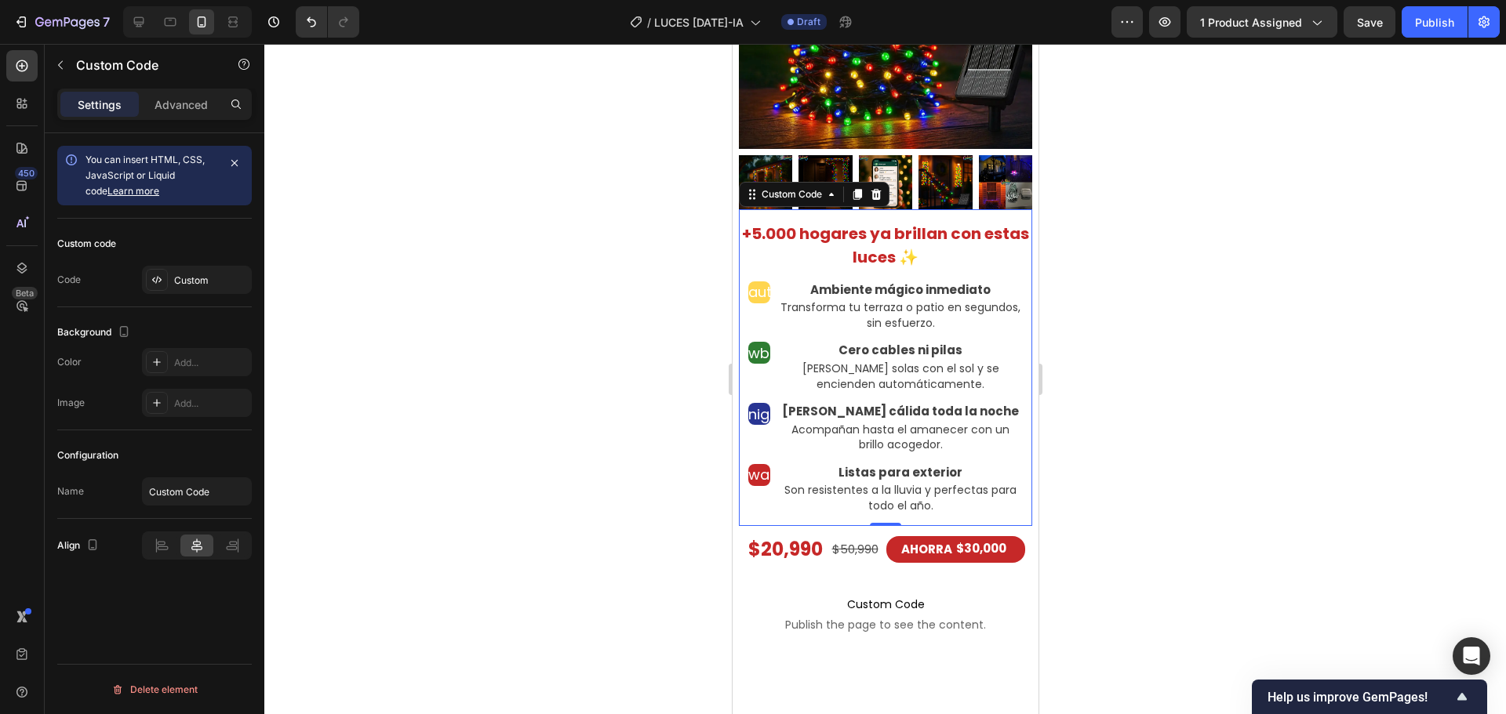
click at [971, 269] on h1 "+5.000 hogares ya brillan con estas luces ✨" at bounding box center [884, 245] width 293 height 47
click at [191, 283] on div "Custom" at bounding box center [211, 281] width 74 height 14
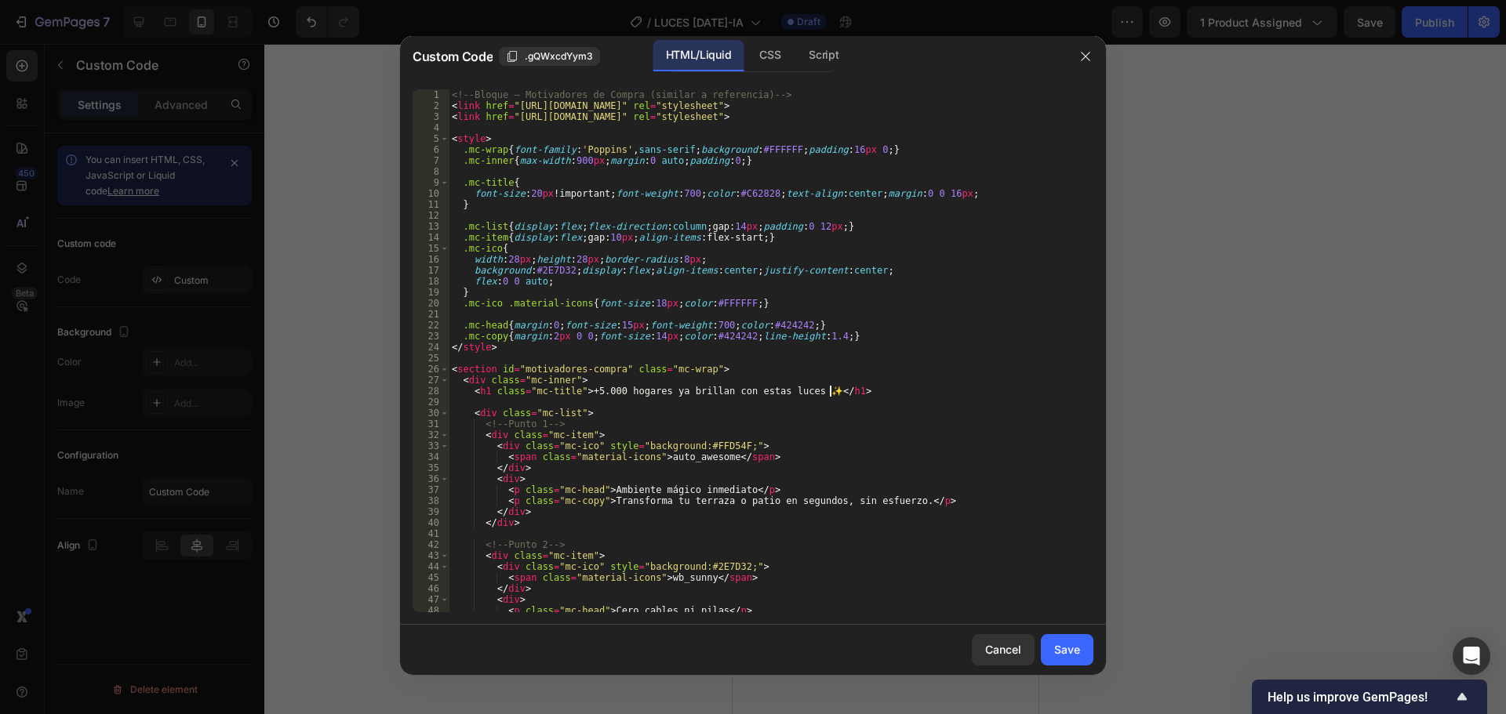
click at [847, 390] on div "<!-- Bloque – Motivadores de Compra (similar a referencia) --> < link href = "[…" at bounding box center [765, 361] width 633 height 545
type textarea "</section>"
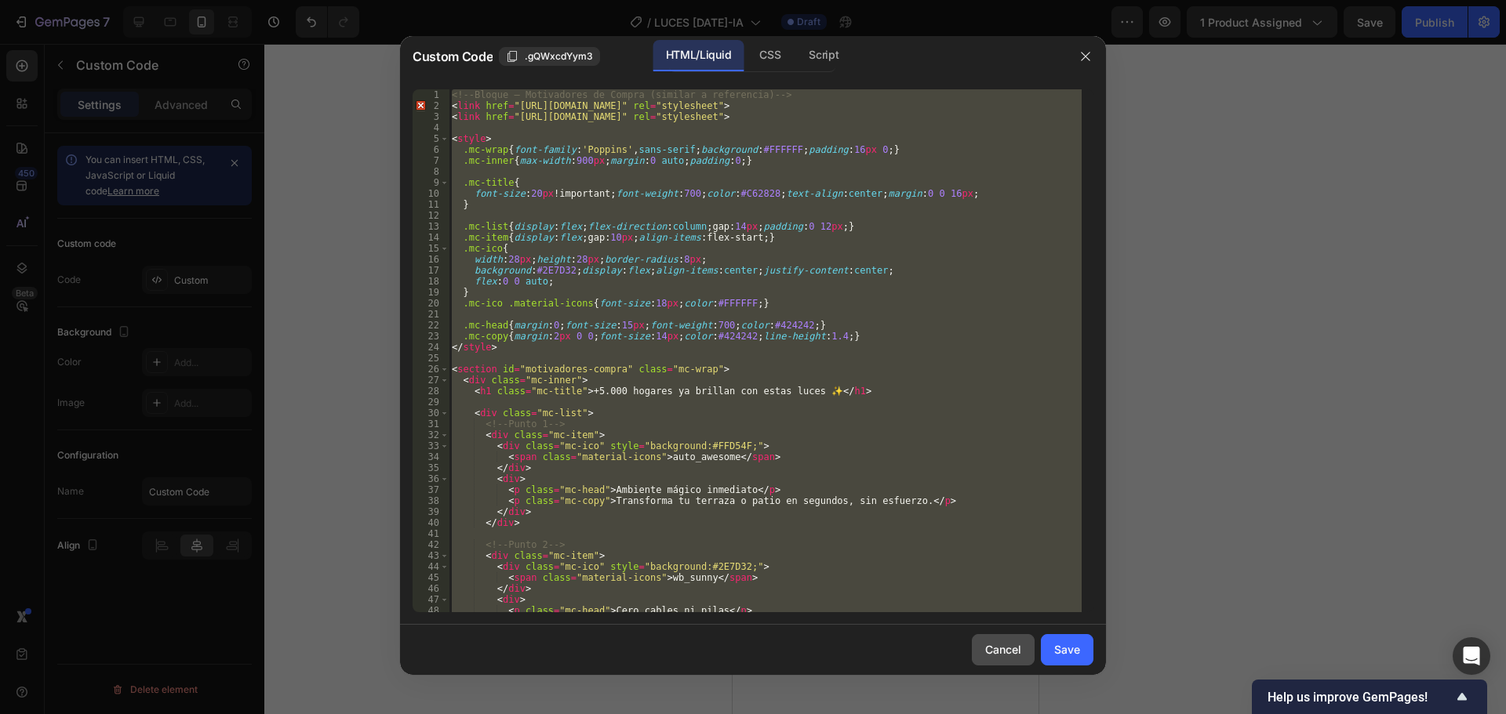
paste textarea
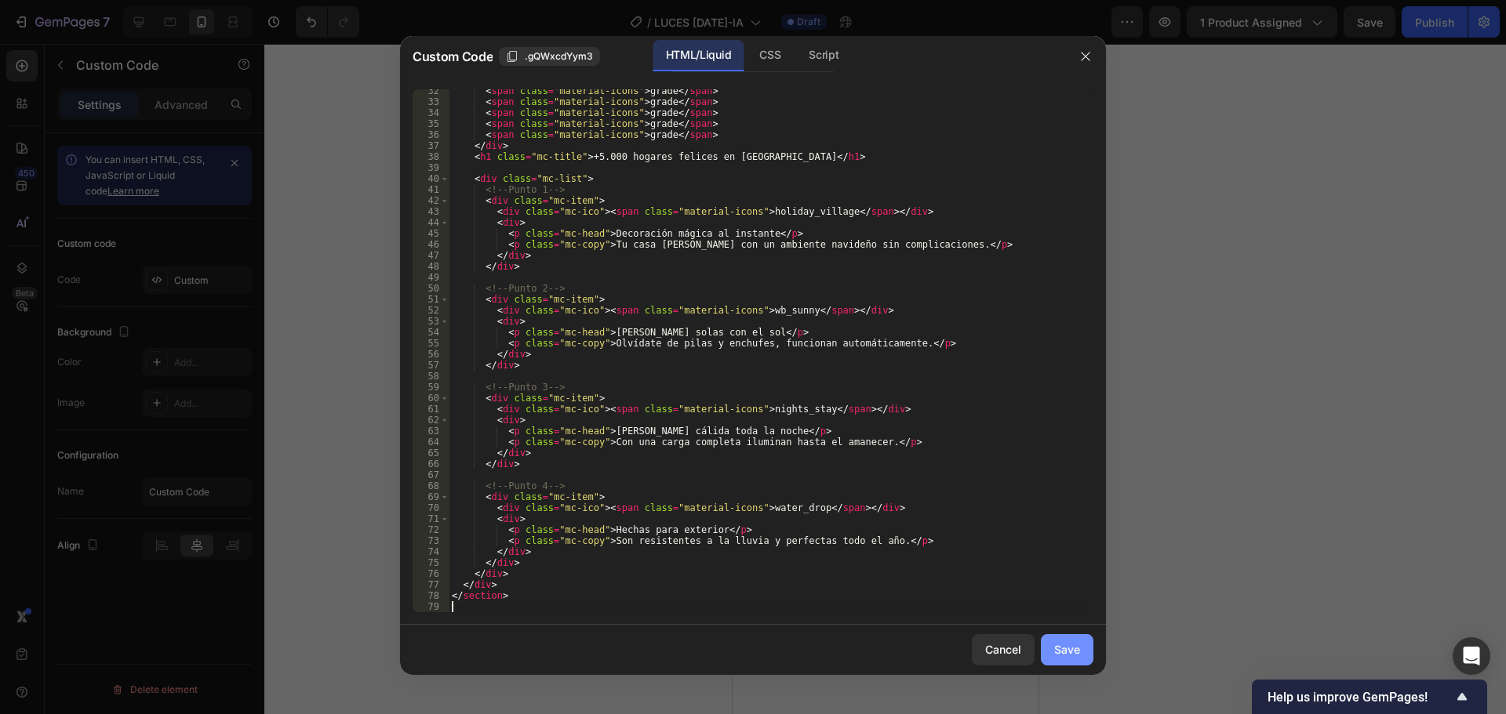
scroll to position [344, 0]
click at [1054, 651] on div "Save" at bounding box center [1067, 649] width 26 height 16
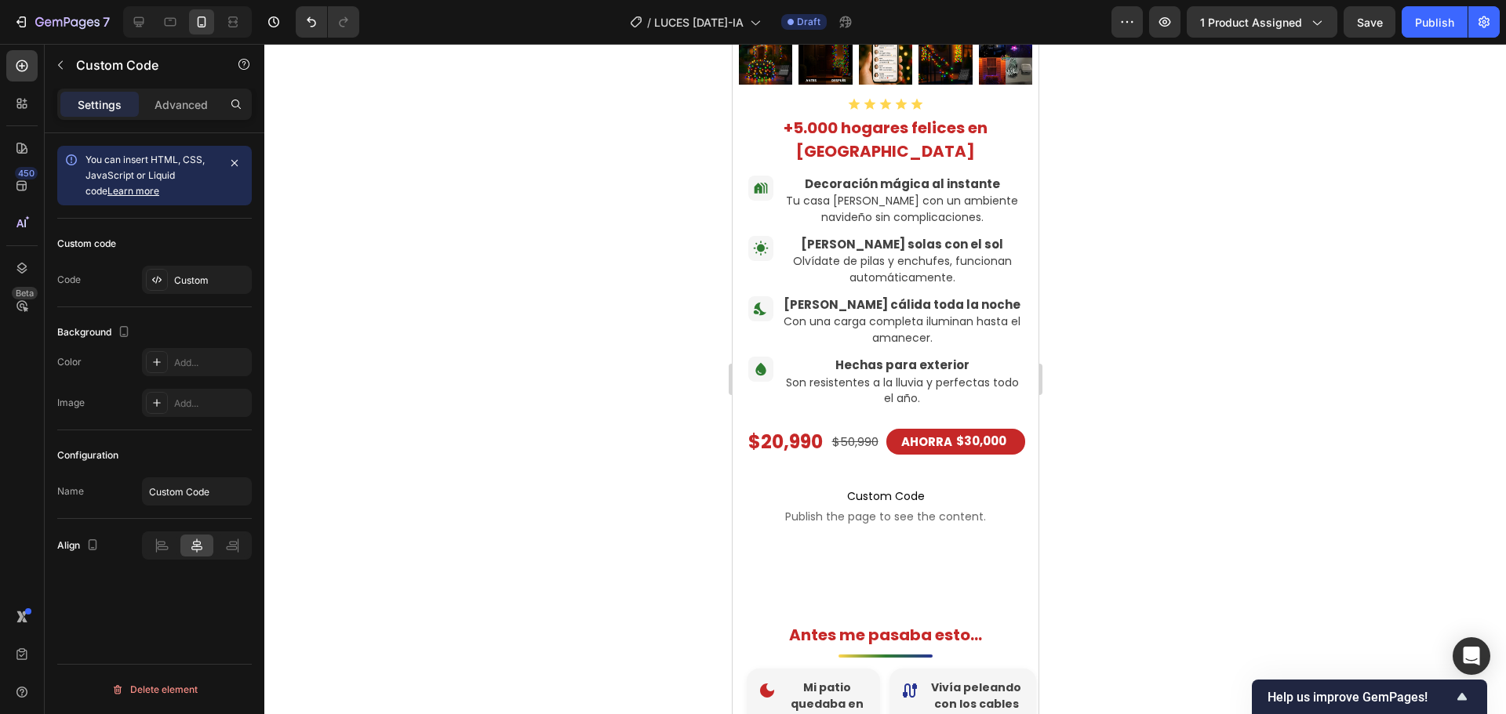
scroll to position [451, 0]
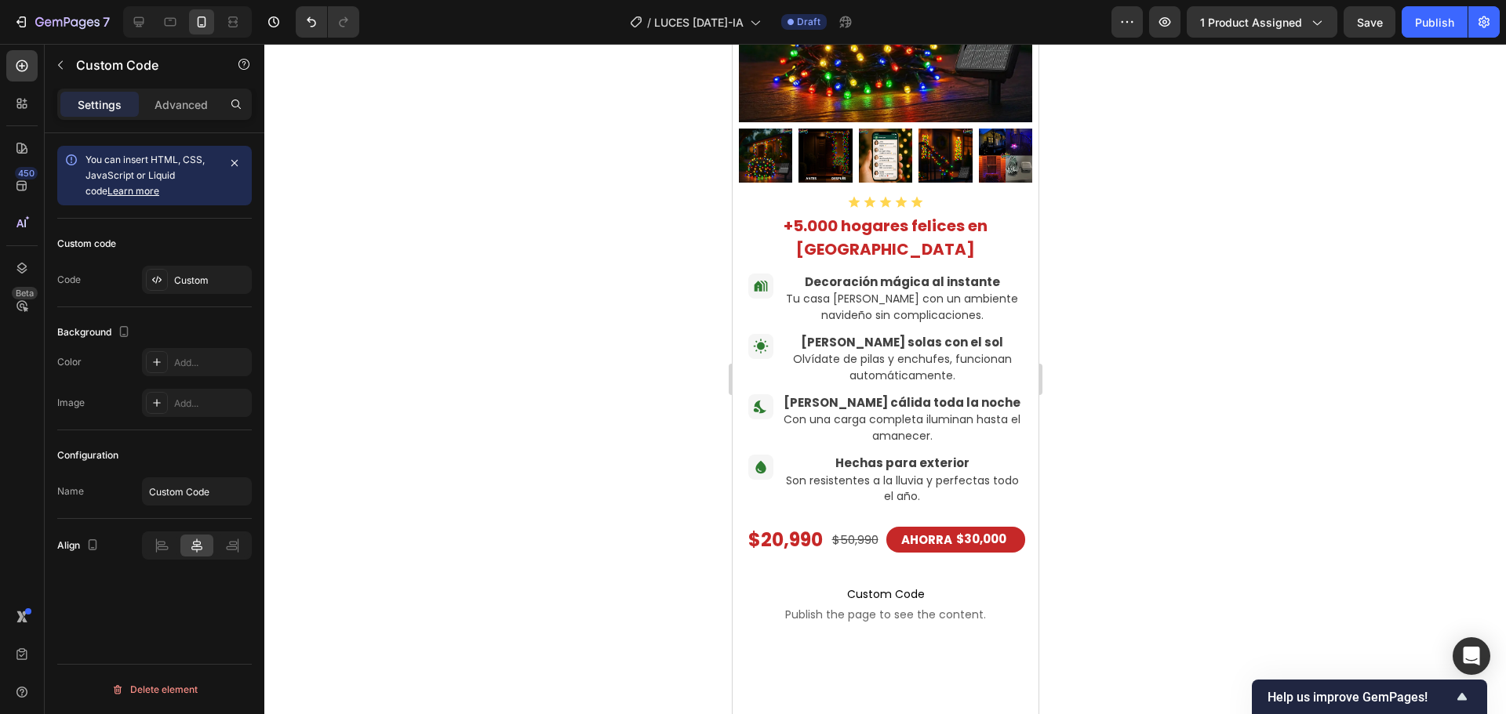
click at [986, 323] on p "Tu casa [PERSON_NAME] con un ambiente navideño sin complicaciones." at bounding box center [901, 307] width 242 height 32
click at [194, 277] on div "Custom" at bounding box center [211, 281] width 74 height 14
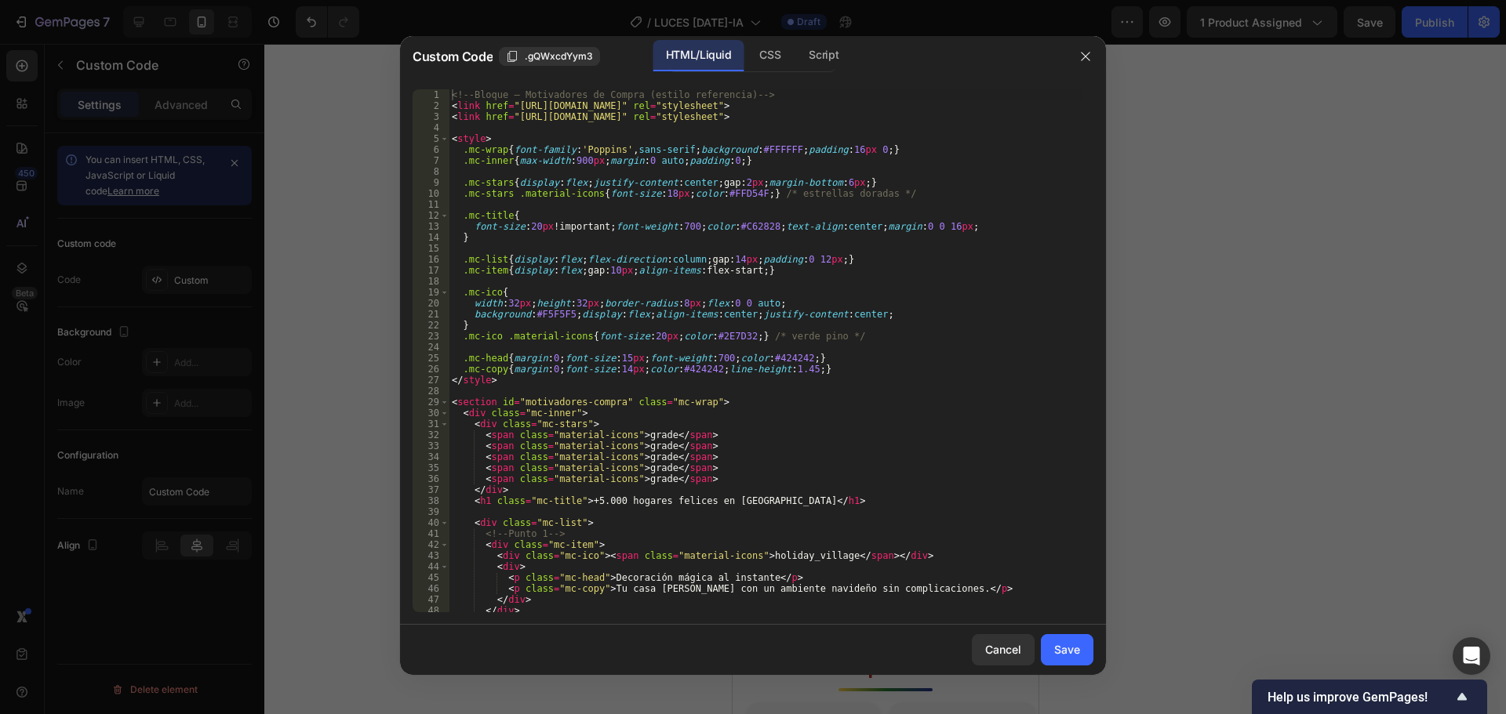
click at [892, 385] on div "<!-- Bloque – Motivadores de Compra (estilo referencia) --> < link href = "[URL…" at bounding box center [765, 361] width 633 height 545
type textarea "</section>"
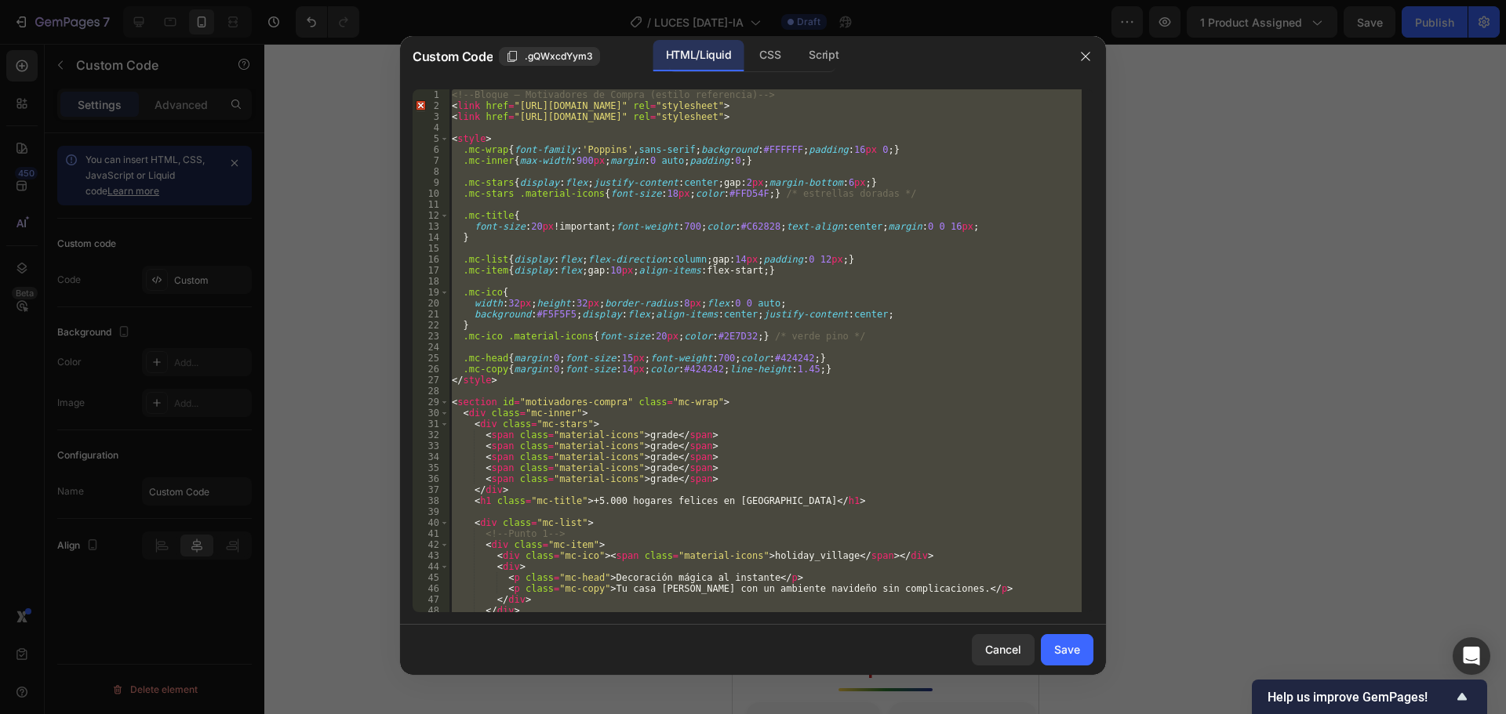
paste textarea
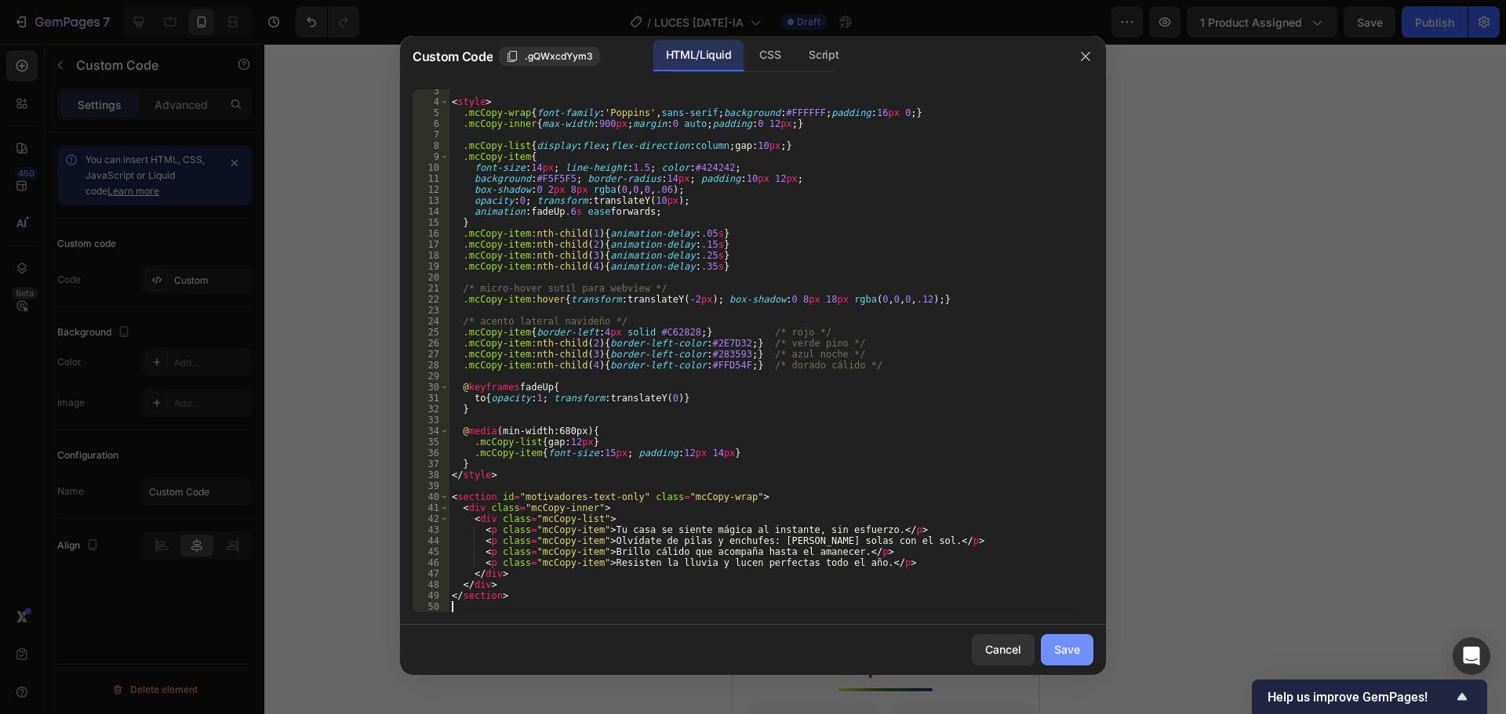
click at [1064, 645] on div "Save" at bounding box center [1067, 649] width 26 height 16
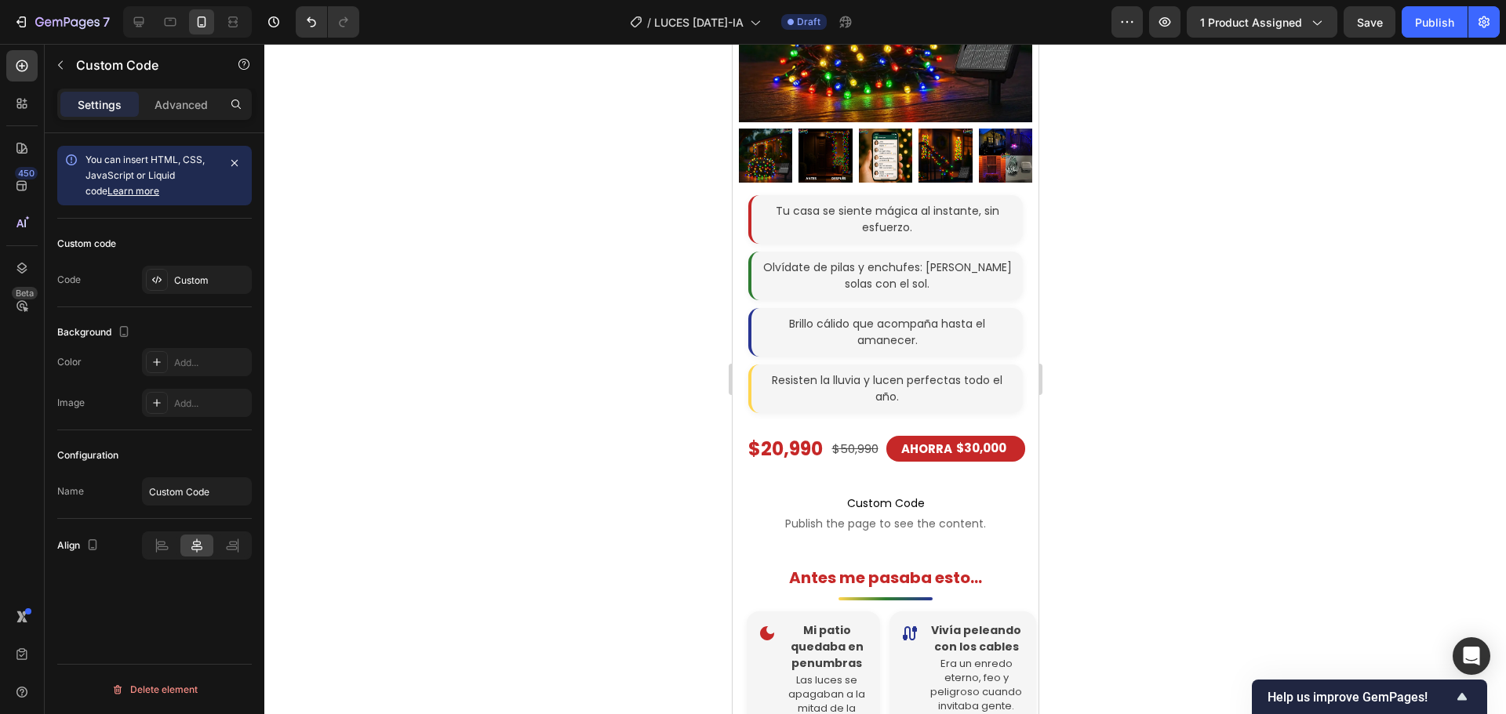
click at [968, 278] on section "Tu casa se siente mágica al instante, sin esfuerzo. Olvídate de pilas y enchufe…" at bounding box center [884, 304] width 293 height 243
click at [746, 336] on div "Tu casa se siente mágica al instante, sin esfuerzo. Olvídate de pilas y enchufe…" at bounding box center [884, 304] width 293 height 218
click at [193, 278] on div "Custom" at bounding box center [211, 281] width 74 height 14
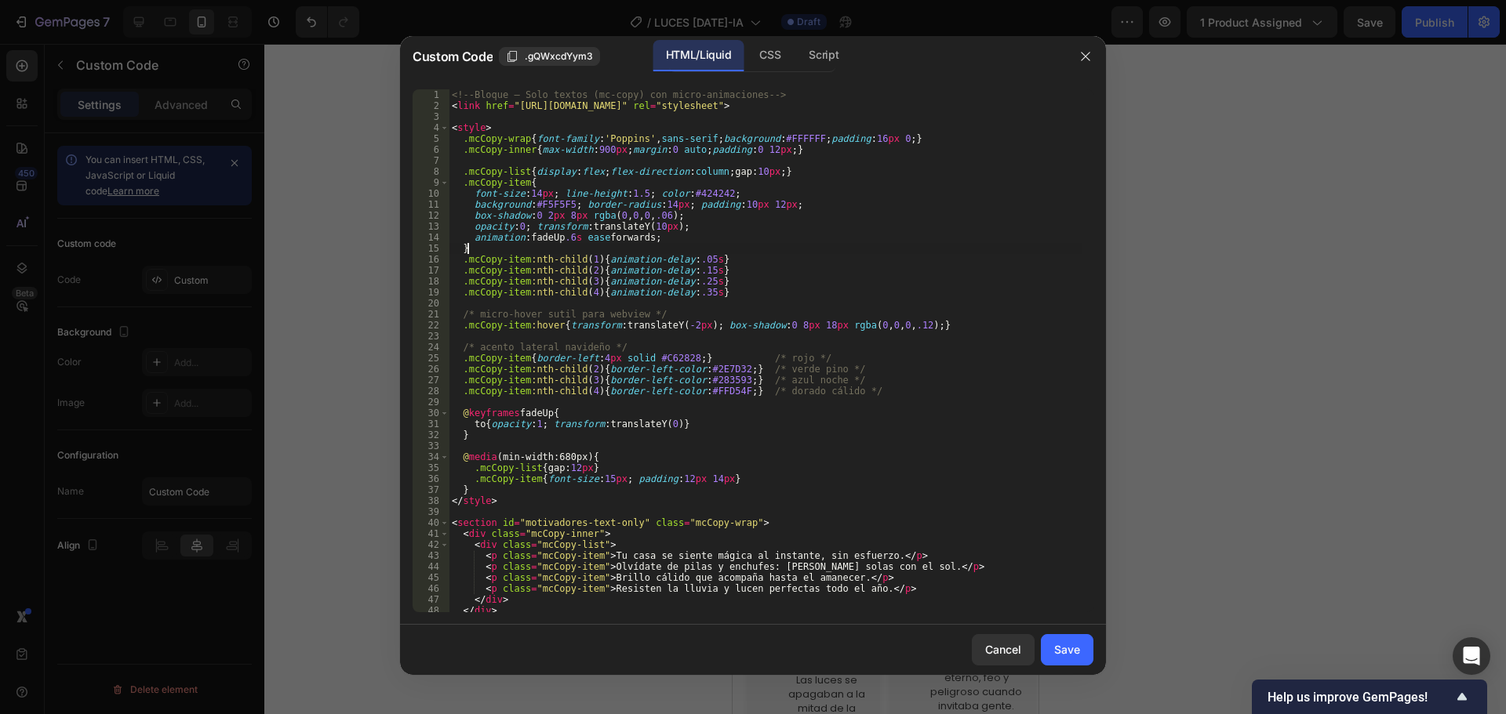
click at [728, 249] on div "<!-- Bloque – Solo textos (mc-copy) con micro-animaciones --> < link href = "[U…" at bounding box center [765, 361] width 633 height 545
type textarea "</section>"
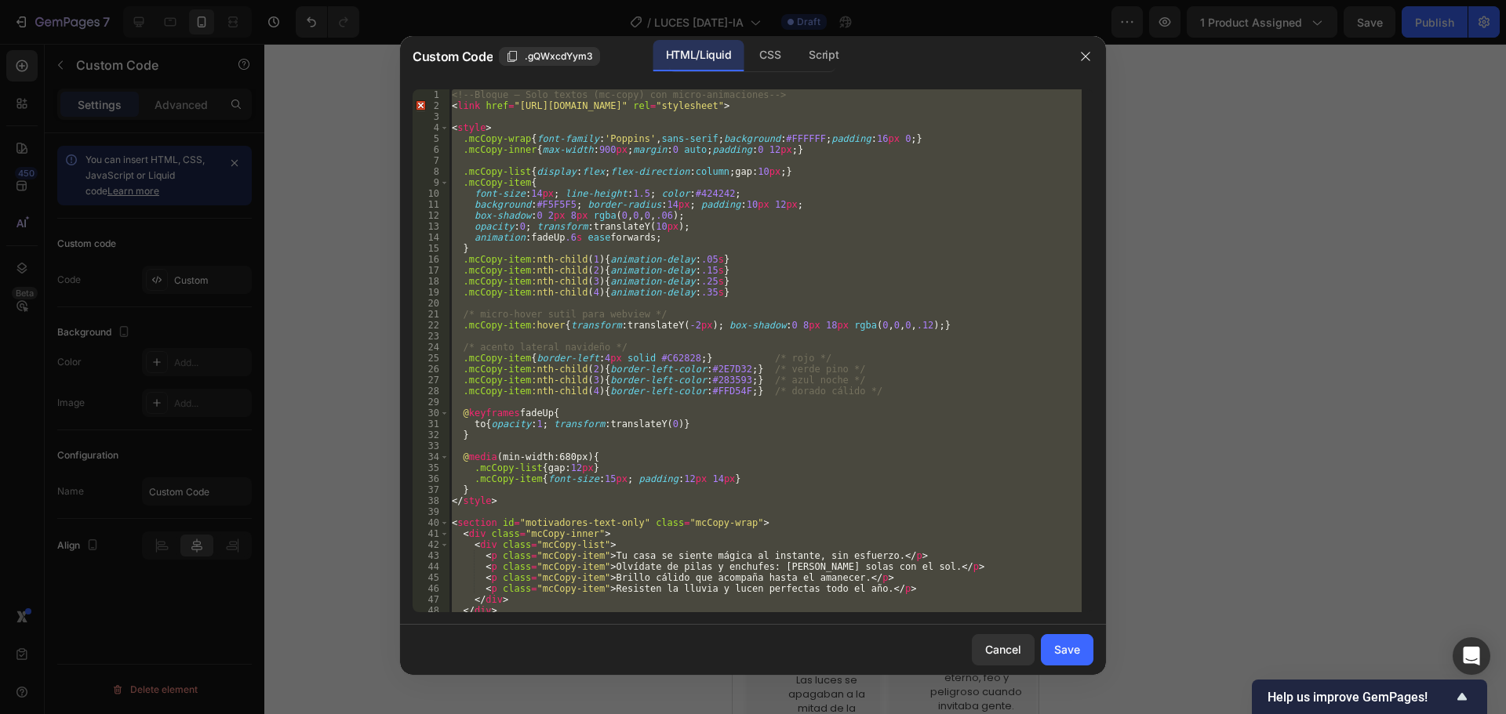
paste textarea
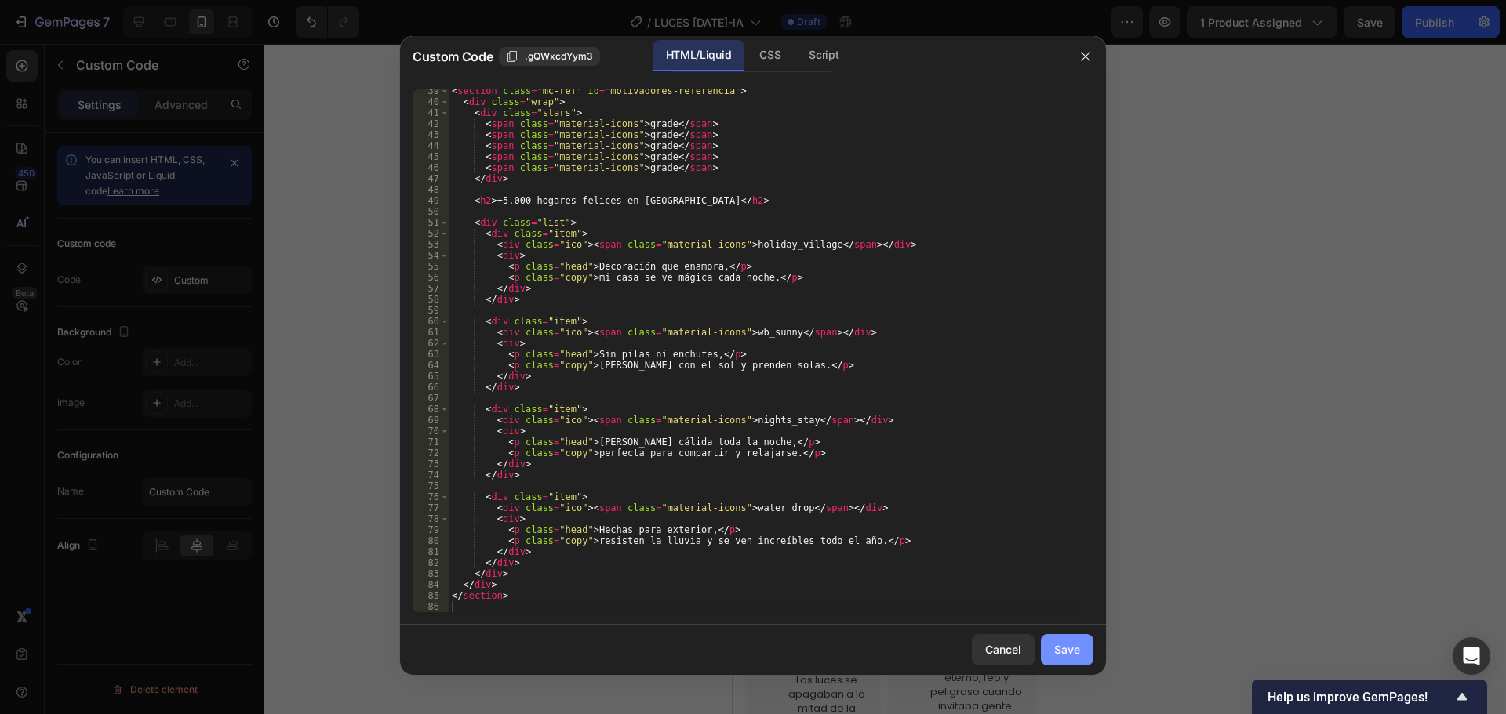
click at [1077, 658] on div "Save" at bounding box center [1067, 649] width 26 height 16
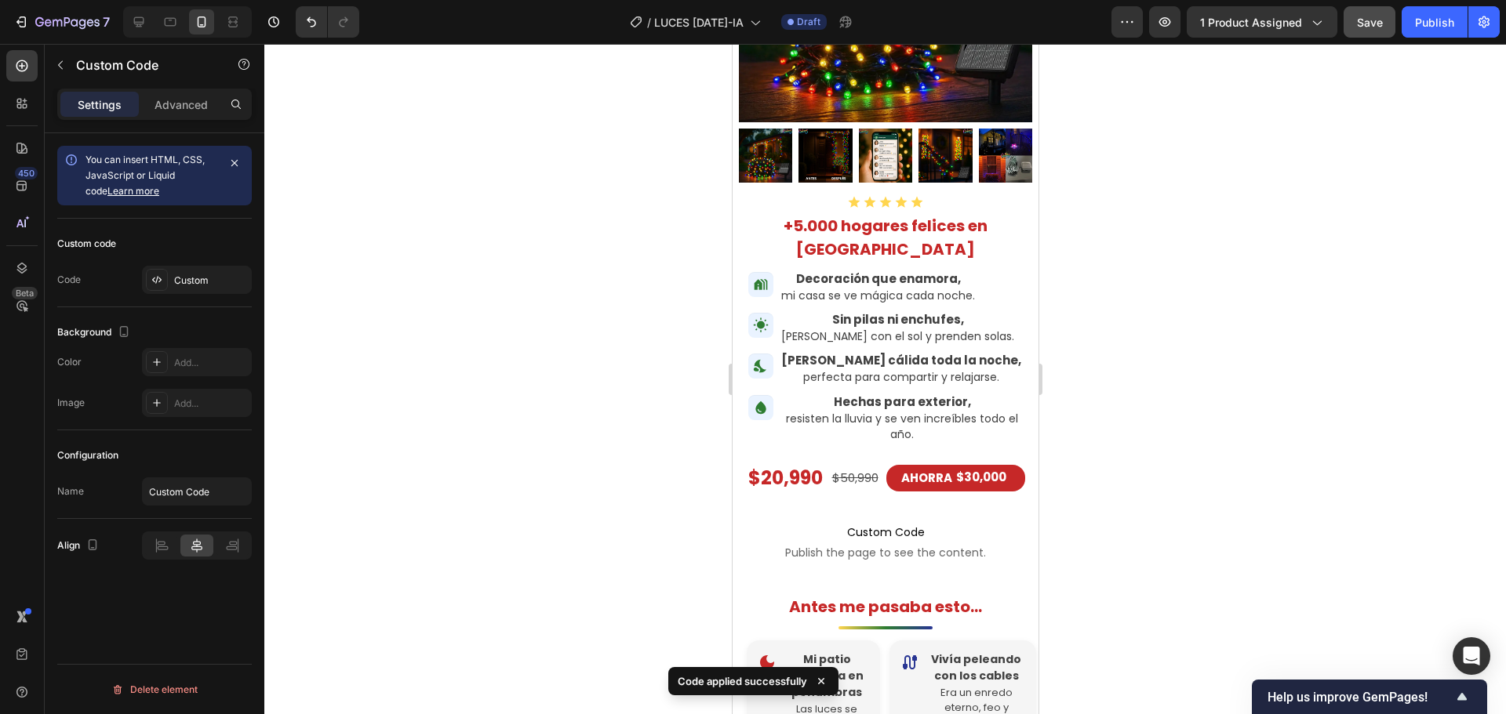
click at [1387, 27] on button "Save" at bounding box center [1369, 21] width 52 height 31
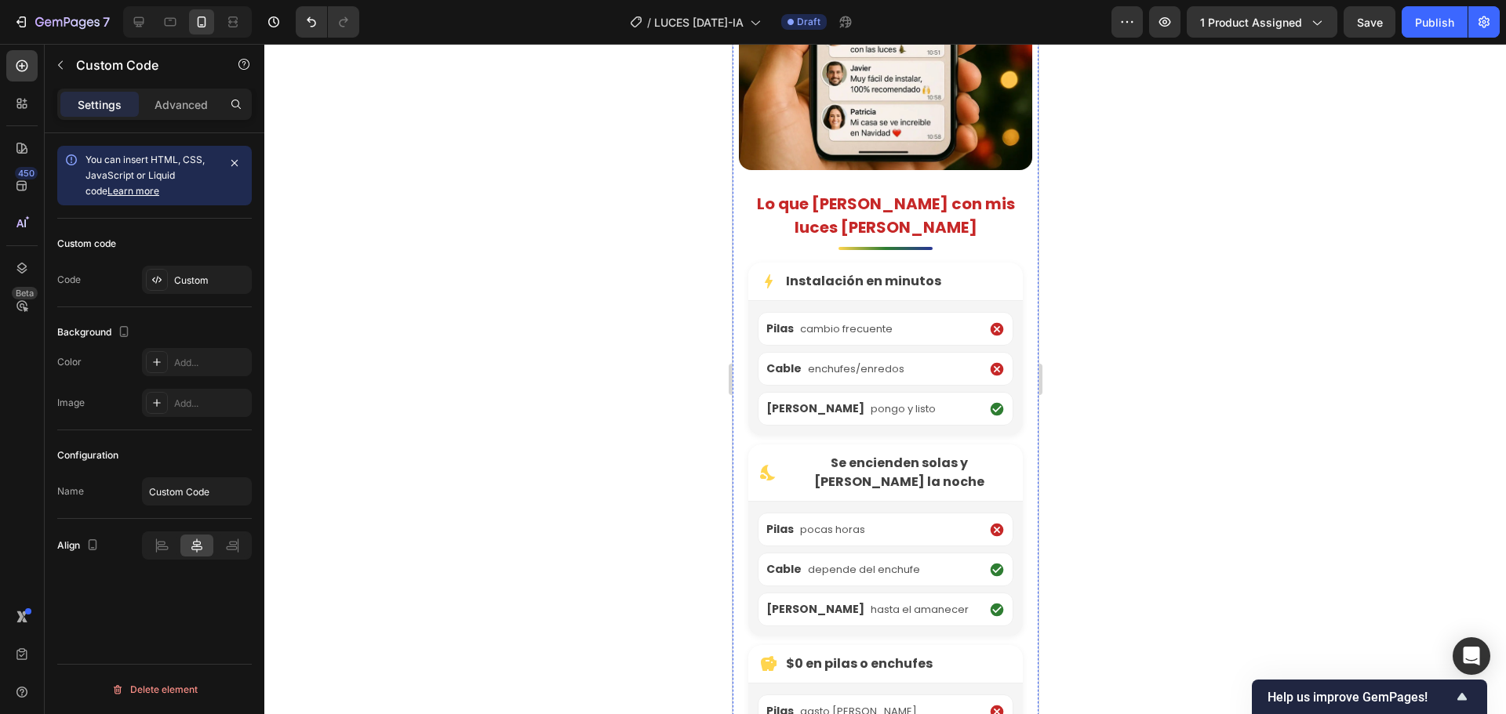
scroll to position [2882, 0]
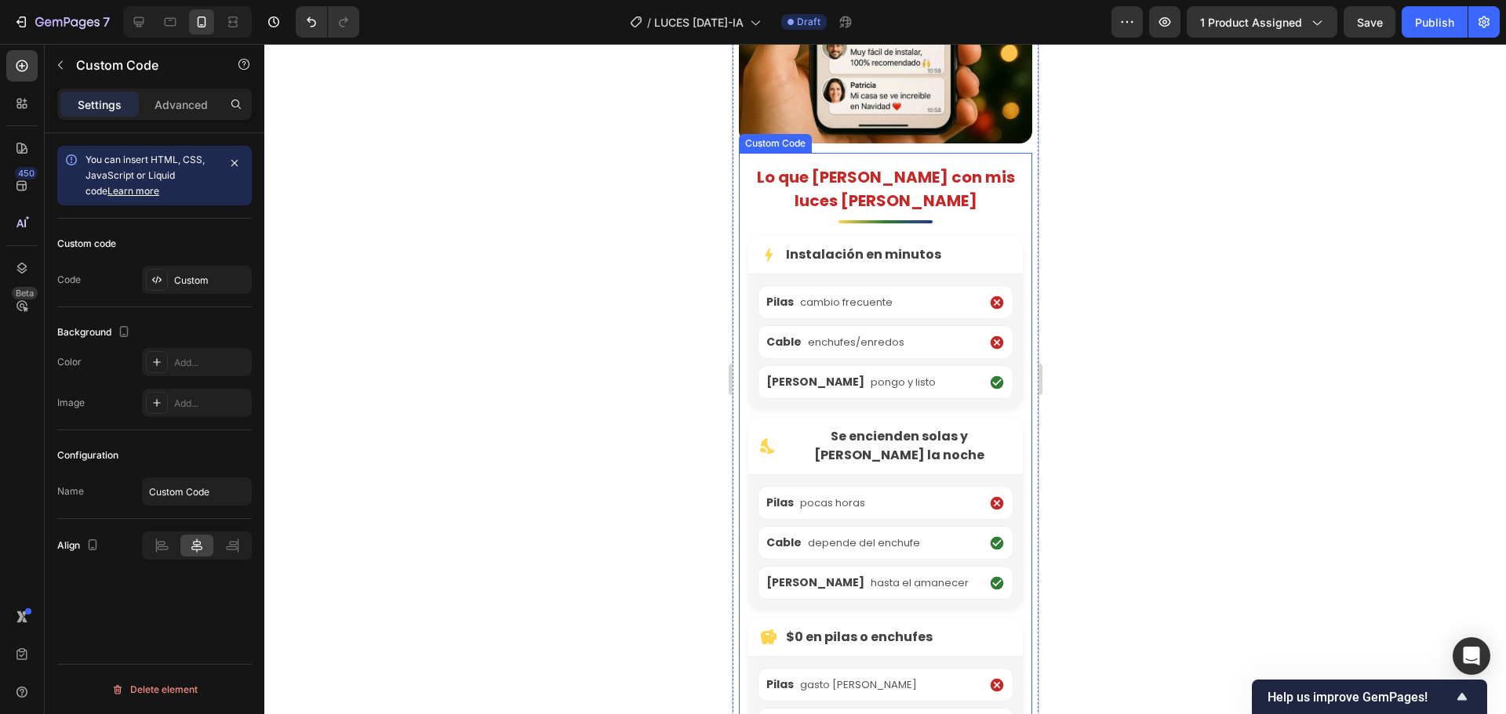
click at [962, 309] on div "Lo que [PERSON_NAME] con mis luces [PERSON_NAME] bolt Instalación en minutos Pi…" at bounding box center [884, 569] width 293 height 808
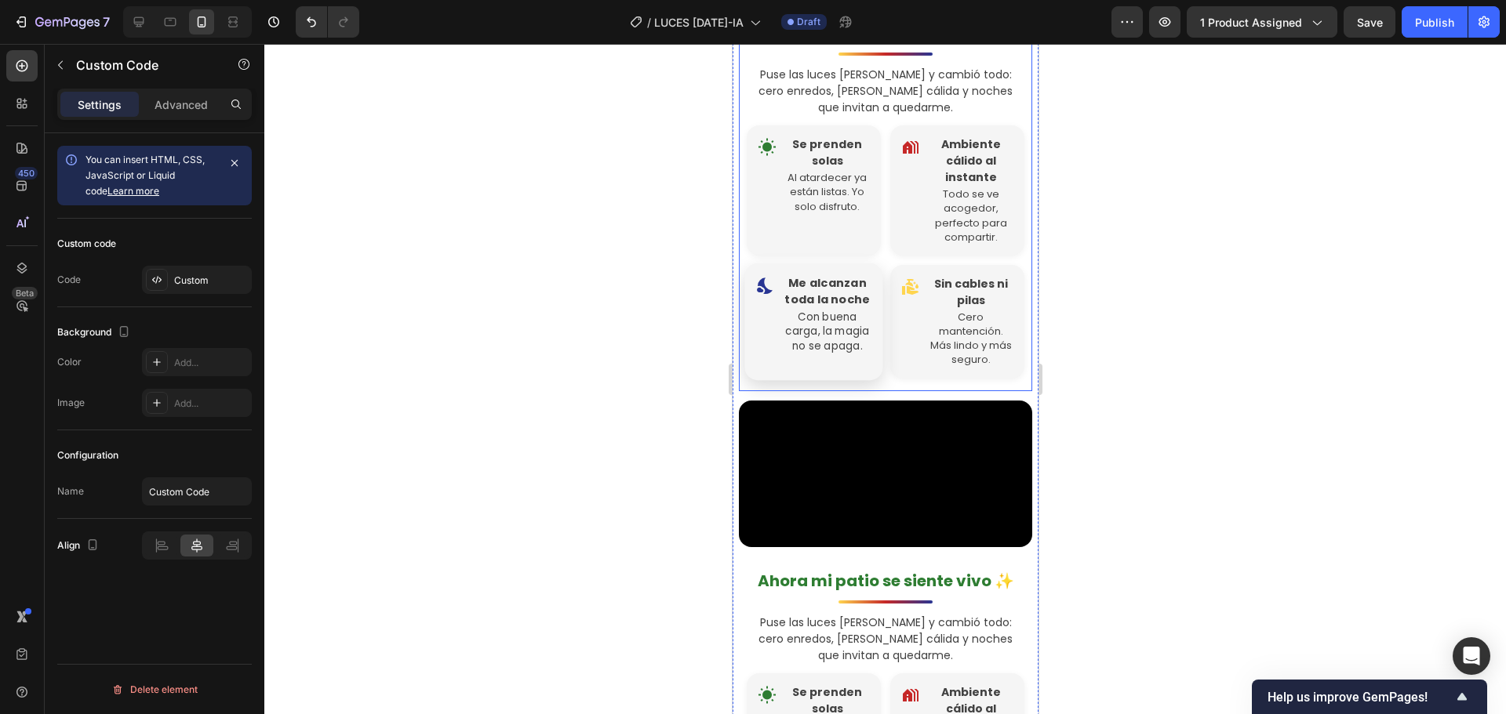
scroll to position [2176, 0]
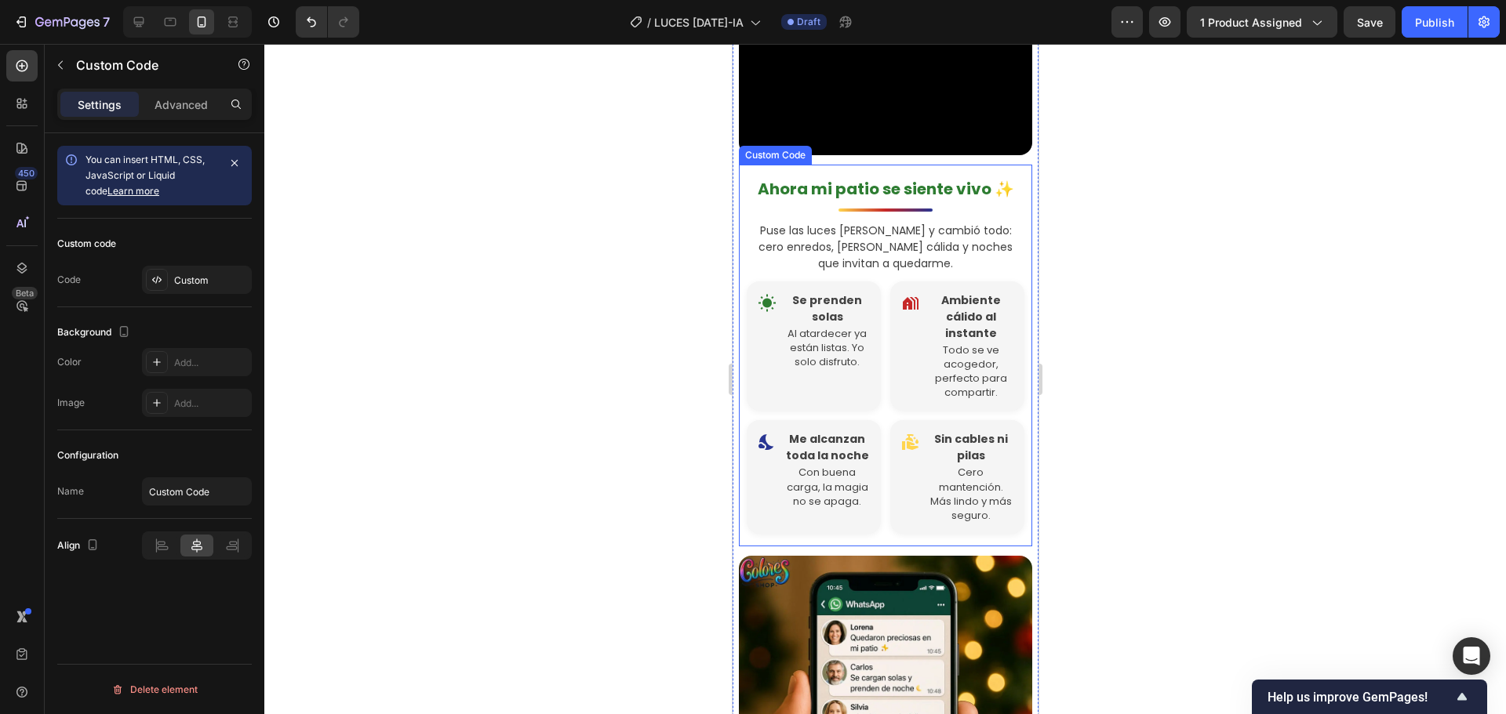
click at [924, 272] on p "Puse las luces [PERSON_NAME] y cambió todo: cero enredos, [PERSON_NAME] cálida …" at bounding box center [884, 247] width 293 height 49
click at [198, 269] on div "Custom" at bounding box center [197, 280] width 110 height 28
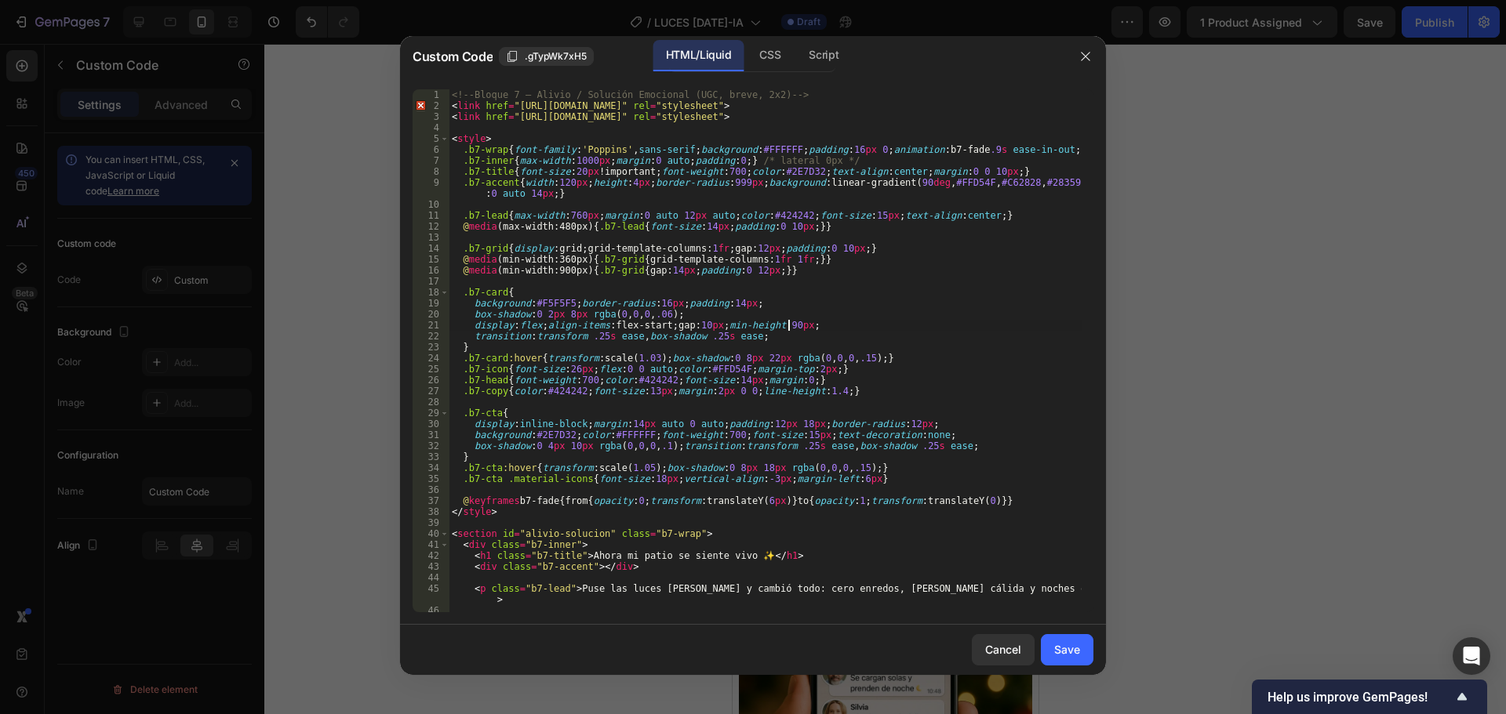
click at [794, 327] on div "<!-- Bloque 7 – Alivio / Solución Emocional (UGC, breve, 2x2) --> < link href =…" at bounding box center [765, 361] width 633 height 545
type textarea "</section>"
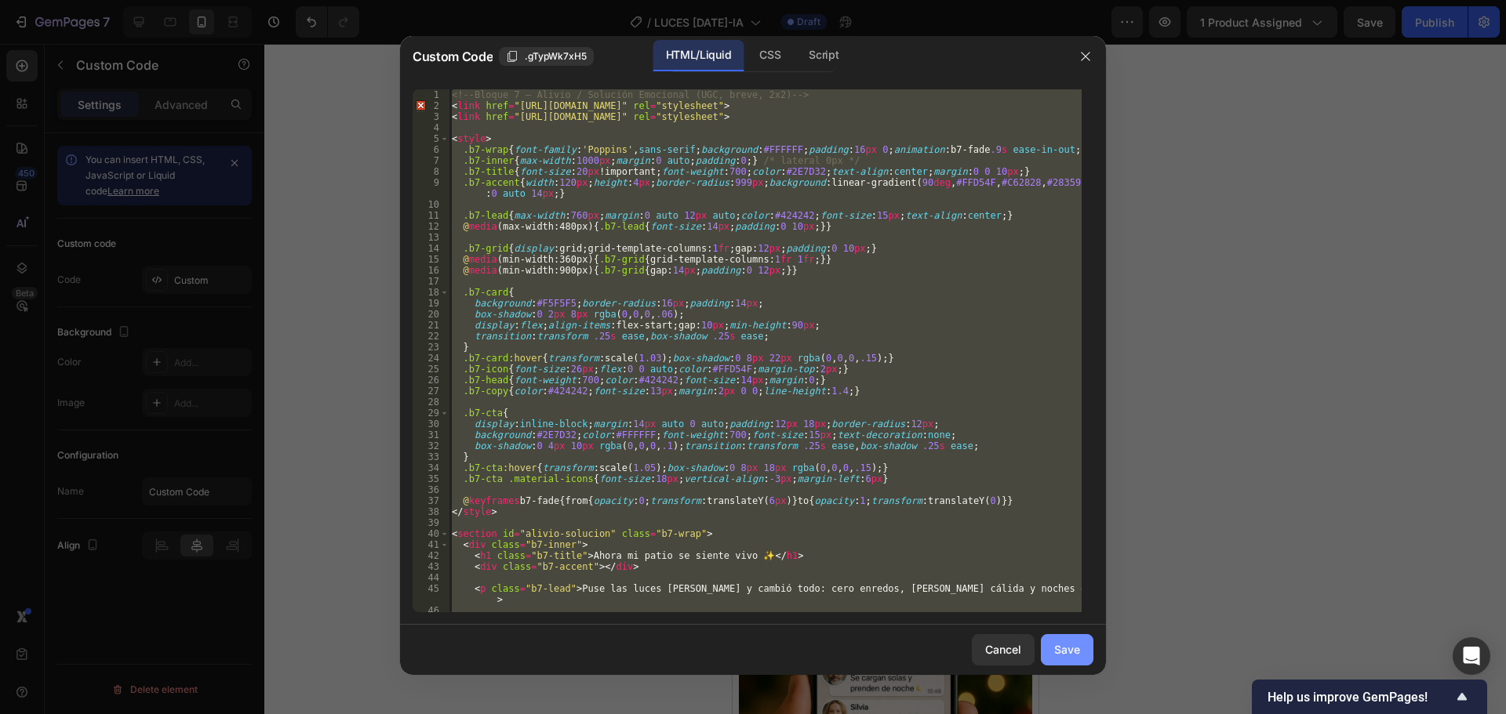
paste textarea
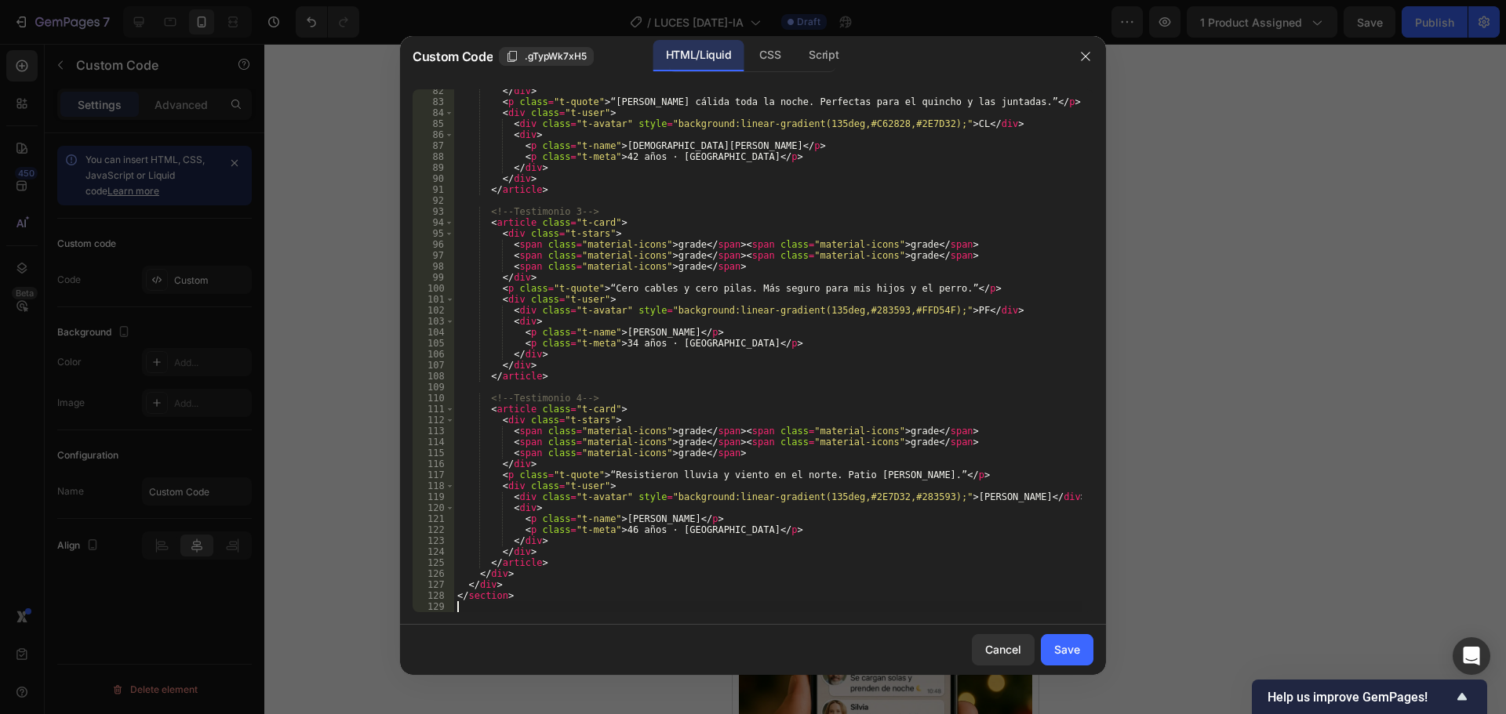
click at [1069, 656] on div "Save" at bounding box center [1067, 649] width 26 height 16
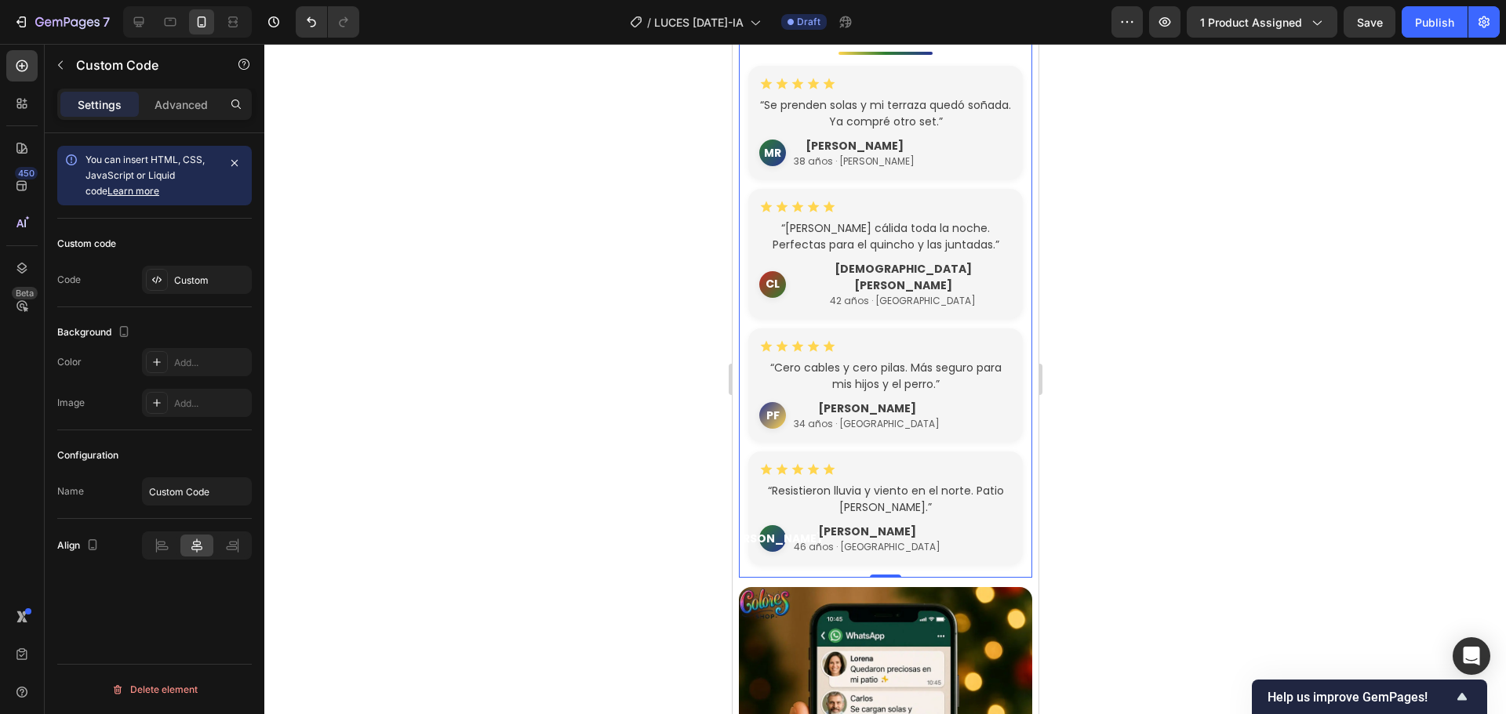
scroll to position [2333, 0]
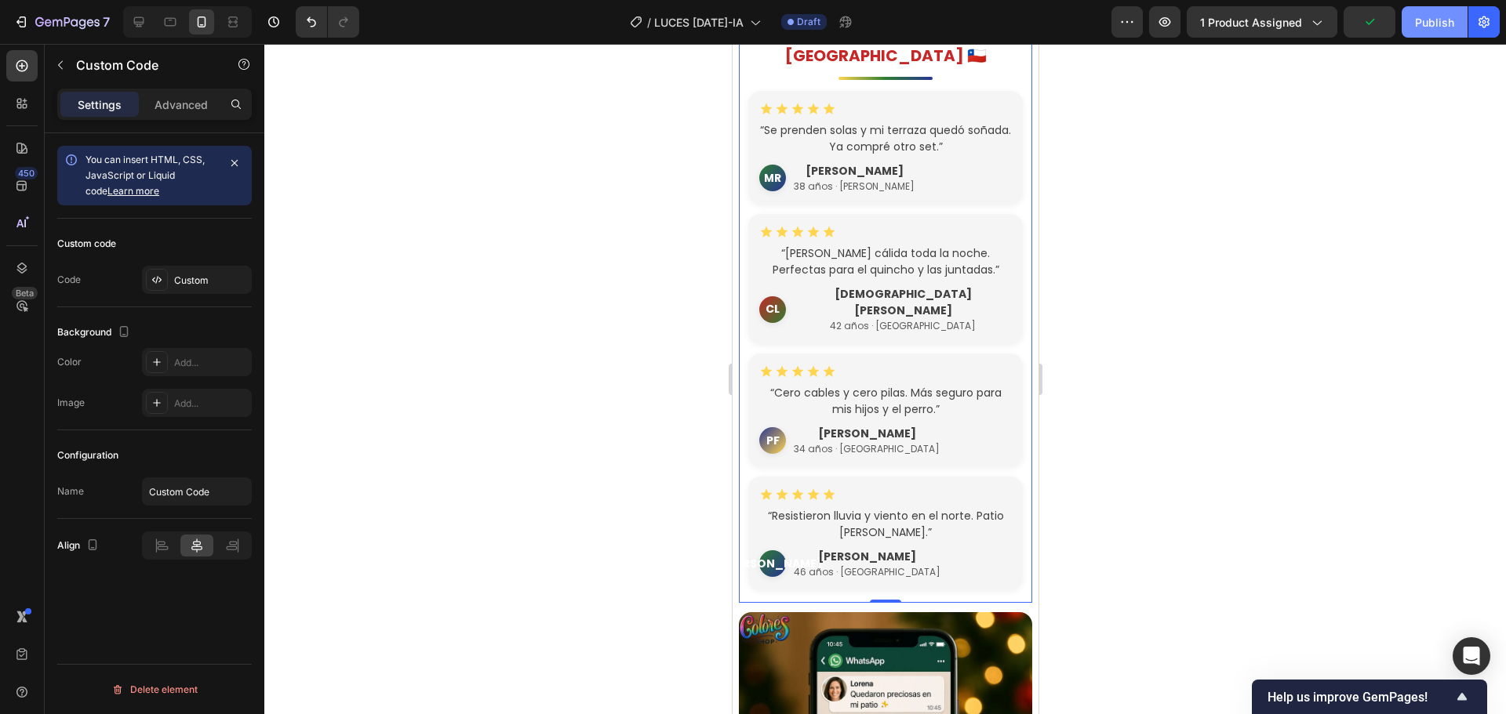
click at [1422, 22] on div "Publish" at bounding box center [1434, 22] width 39 height 16
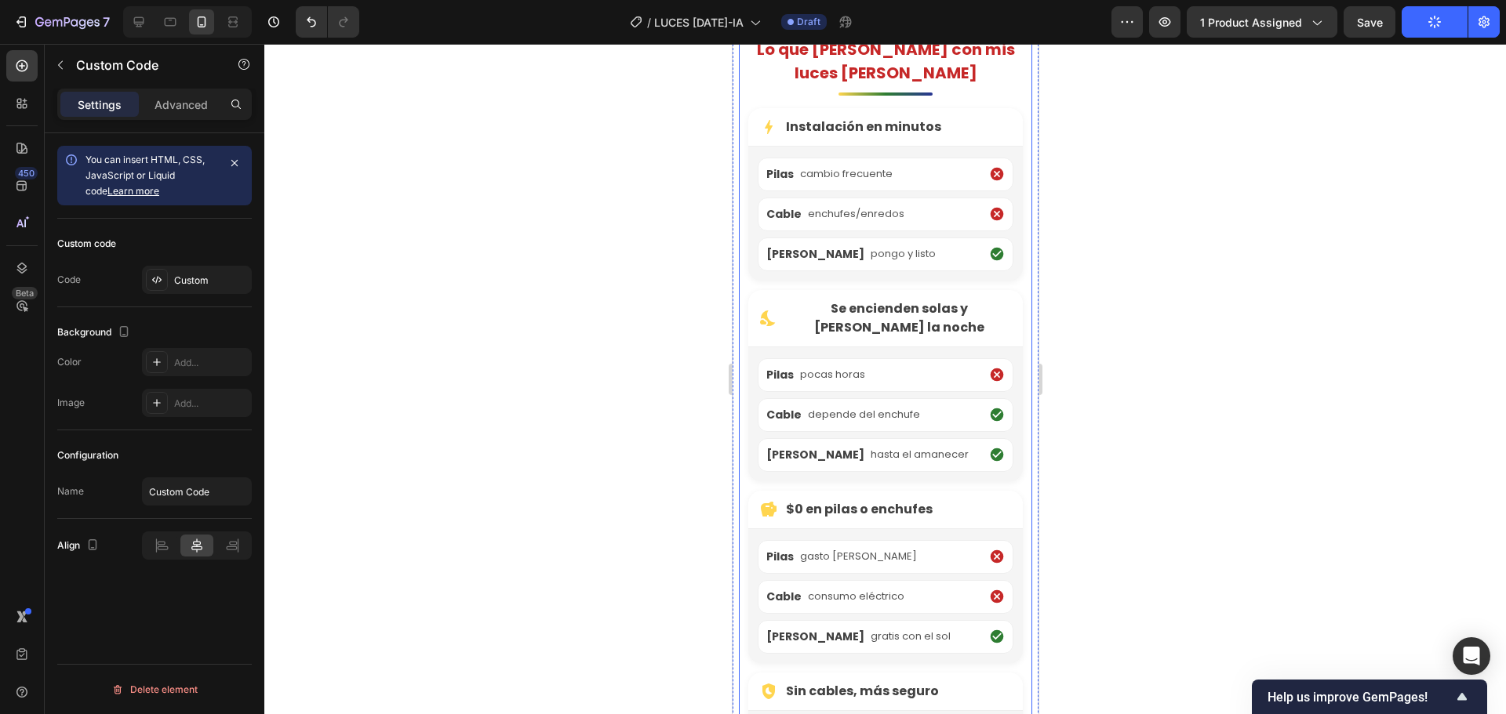
scroll to position [3196, 0]
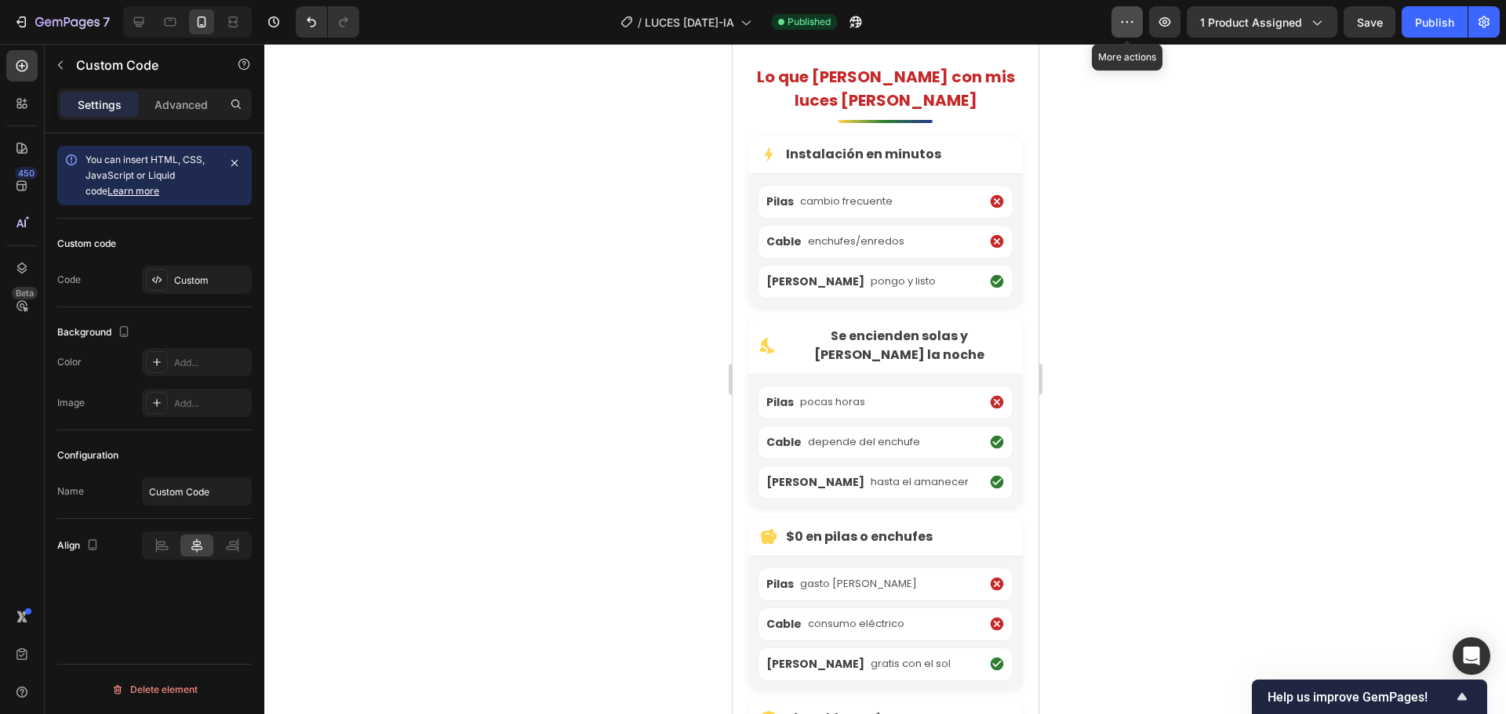
click at [1129, 29] on icon "button" at bounding box center [1127, 22] width 16 height 16
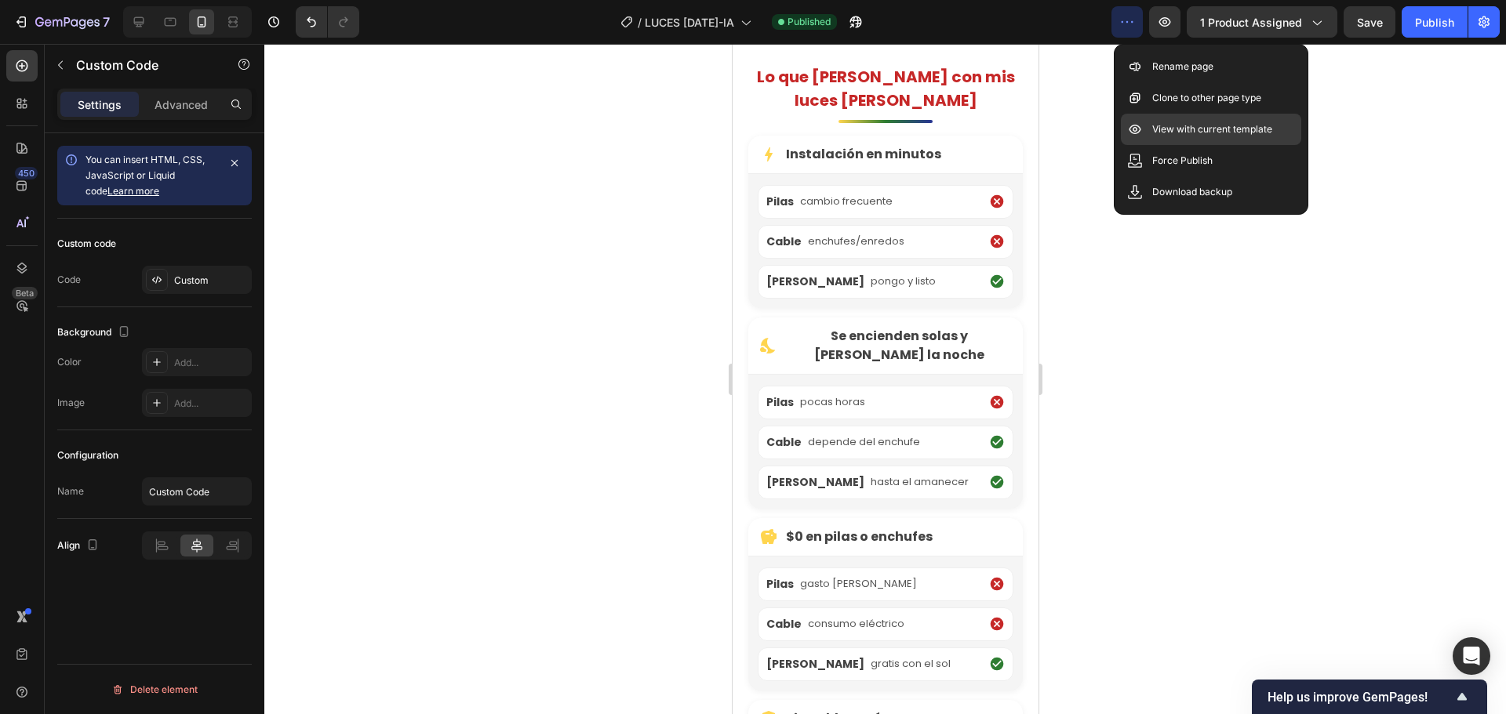
click at [1164, 128] on p "View with current template" at bounding box center [1212, 130] width 120 height 16
click at [958, 175] on div "Lo que [PERSON_NAME] con mis luces [PERSON_NAME] bolt Instalación en minutos Pi…" at bounding box center [884, 469] width 293 height 808
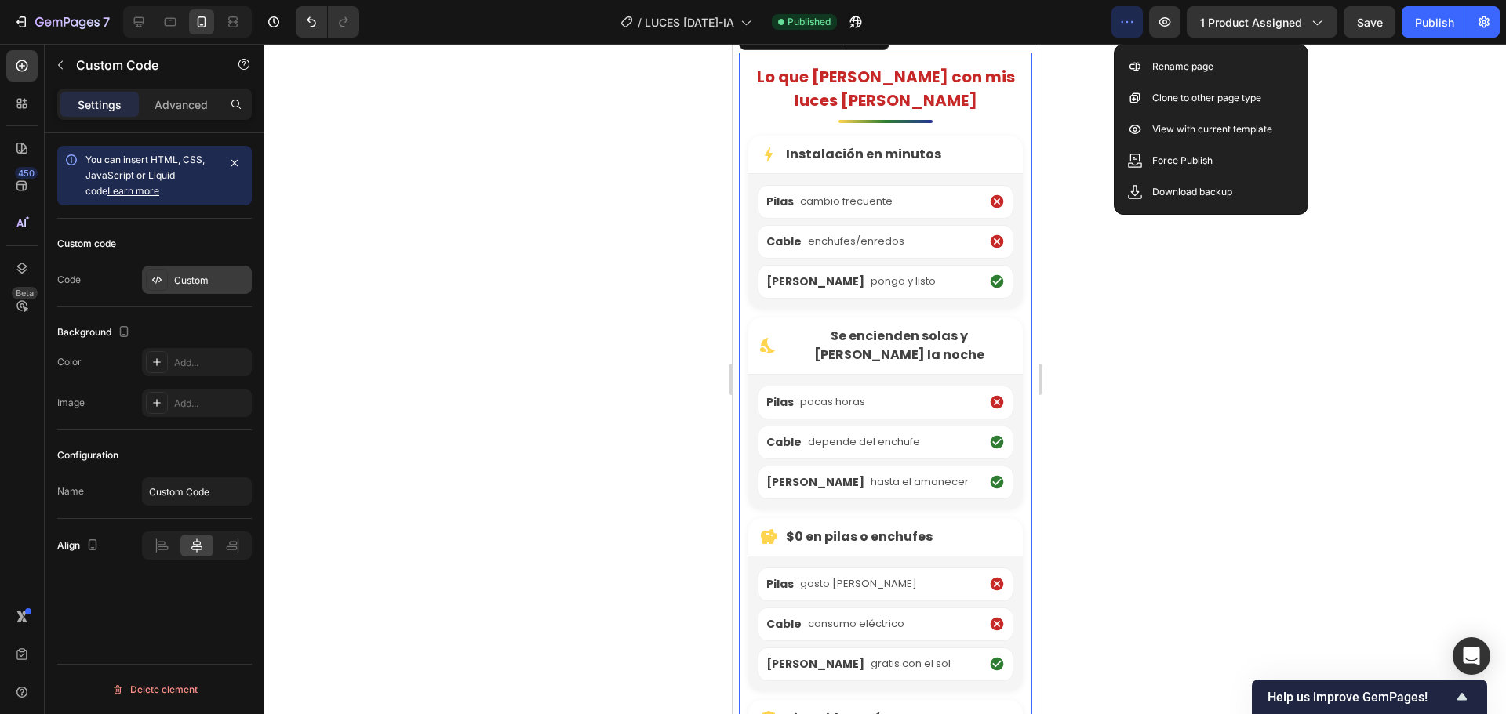
click at [185, 287] on div "Custom" at bounding box center [211, 281] width 74 height 14
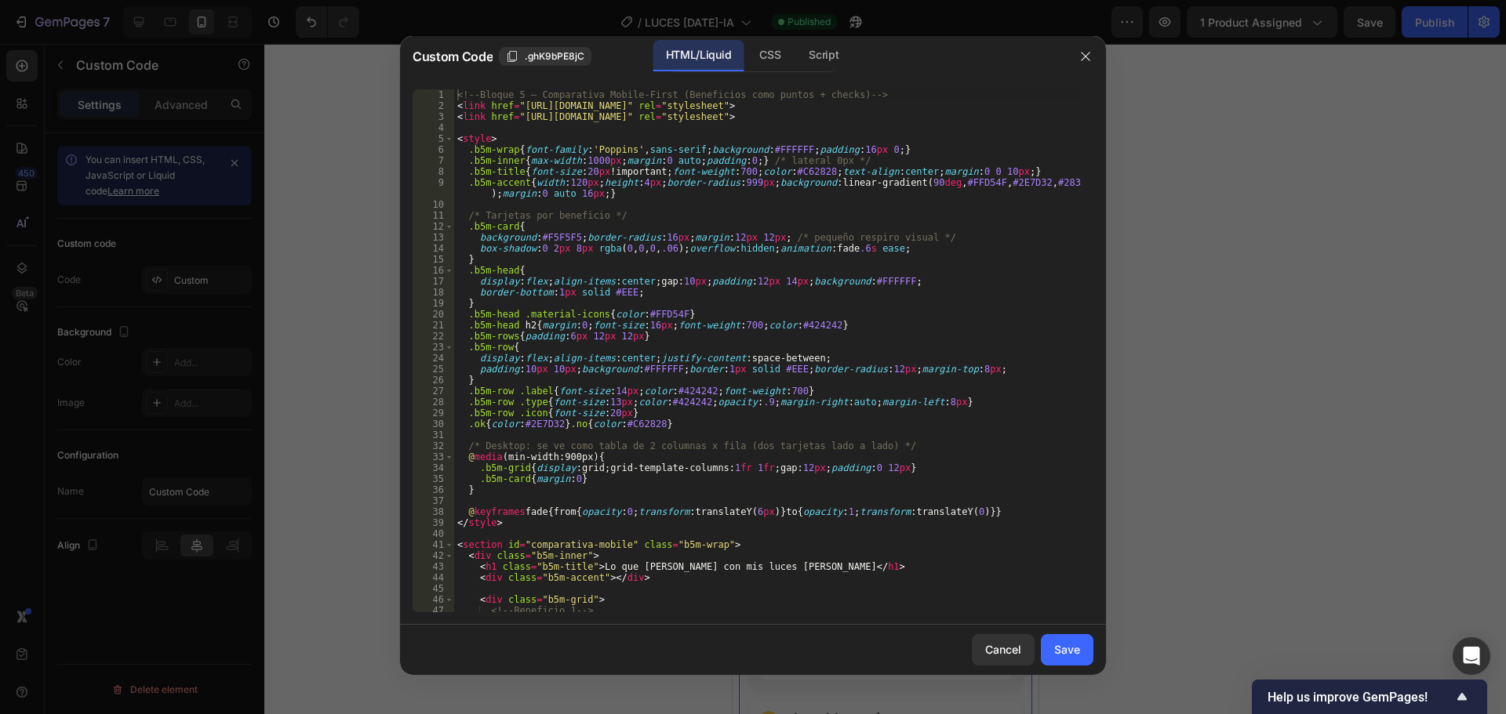
click at [663, 267] on div "<!-- Bloque 5 – Comparativa Mobile-First (Beneficios como puntos + checks) --> …" at bounding box center [767, 361] width 627 height 545
type textarea "</section>"
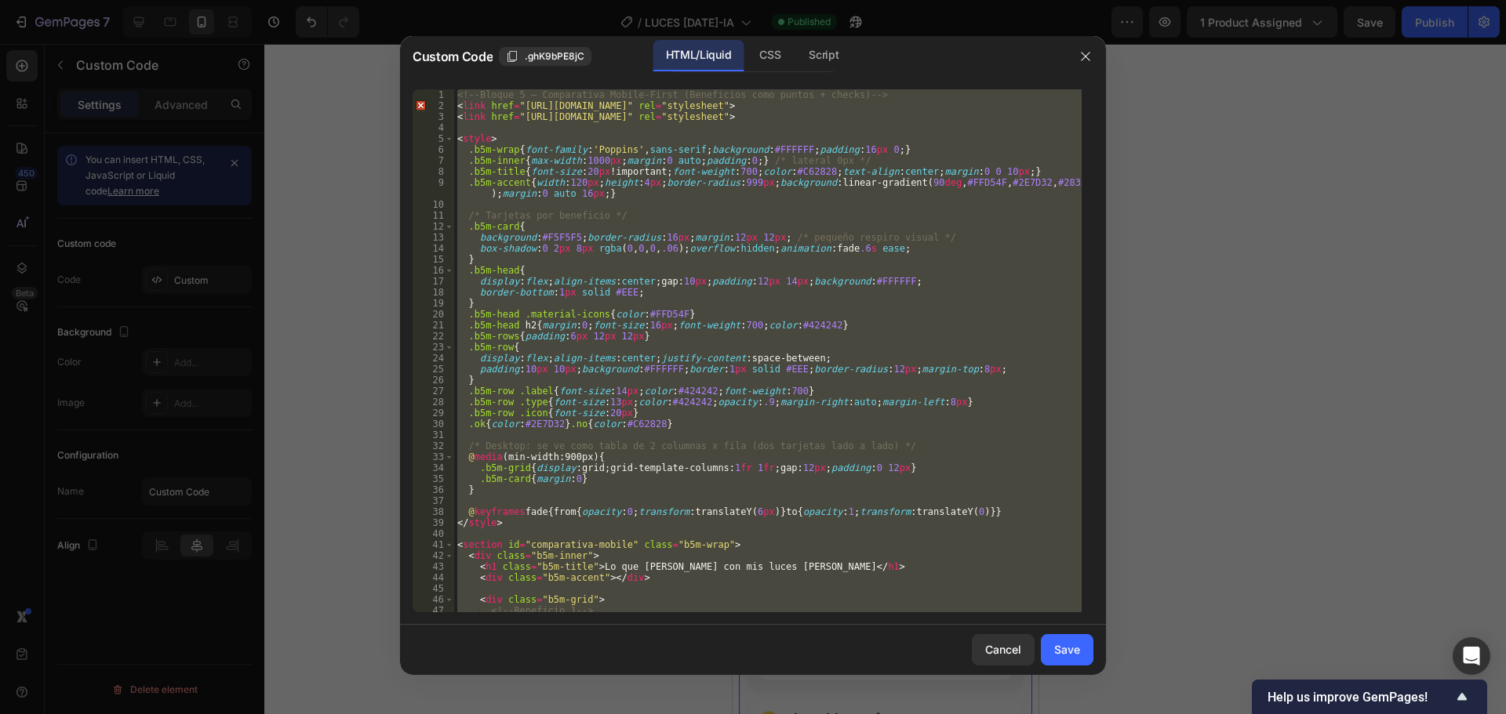
paste textarea
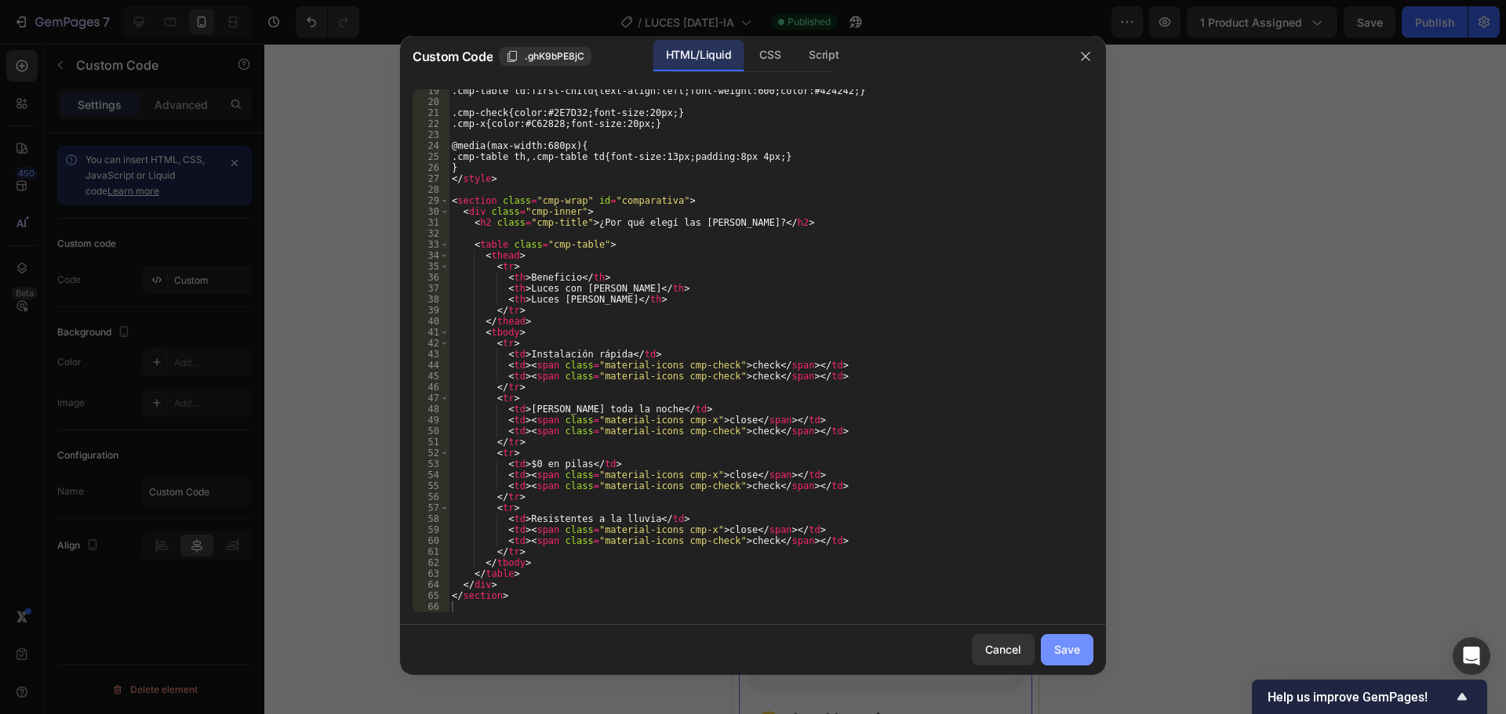
click at [1052, 643] on button "Save" at bounding box center [1067, 649] width 53 height 31
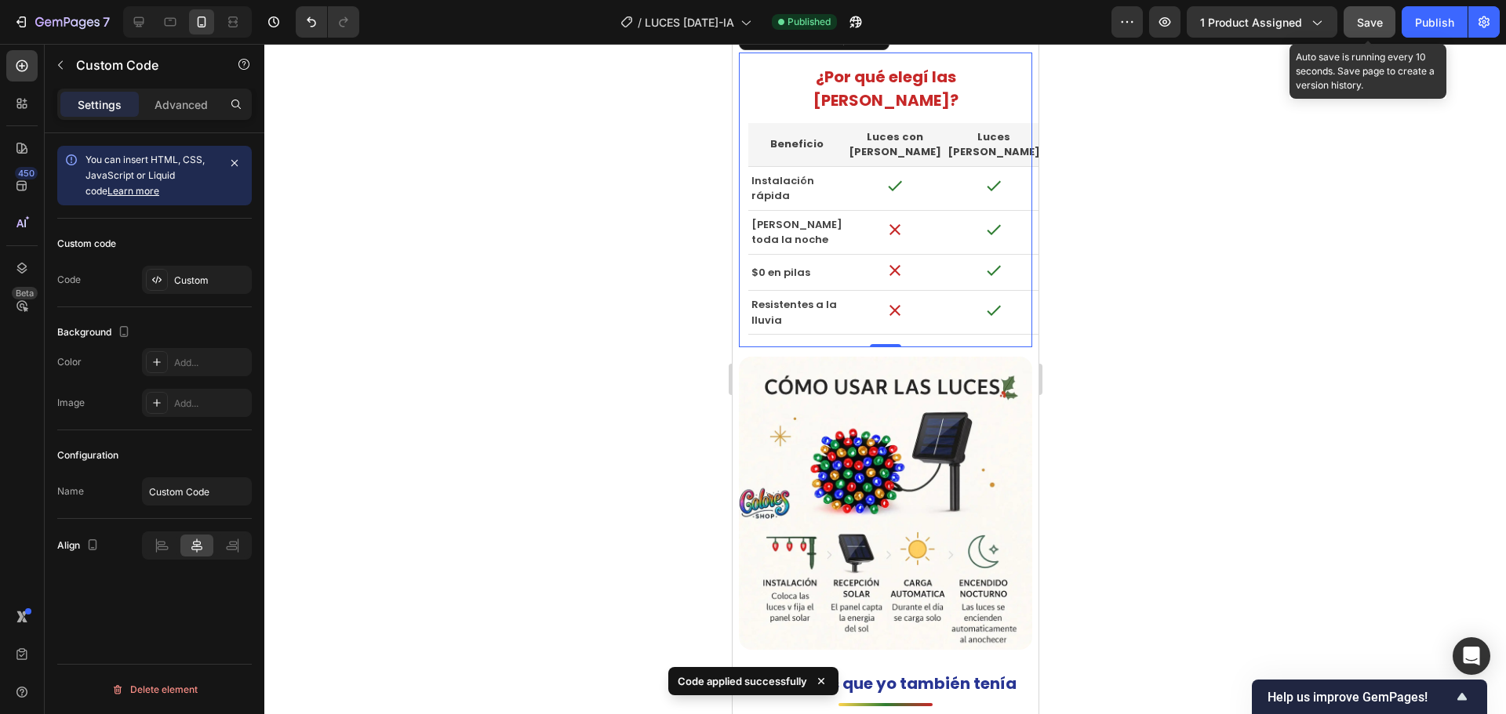
click at [1379, 14] on div "Save" at bounding box center [1370, 22] width 26 height 16
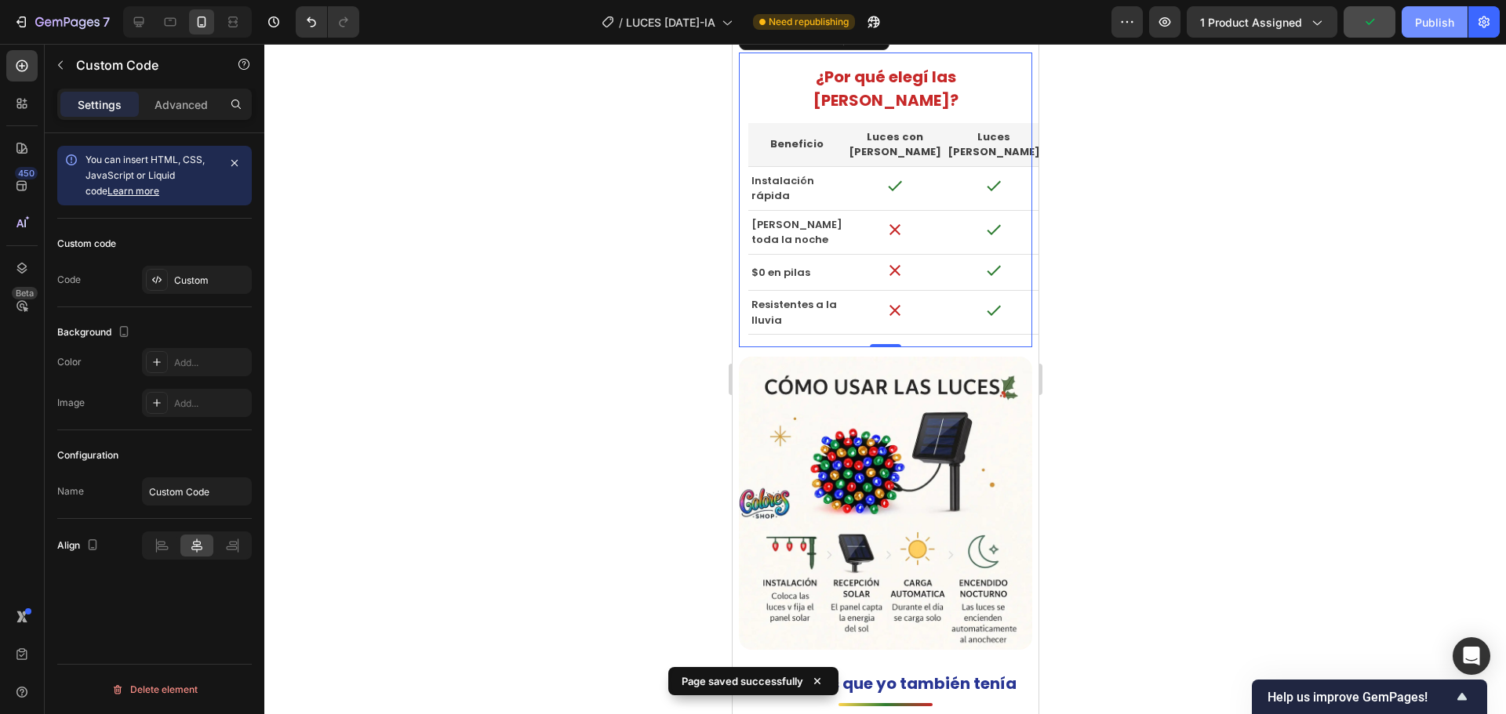
click at [1421, 22] on div "Publish" at bounding box center [1434, 22] width 39 height 16
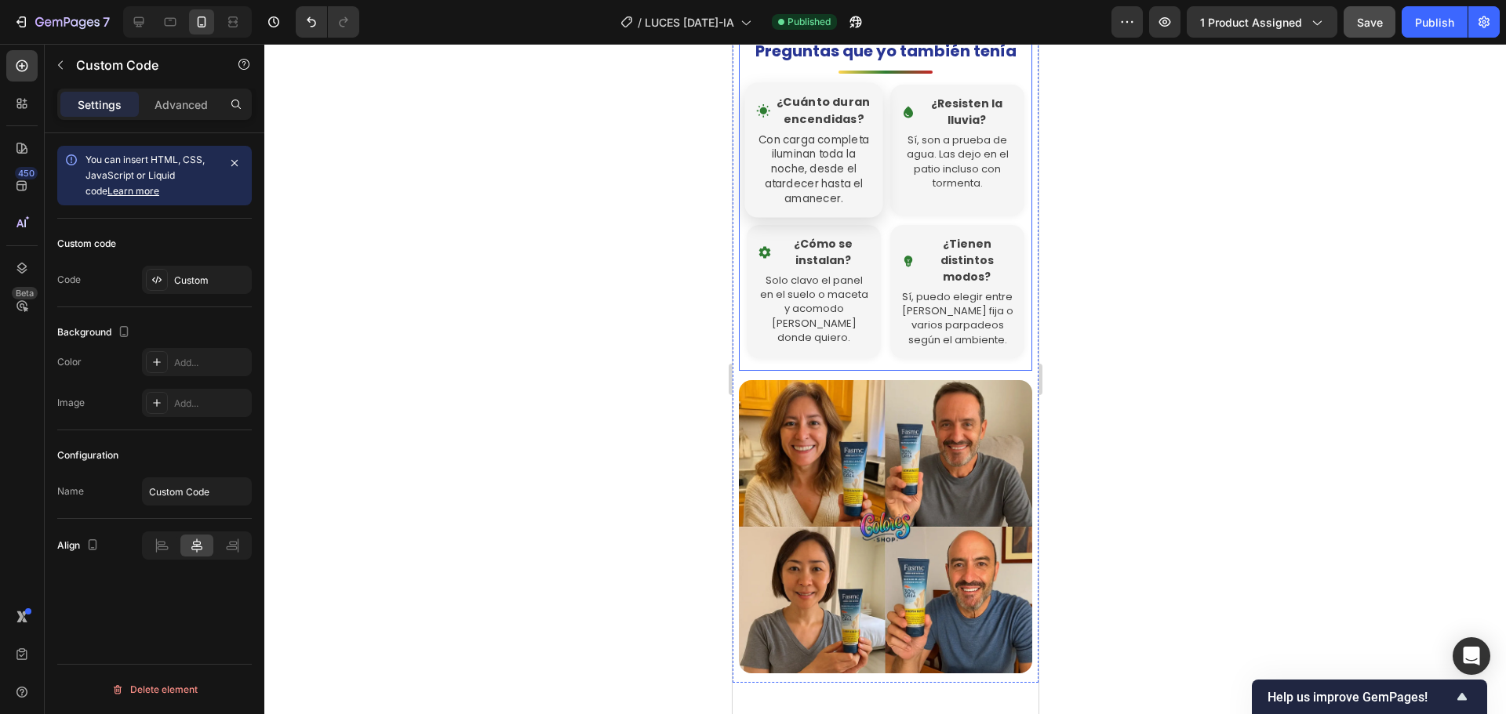
scroll to position [3980, 0]
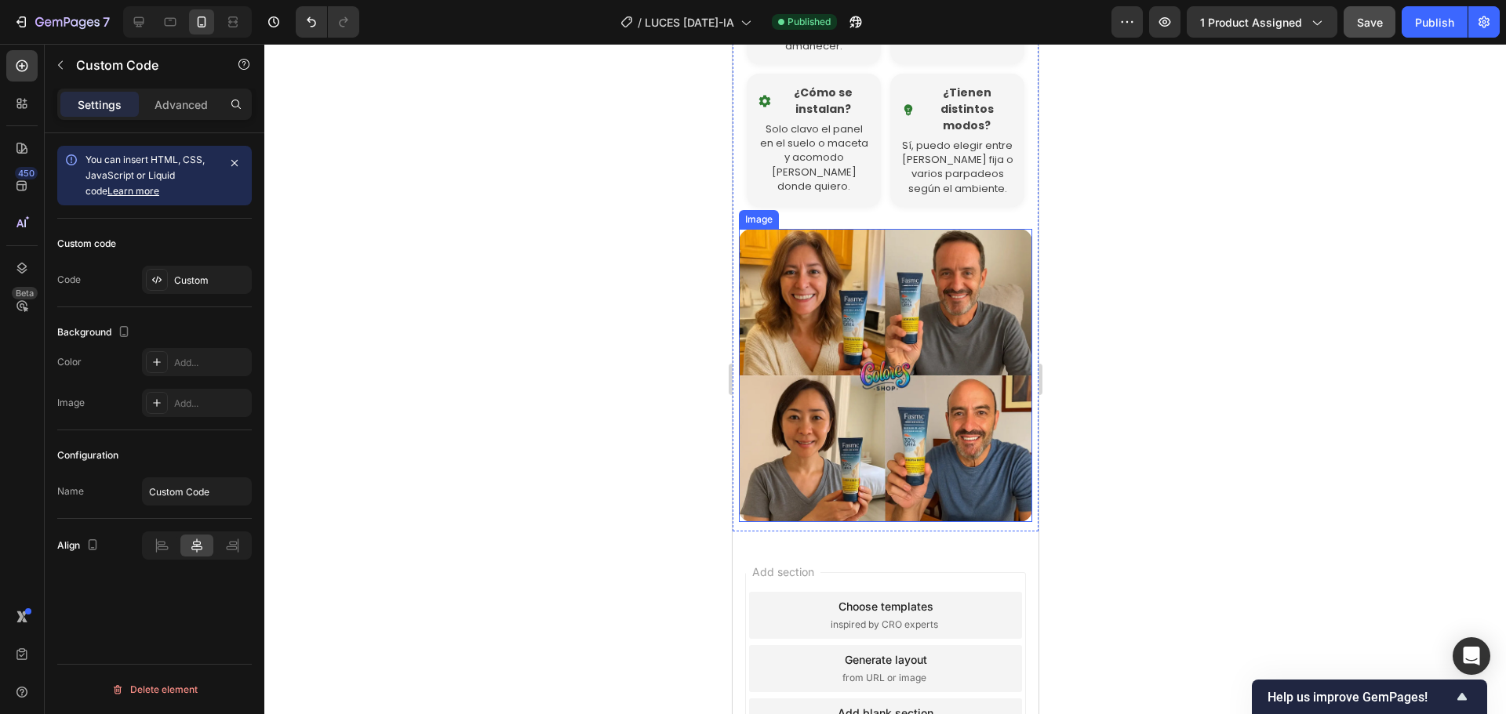
click at [838, 343] on img at bounding box center [884, 375] width 293 height 293
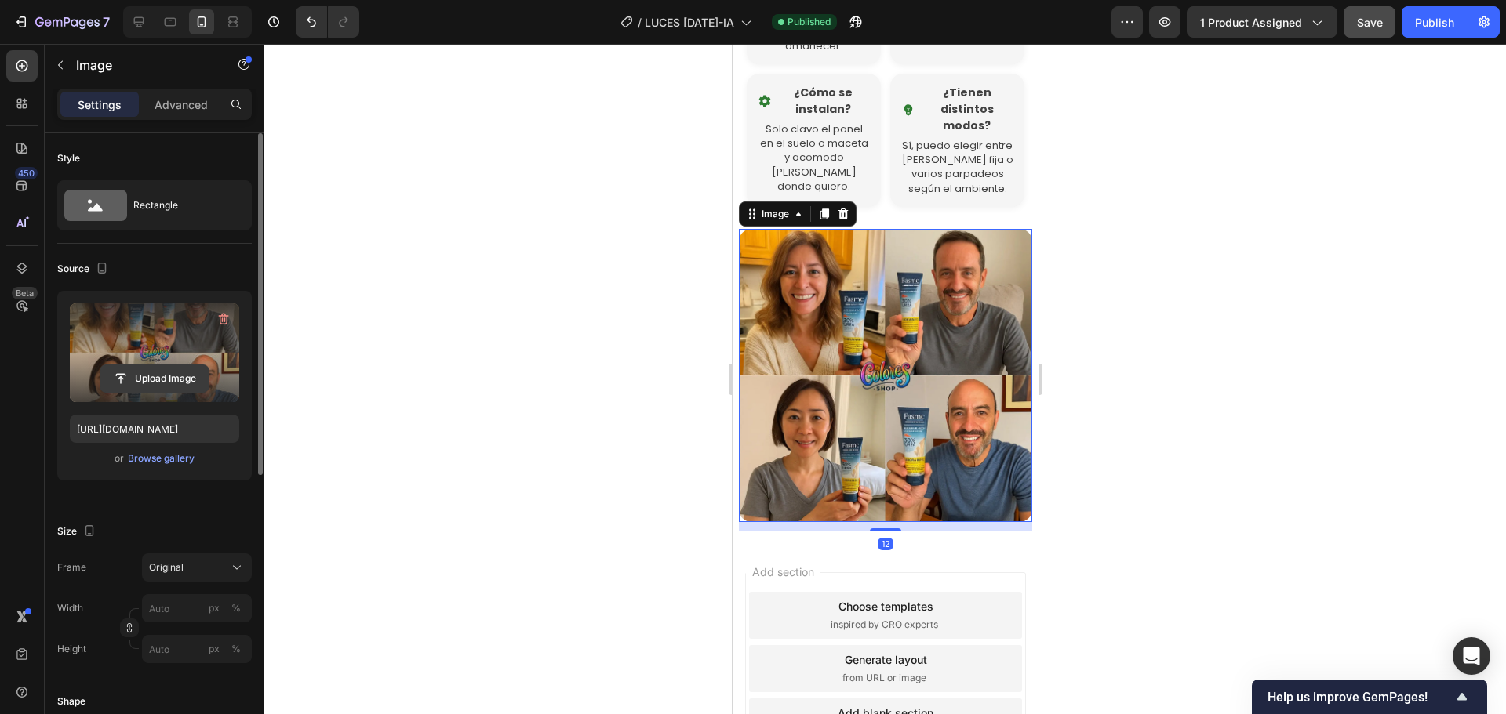
click at [209, 367] on input "file" at bounding box center [154, 378] width 108 height 27
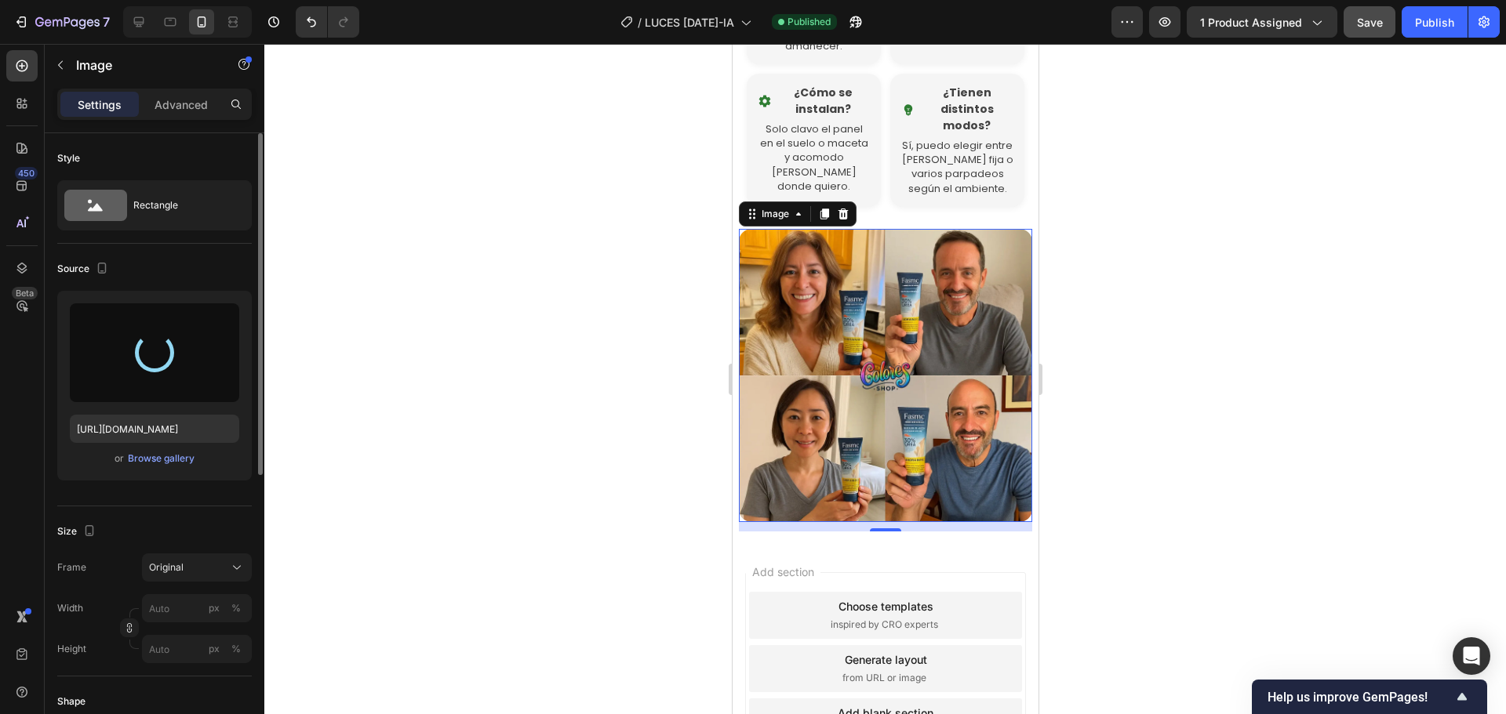
type input "[URL][DOMAIN_NAME]"
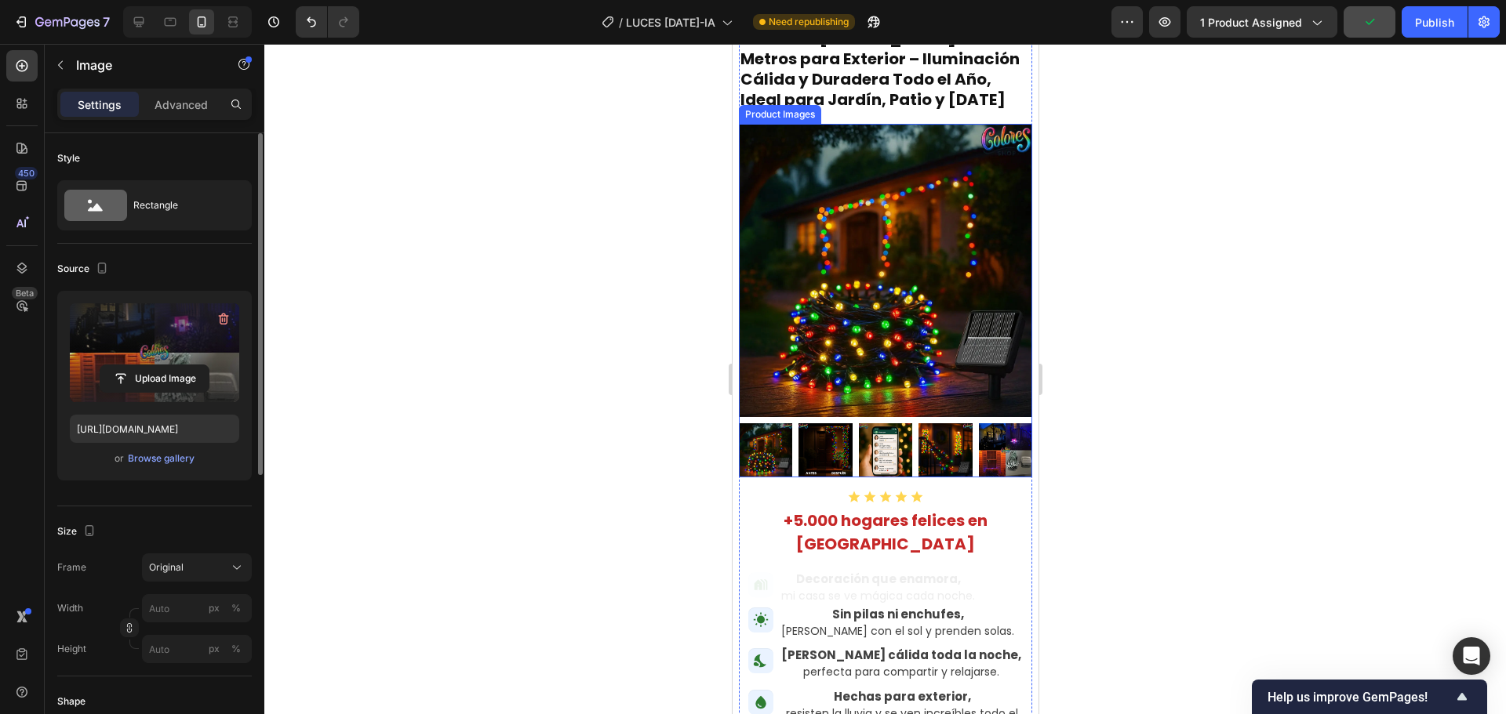
scroll to position [7, 0]
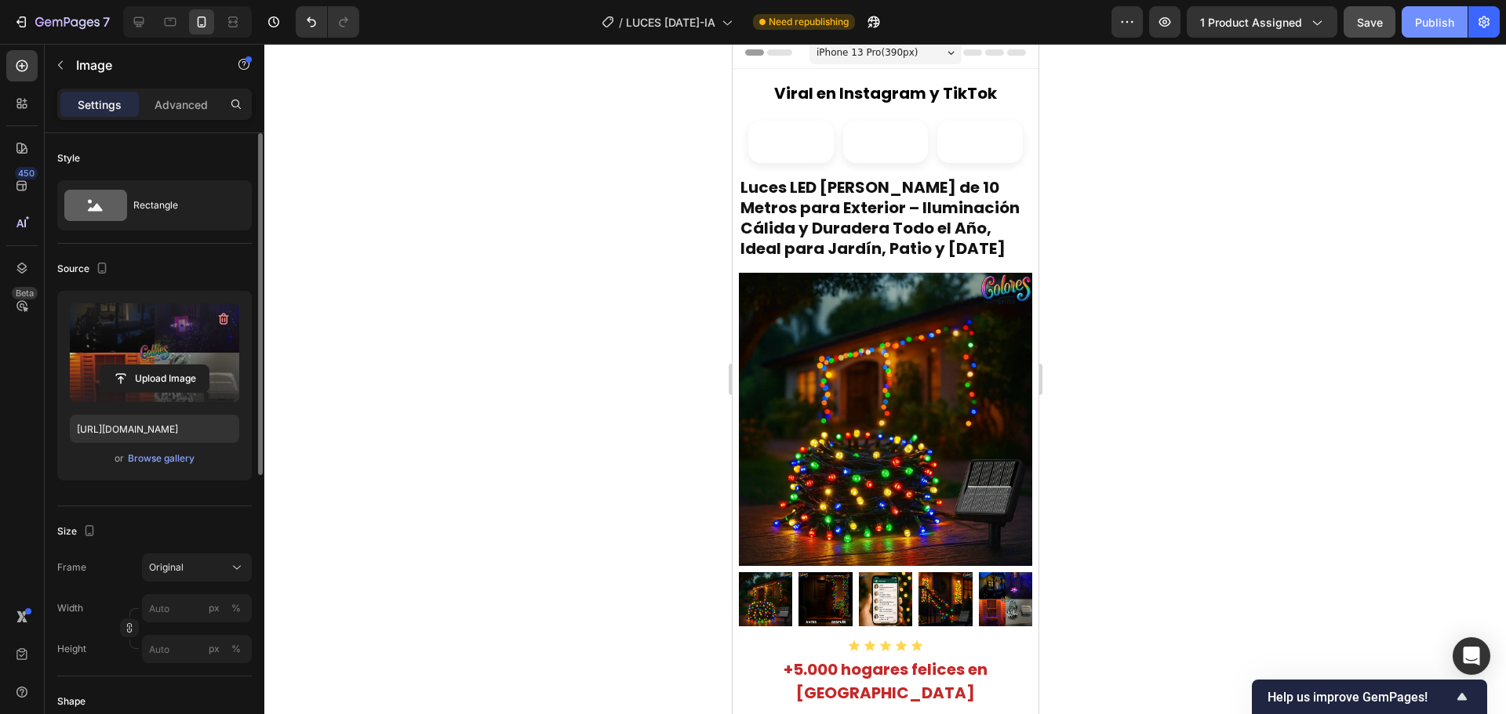
click at [1416, 35] on button "Publish" at bounding box center [1434, 21] width 66 height 31
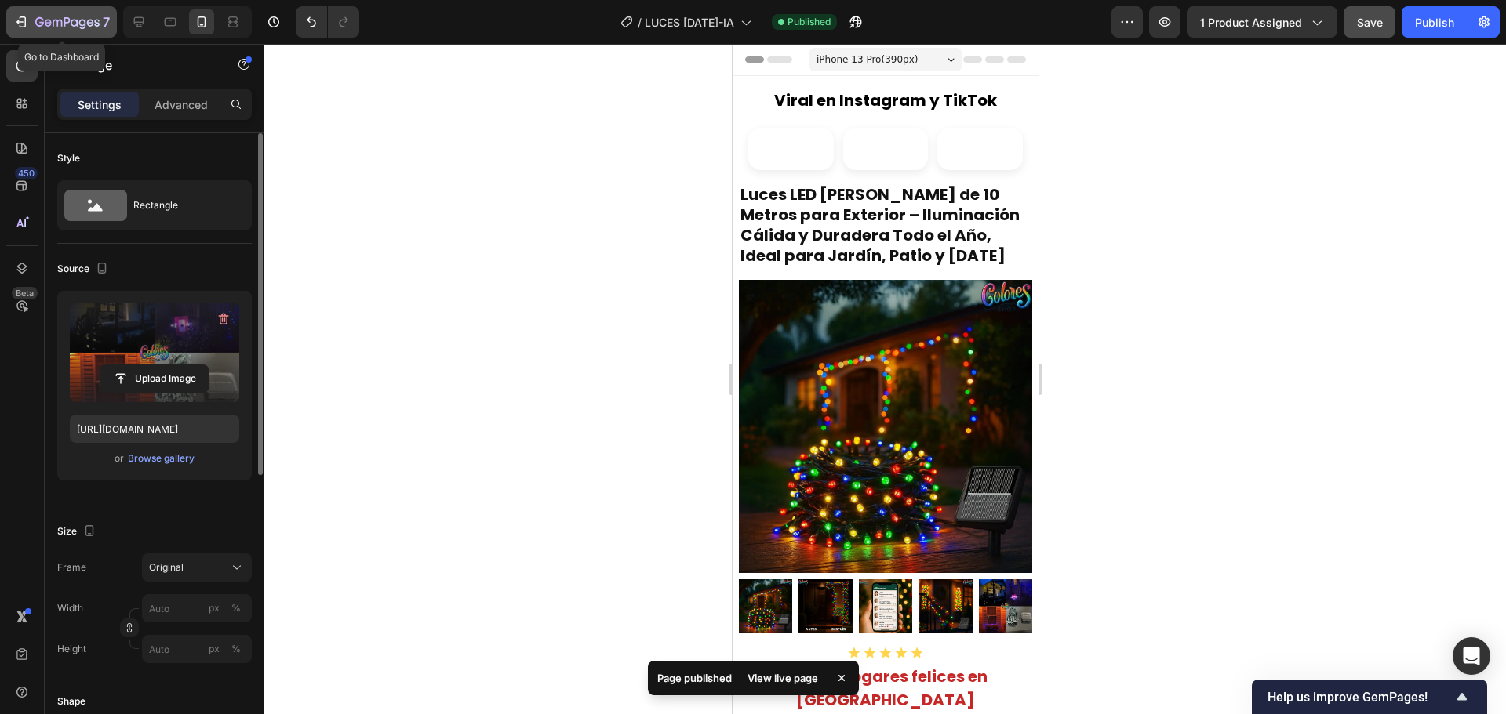
click at [48, 17] on icon "button" at bounding box center [67, 22] width 64 height 13
